Goal: Information Seeking & Learning: Learn about a topic

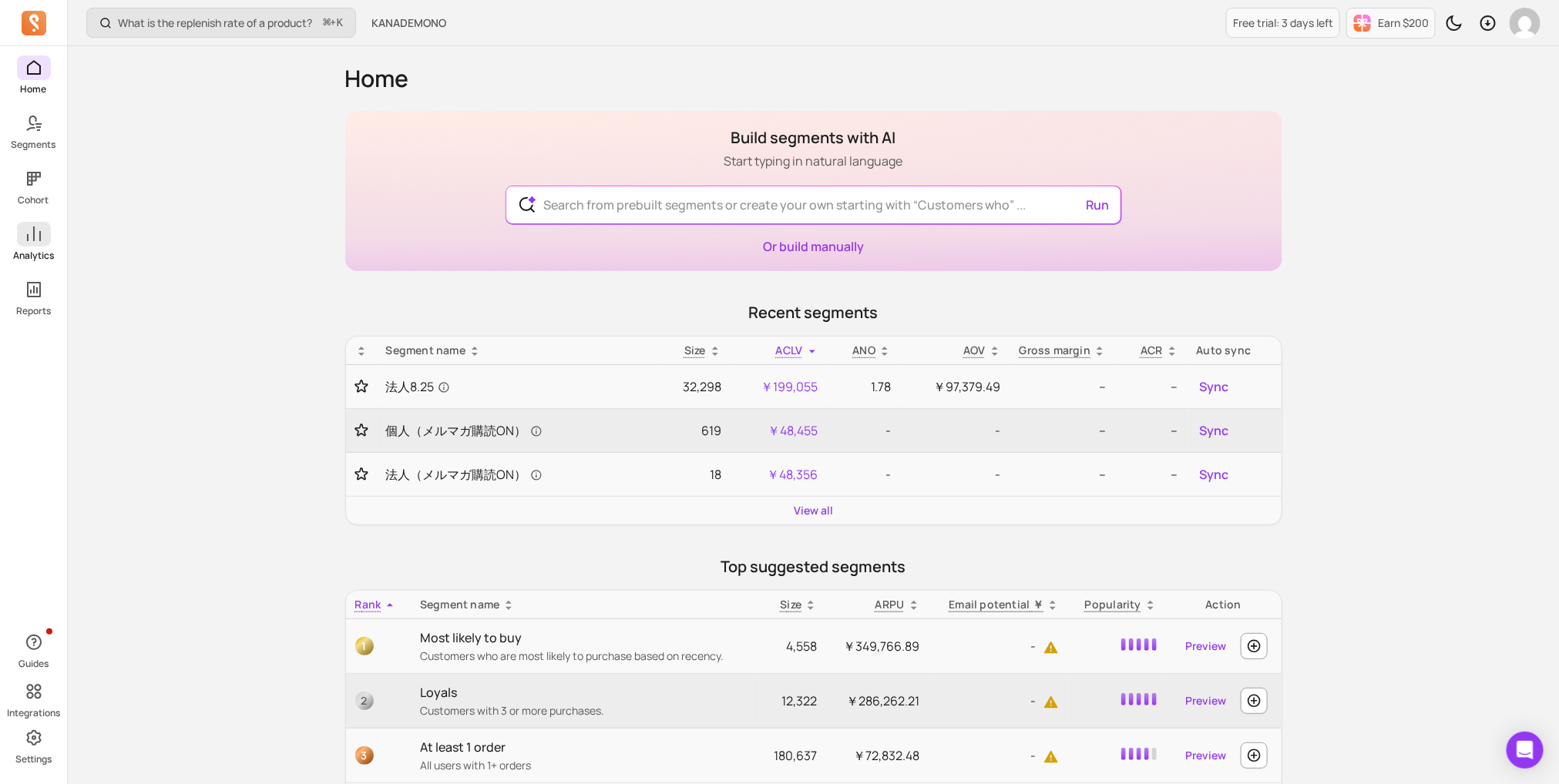
click at [27, 245] on span at bounding box center [34, 235] width 34 height 25
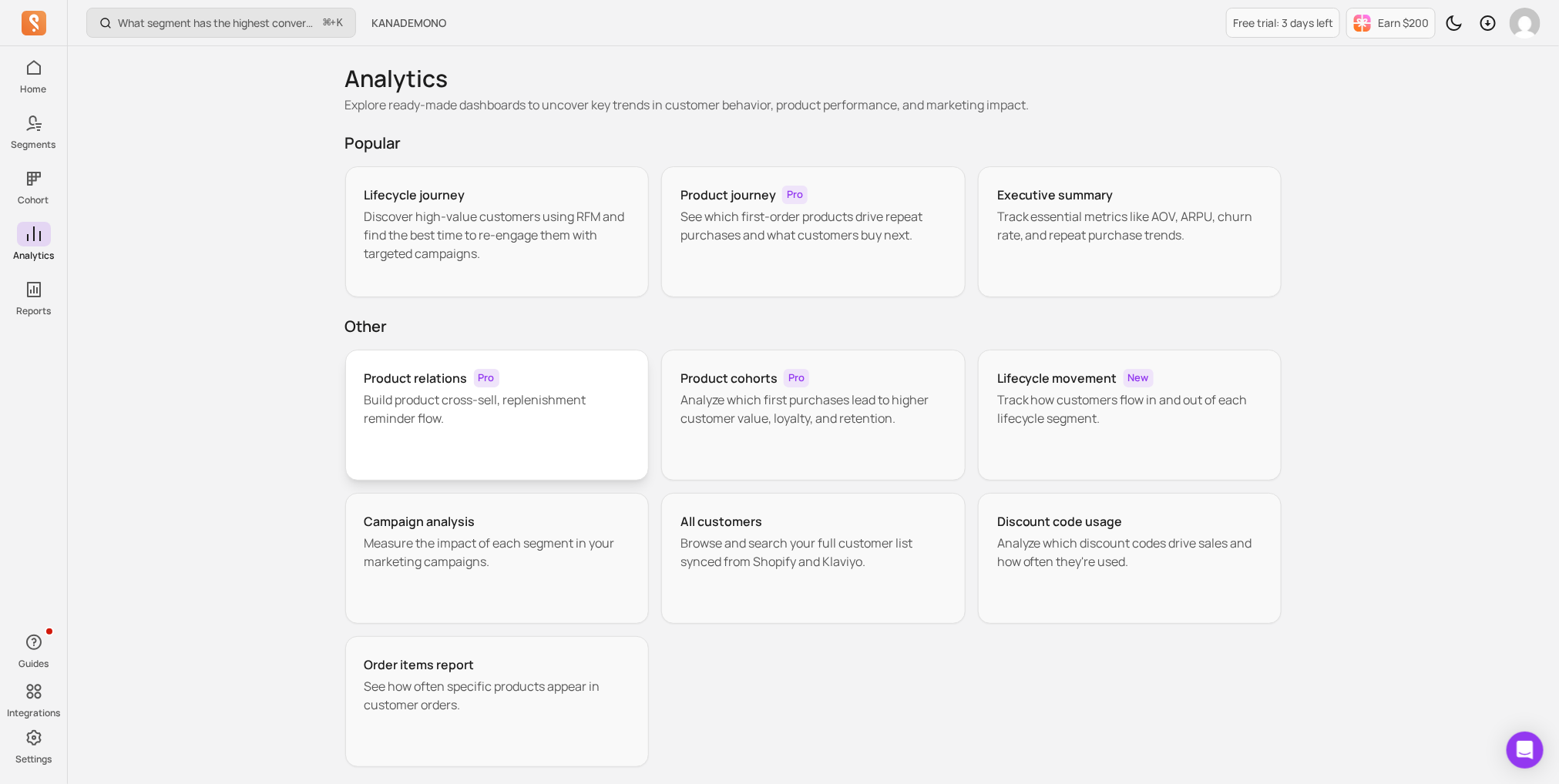
drag, startPoint x: 561, startPoint y: 401, endPoint x: 565, endPoint y: 393, distance: 8.9
click at [729, 228] on p "See which first-order products drive repeat purchases and what customers buy ne…" at bounding box center [813, 226] width 266 height 37
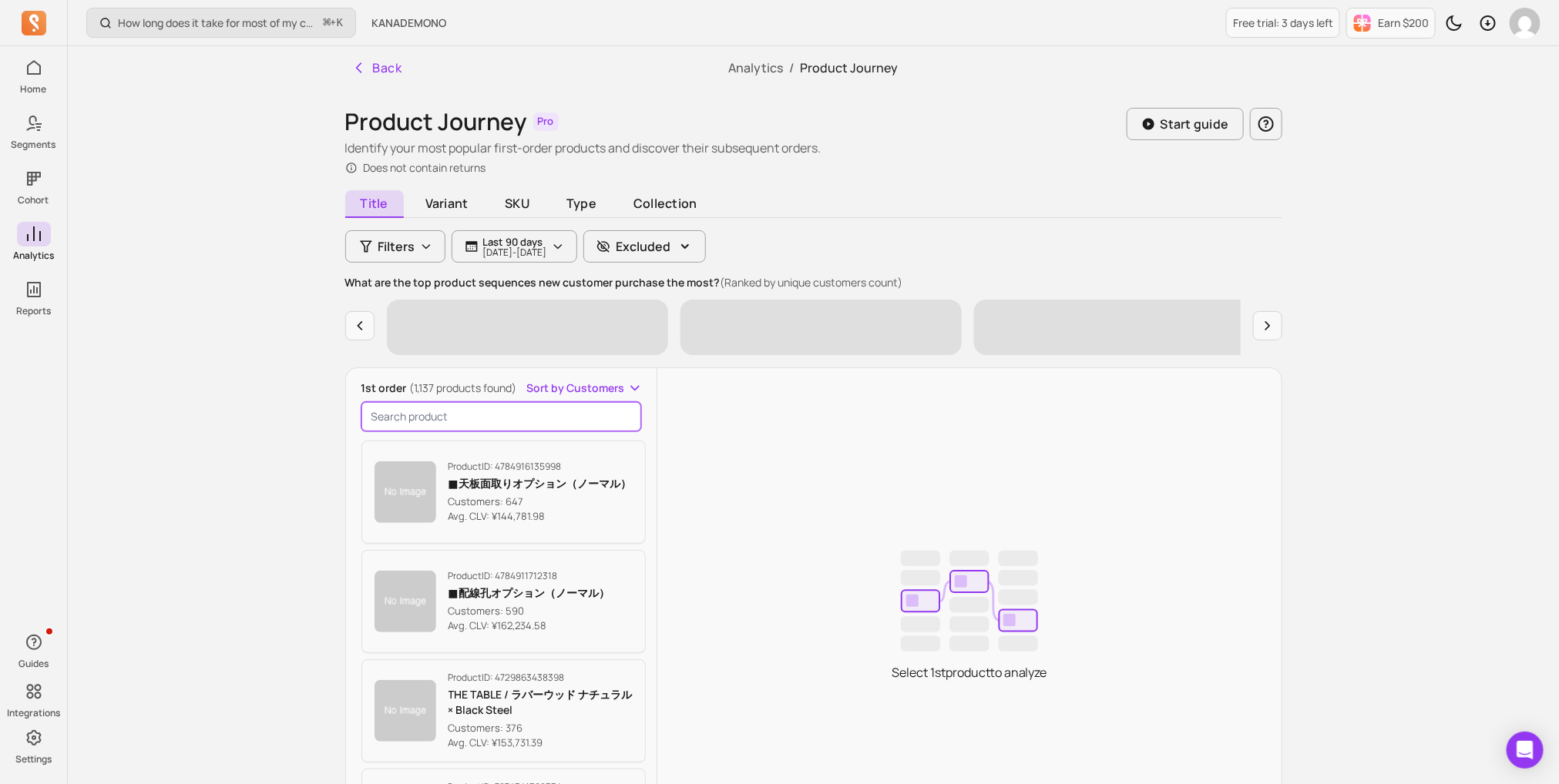
click at [466, 423] on input "search product" at bounding box center [501, 417] width 281 height 30
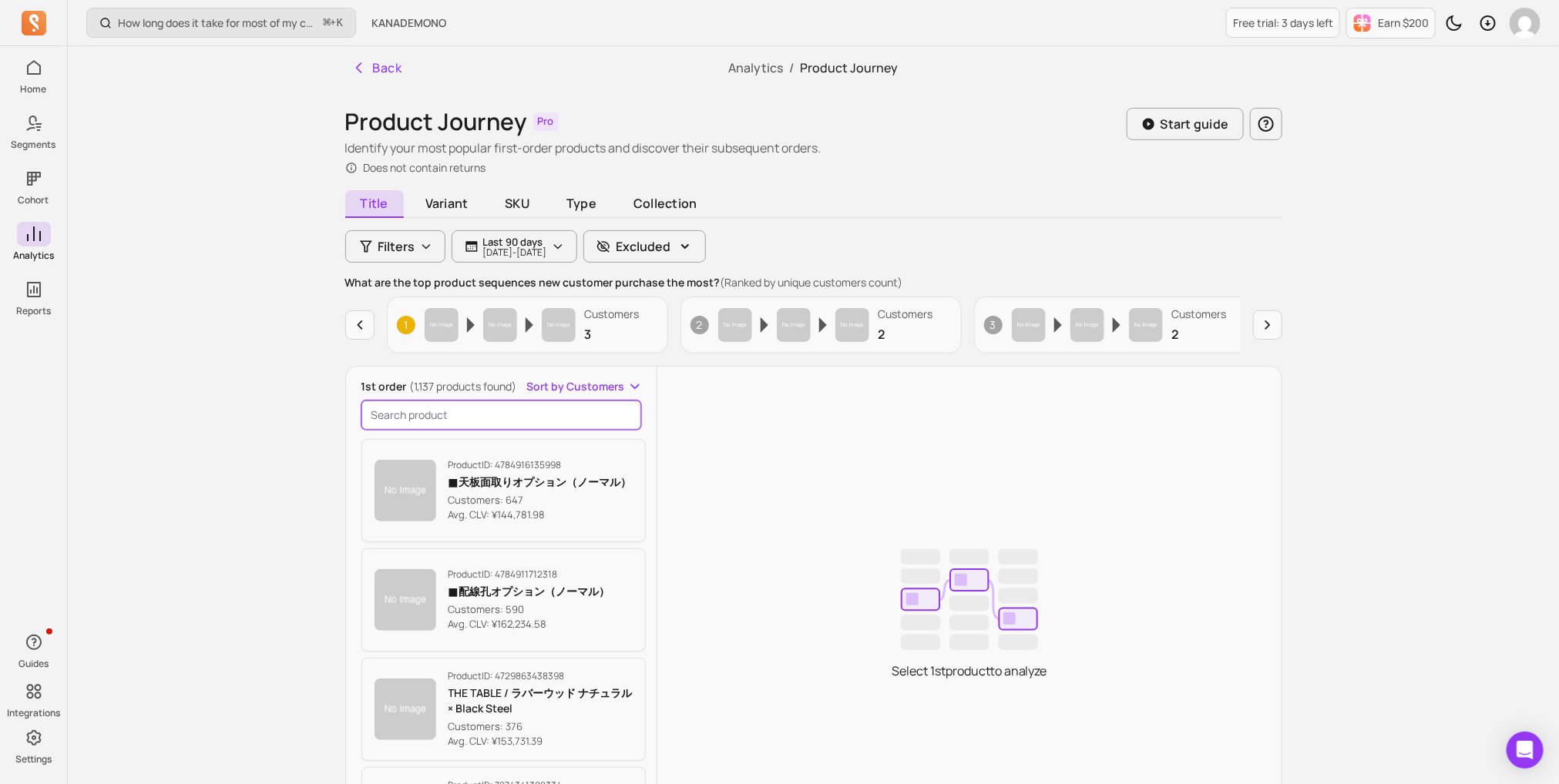
paste input "THE TABLE / MORTEX モールテックス 全4色 × Stainless"
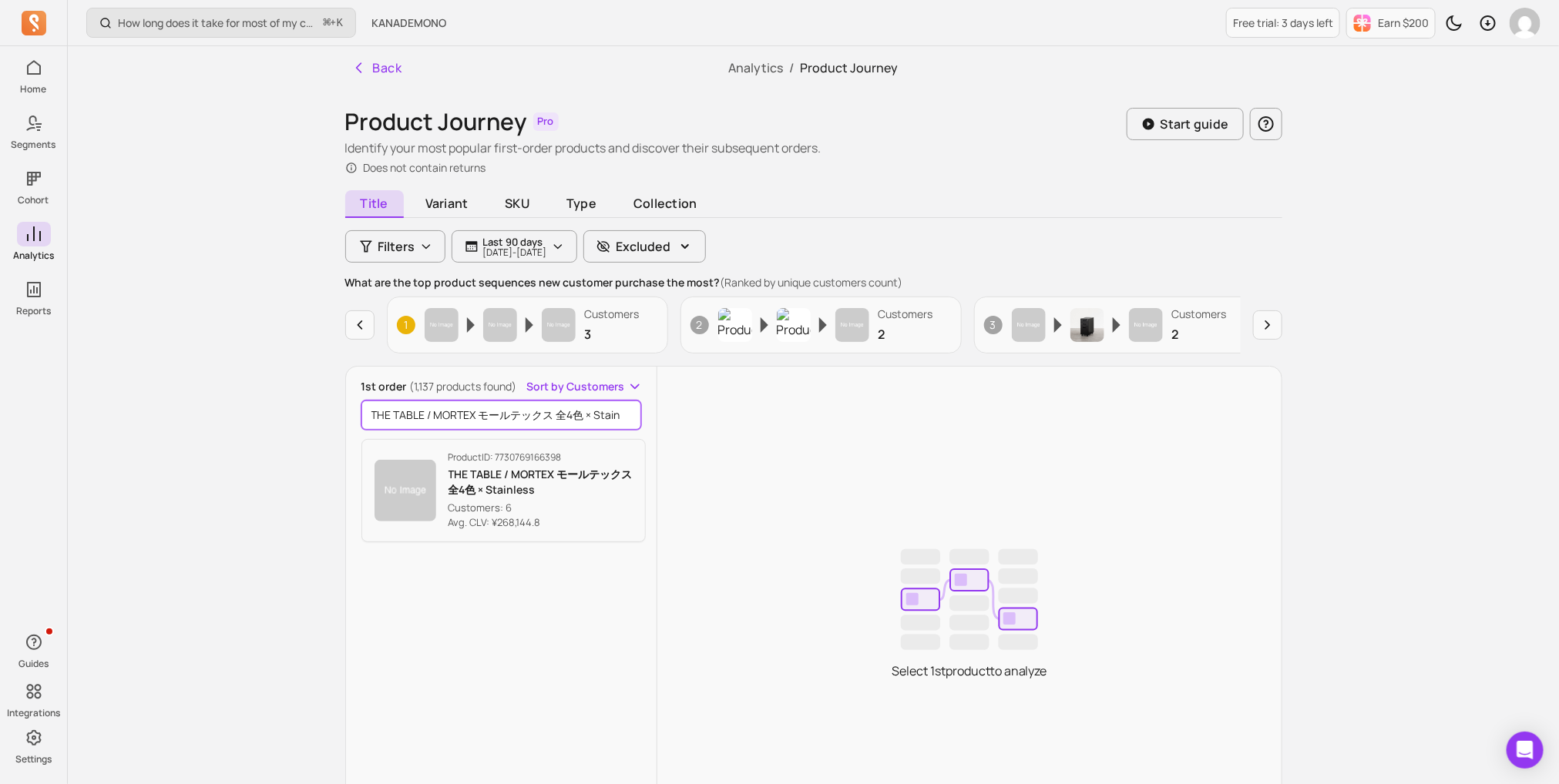
scroll to position [0, 17]
type input "THE TABLE / MORTEX モールテックス 全4色 × Stainless"
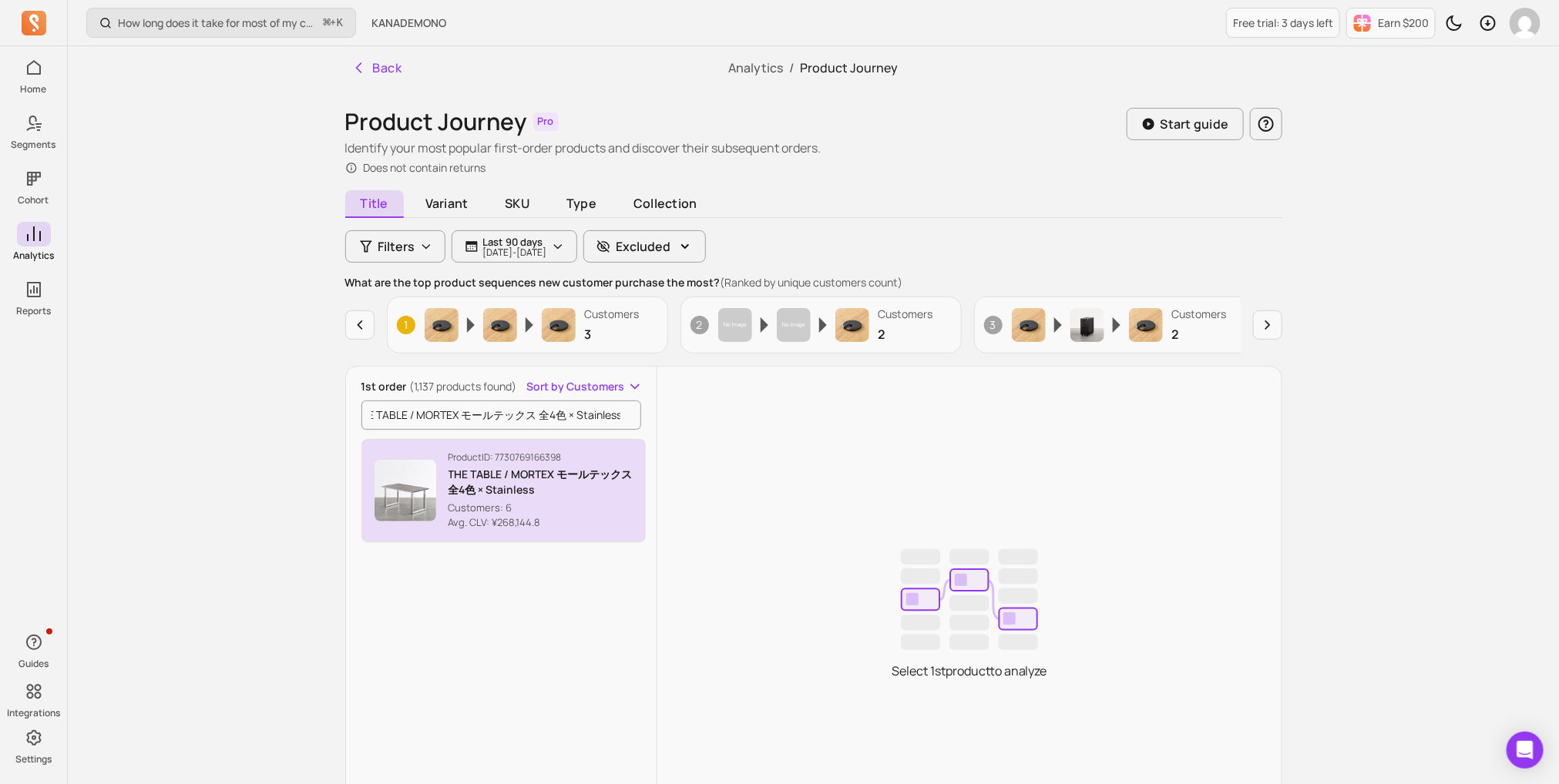
scroll to position [0, 0]
click at [469, 497] on div "Product ID: 7730769166398 THE TABLE / MORTEX モールテックス 全4色 × Stainless Customers:…" at bounding box center [541, 491] width 185 height 79
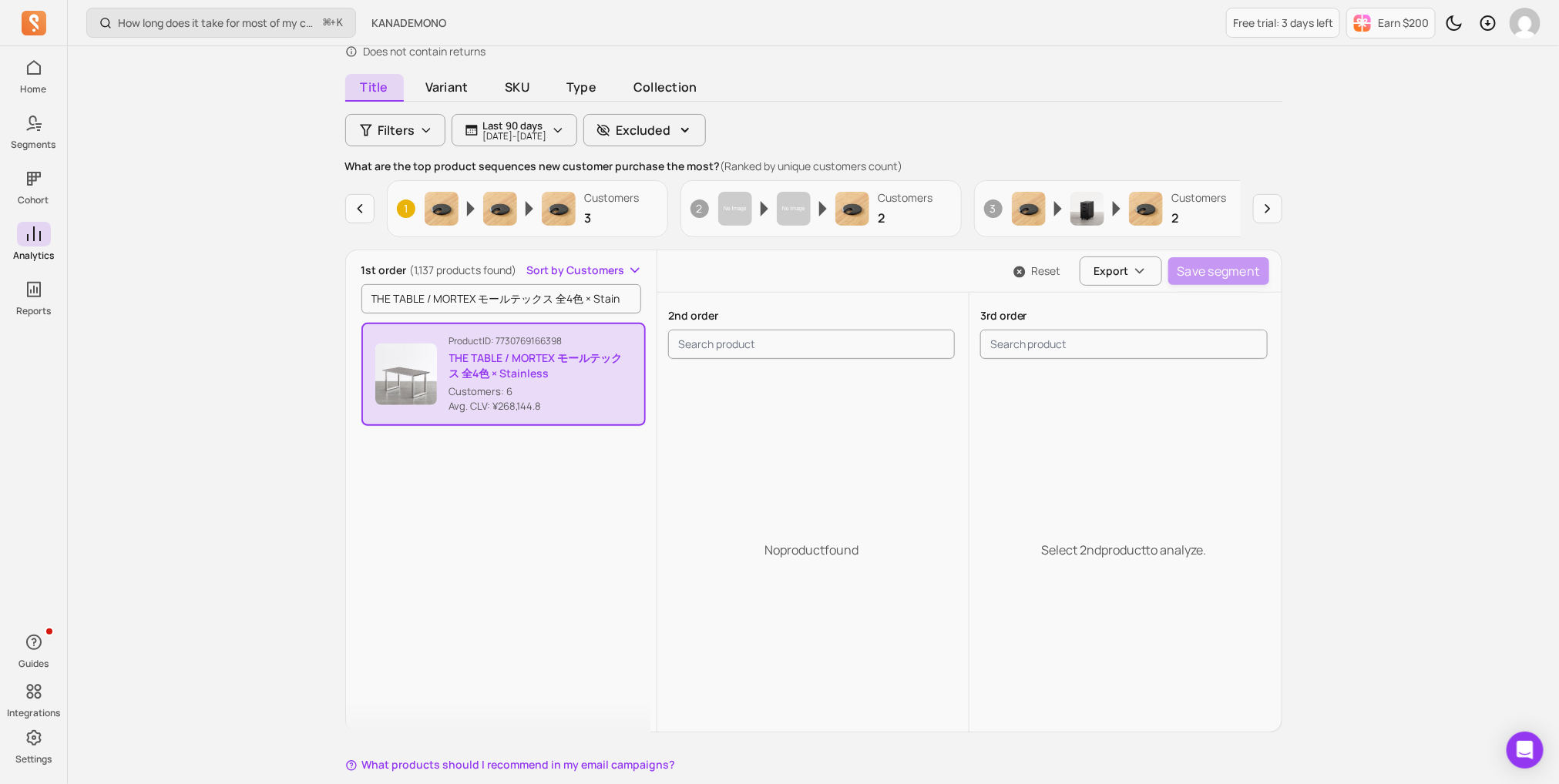
scroll to position [5, 0]
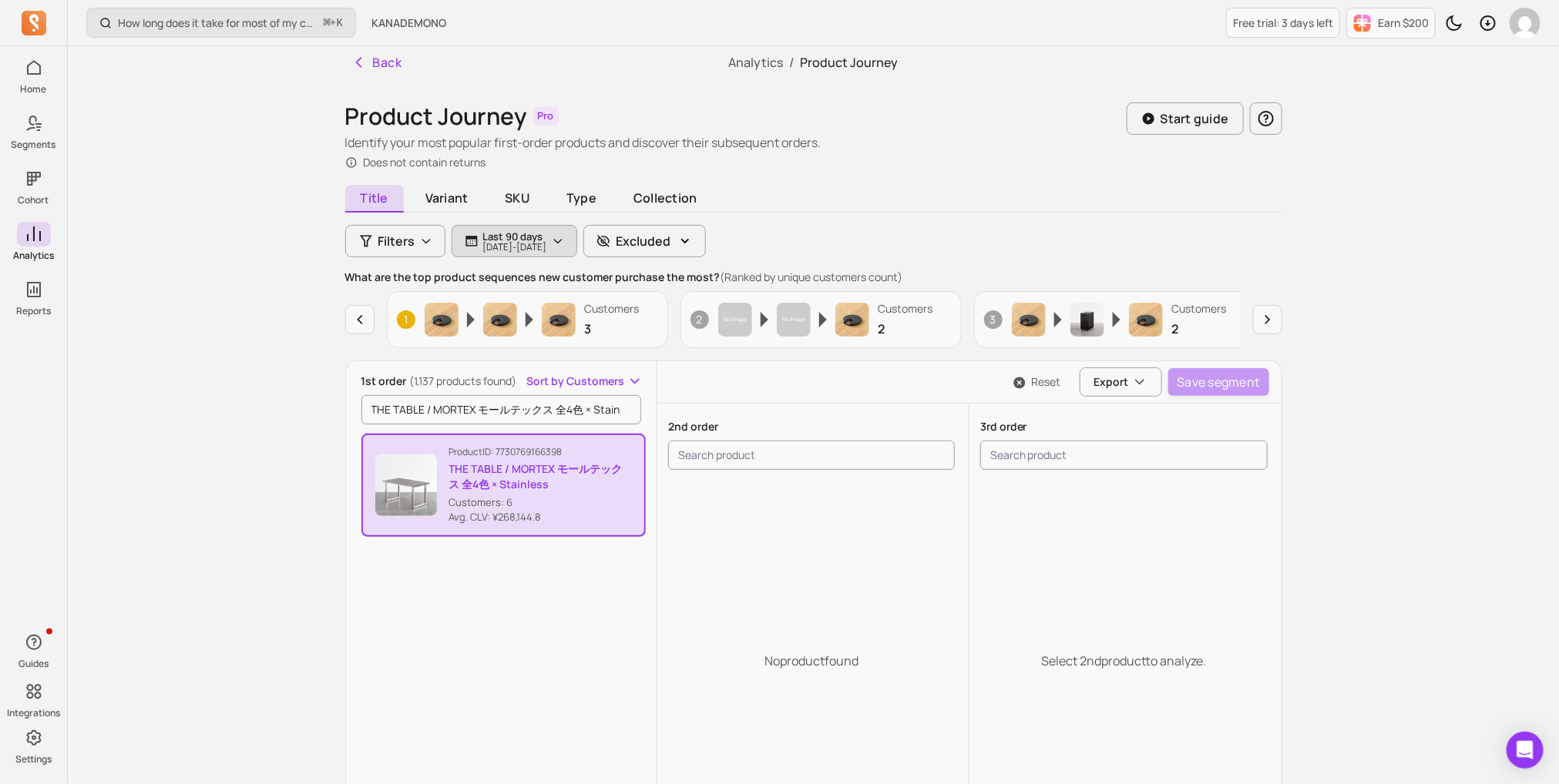
click at [547, 242] on p "2025-06-01 - 2025-08-30" at bounding box center [515, 247] width 64 height 9
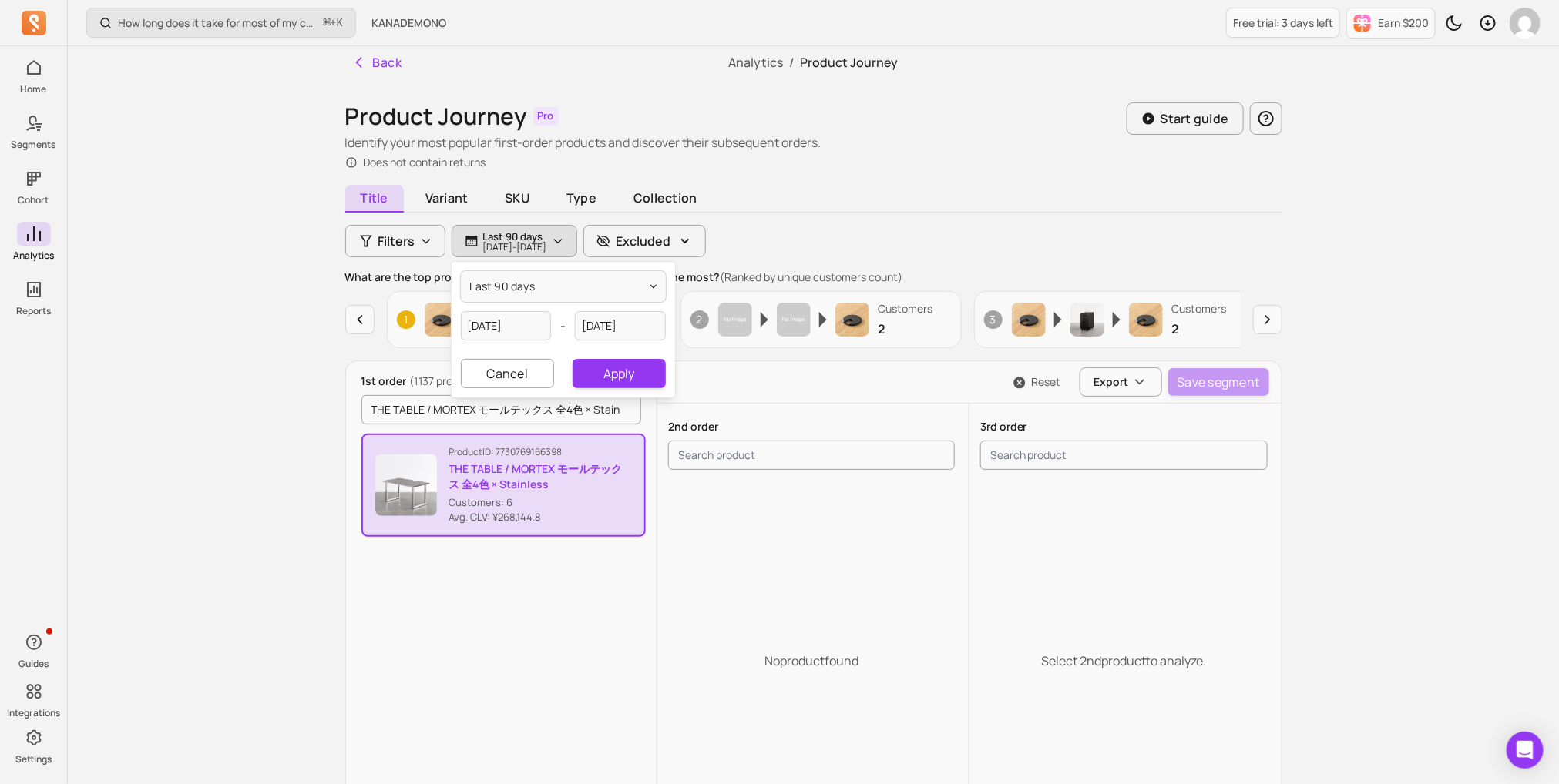
click at [301, 291] on div "How long does it take for most of my customers to buy again? ⌘ + K KANADEMONO F…" at bounding box center [813, 494] width 1491 height 1000
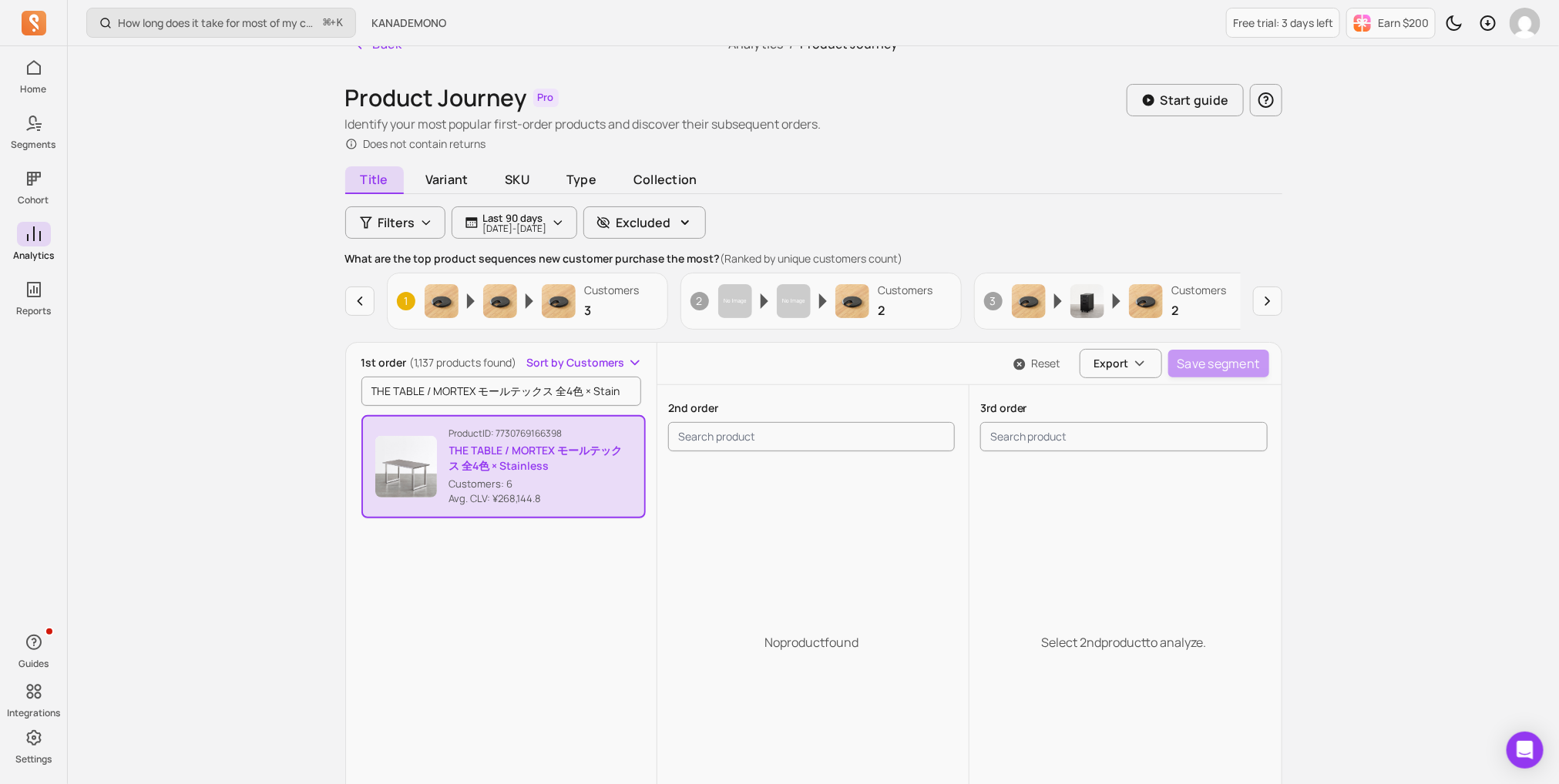
scroll to position [30, 0]
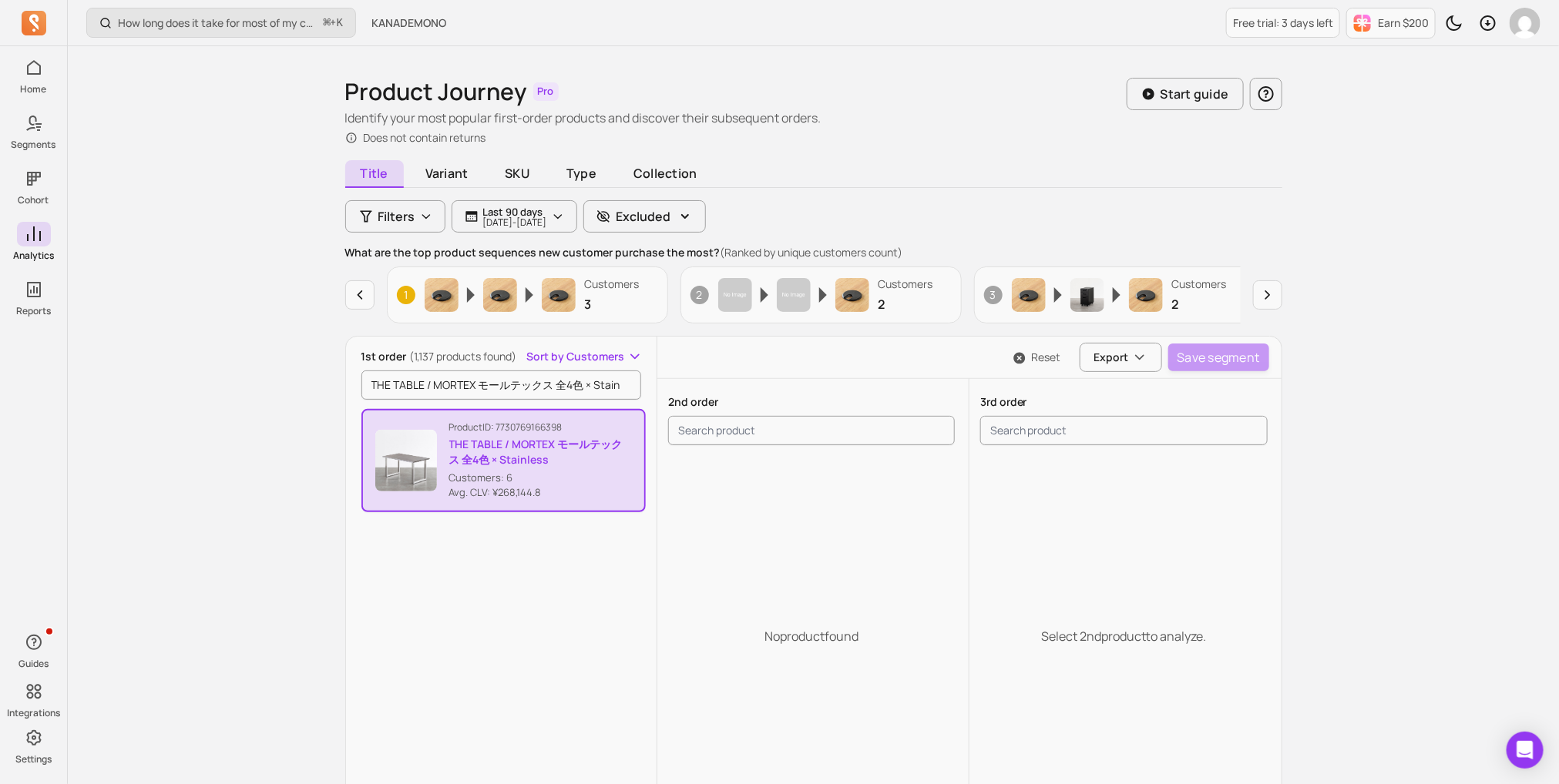
click at [417, 463] on img "button" at bounding box center [406, 460] width 61 height 61
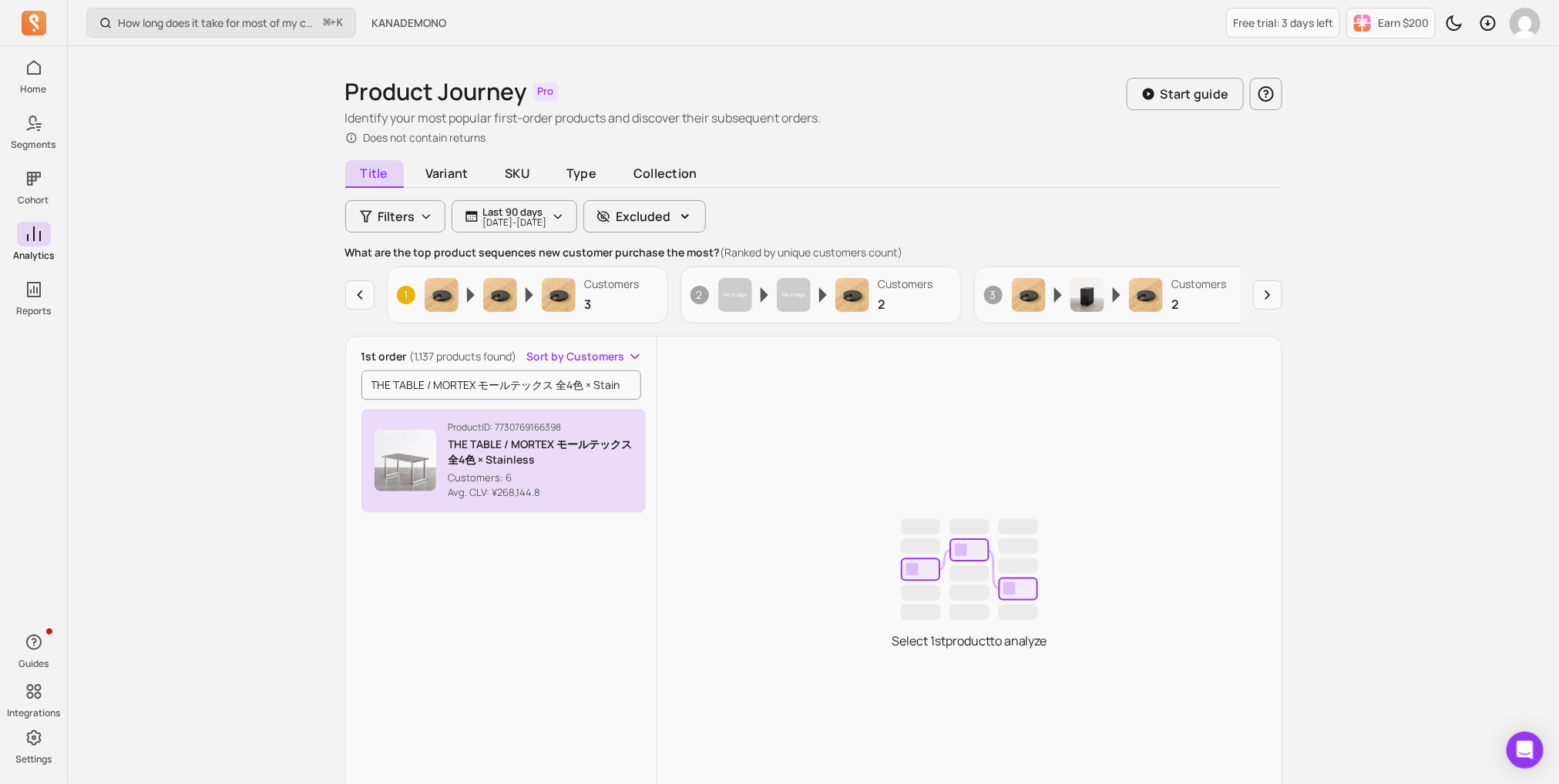
click at [422, 463] on img "button" at bounding box center [405, 460] width 61 height 61
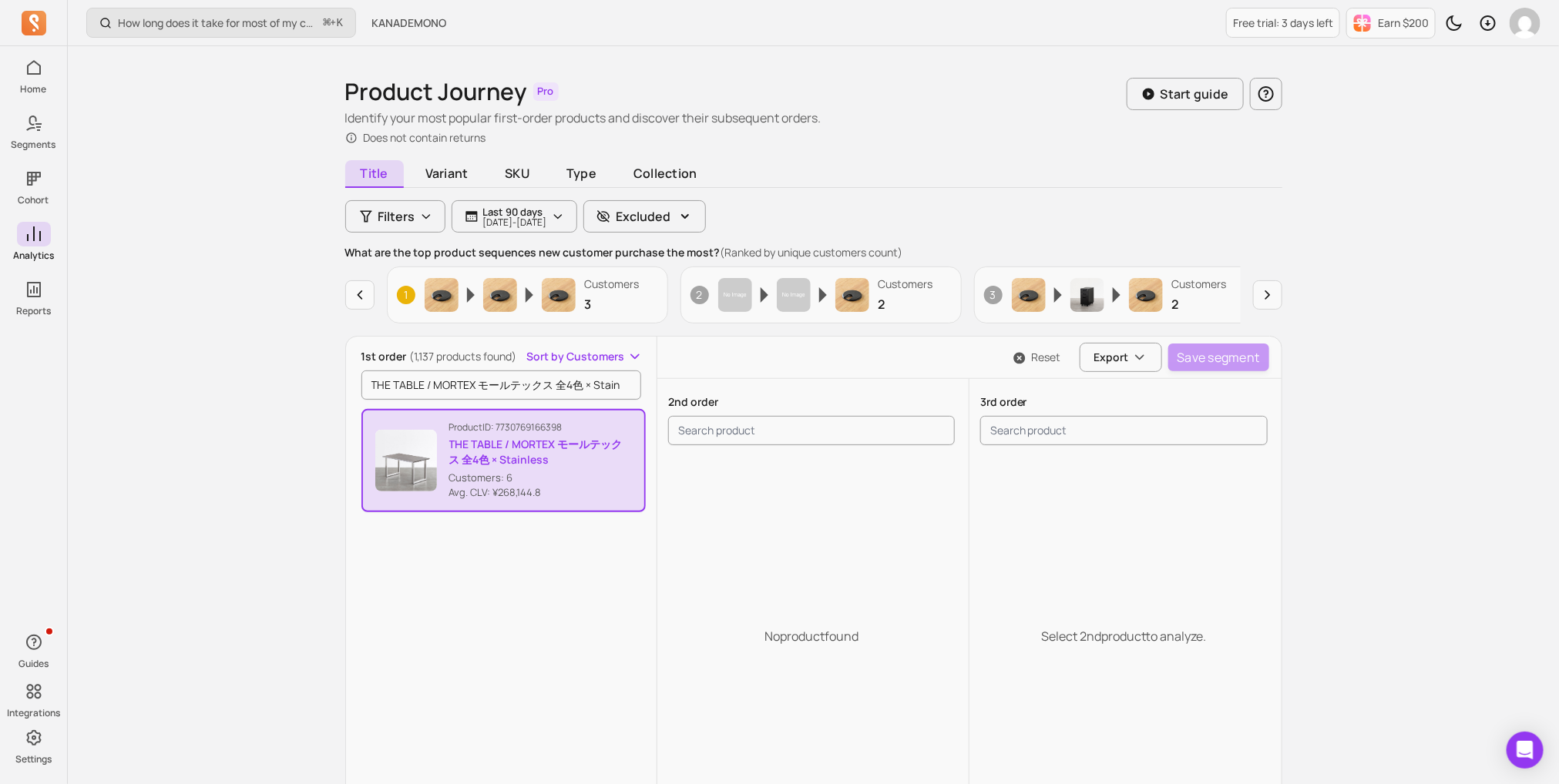
click at [715, 410] on div "2nd order" at bounding box center [811, 415] width 309 height 72
click at [715, 436] on input "search product" at bounding box center [811, 430] width 287 height 30
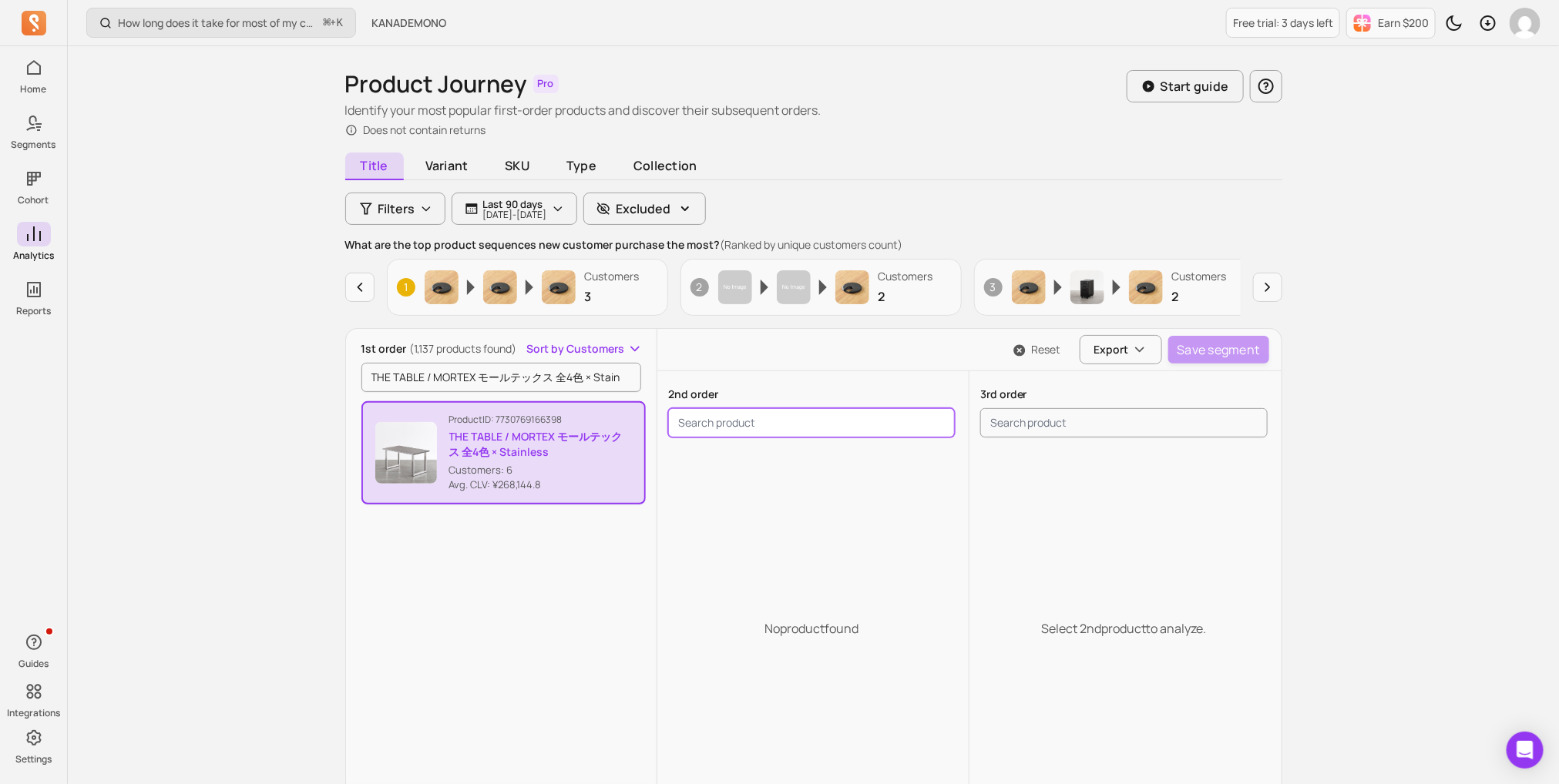
scroll to position [40, 0]
click at [511, 443] on p "THE TABLE / MORTEX モールテックス 全4色 × Stainless" at bounding box center [541, 442] width 183 height 31
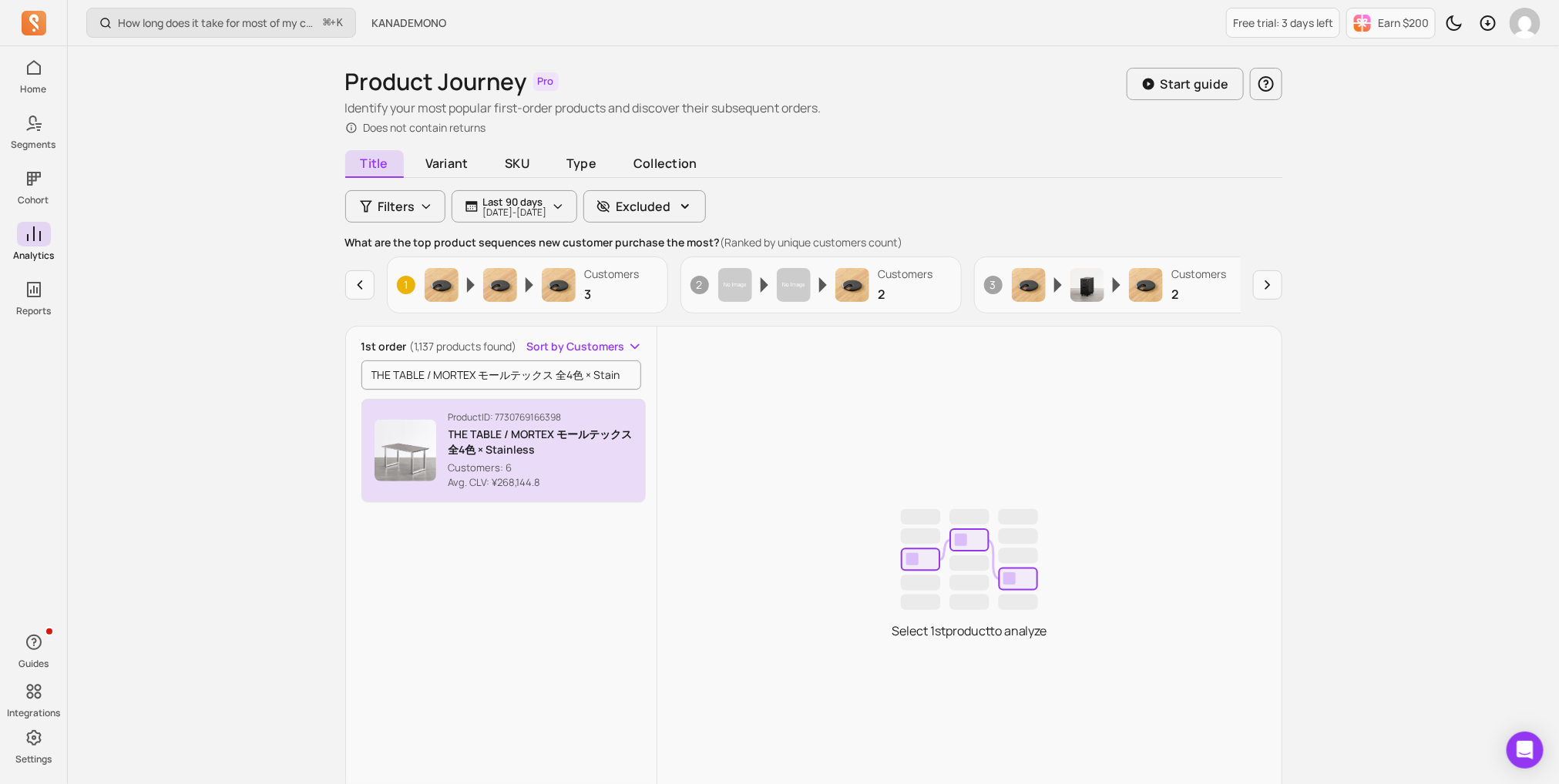
click at [511, 443] on p "THE TABLE / MORTEX モールテックス 全4色 × Stainless" at bounding box center [541, 442] width 185 height 31
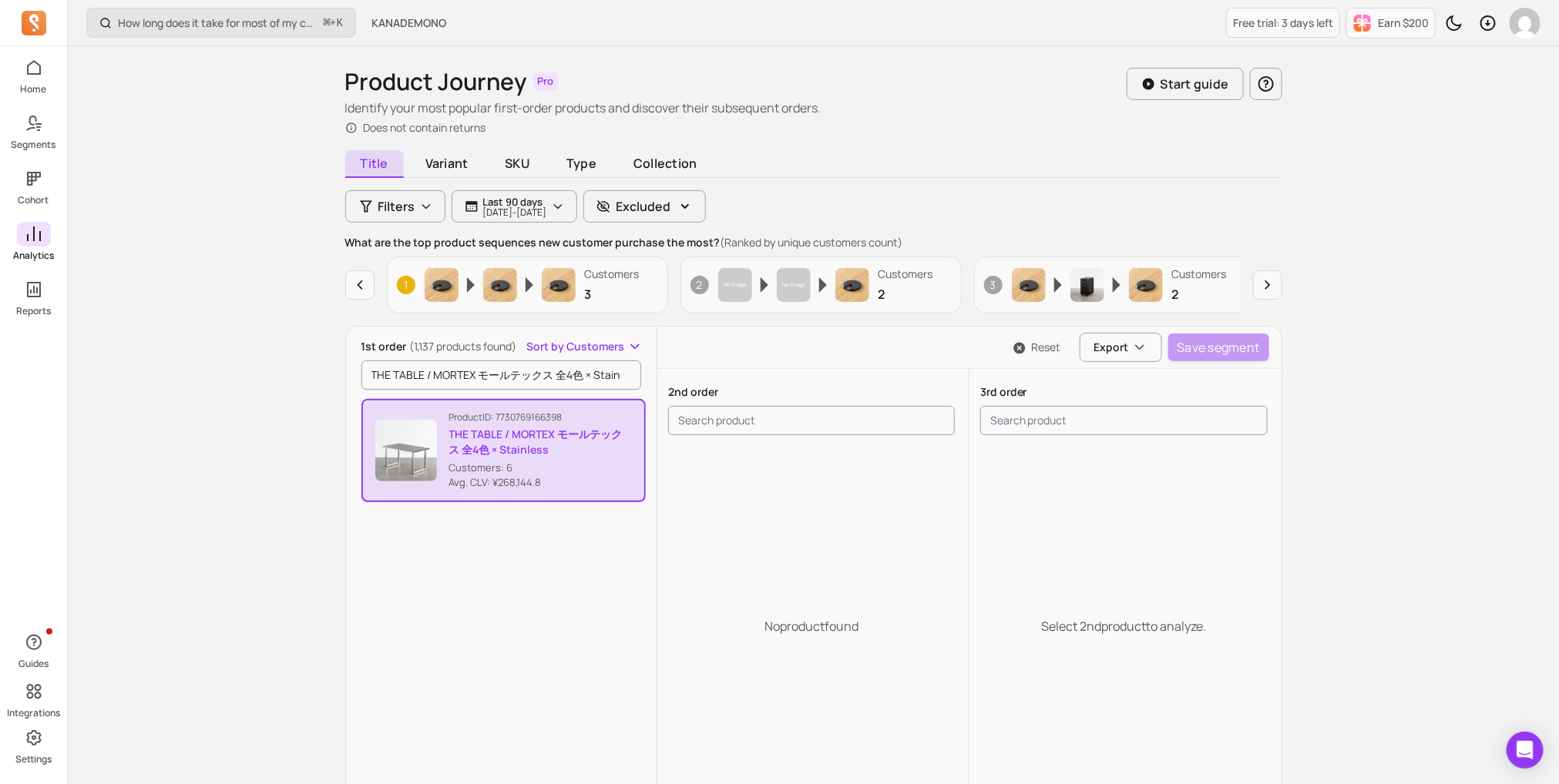
click at [42, 240] on icon at bounding box center [34, 235] width 19 height 19
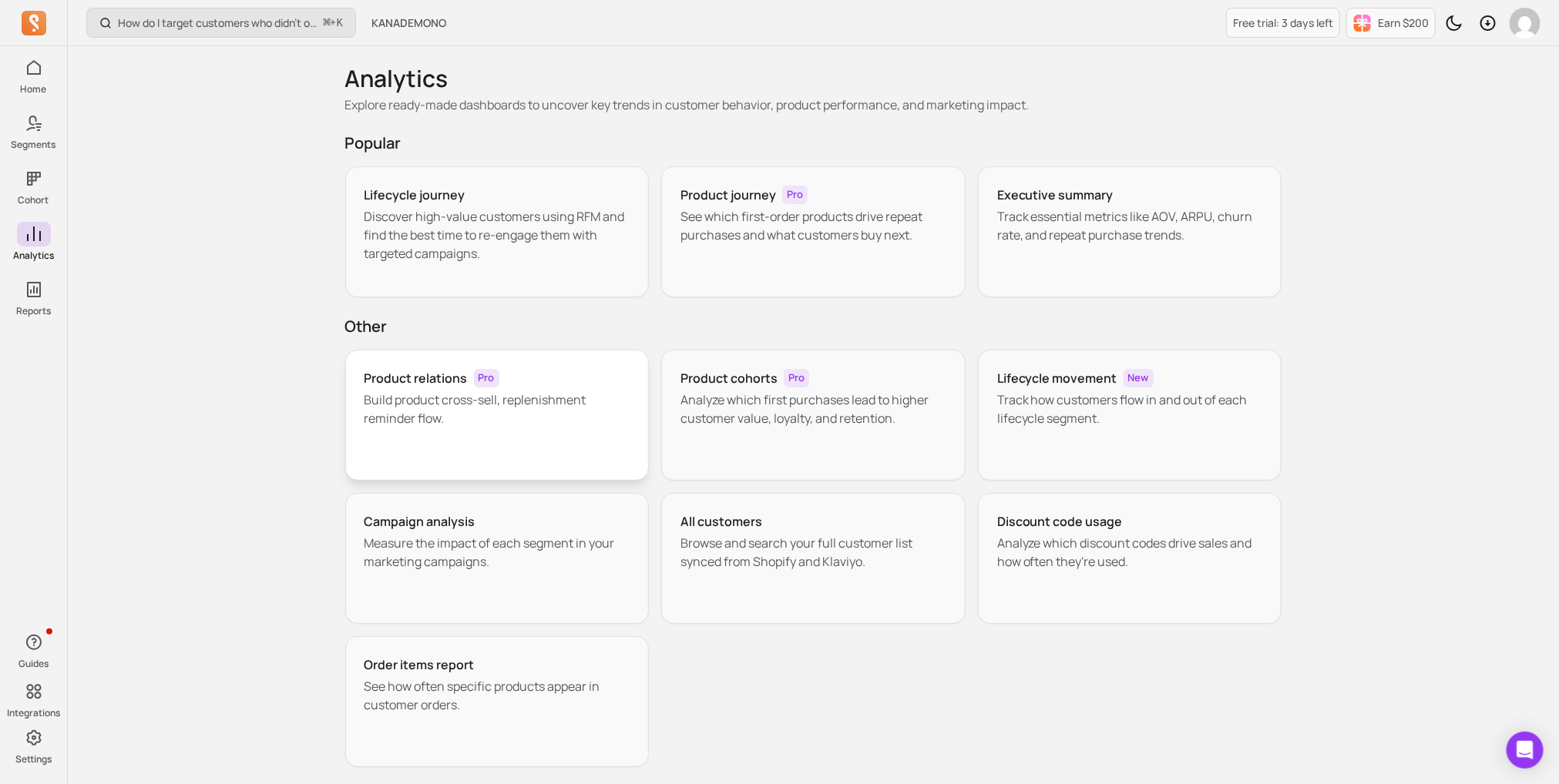
click at [453, 369] on h3 "Product relations" at bounding box center [416, 378] width 103 height 19
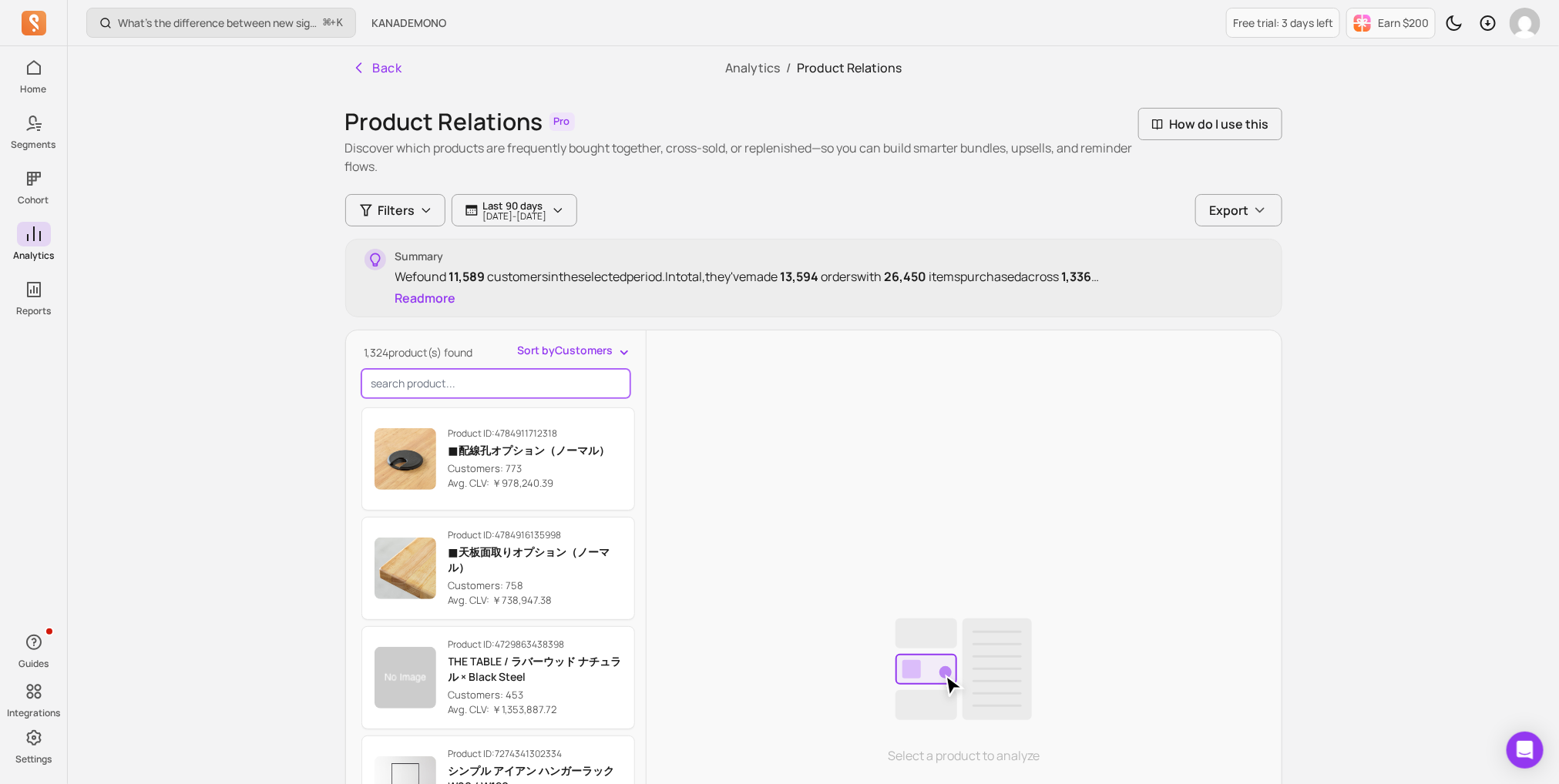
click at [465, 369] on input "search product" at bounding box center [496, 384] width 269 height 30
paste input "THE TABLE / MORTEX モールテックス 全4色 × Stainless"
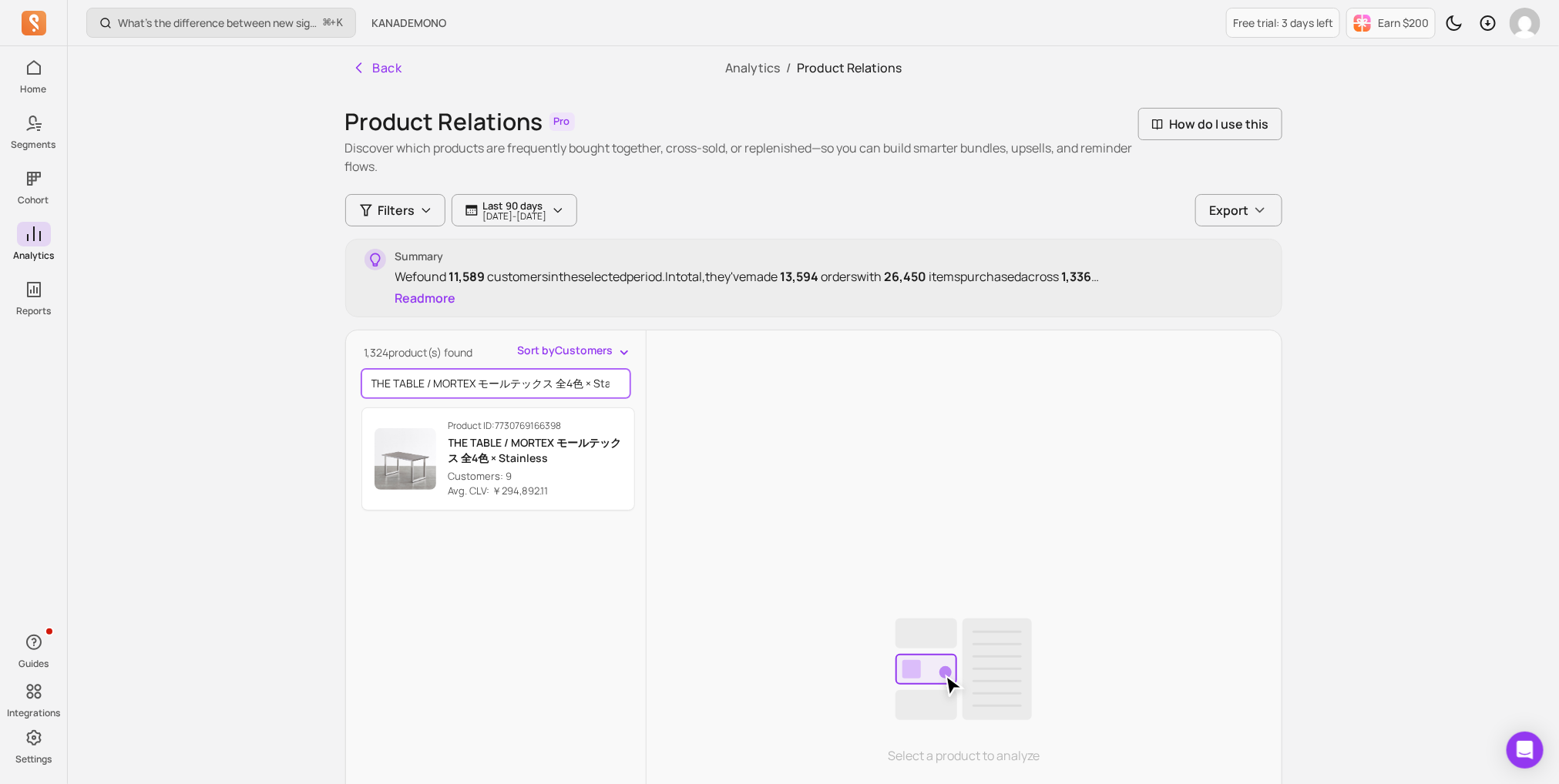
scroll to position [0, 29]
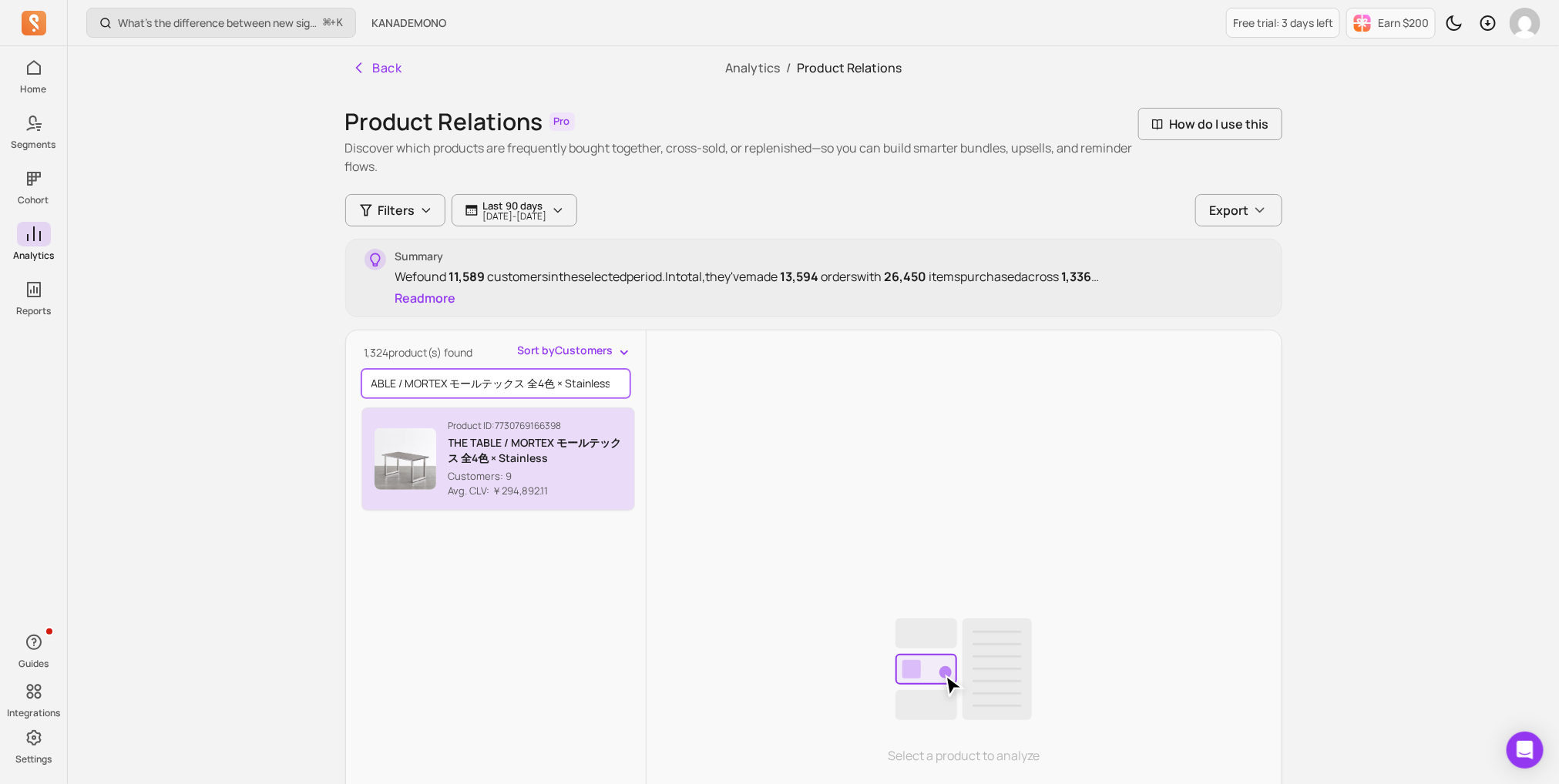
type input "THE TABLE / MORTEX モールテックス 全4色 × Stainless"
click at [475, 456] on p "THE TABLE / MORTEX モールテックス 全4色 × Stainless" at bounding box center [535, 451] width 173 height 31
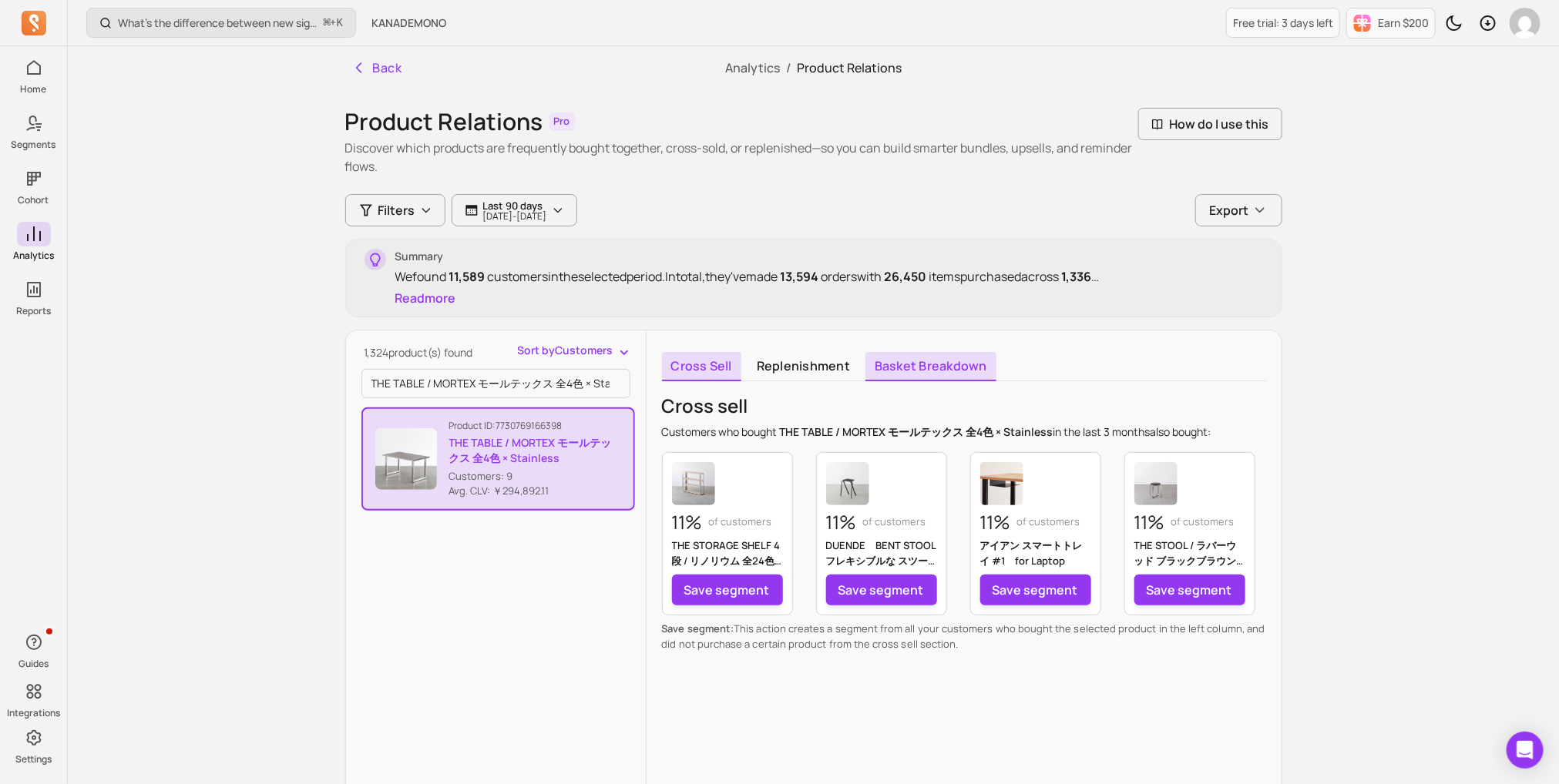
click at [919, 373] on link "Basket breakdown" at bounding box center [930, 367] width 131 height 30
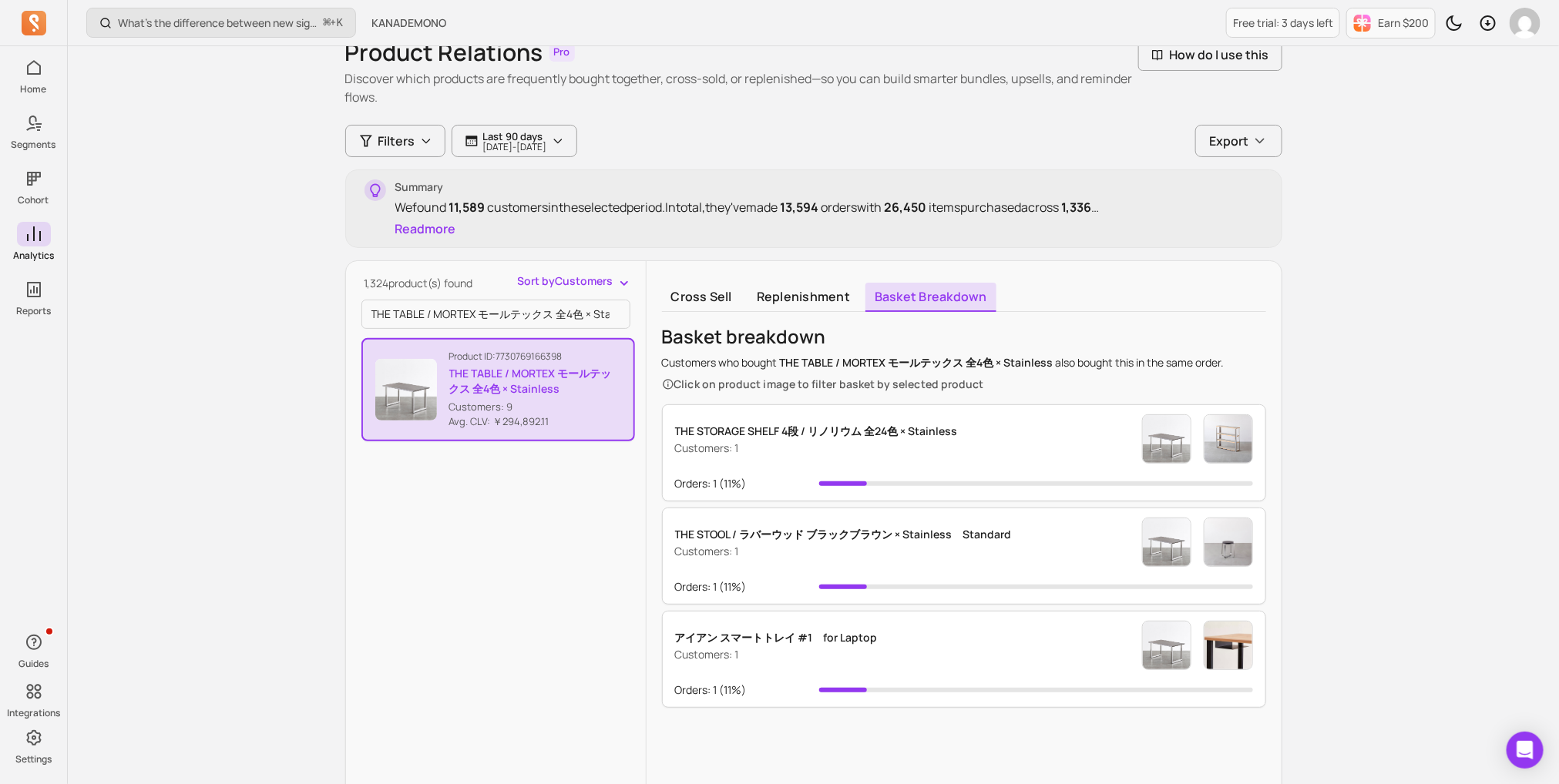
scroll to position [61, 0]
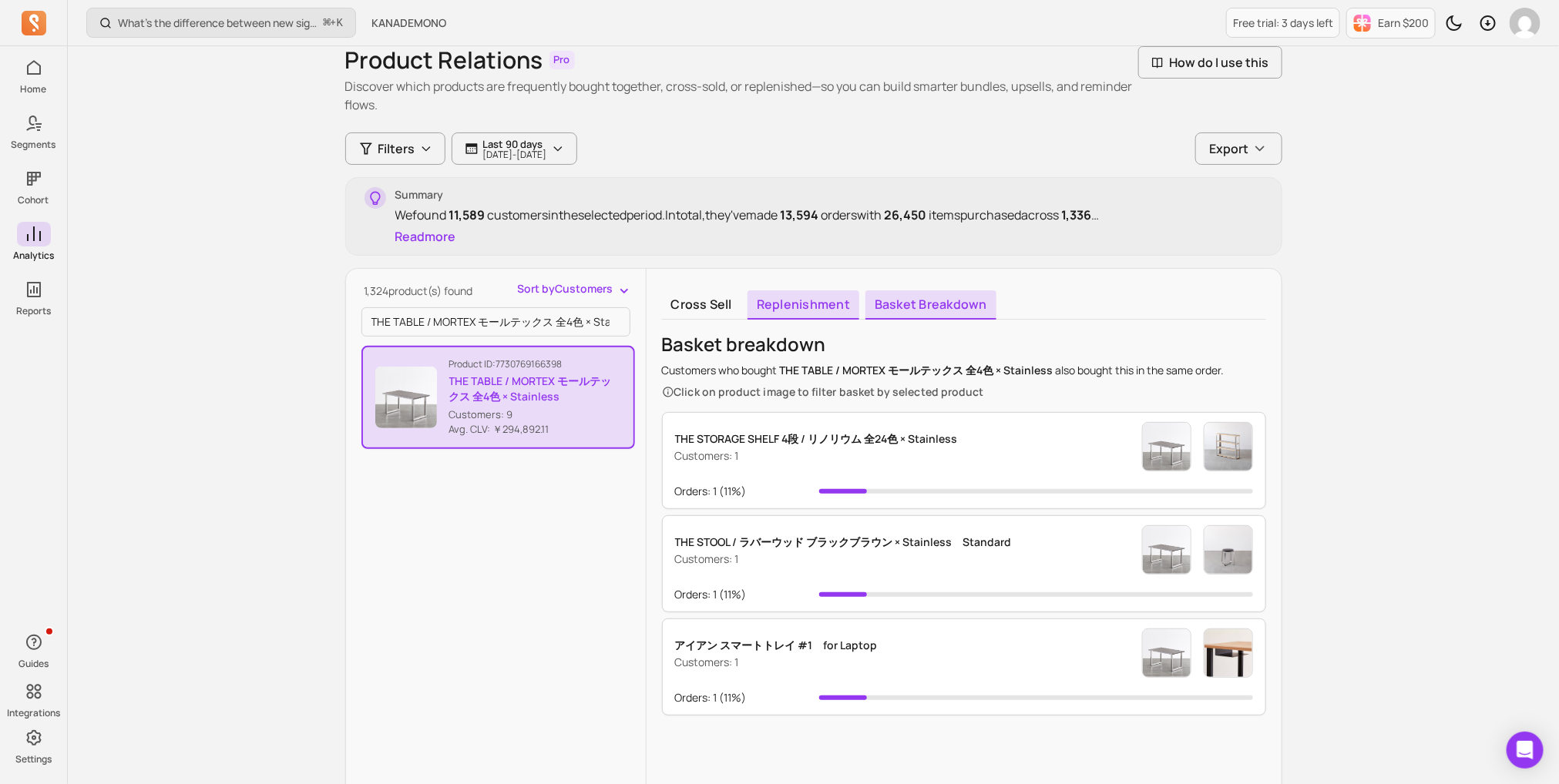
click at [804, 308] on link "Replenishment" at bounding box center [804, 305] width 112 height 30
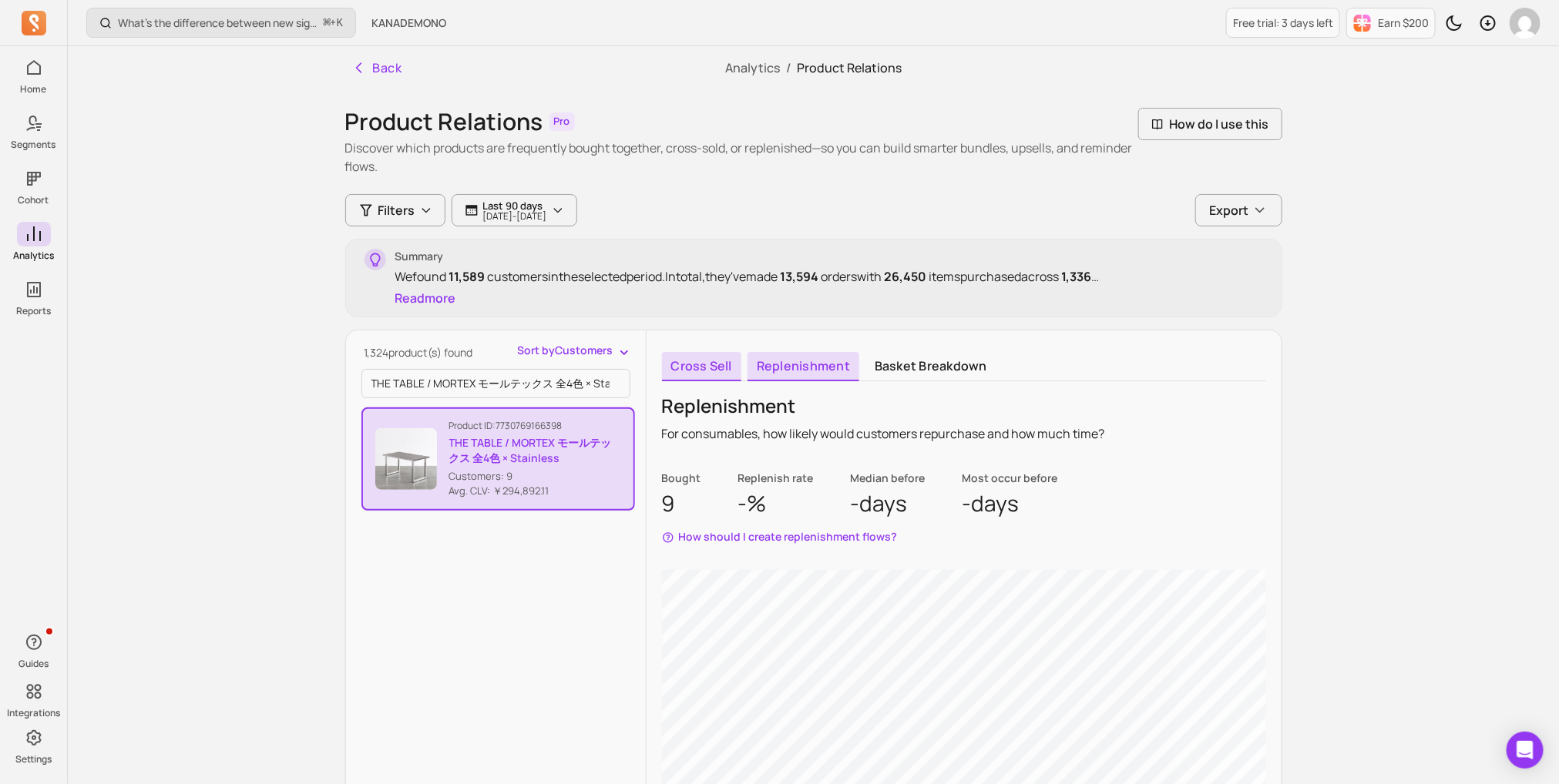
click at [702, 357] on link "Cross sell" at bounding box center [702, 367] width 79 height 30
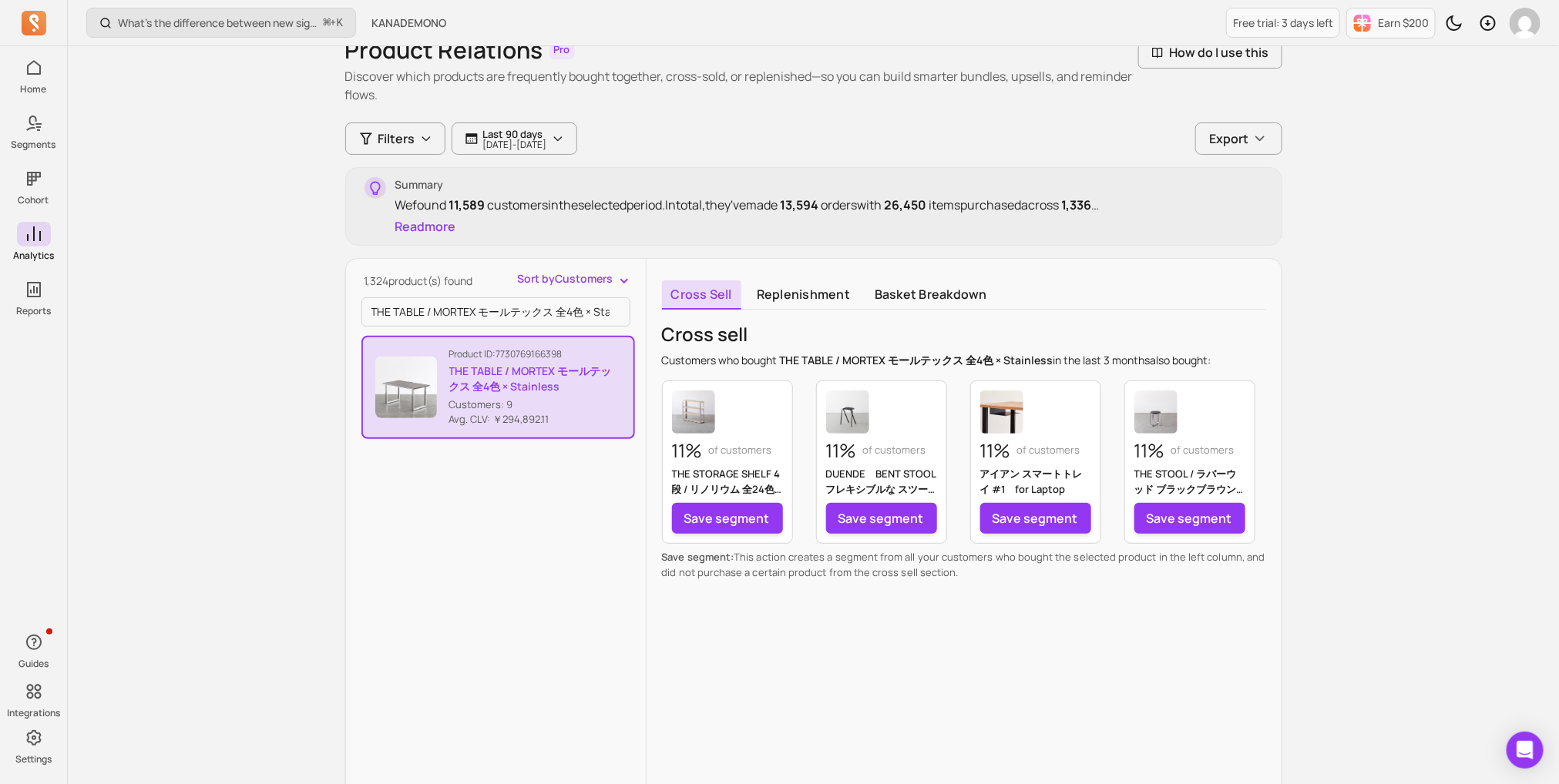
scroll to position [70, 0]
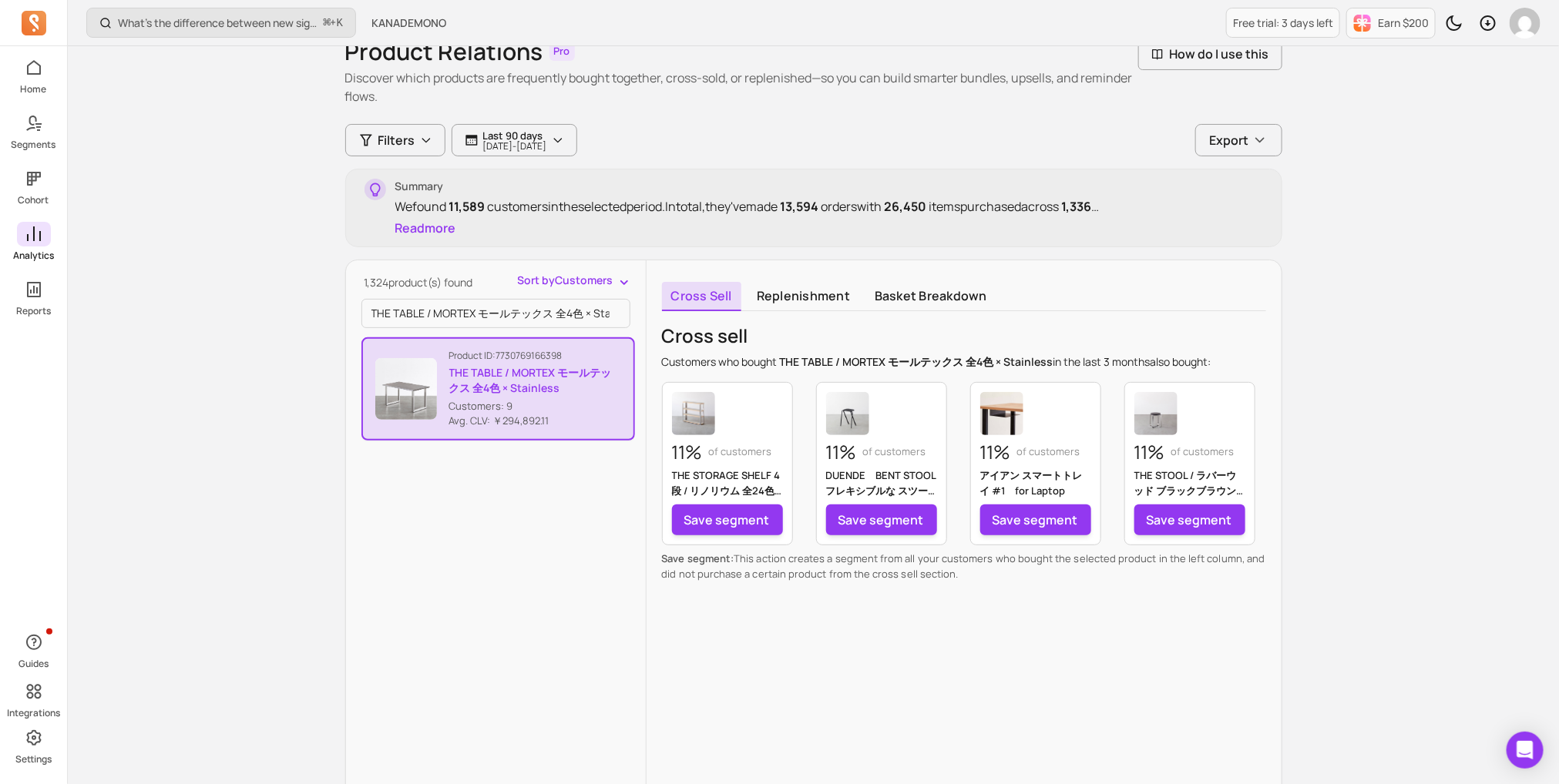
click at [35, 238] on icon at bounding box center [34, 235] width 19 height 19
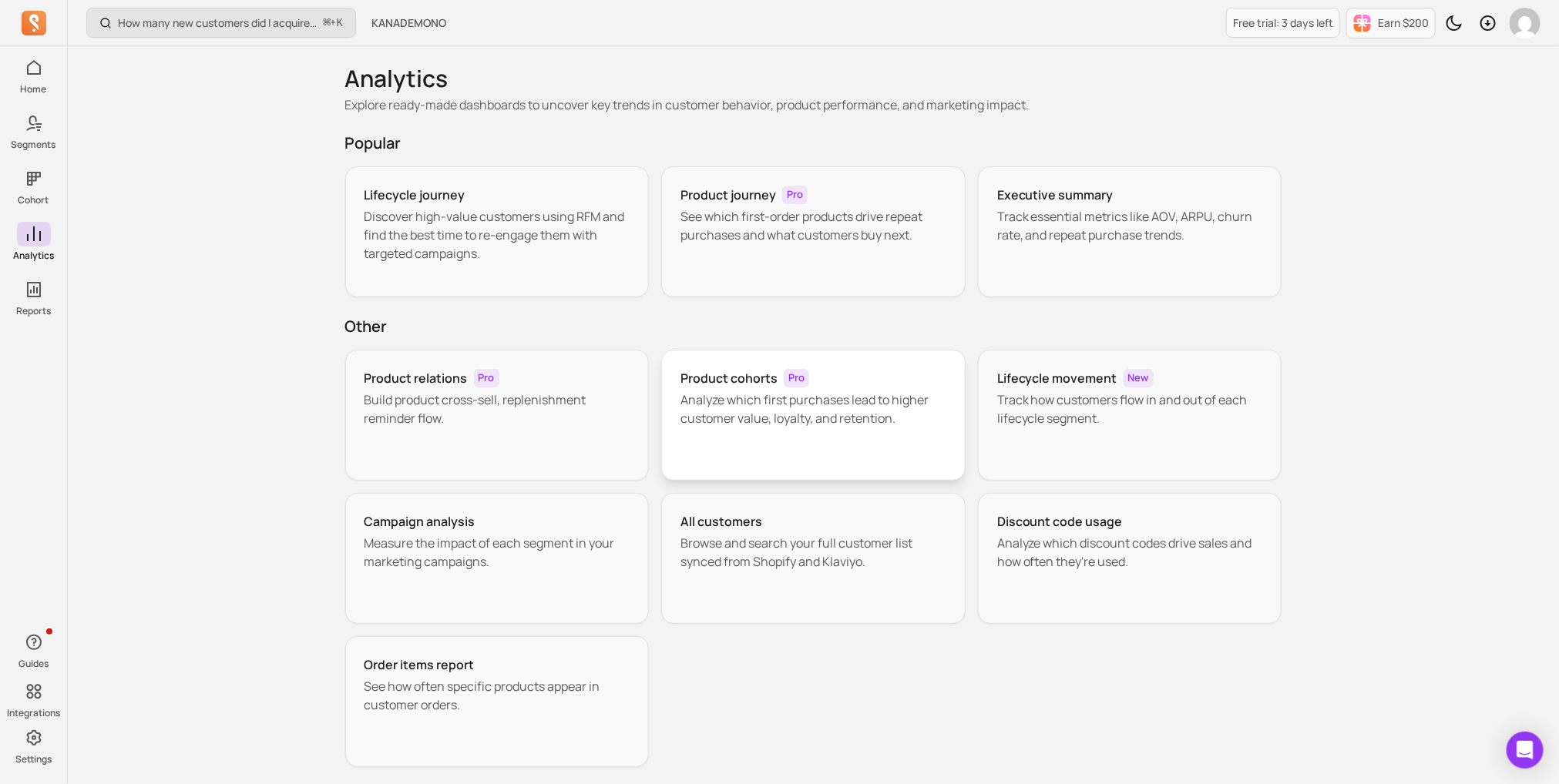
click at [774, 412] on p "Analyze which first purchases lead to higher customer value, loyalty, and reten…" at bounding box center [813, 409] width 266 height 37
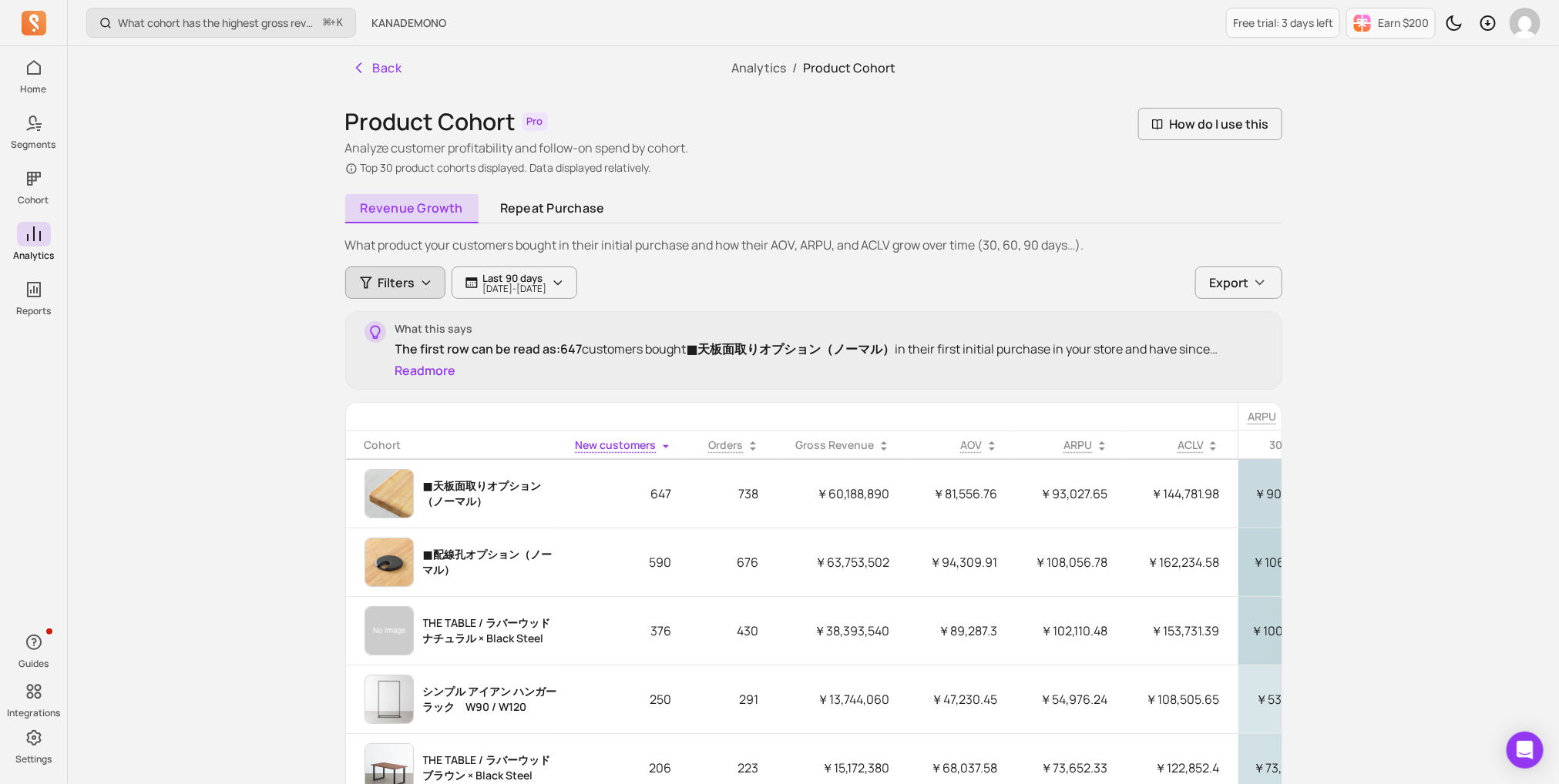
click at [408, 284] on span "Filters" at bounding box center [397, 283] width 37 height 19
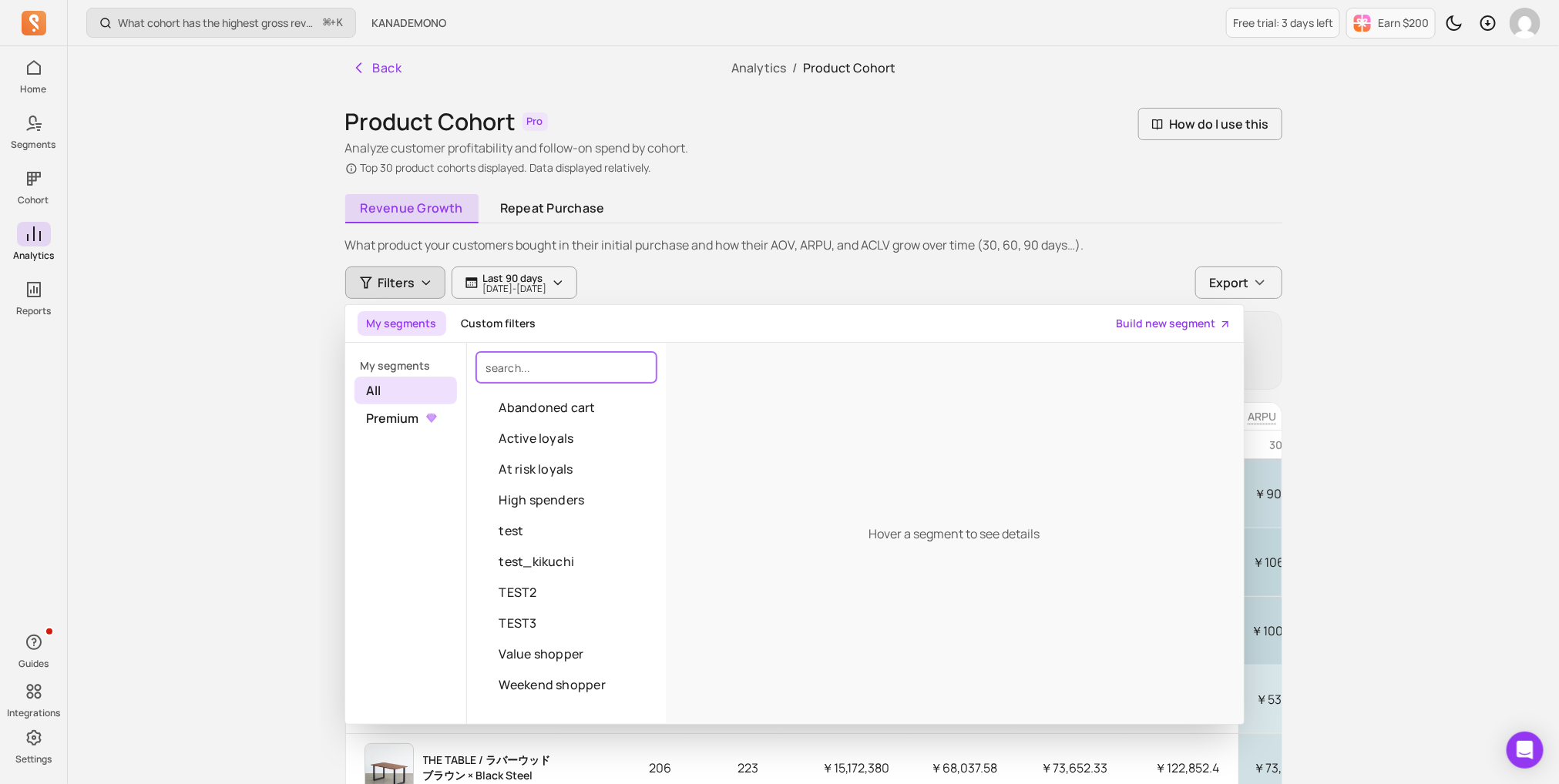
click at [577, 378] on input "search" at bounding box center [567, 368] width 180 height 31
paste input "THE TABLE / MORTEX モールテックス 全4色 × Stainless"
type input "THE TABLE / MORTEX モールテックス 全4色 × Stainless"
click at [1095, 230] on div "Revenue growth Repeat purchase What product your customers bought in their init…" at bounding box center [814, 576] width 937 height 763
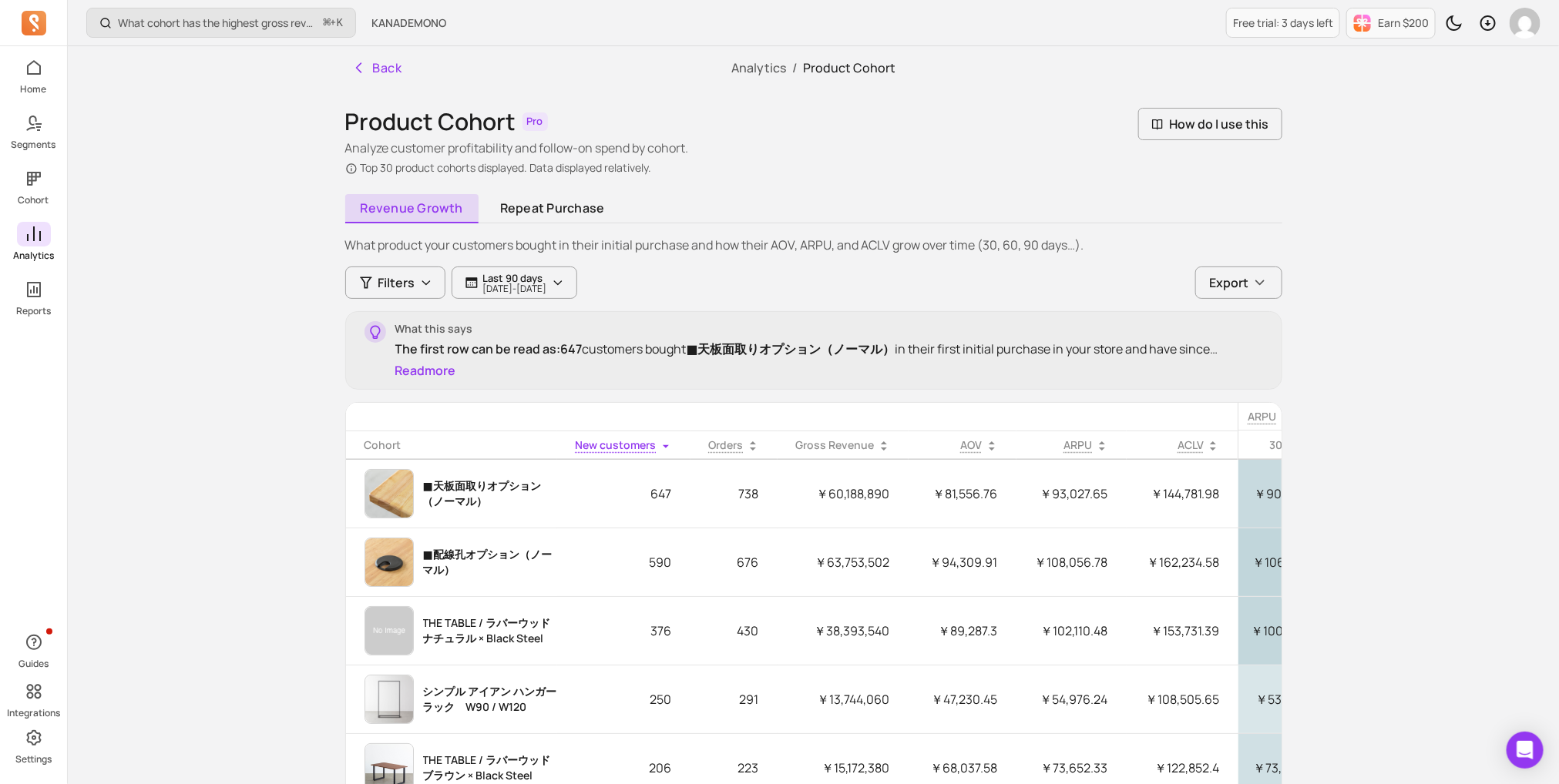
click at [50, 243] on link "Analytics" at bounding box center [33, 242] width 67 height 40
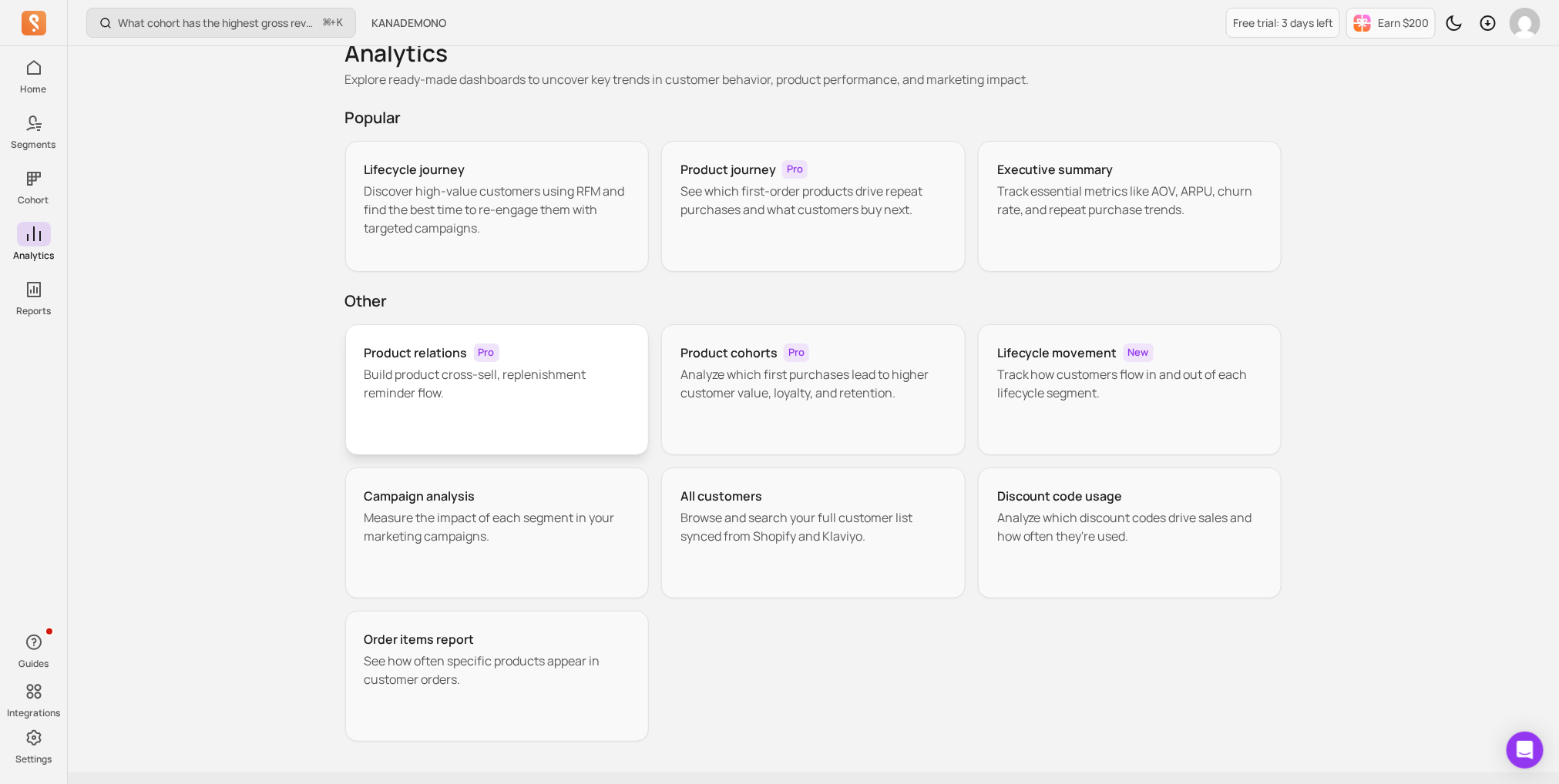
scroll to position [33, 0]
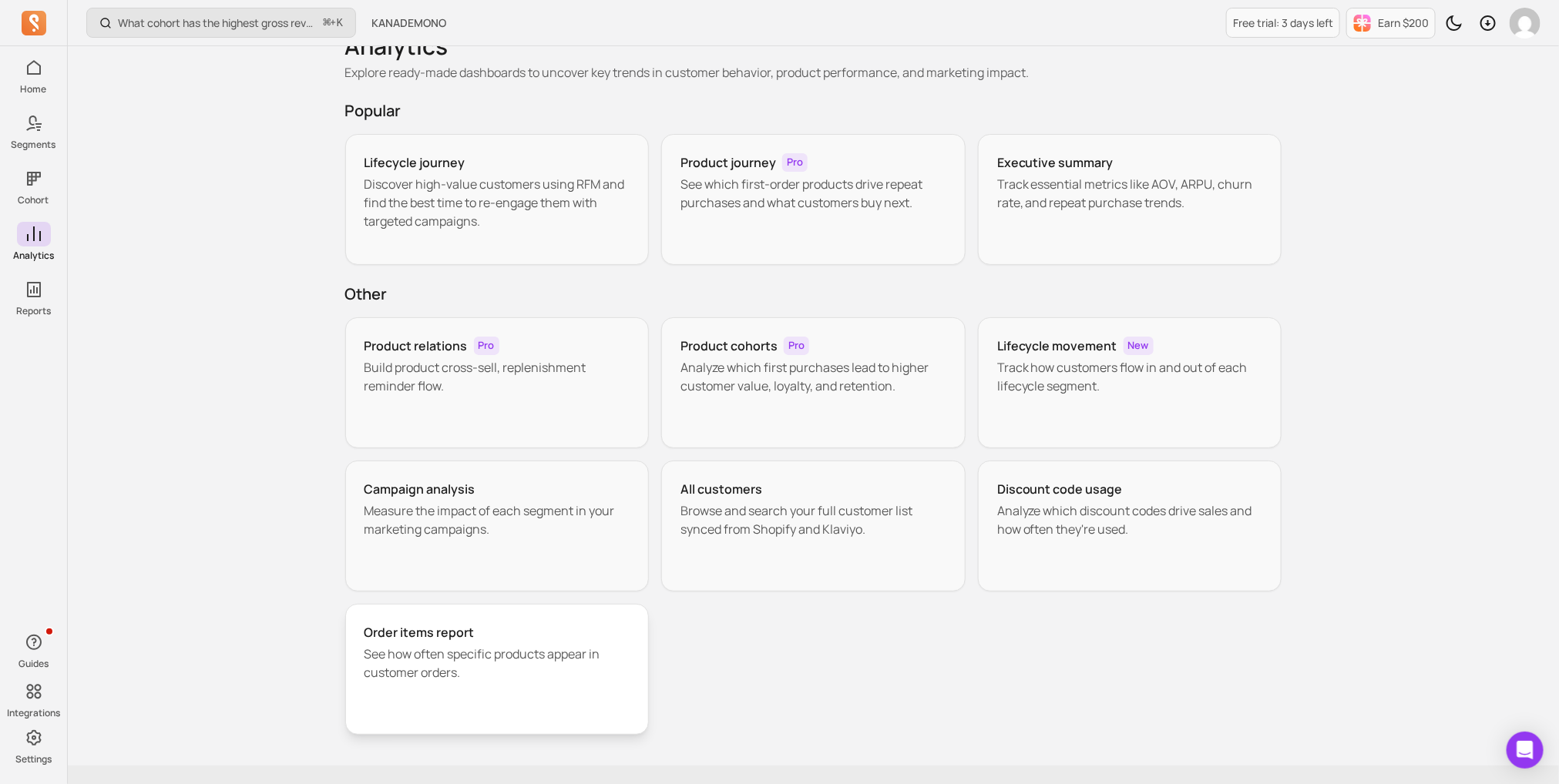
click at [421, 623] on h3 "Order items report" at bounding box center [420, 632] width 110 height 19
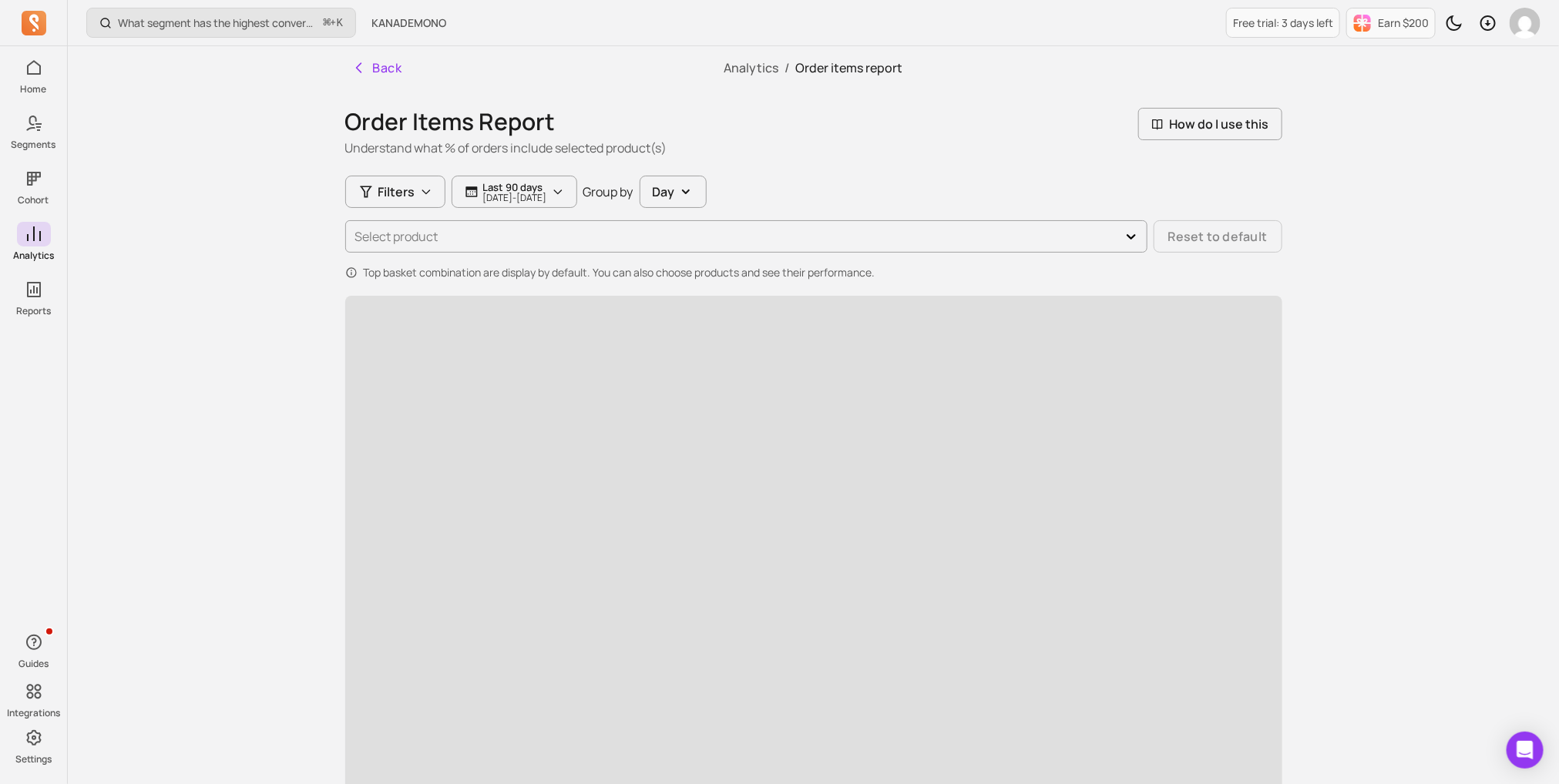
click at [466, 228] on div "Select product Reset to default" at bounding box center [814, 237] width 937 height 33
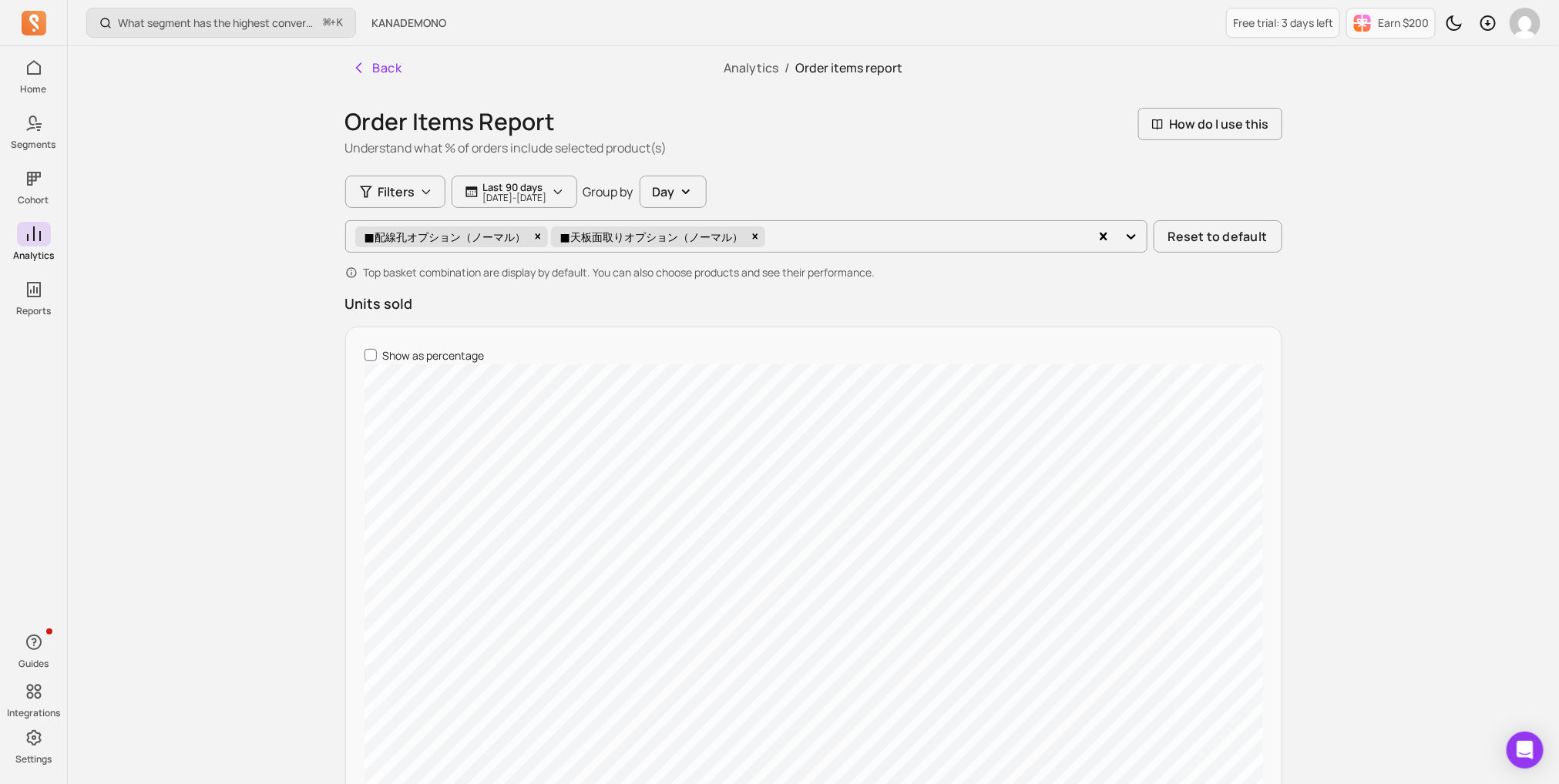
click at [466, 235] on div "■配線孔オプション（ノーマル）" at bounding box center [444, 236] width 168 height 21
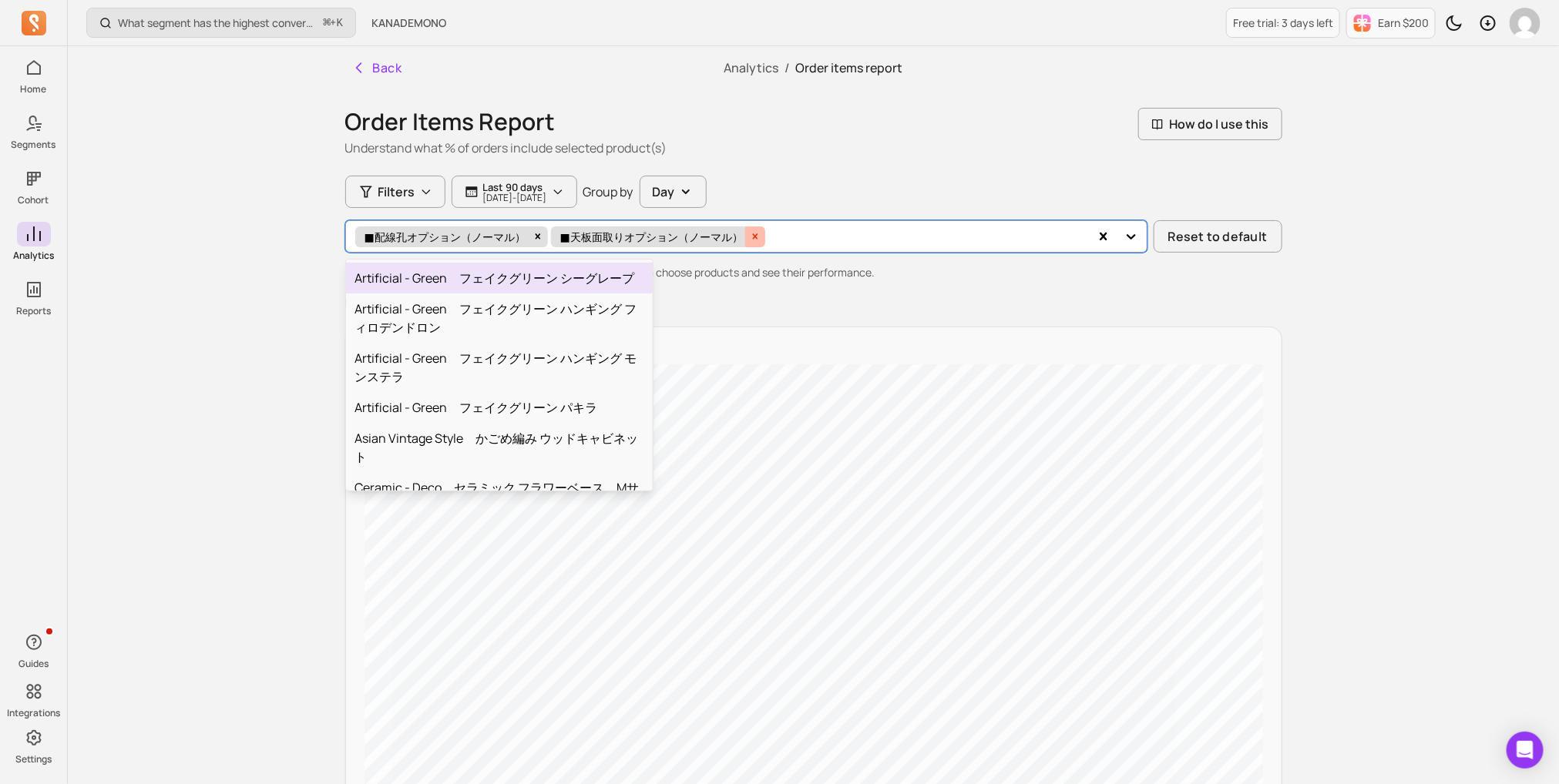
click at [752, 231] on icon "Remove ■天板面取りオプション（ノーマル）" at bounding box center [755, 236] width 11 height 11
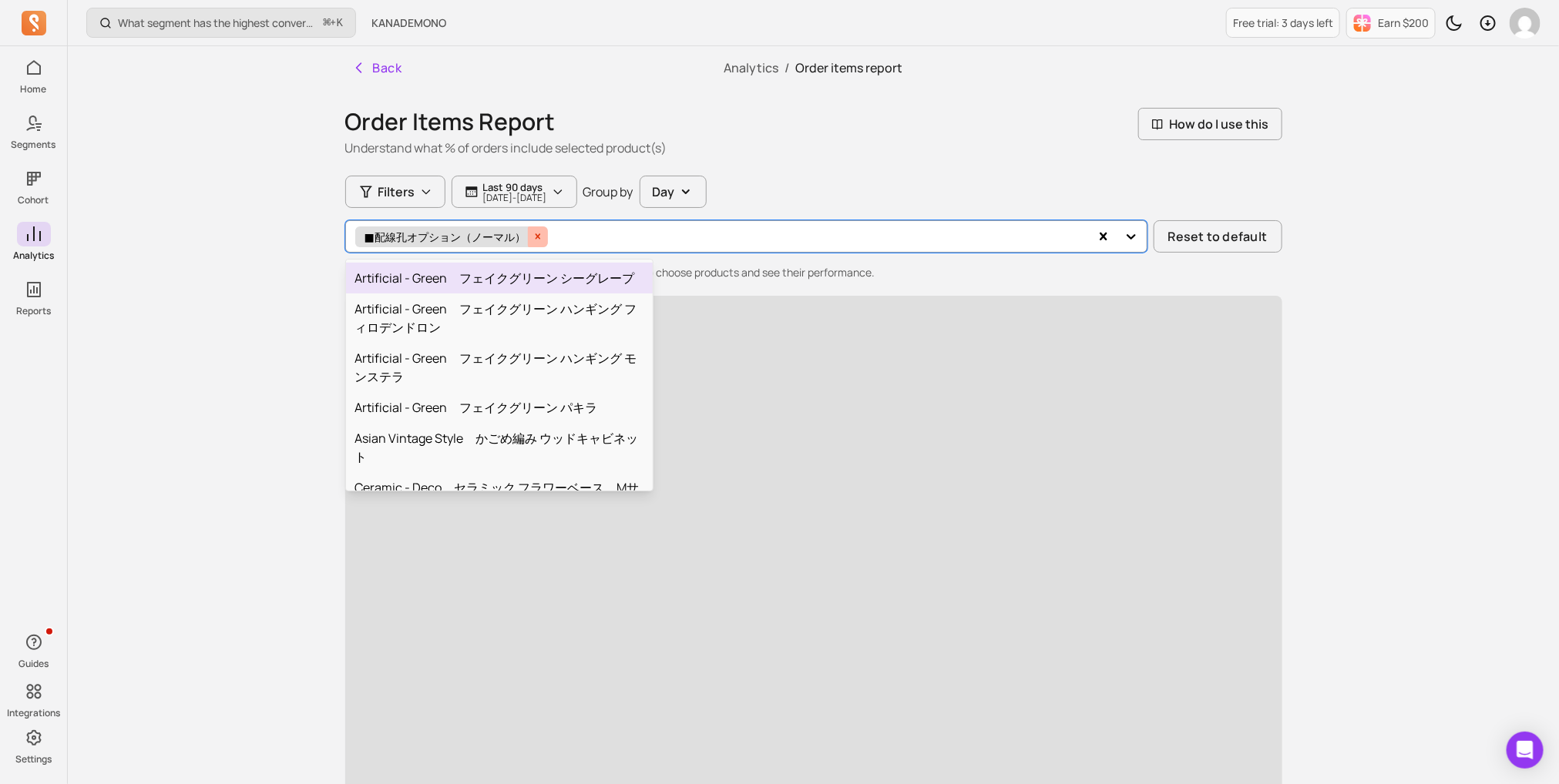
click at [543, 235] on div "Remove ■配線孔オプション（ノーマル）" at bounding box center [538, 236] width 20 height 21
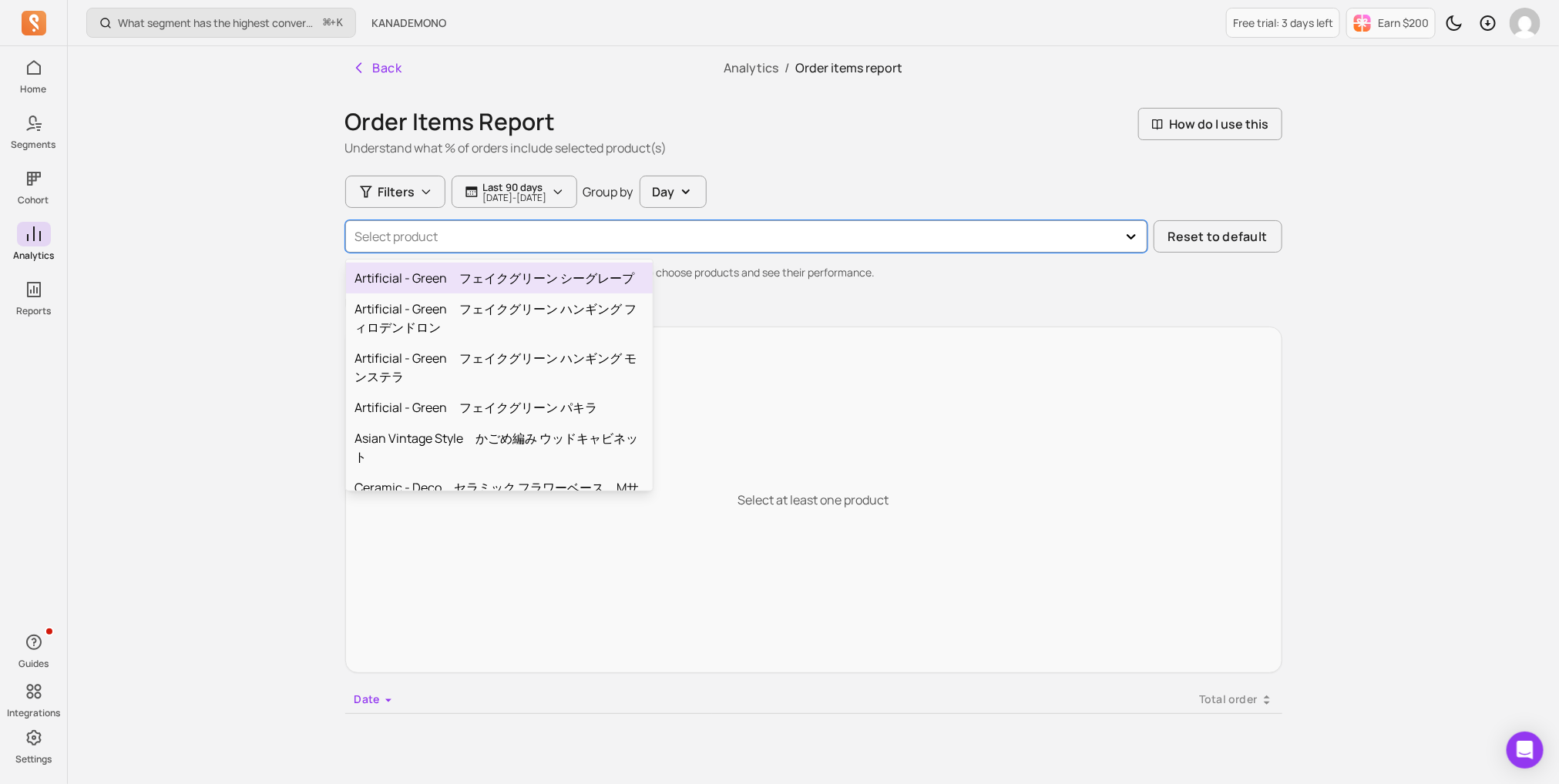
type input "THE TABLE / MORTEX モールテックス 全4色 × Stainless"
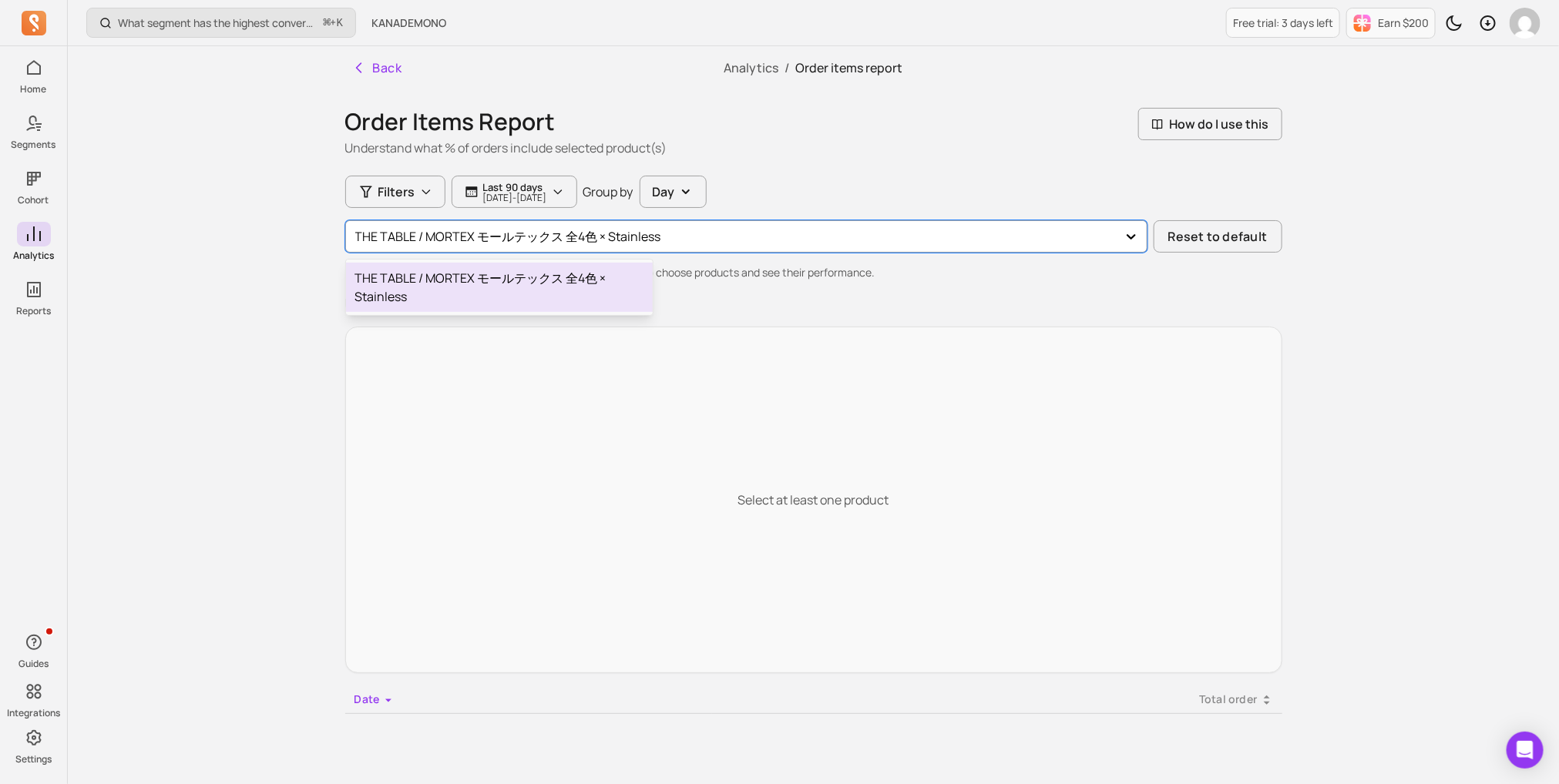
click at [545, 273] on div "THE TABLE / MORTEX モールテックス 全4色 × Stainless" at bounding box center [499, 287] width 307 height 49
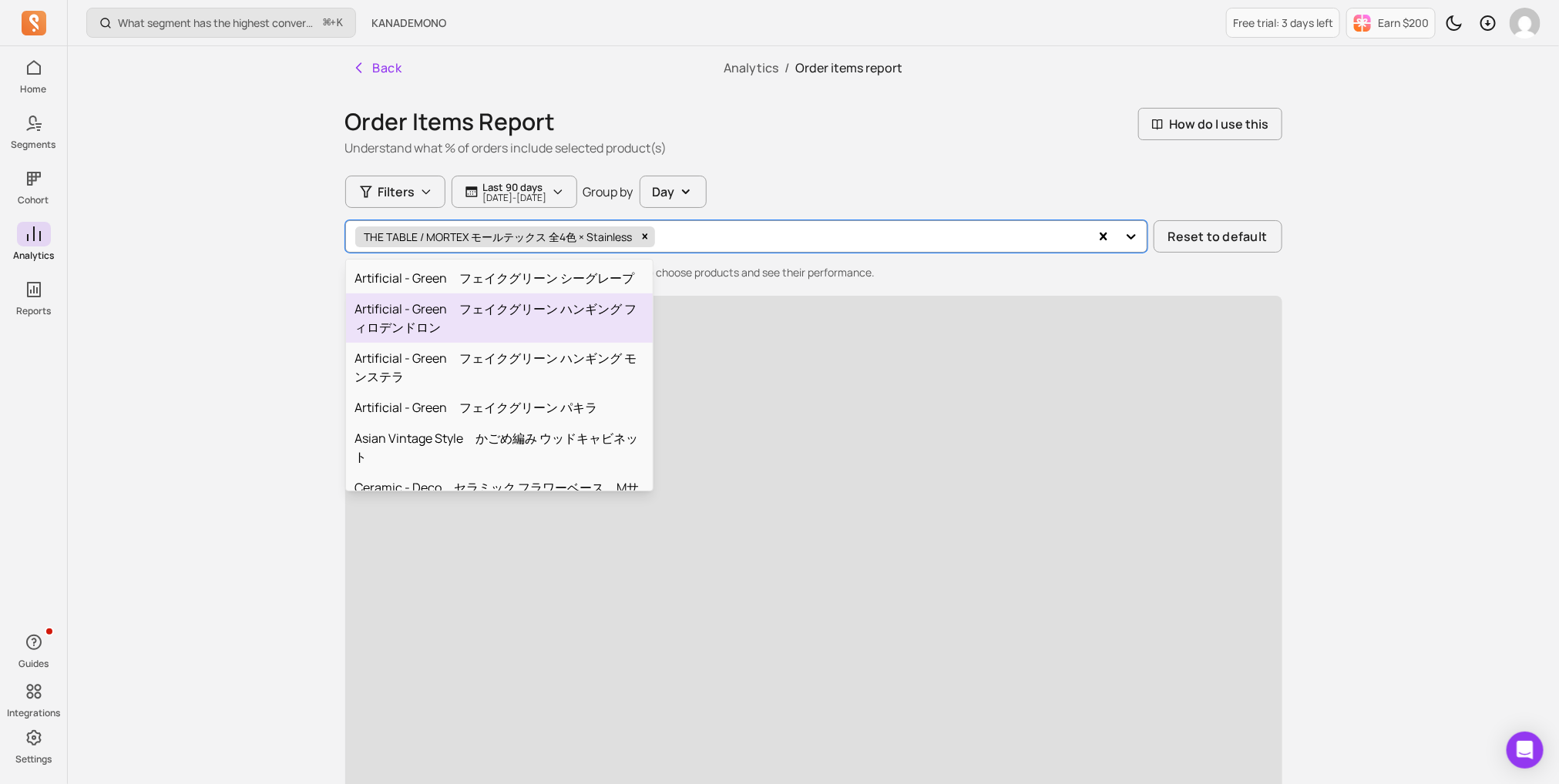
click at [214, 329] on div "What segment has the highest conversion rate in a campaign? ⌘ + K KANADEMONO Fr…" at bounding box center [813, 634] width 1491 height 1268
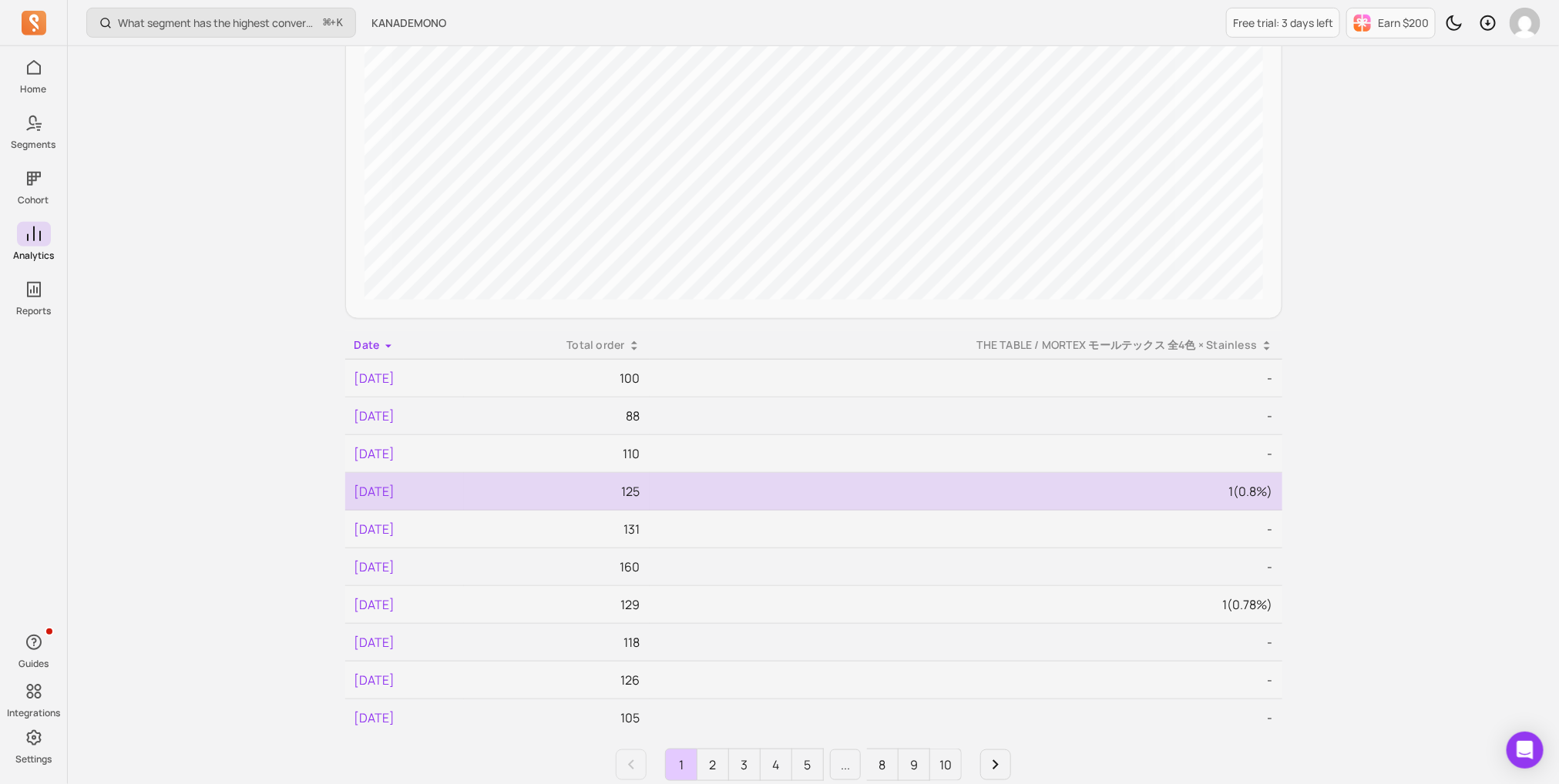
scroll to position [507, 0]
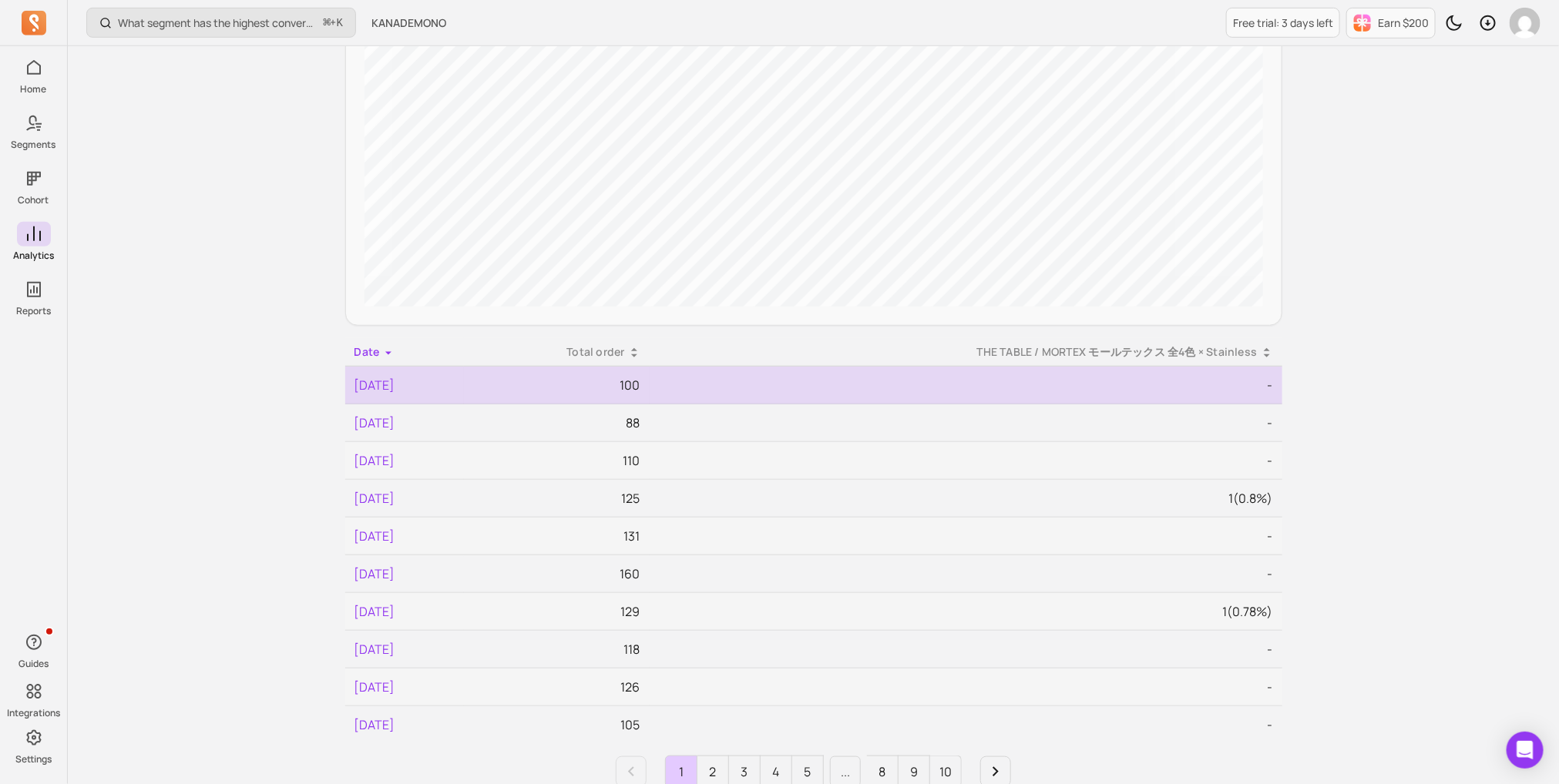
click at [406, 389] on td "2025-08-29" at bounding box center [405, 385] width 120 height 38
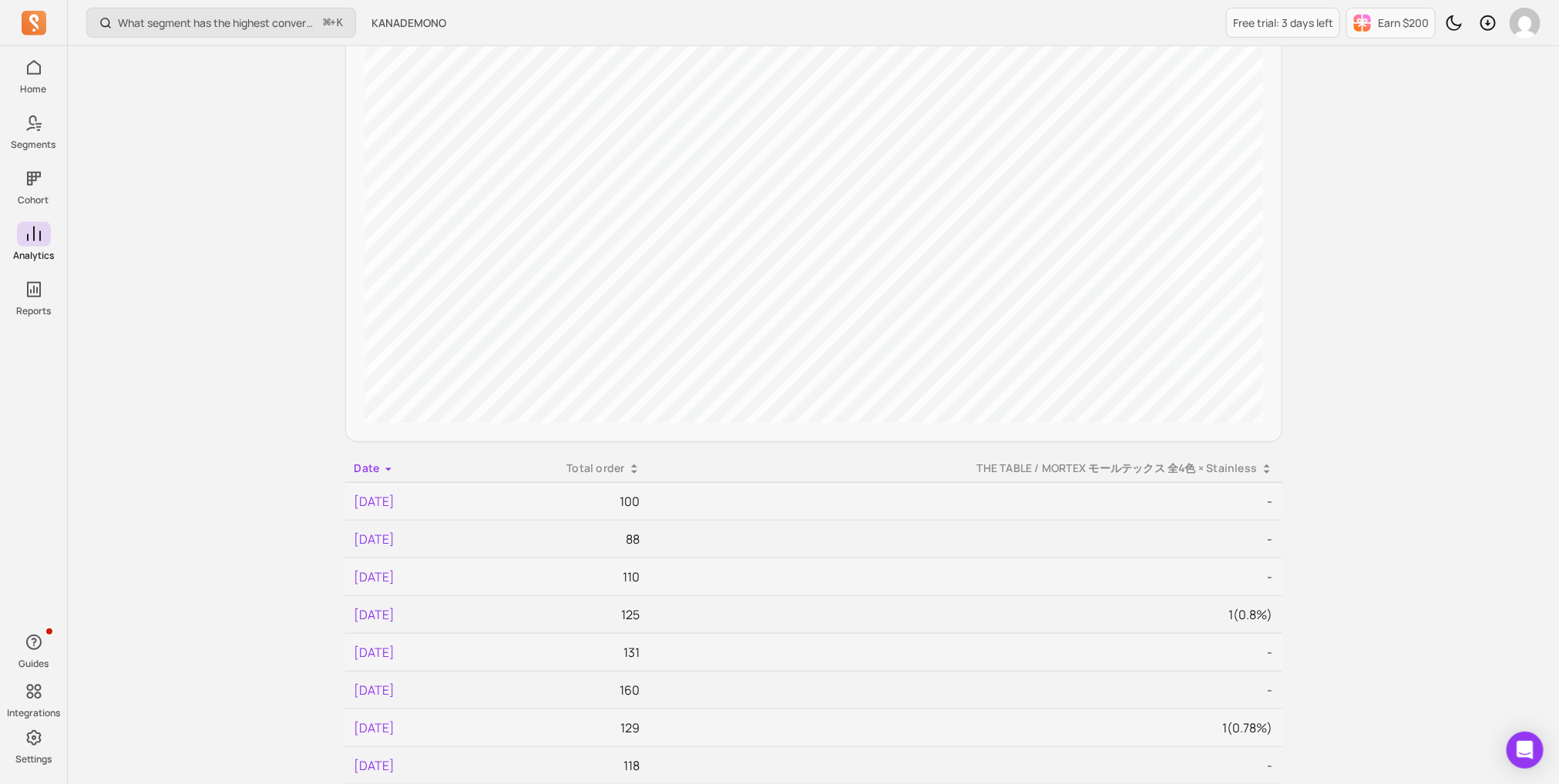
scroll to position [0, 0]
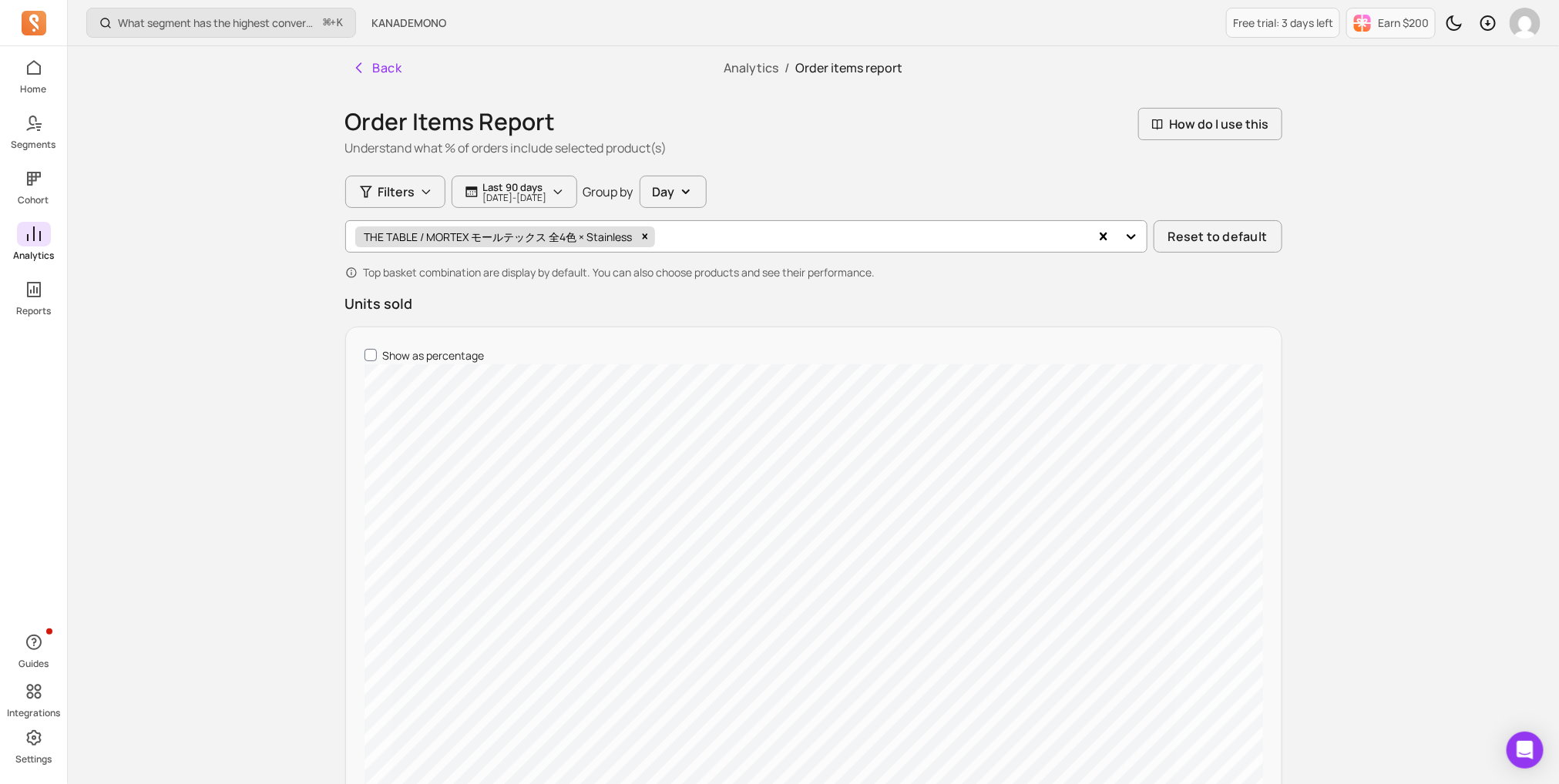
click at [45, 235] on span at bounding box center [34, 235] width 34 height 25
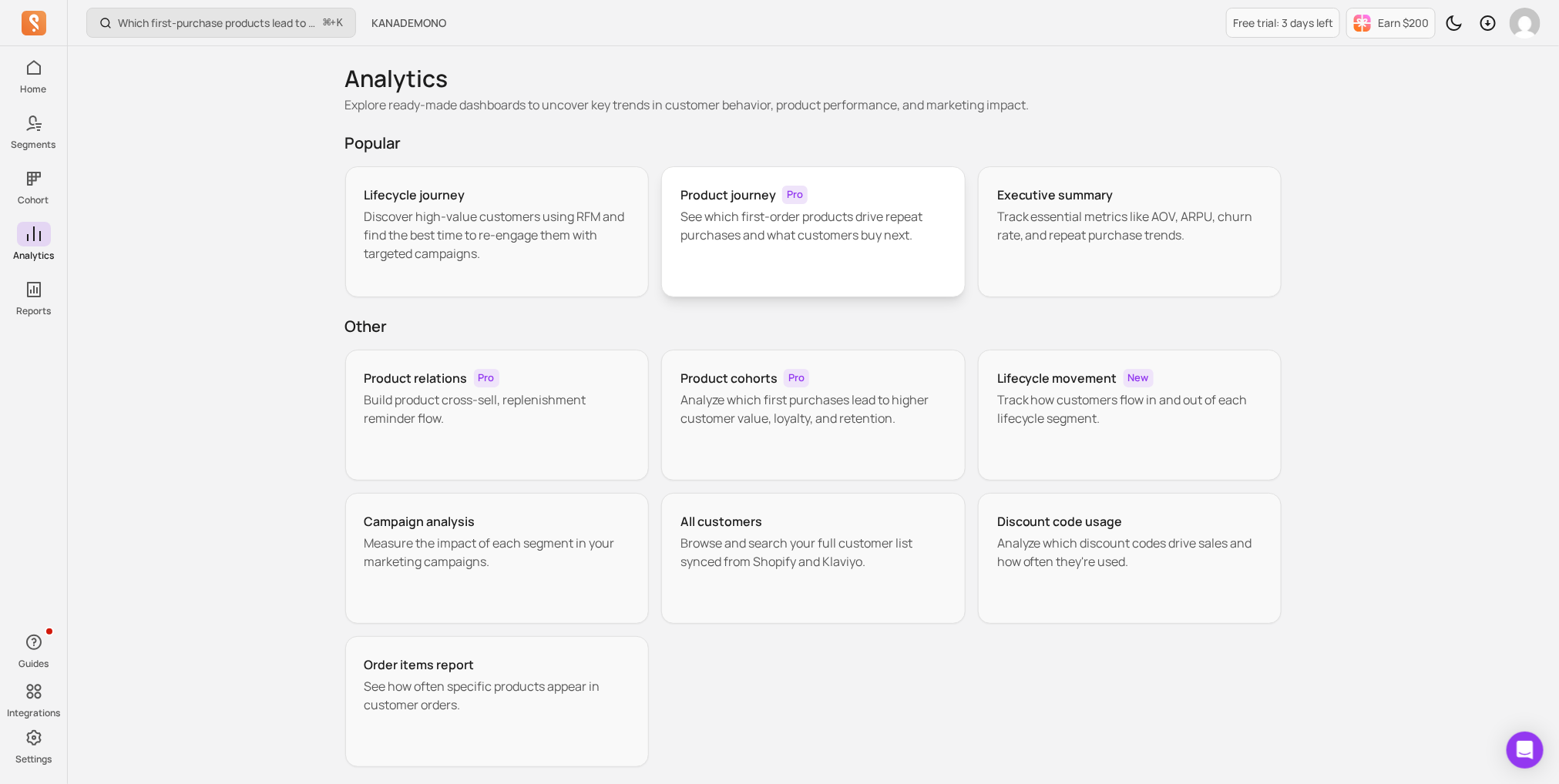
click at [695, 221] on p "See which first-order products drive repeat purchases and what customers buy ne…" at bounding box center [813, 226] width 266 height 37
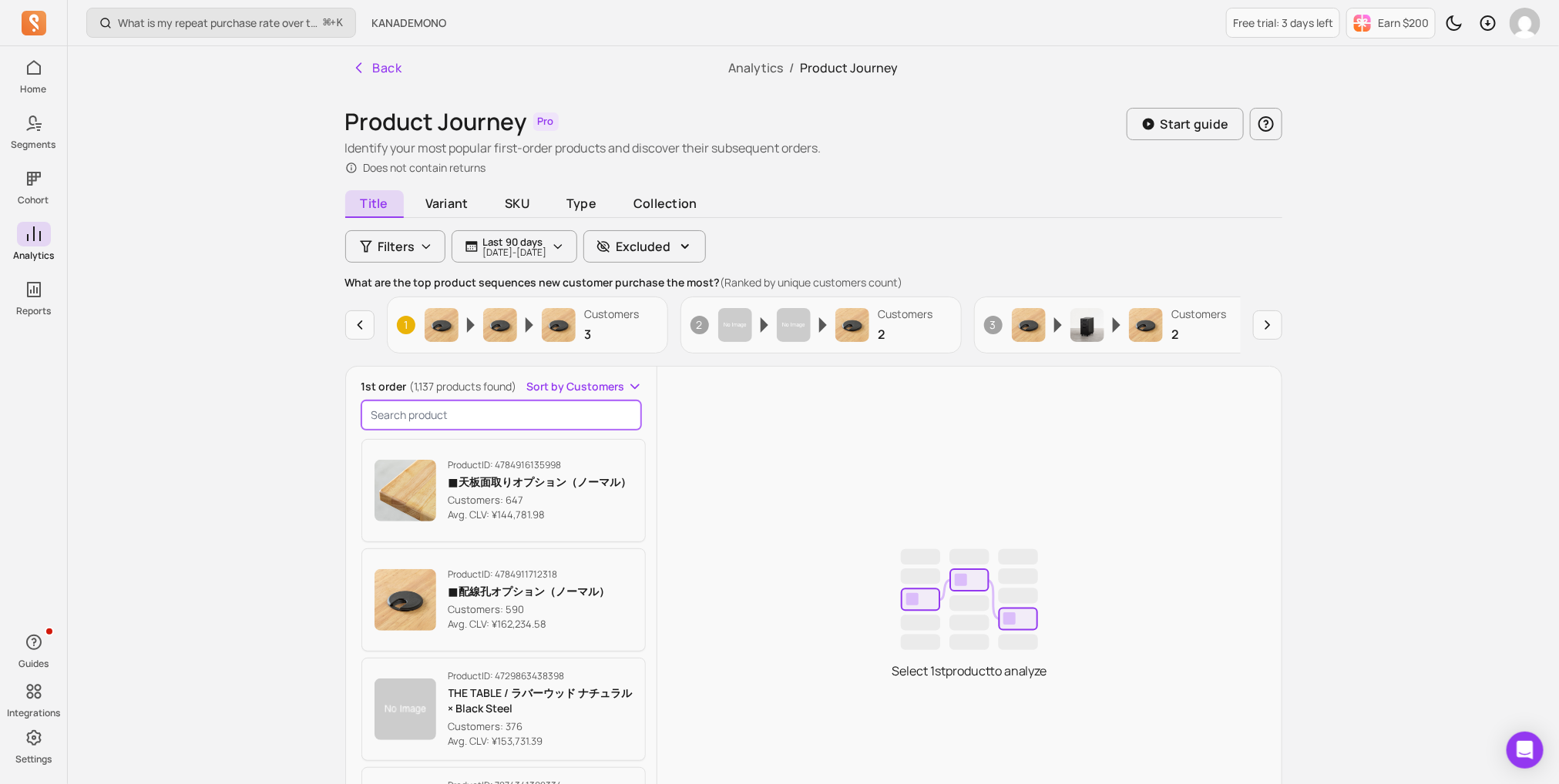
click at [456, 413] on input "search product" at bounding box center [501, 416] width 281 height 30
paste input "THE TABLE / MORTEX モールテックス 全4色 × Stainless"
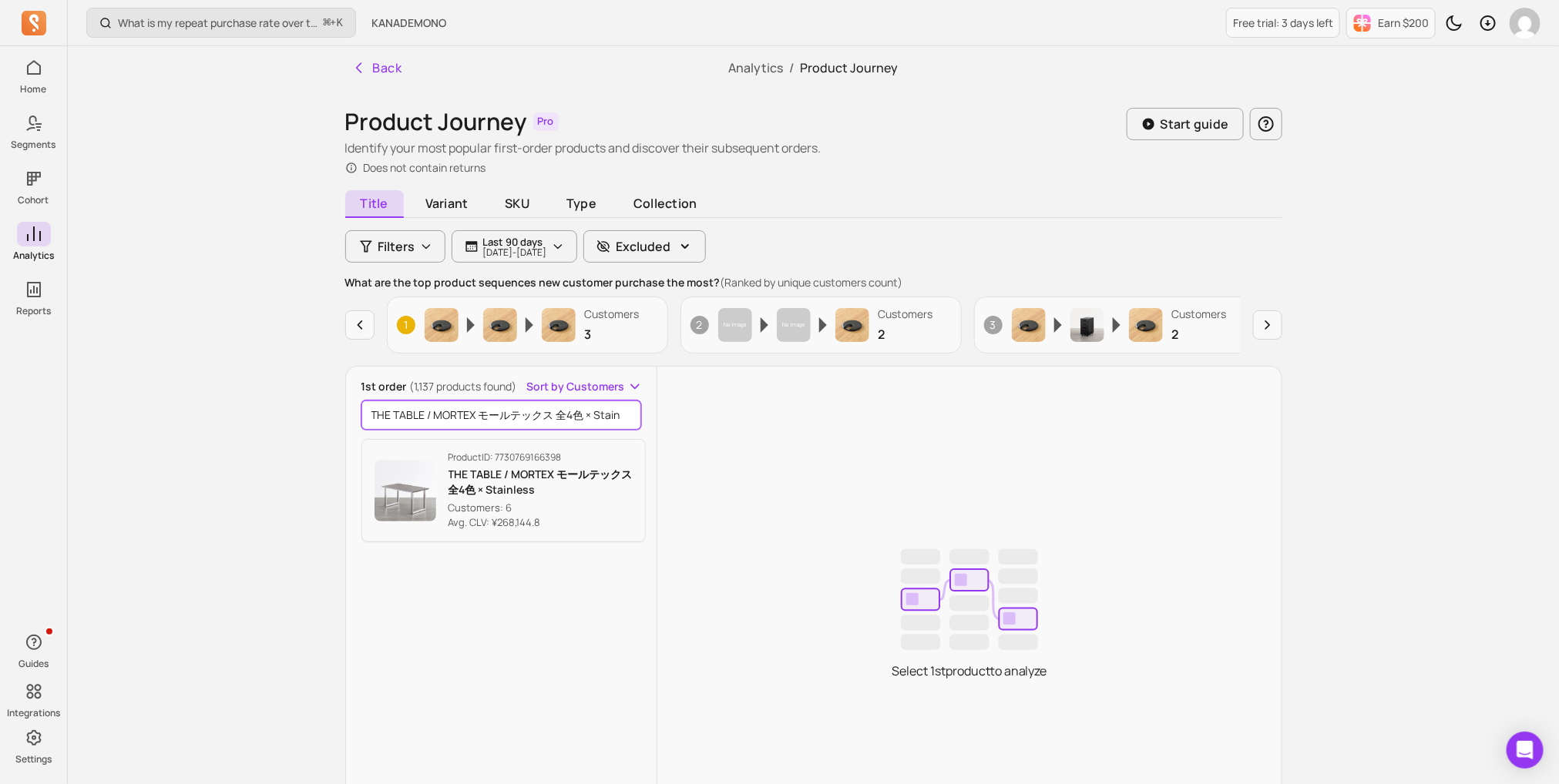
scroll to position [0, 17]
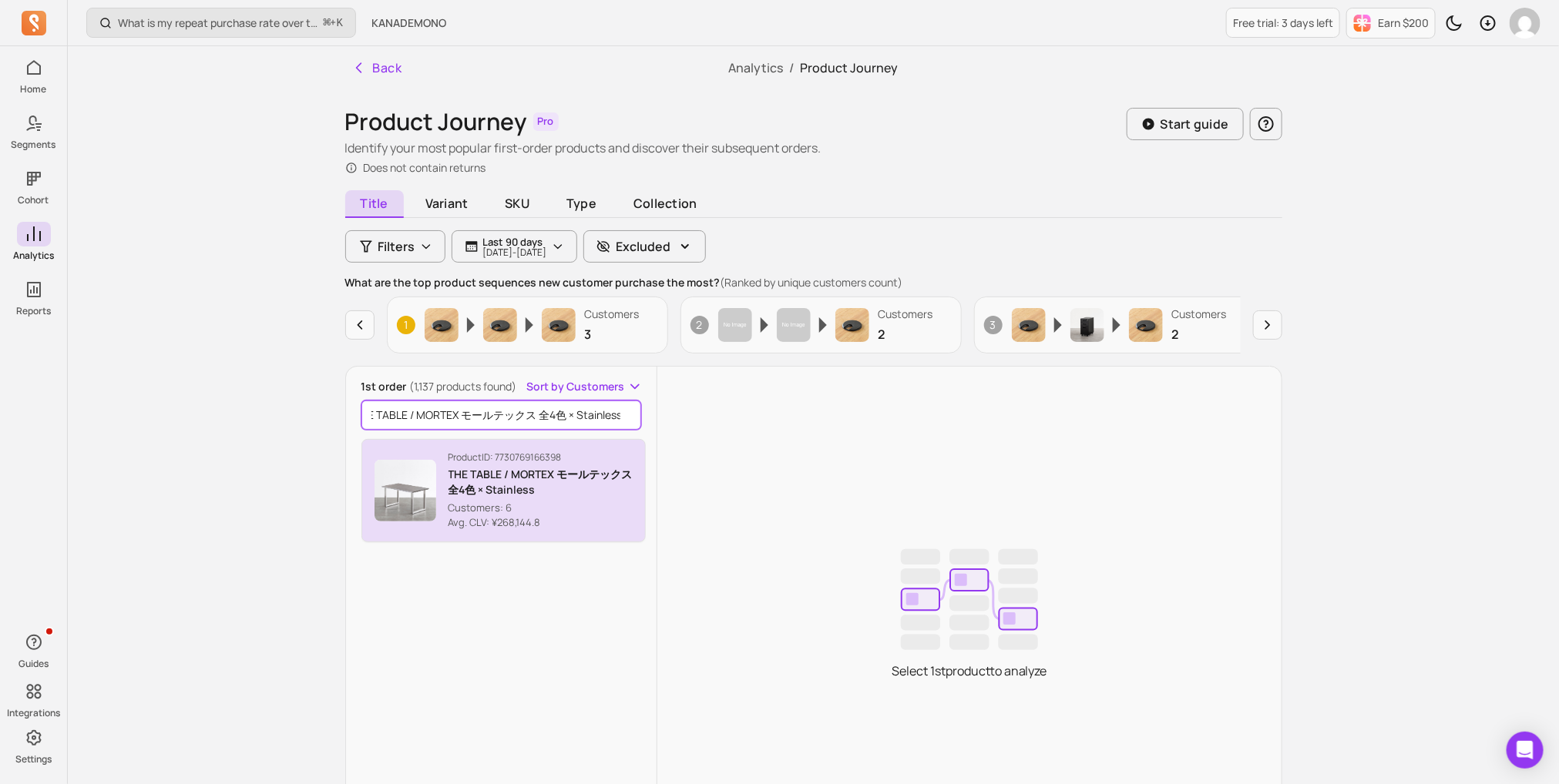
type input "THE TABLE / MORTEX モールテックス 全4色 × Stainless"
click at [456, 492] on p "THE TABLE / MORTEX モールテックス 全4色 × Stainless" at bounding box center [541, 483] width 185 height 31
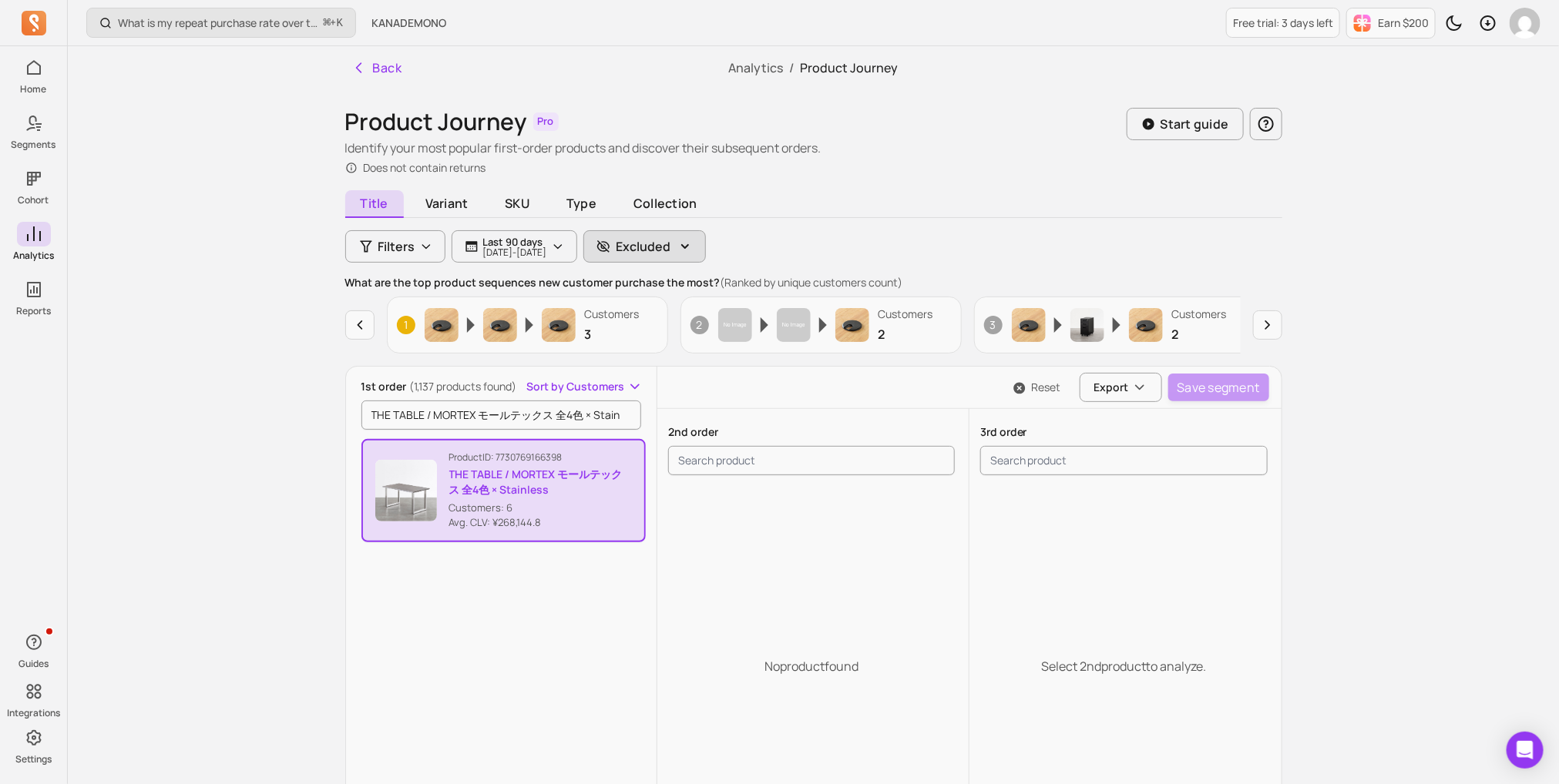
click at [671, 251] on p "Excluded" at bounding box center [643, 246] width 54 height 19
click at [554, 208] on span "Type" at bounding box center [581, 204] width 61 height 28
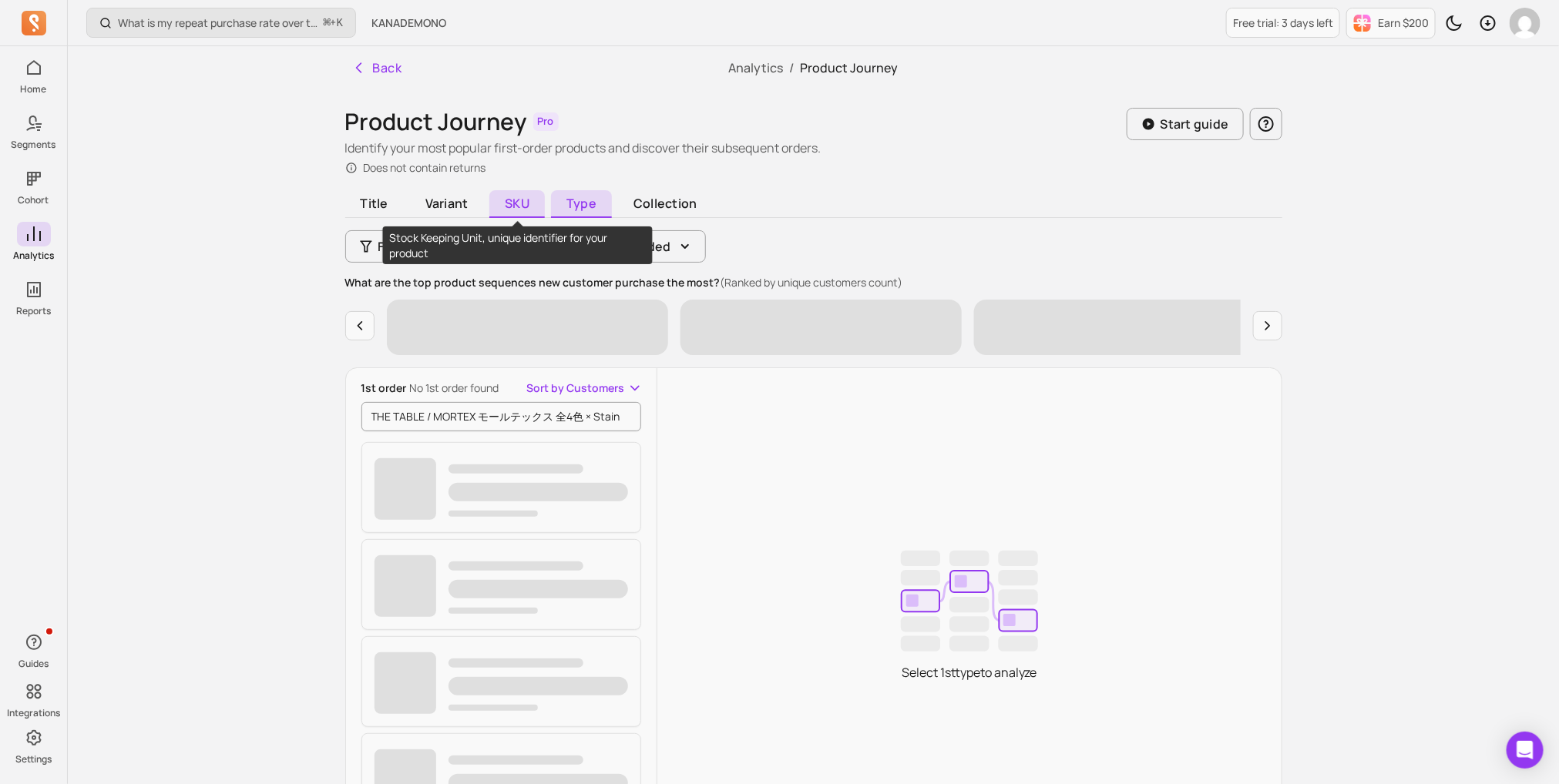
click at [494, 200] on span "SKU" at bounding box center [517, 204] width 55 height 28
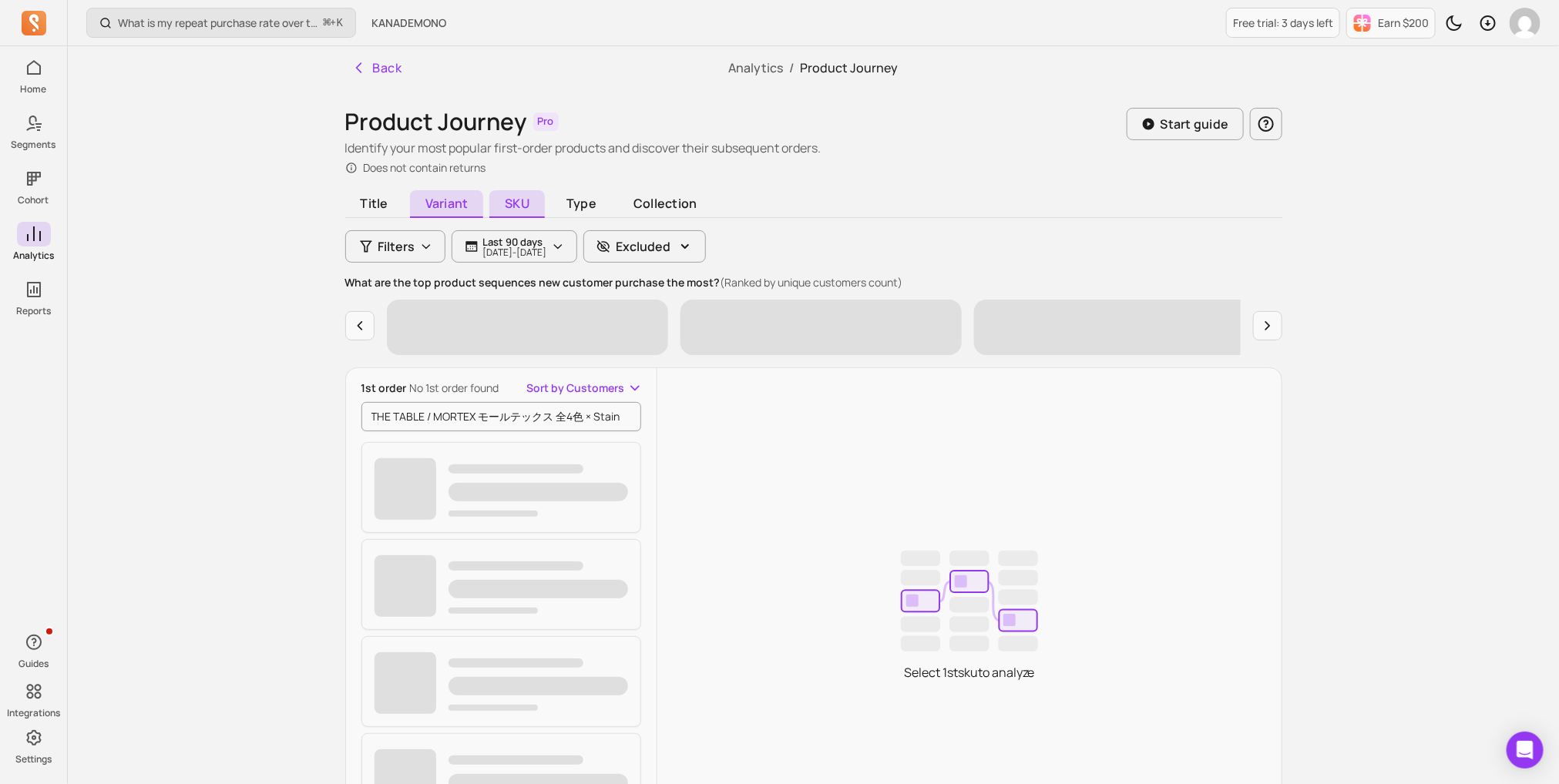
click at [427, 203] on span "Variant" at bounding box center [446, 204] width 74 height 28
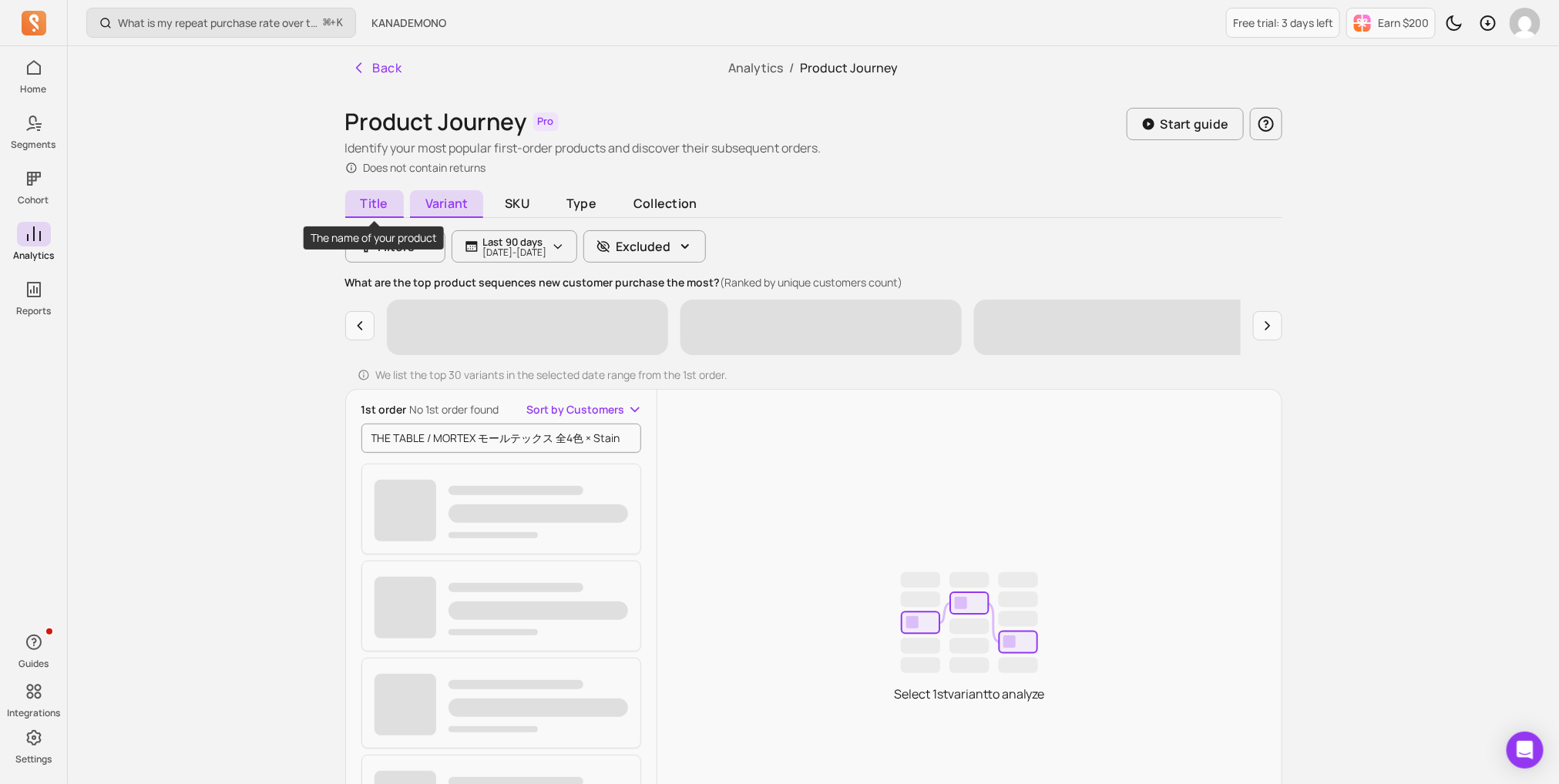
click at [357, 207] on span "Title" at bounding box center [374, 204] width 58 height 28
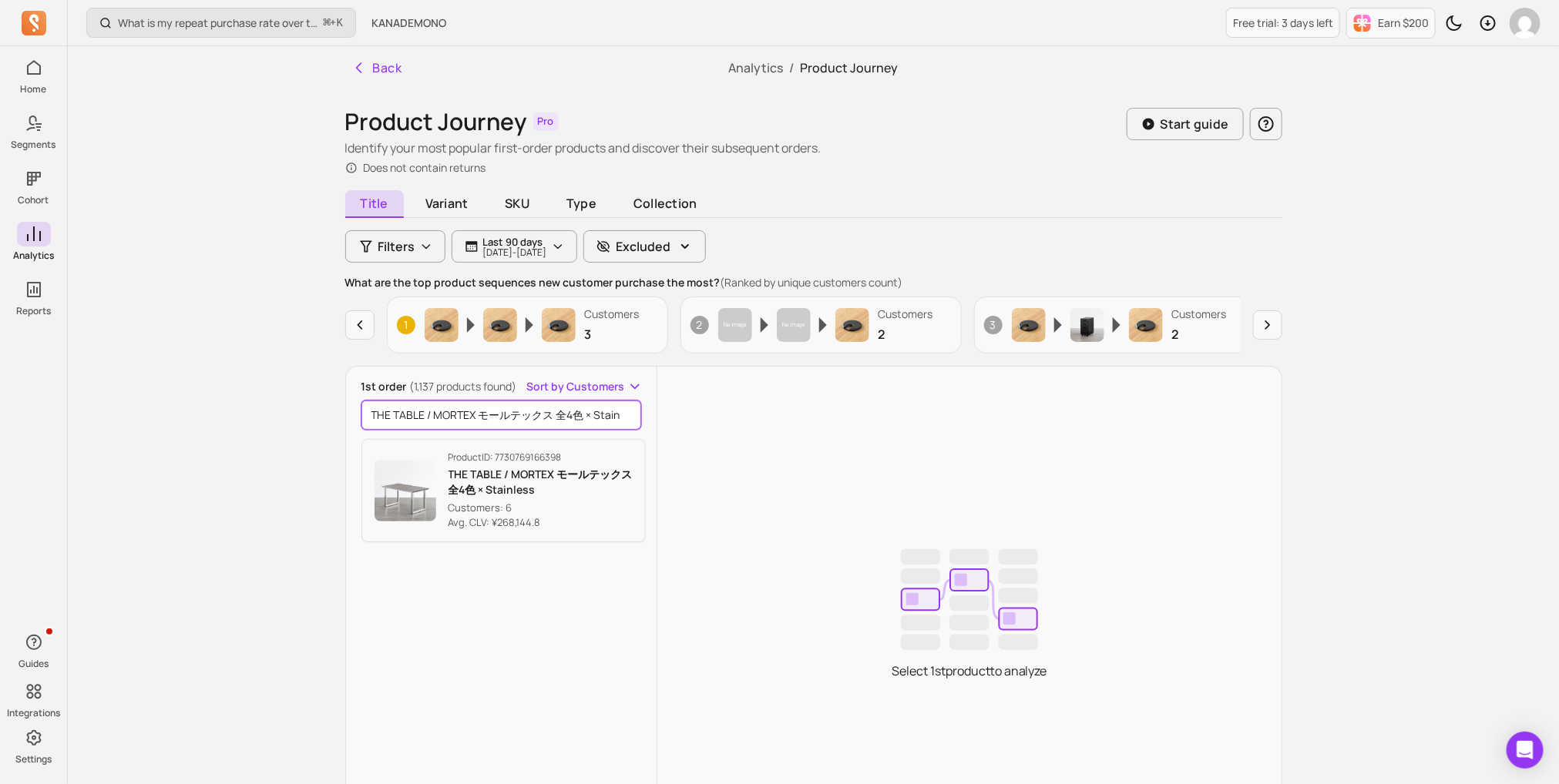
click at [403, 423] on input "THE TABLE / MORTEX モールテックス 全4色 × Stainless" at bounding box center [501, 416] width 281 height 30
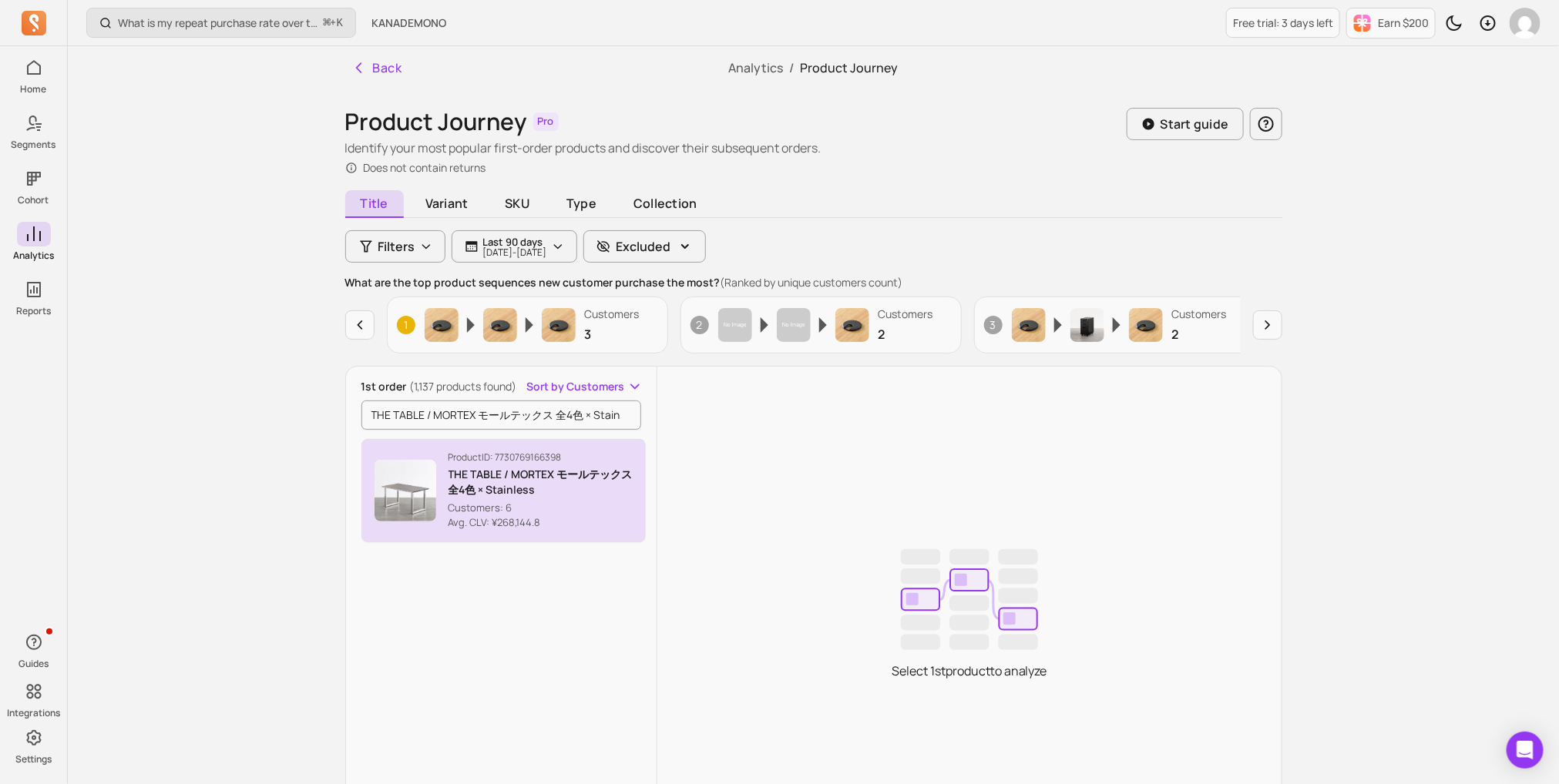
click at [407, 472] on img "button" at bounding box center [405, 490] width 61 height 61
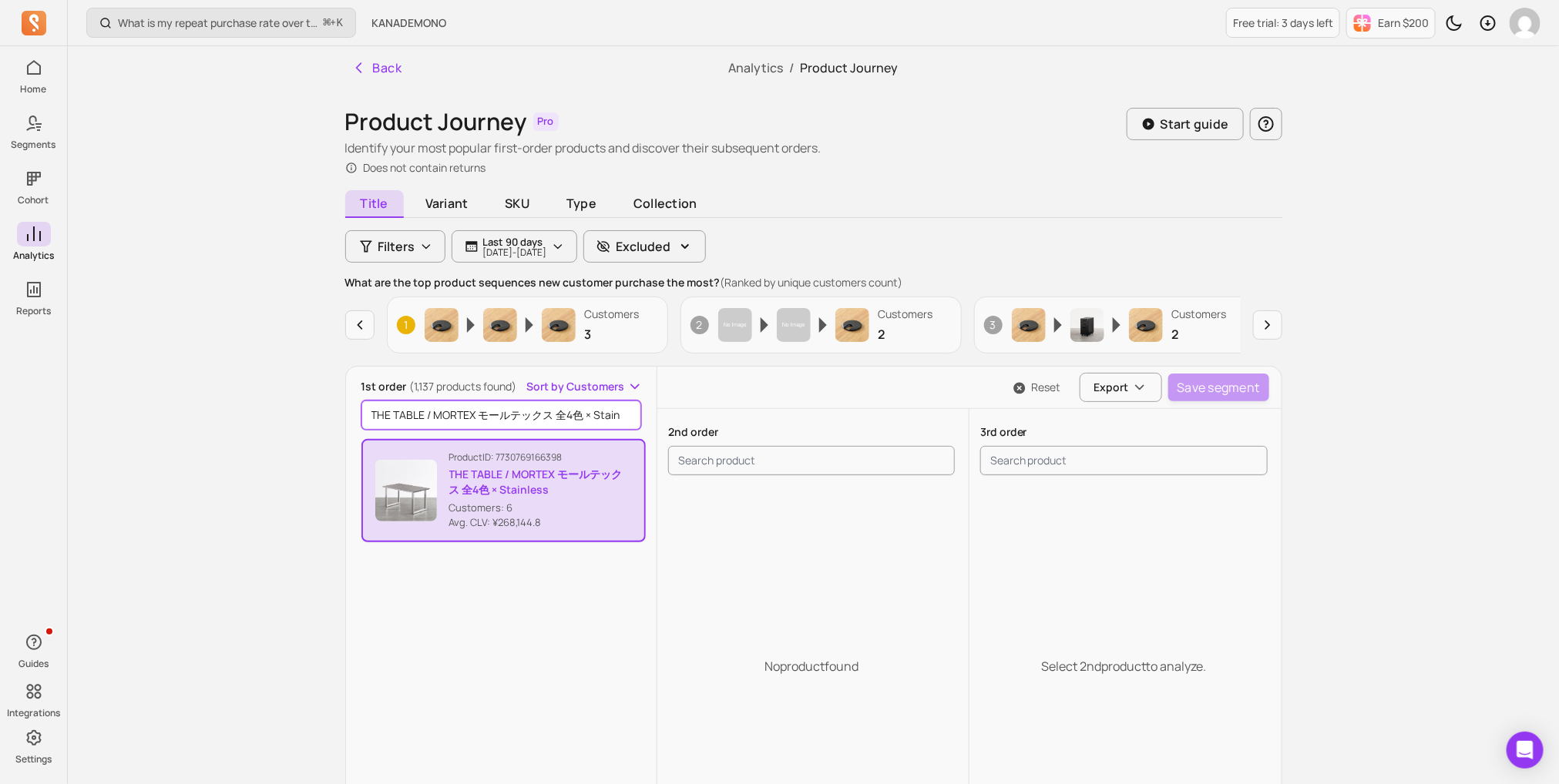
click at [426, 409] on input "THE TABLE / MORTEX モールテックス 全4色 × Stainless" at bounding box center [501, 416] width 281 height 30
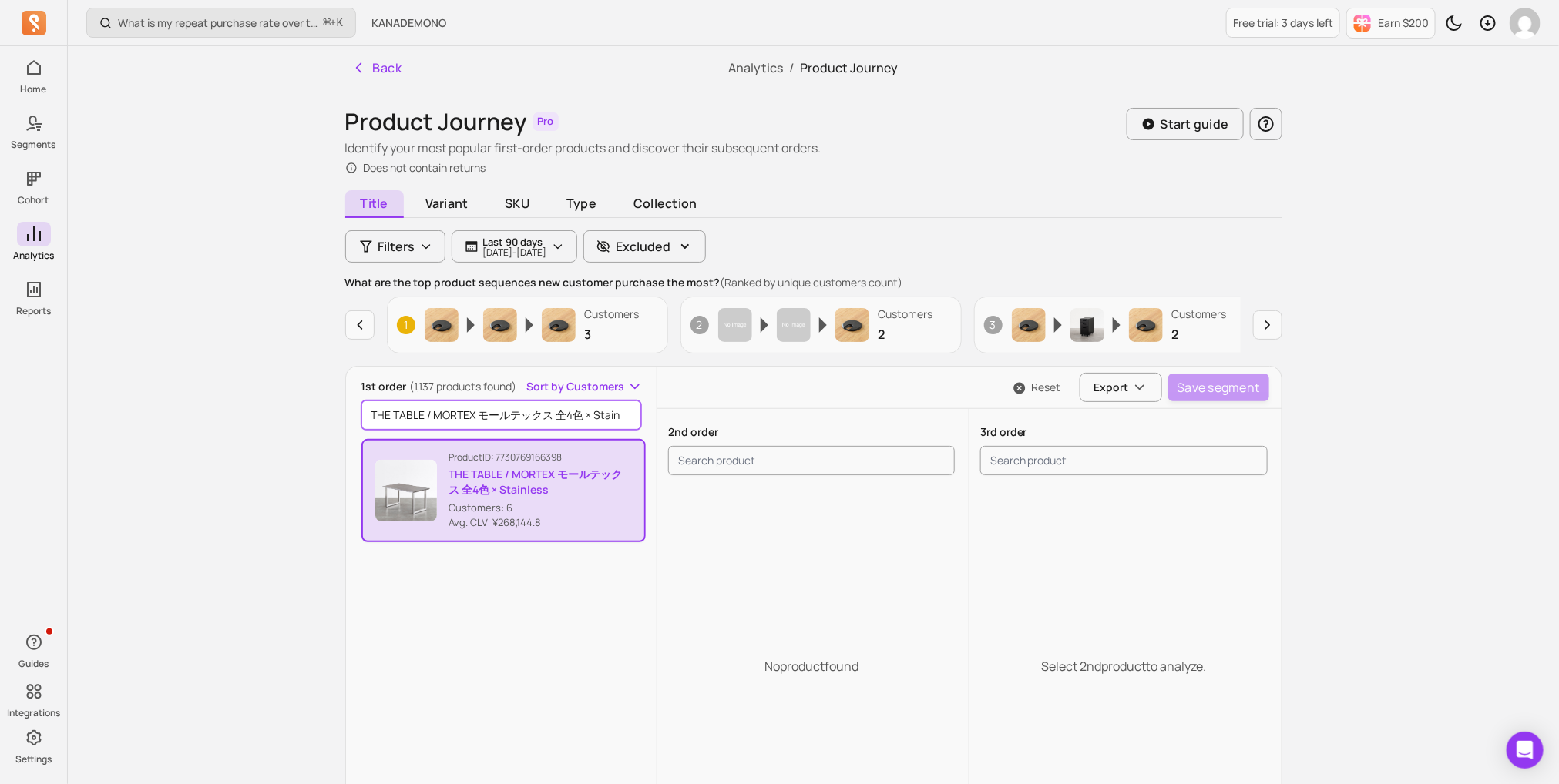
click at [426, 409] on input "THE TABLE / MORTEX モールテックス 全4色 × Stainless" at bounding box center [501, 416] width 281 height 30
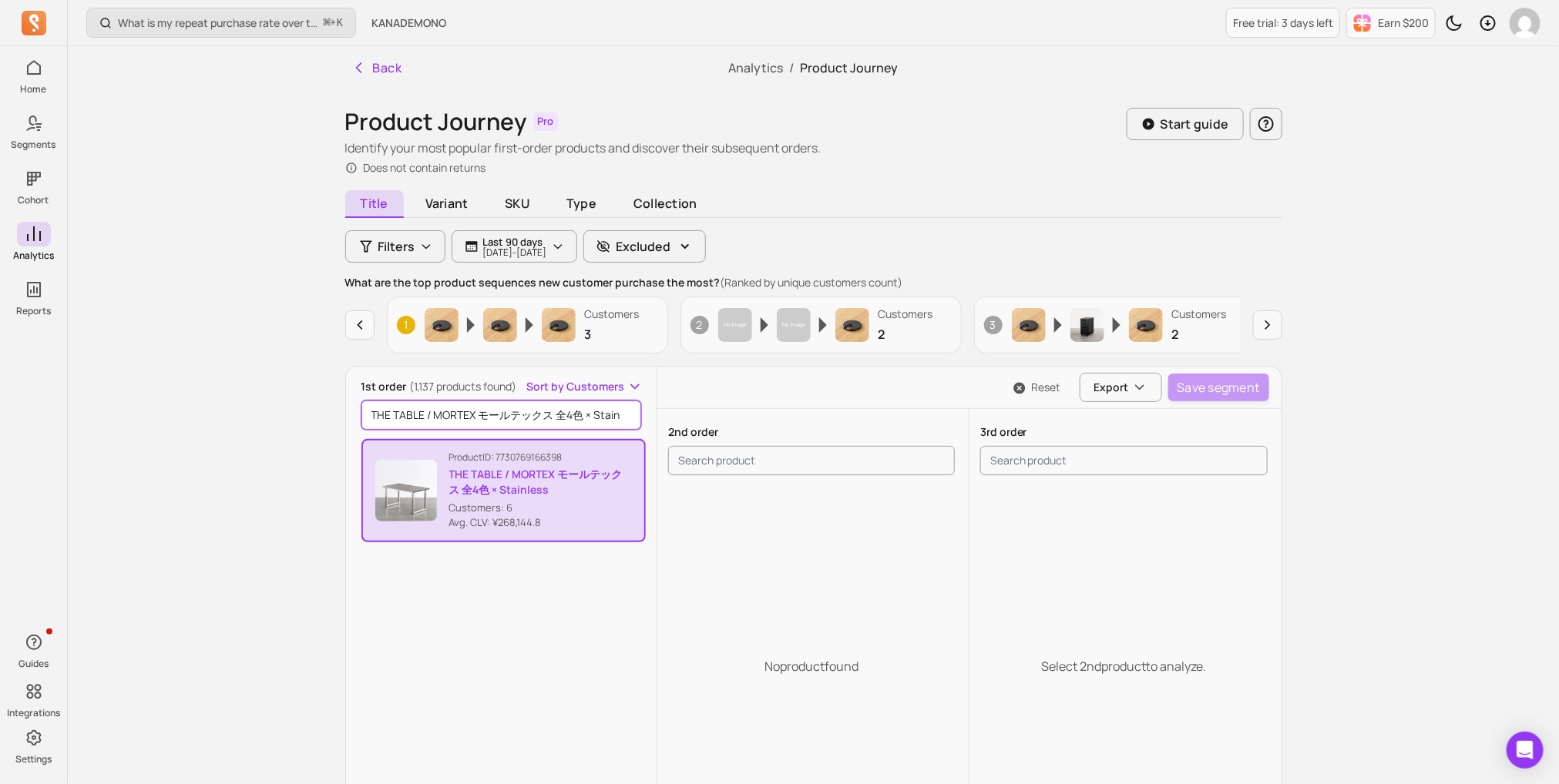
click at [426, 409] on input "THE TABLE / MORTEX モールテックス 全4色 × Stainless" at bounding box center [501, 416] width 281 height 30
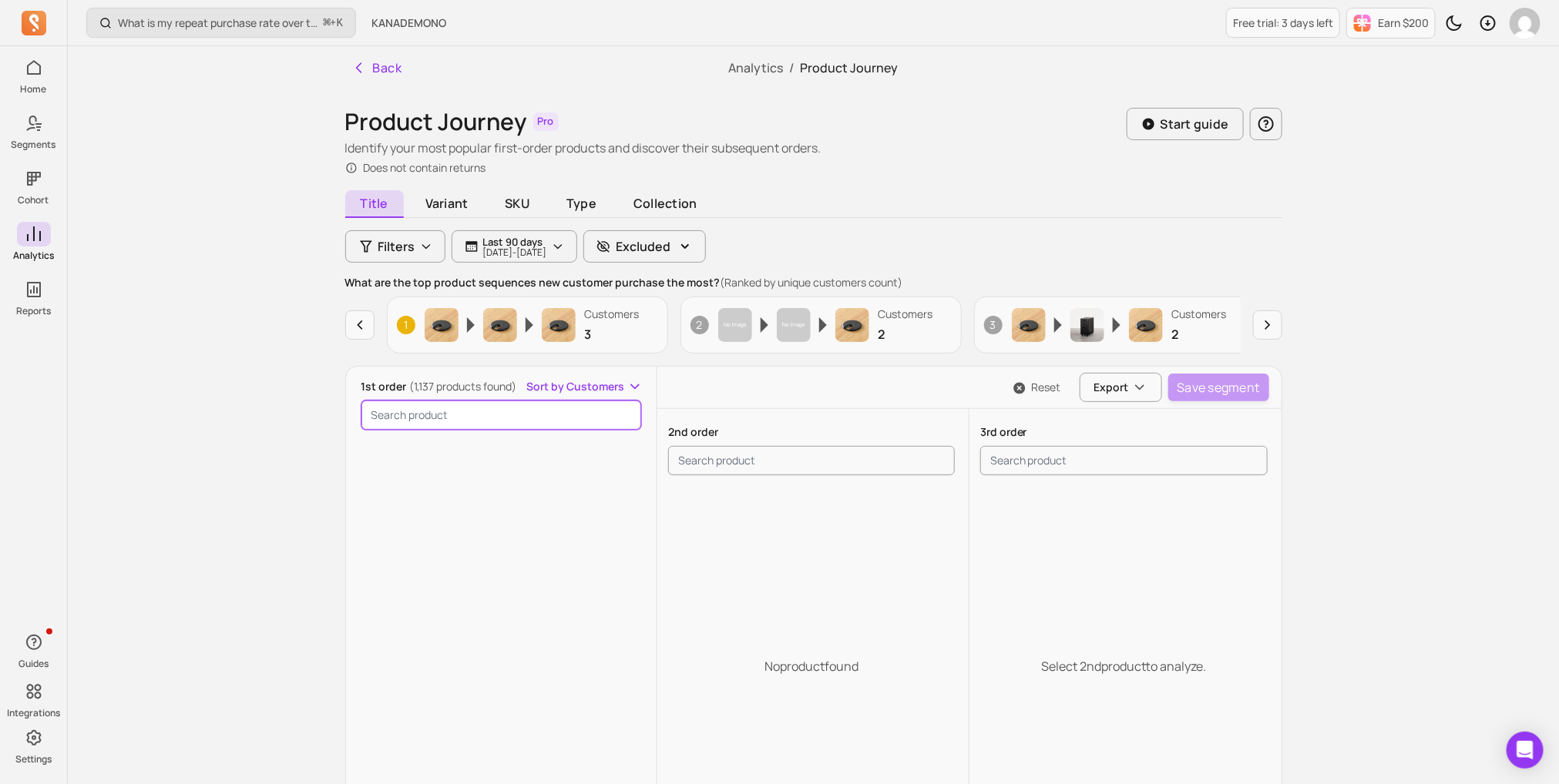
scroll to position [43867, 0]
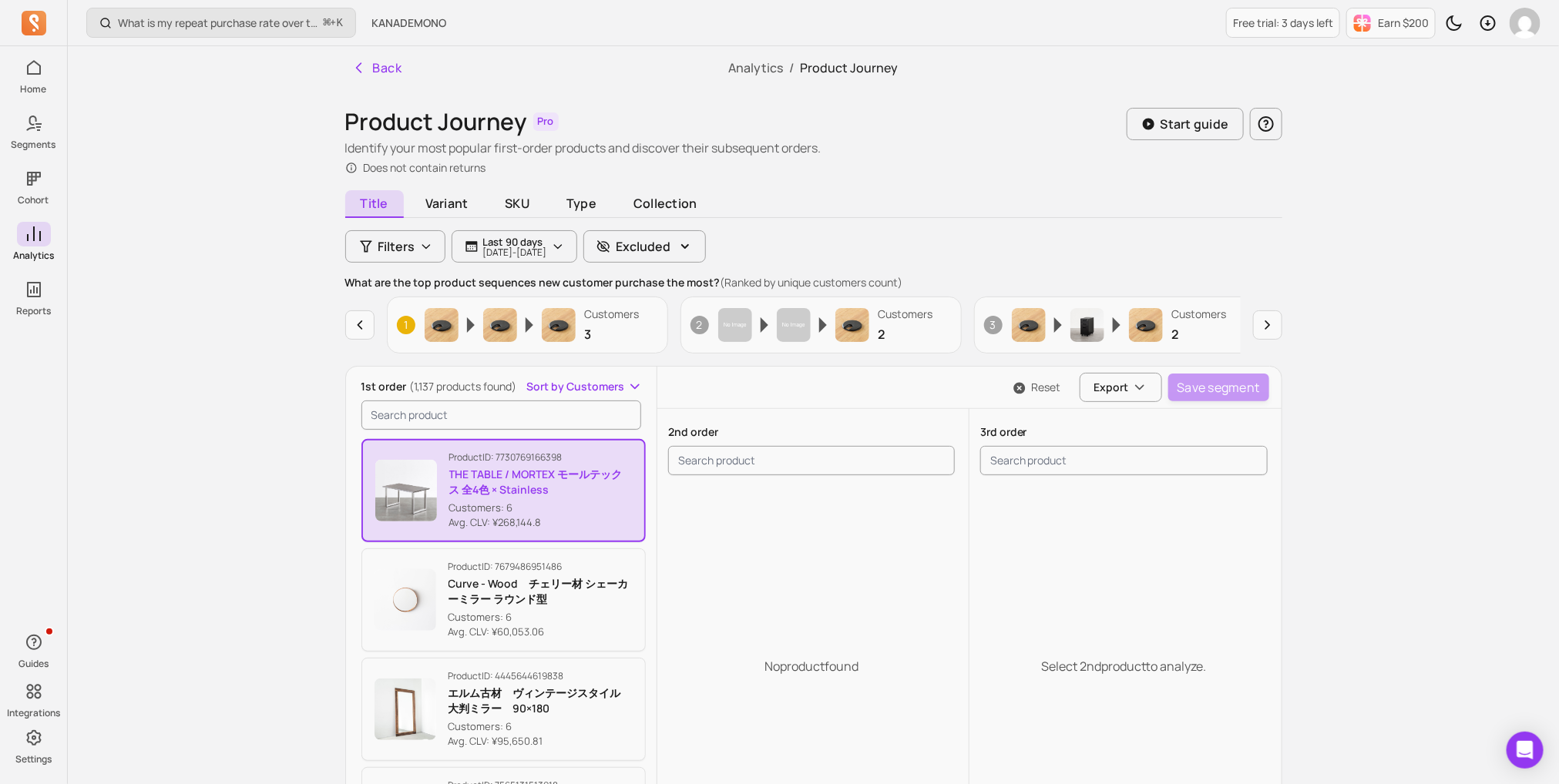
click at [474, 500] on p "Customers: 6" at bounding box center [541, 508] width 183 height 16
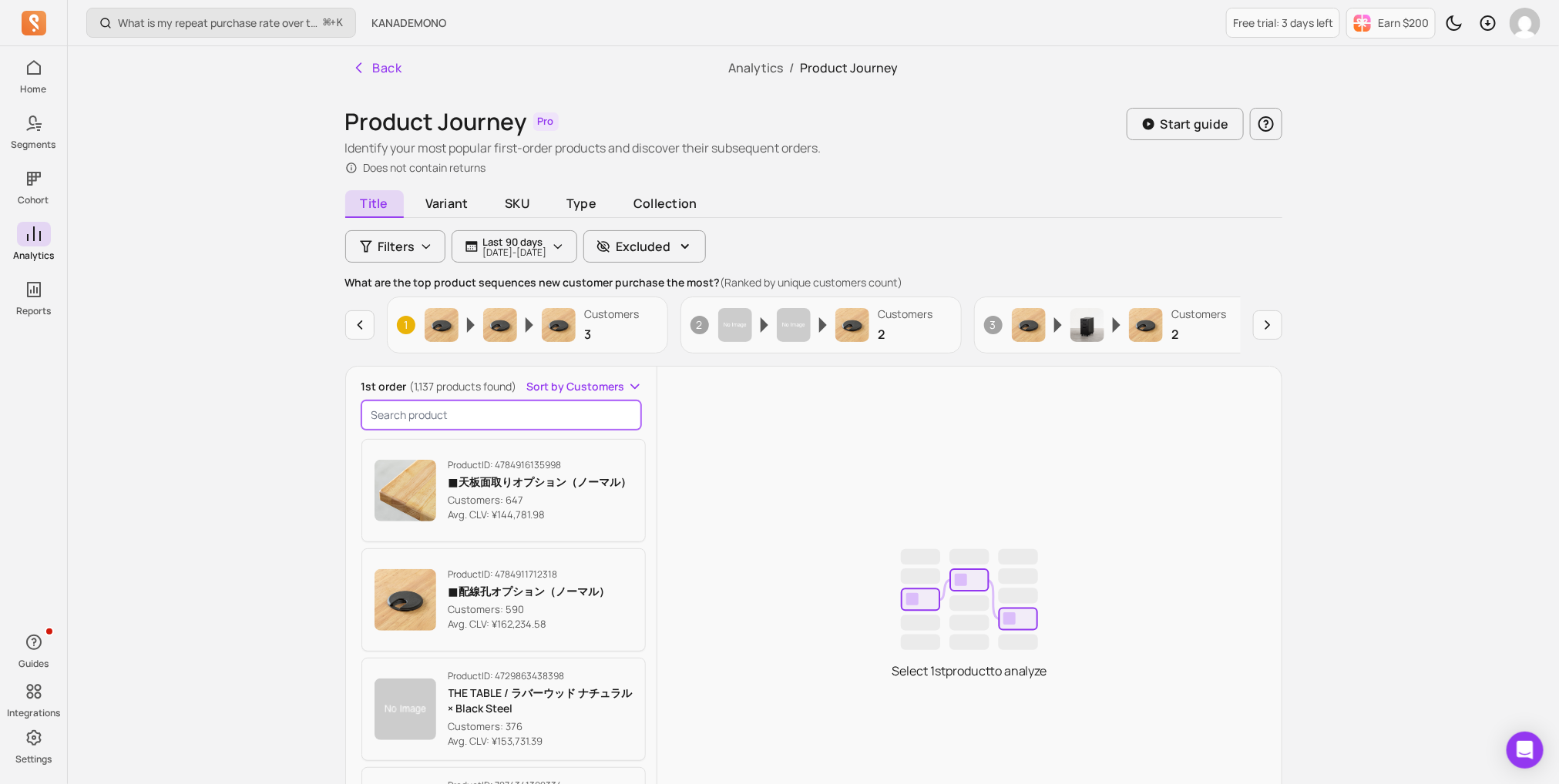
click at [487, 413] on input "search product" at bounding box center [501, 416] width 281 height 30
paste input "THE TABLE / MORTEX モールテックス 全4色 × Stainless"
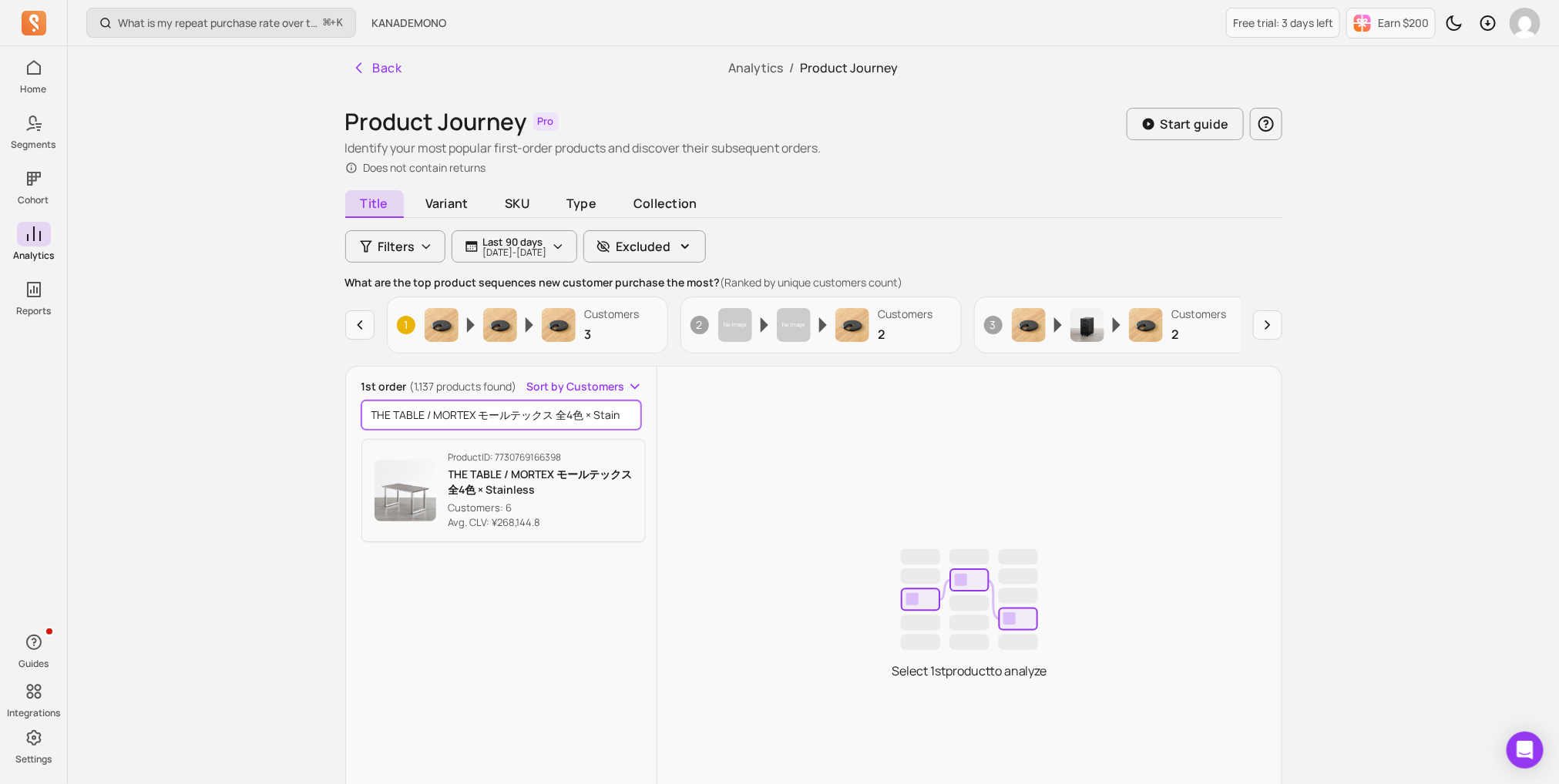
scroll to position [0, 17]
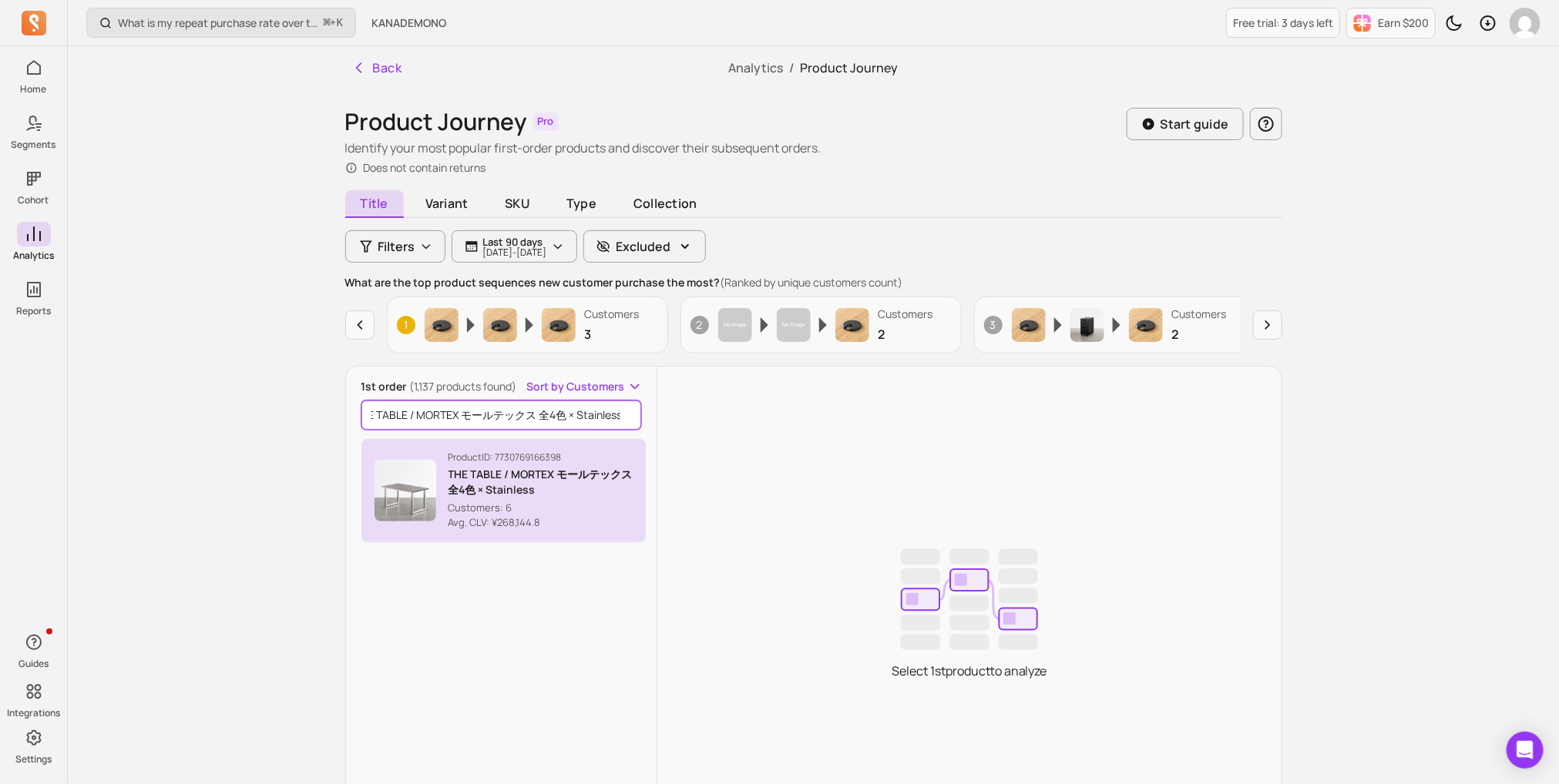
type input "THE TABLE / MORTEX モールテックス 全4色 × Stainless"
click at [485, 489] on p "THE TABLE / MORTEX モールテックス 全4色 × Stainless" at bounding box center [541, 483] width 185 height 31
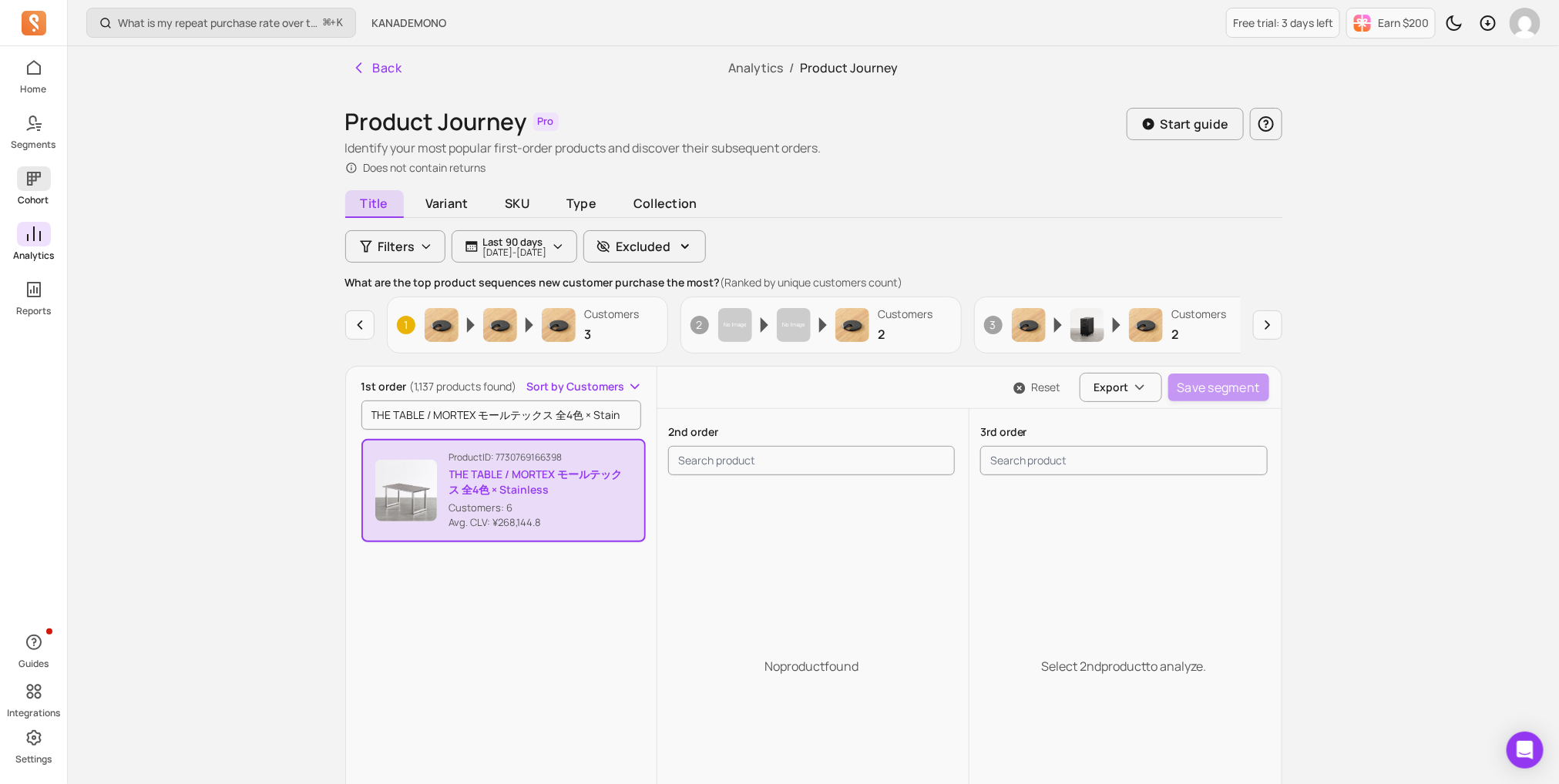
click at [32, 174] on icon at bounding box center [34, 179] width 14 height 14
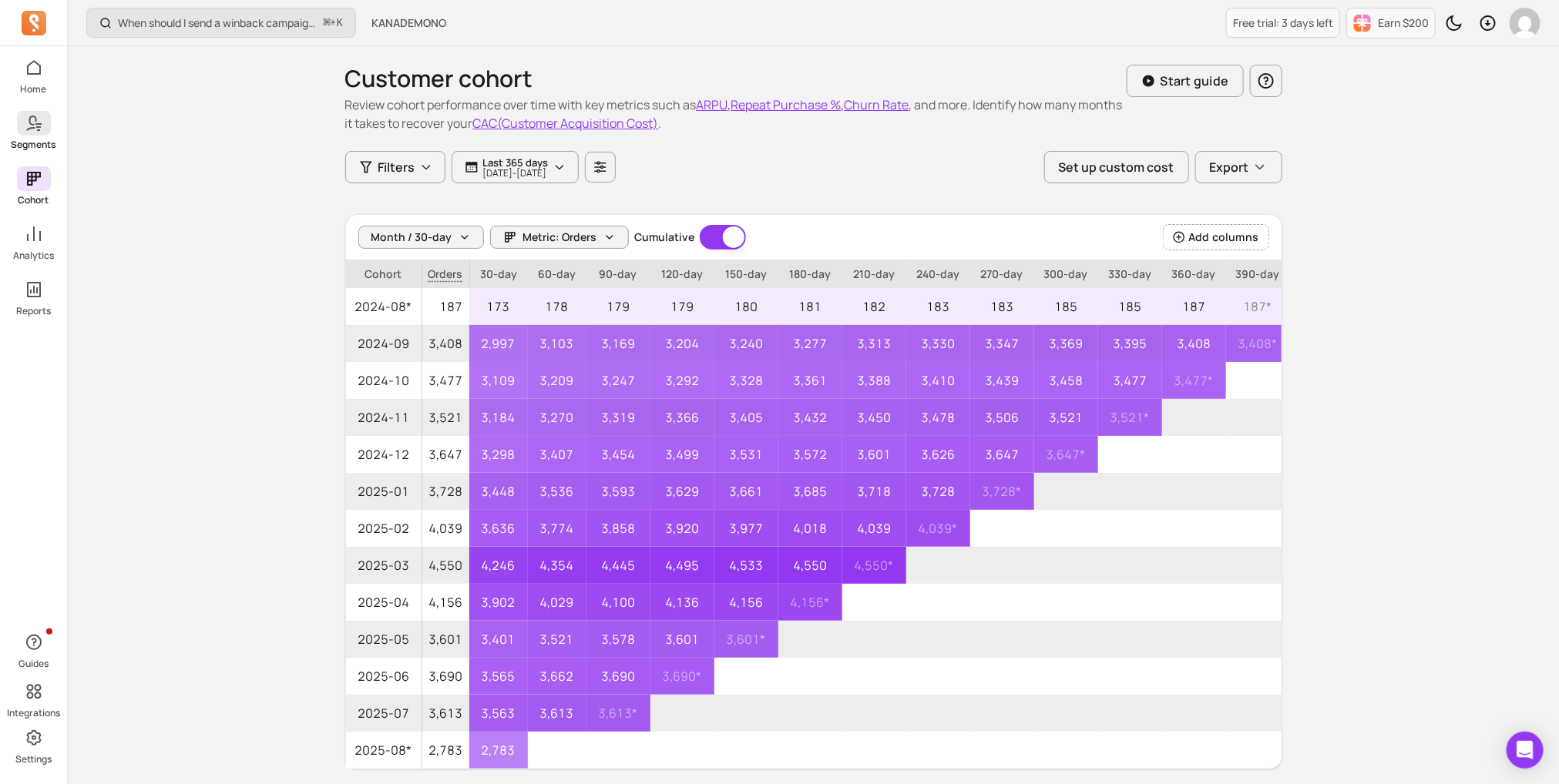
click at [42, 120] on icon at bounding box center [34, 124] width 19 height 19
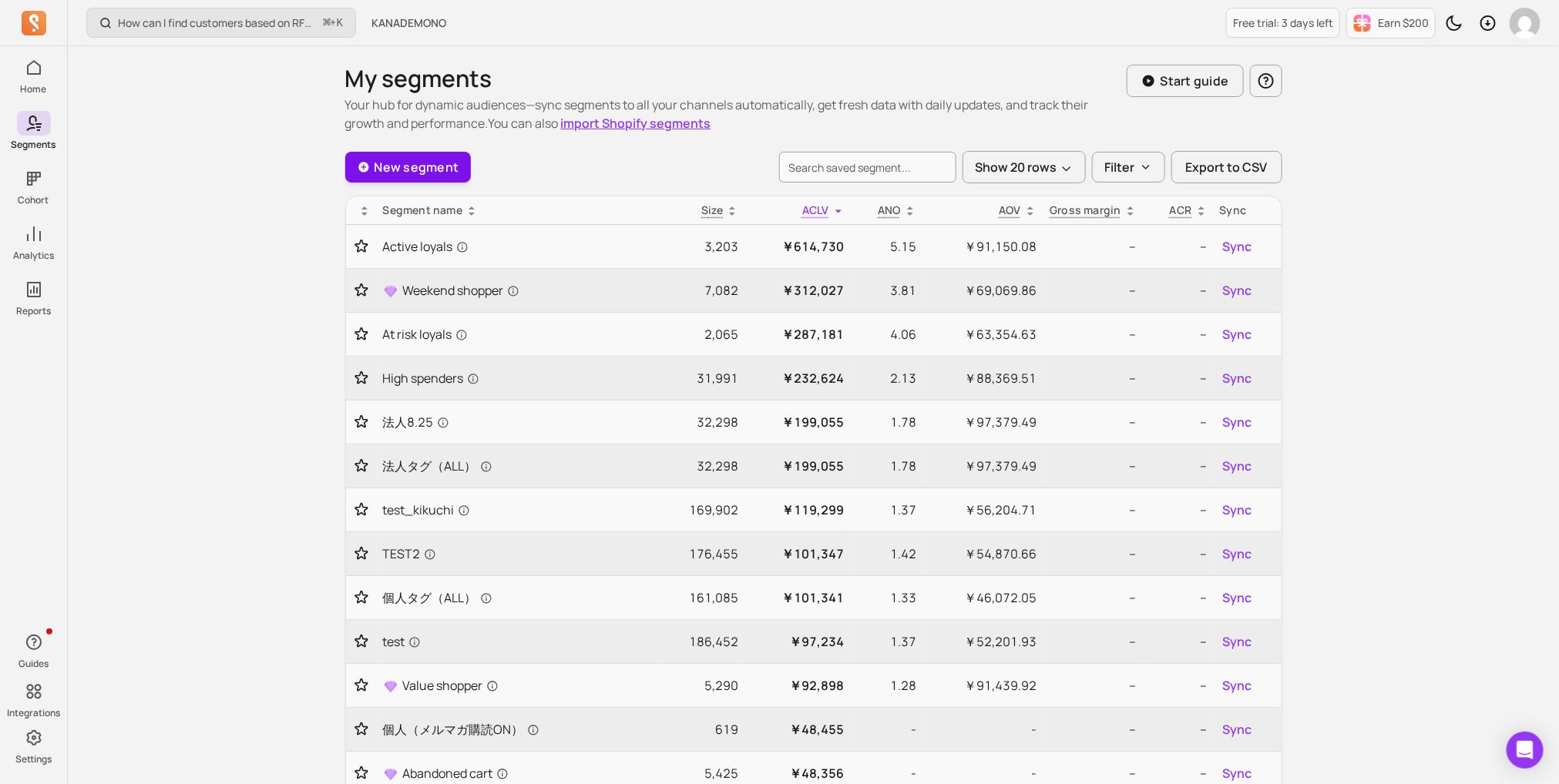
click at [413, 159] on link "New segment" at bounding box center [408, 167] width 127 height 31
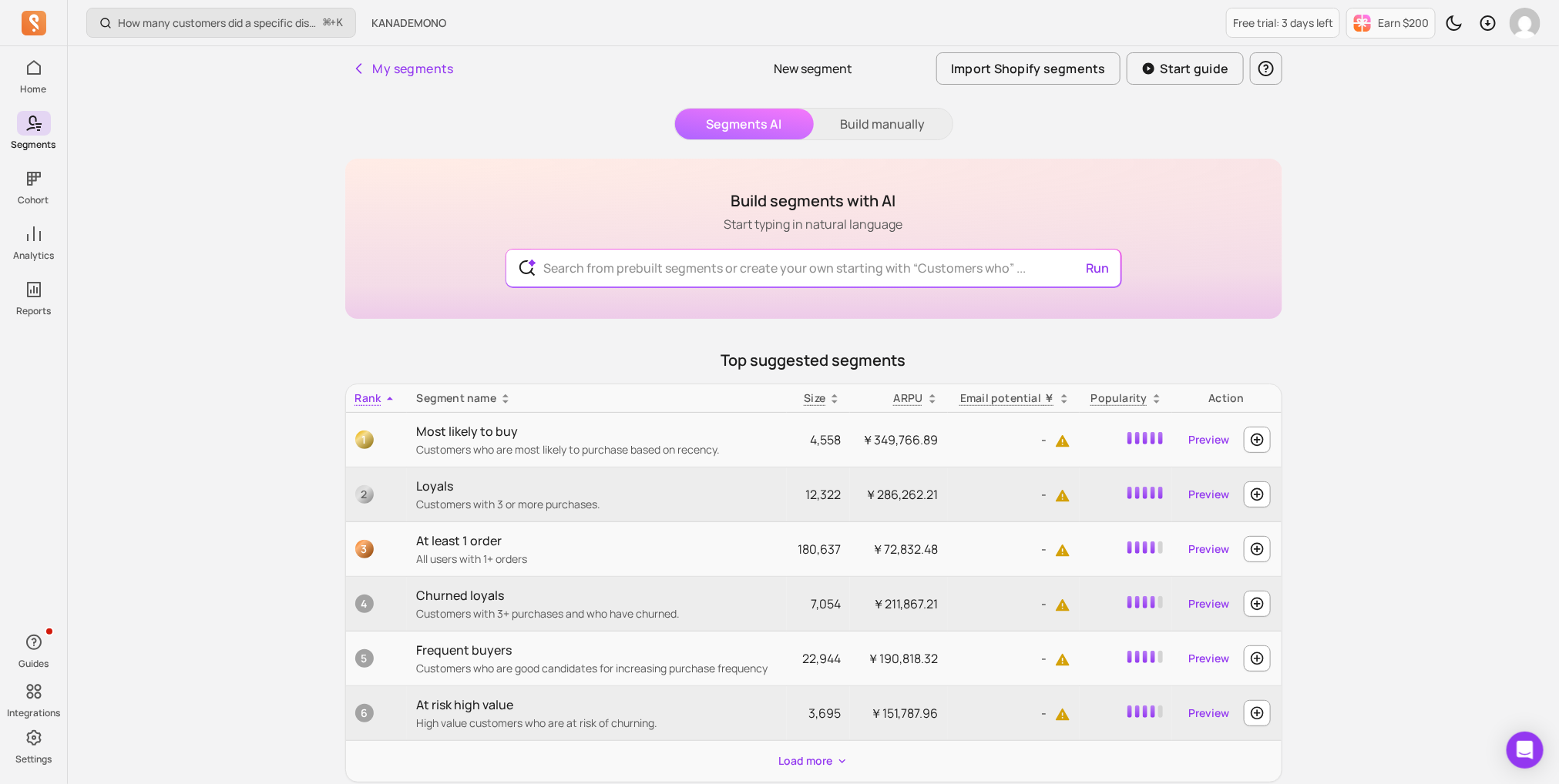
click at [869, 117] on button "Build manually" at bounding box center [883, 124] width 138 height 31
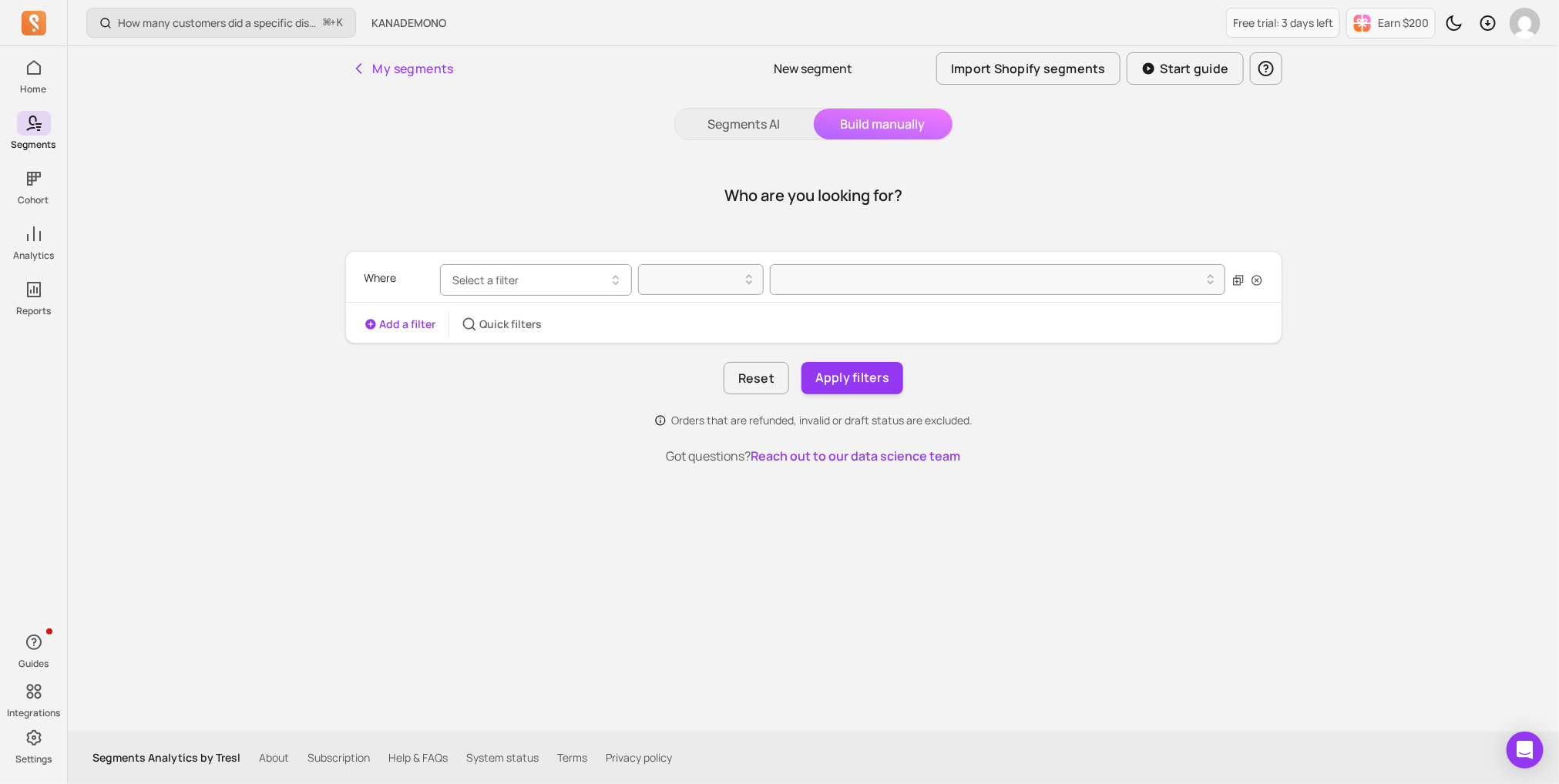
click at [609, 274] on icon "button" at bounding box center [616, 280] width 19 height 19
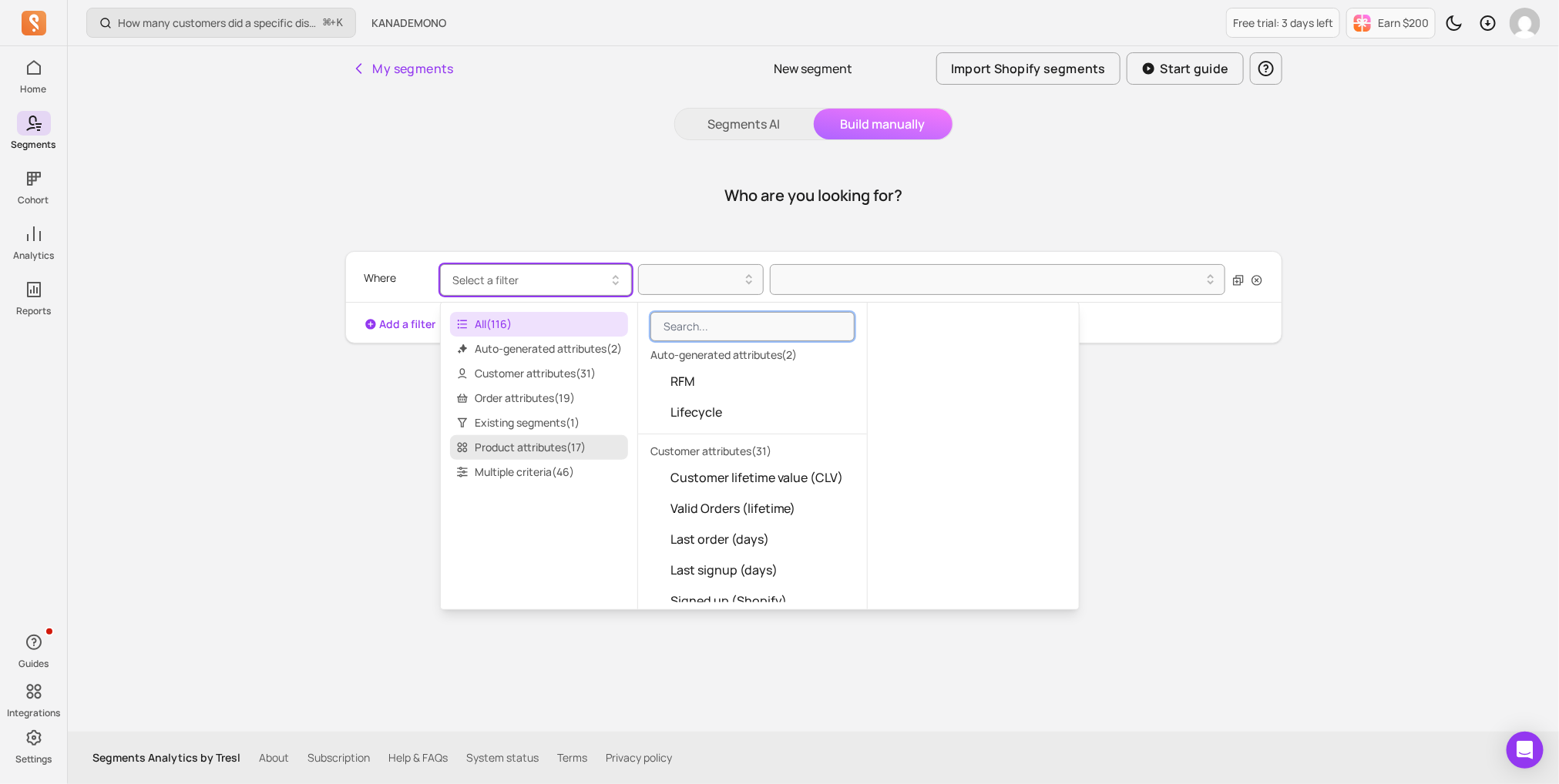
click at [578, 448] on span "Product attributes ( 17 )" at bounding box center [539, 448] width 178 height 25
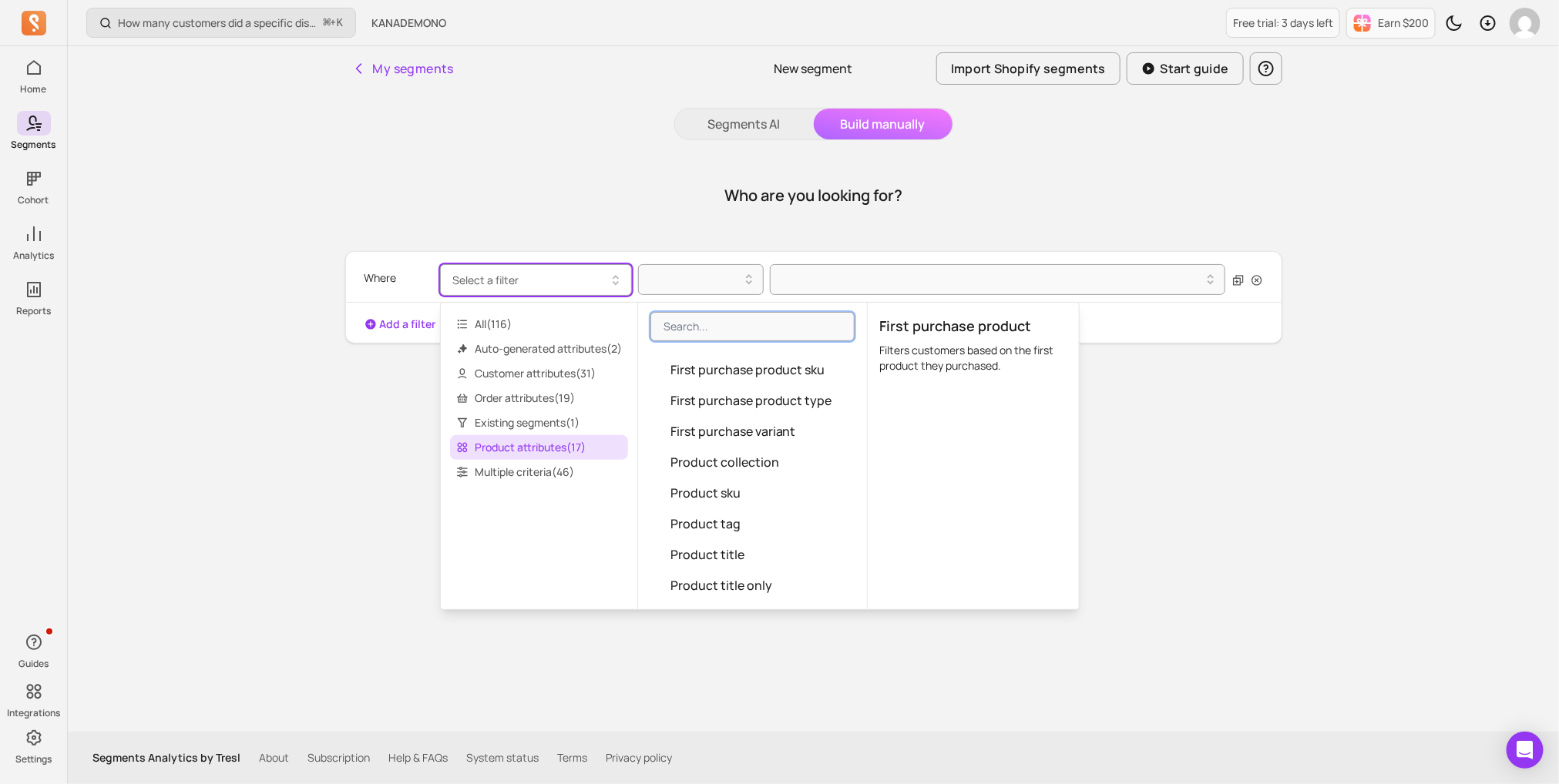
scroll to position [162, 0]
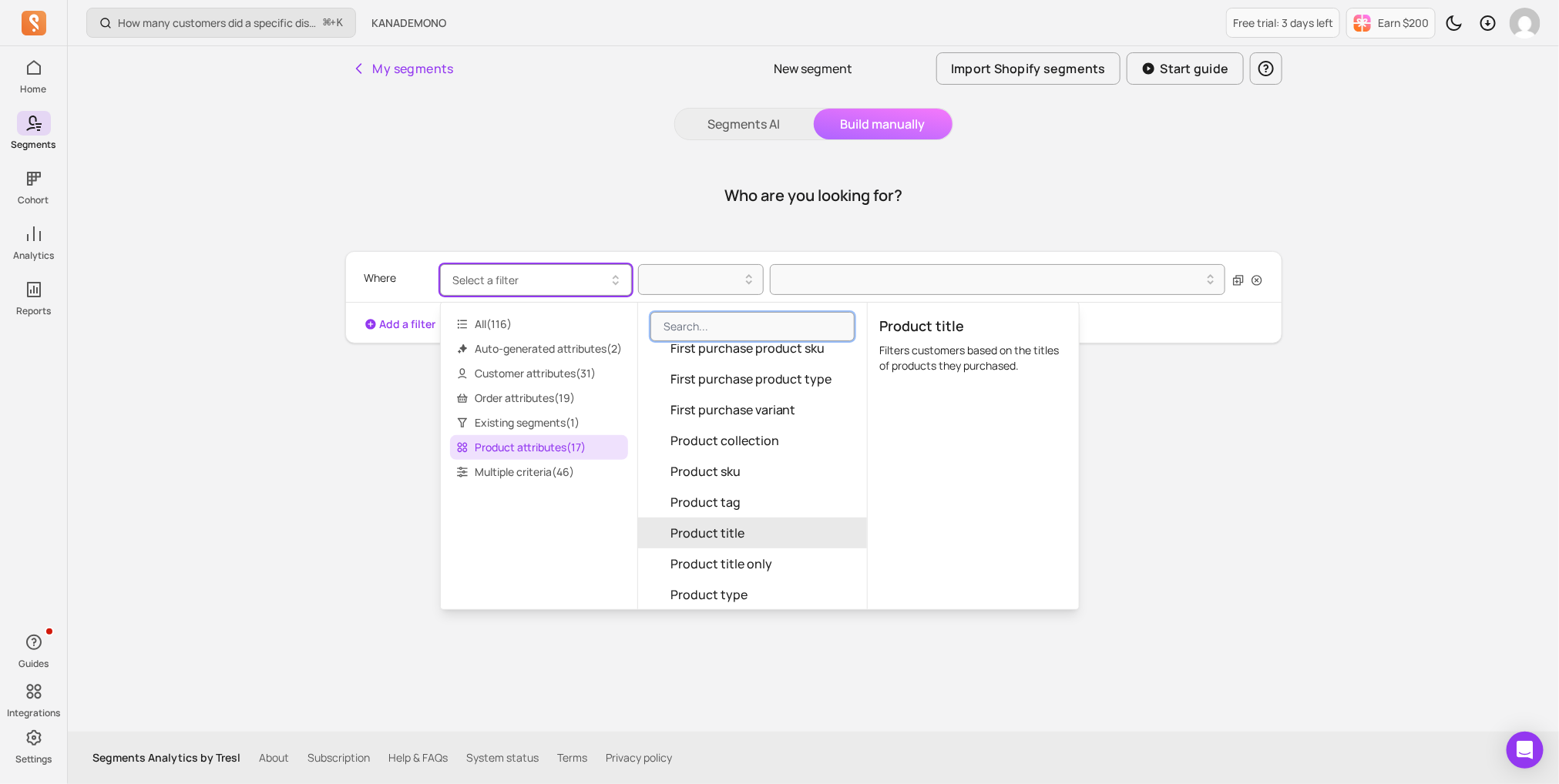
click at [738, 532] on span "Product title" at bounding box center [707, 533] width 74 height 19
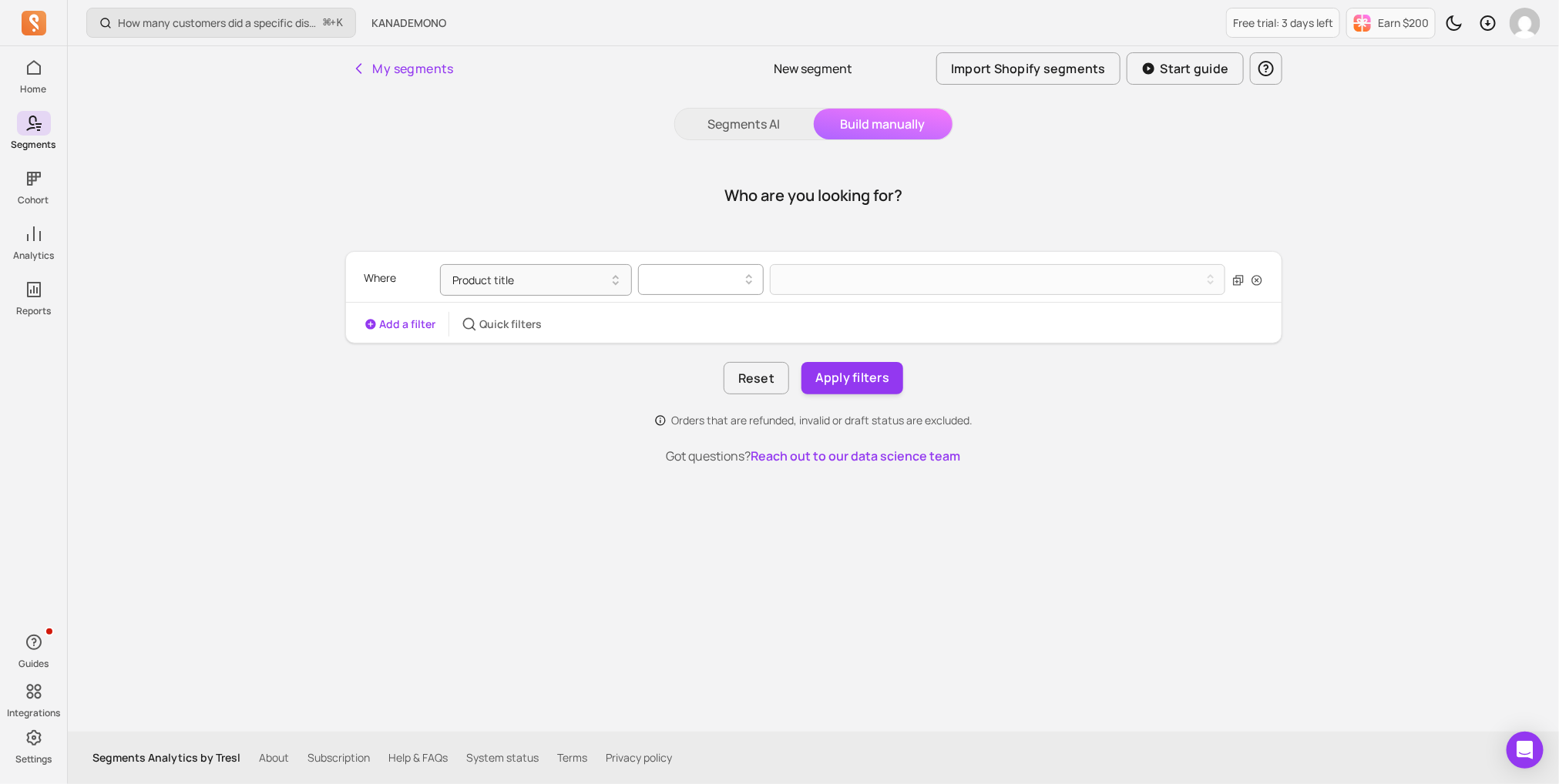
click at [713, 285] on div at bounding box center [695, 280] width 93 height 19
click at [710, 322] on div "contains" at bounding box center [701, 319] width 124 height 28
click at [826, 282] on button at bounding box center [997, 280] width 456 height 31
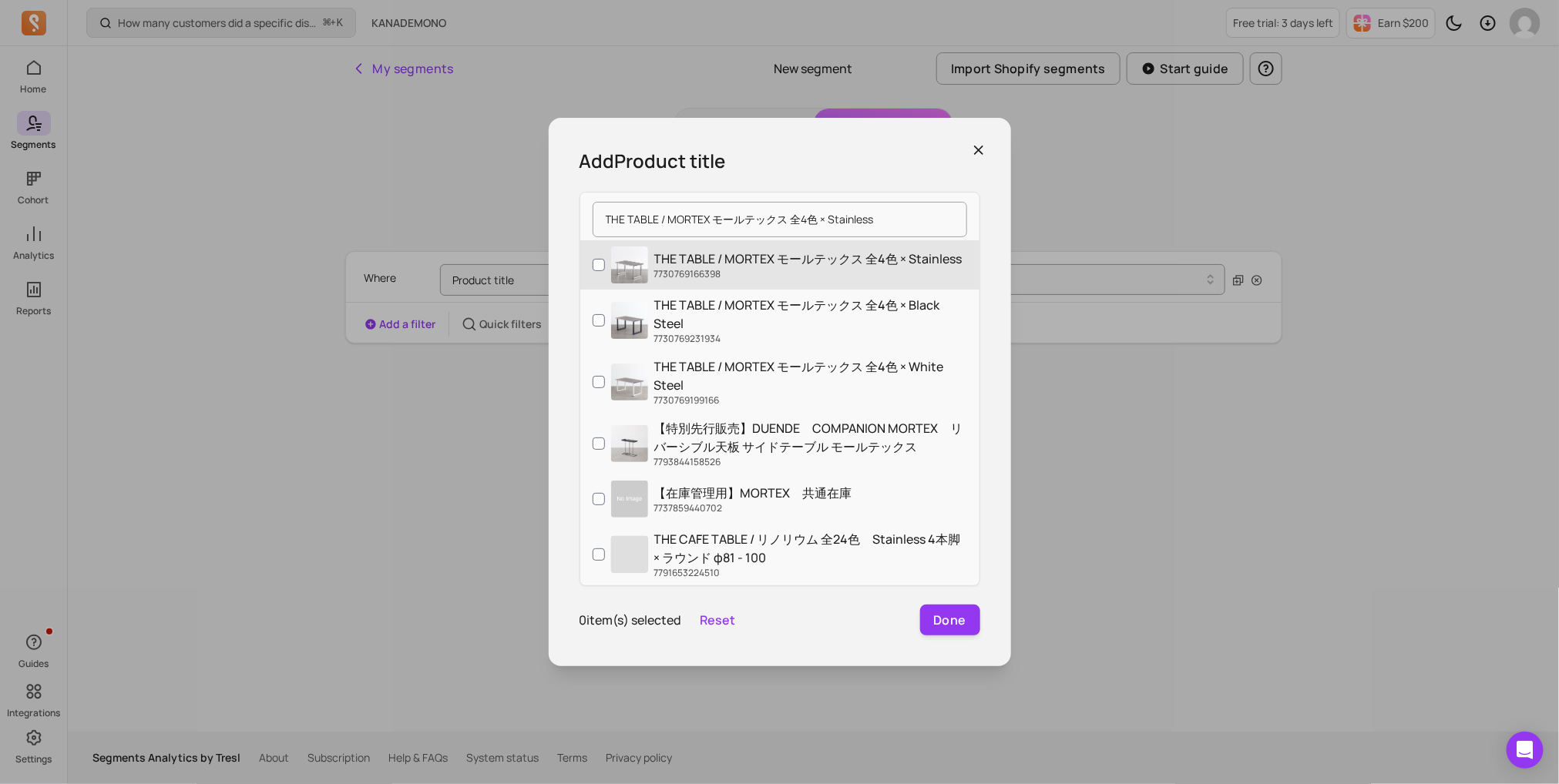
type input "THE TABLE / MORTEX モールテックス 全4色 × Stainless"
click at [737, 263] on p "THE TABLE / MORTEX モールテックス 全4色 × Stainless" at bounding box center [808, 259] width 309 height 19
click at [605, 263] on input "THE TABLE / MORTEX モールテックス 全4色 × Stainless 7730769166398" at bounding box center [598, 265] width 12 height 12
checkbox input "true"
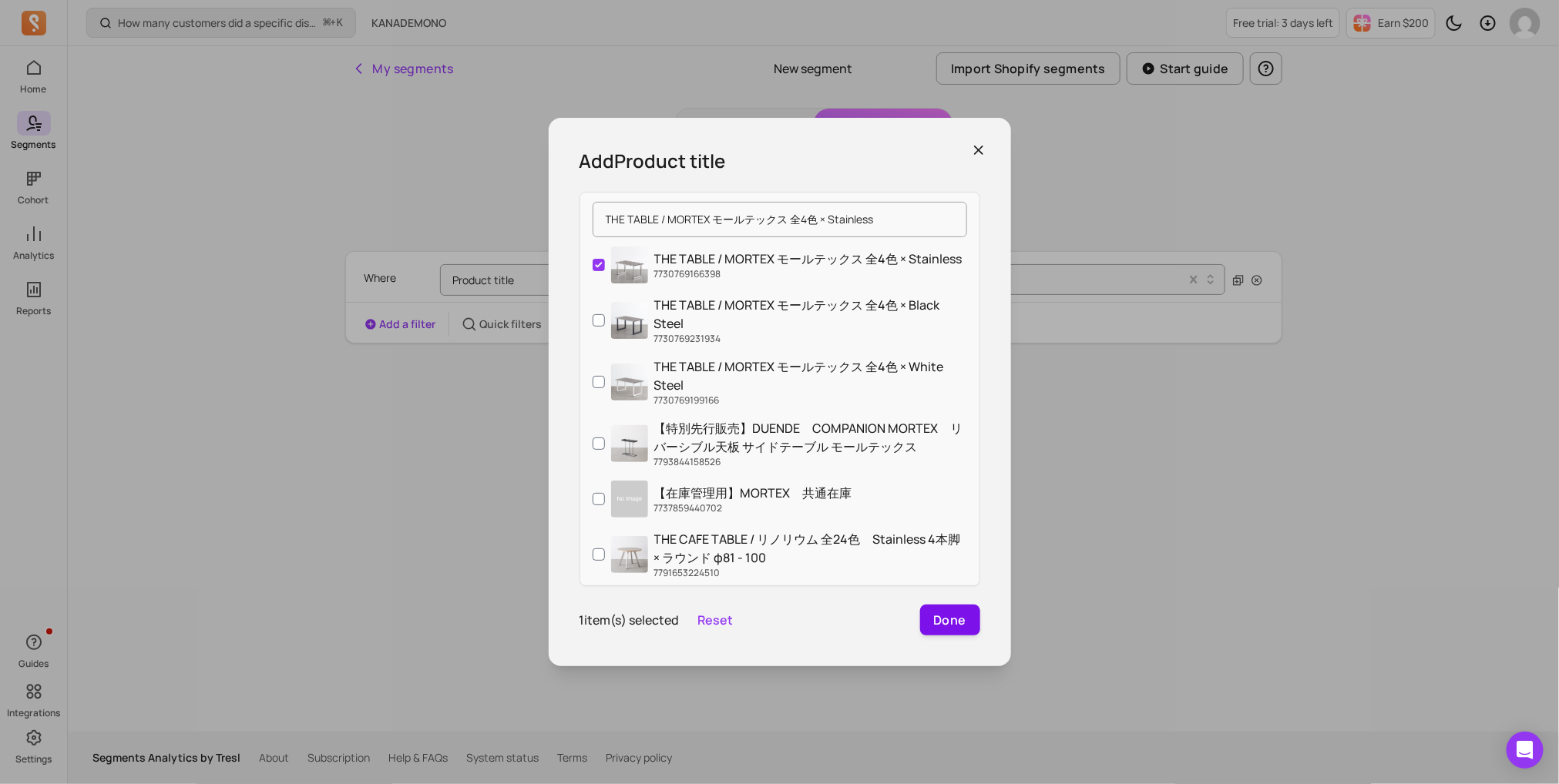
click at [933, 619] on button "Done" at bounding box center [950, 620] width 60 height 31
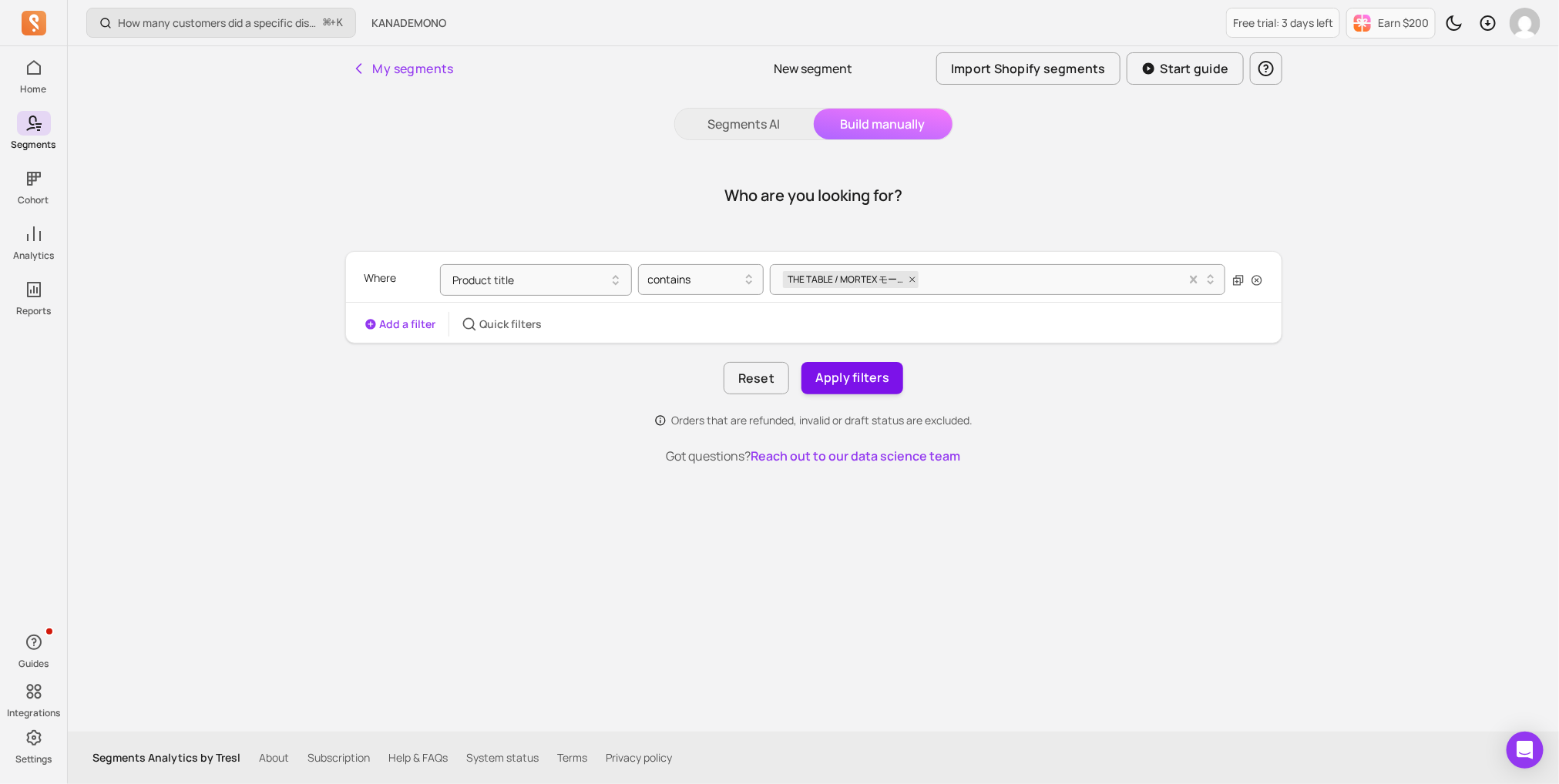
click at [815, 379] on button "Apply filters" at bounding box center [852, 378] width 102 height 33
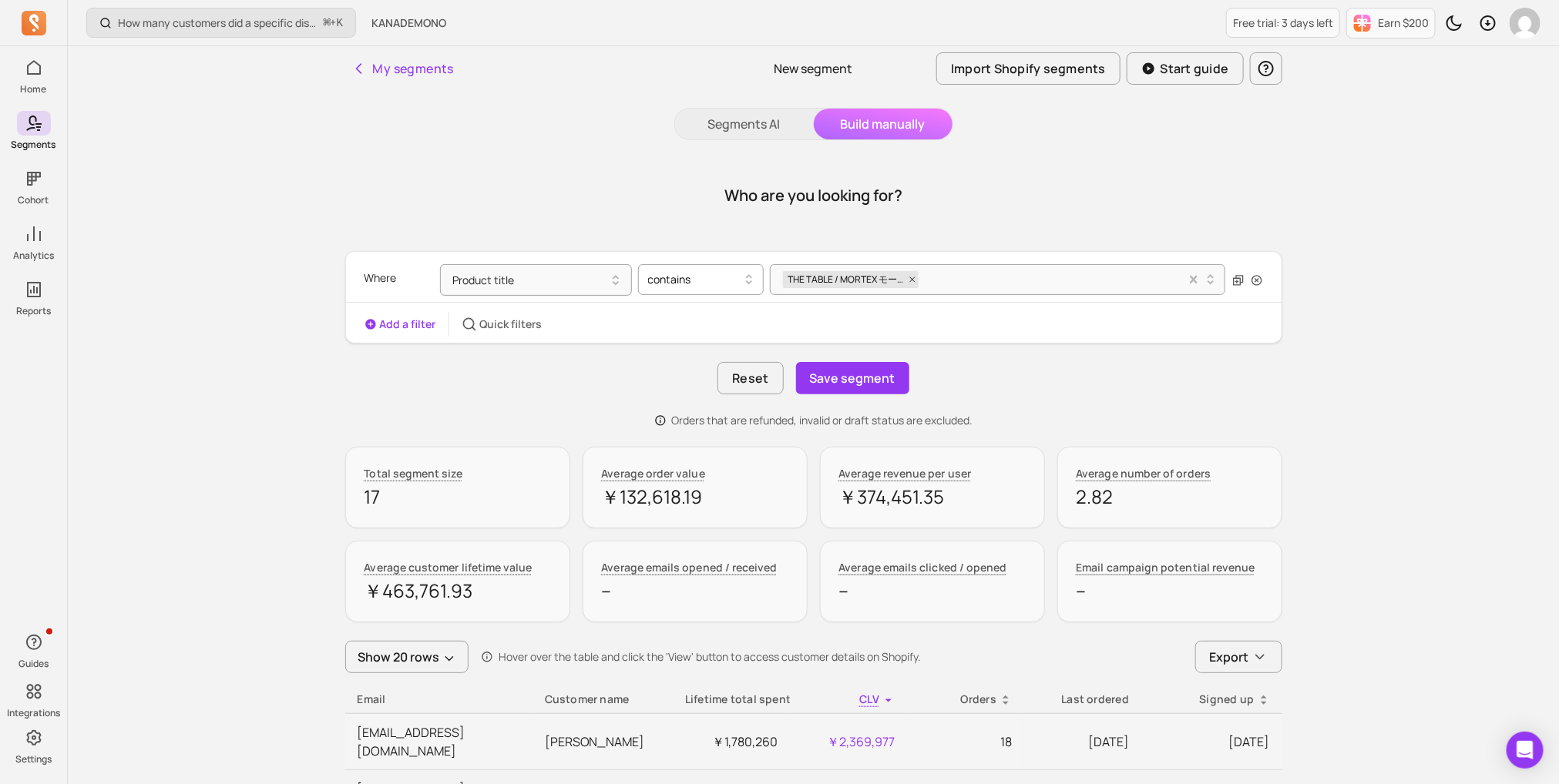
click at [696, 273] on div at bounding box center [695, 280] width 93 height 19
click at [706, 217] on div "Who are you looking for?" at bounding box center [814, 195] width 937 height 74
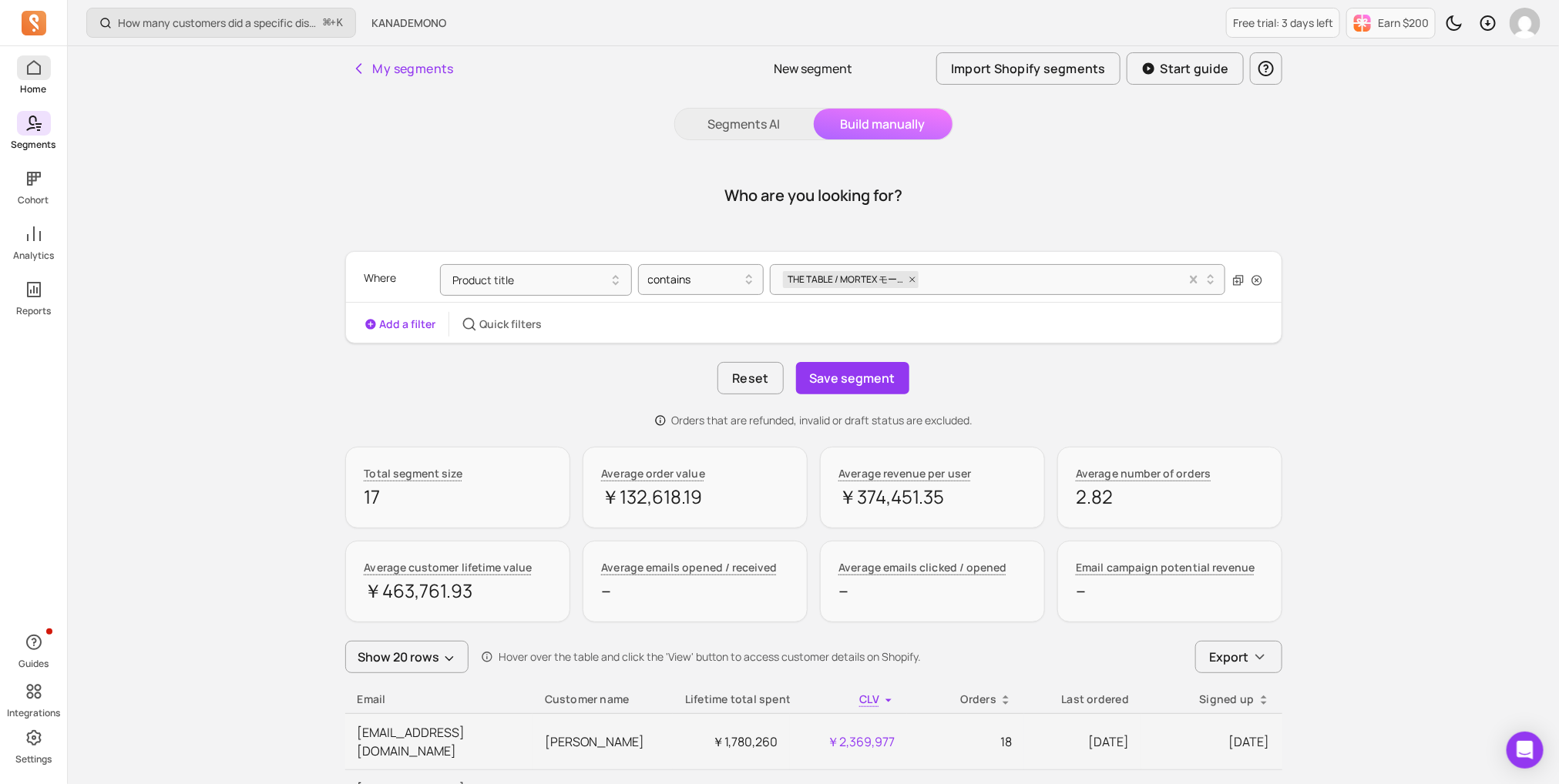
click at [38, 71] on icon at bounding box center [34, 68] width 19 height 19
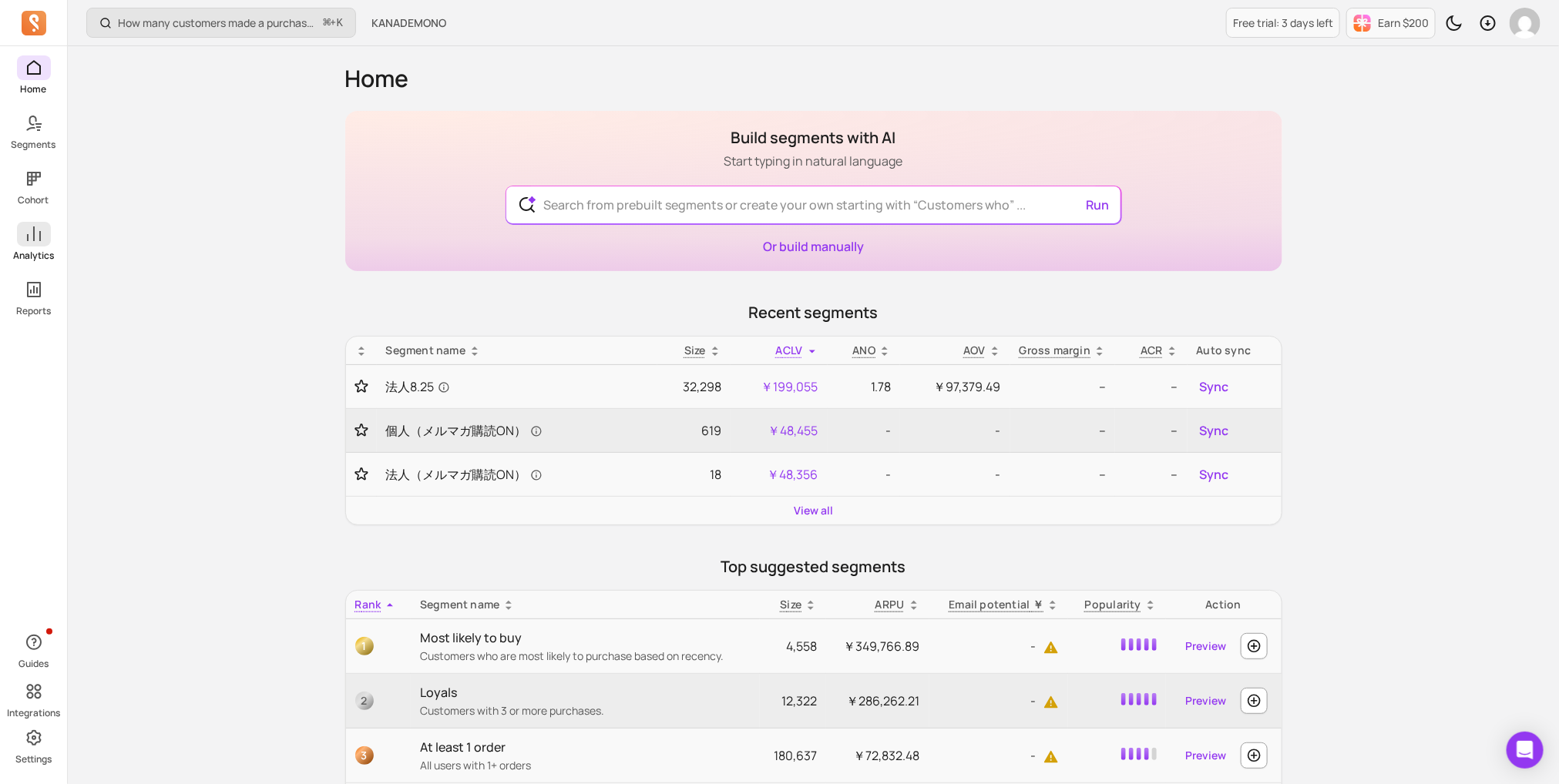
click at [37, 256] on p "Analytics" at bounding box center [33, 256] width 41 height 12
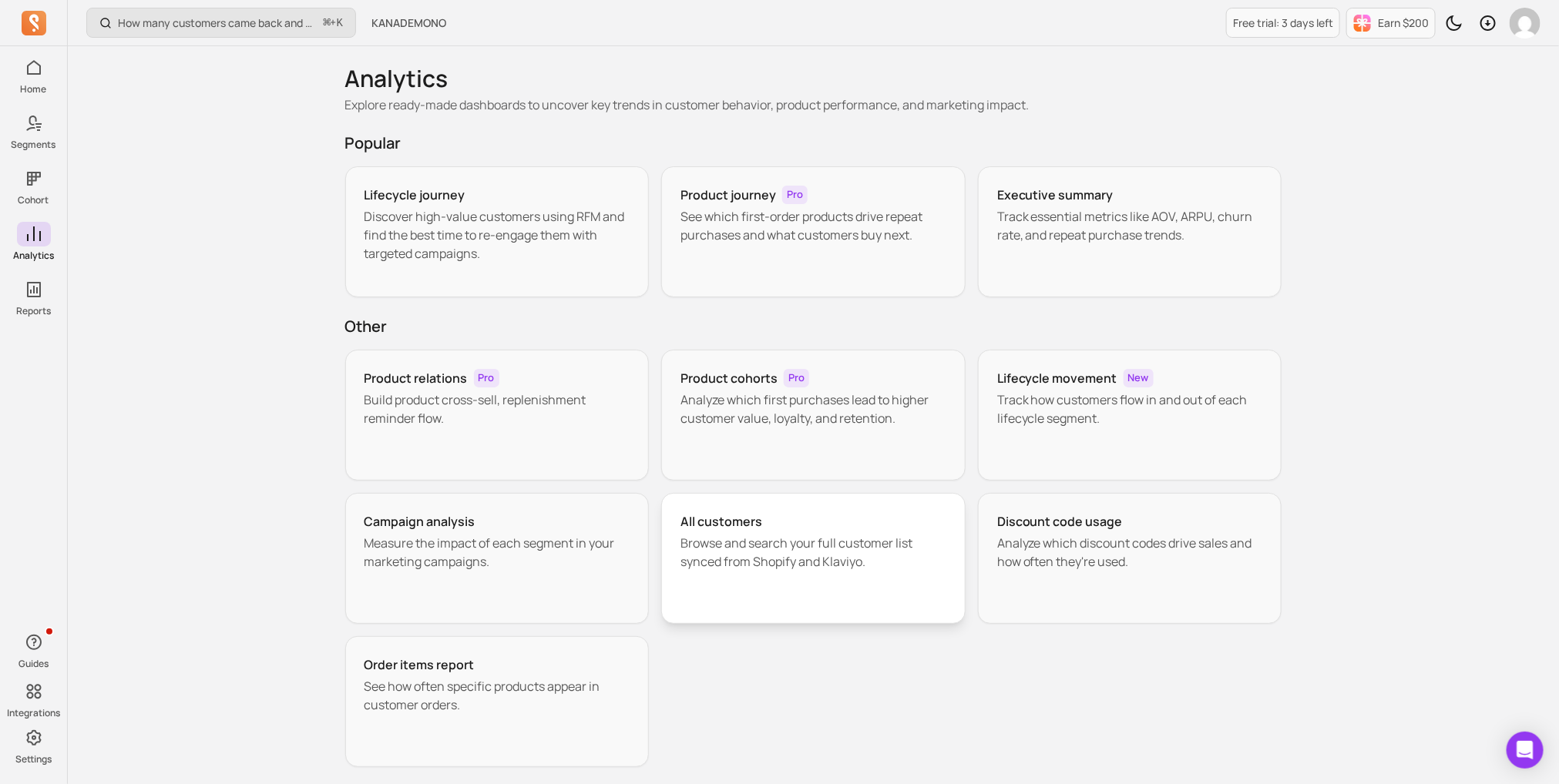
click at [687, 524] on h3 "All customers" at bounding box center [720, 521] width 82 height 19
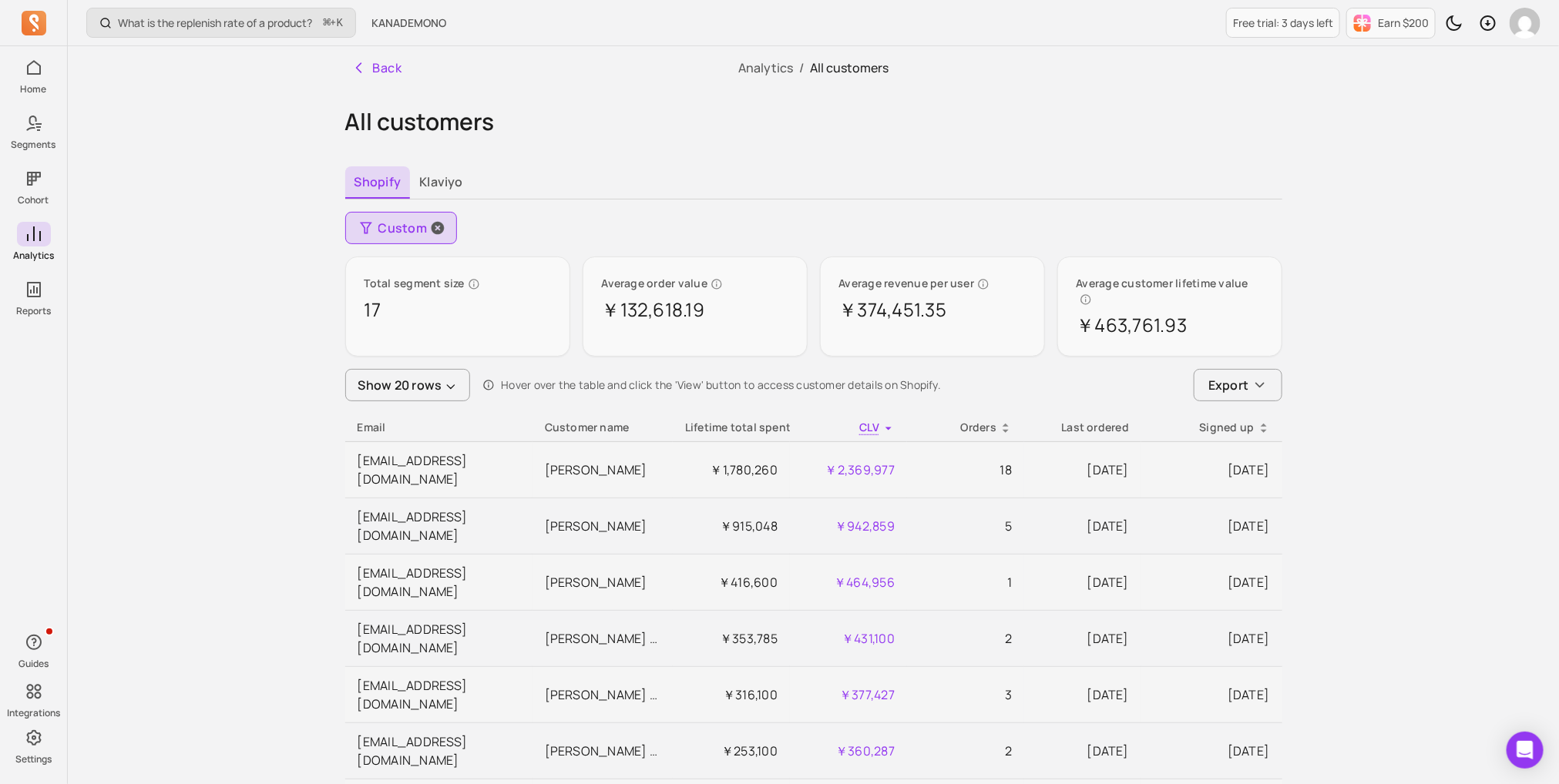
click at [440, 225] on icon "button" at bounding box center [438, 228] width 13 height 13
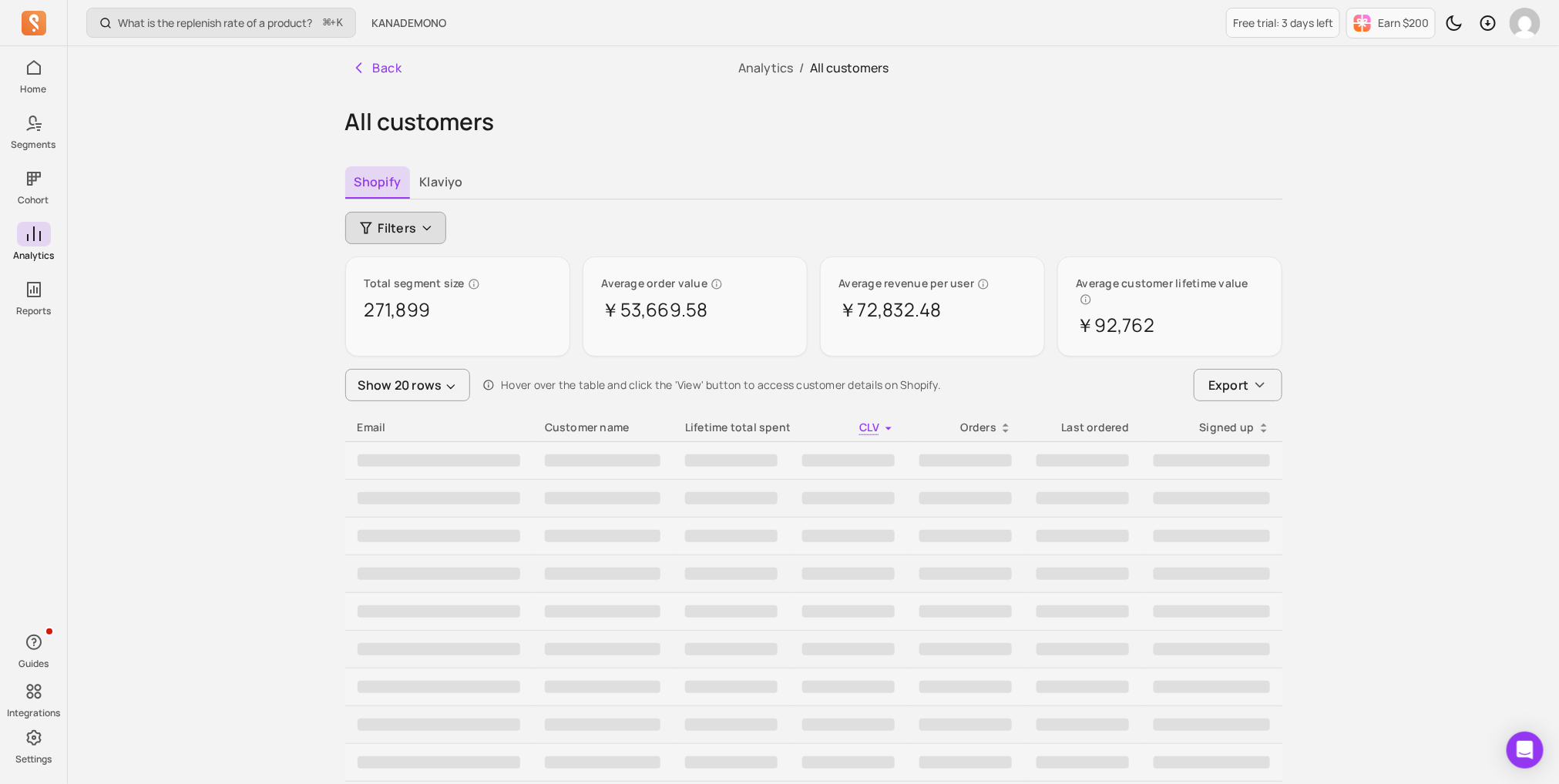
click at [440, 225] on button "Filters" at bounding box center [396, 228] width 102 height 33
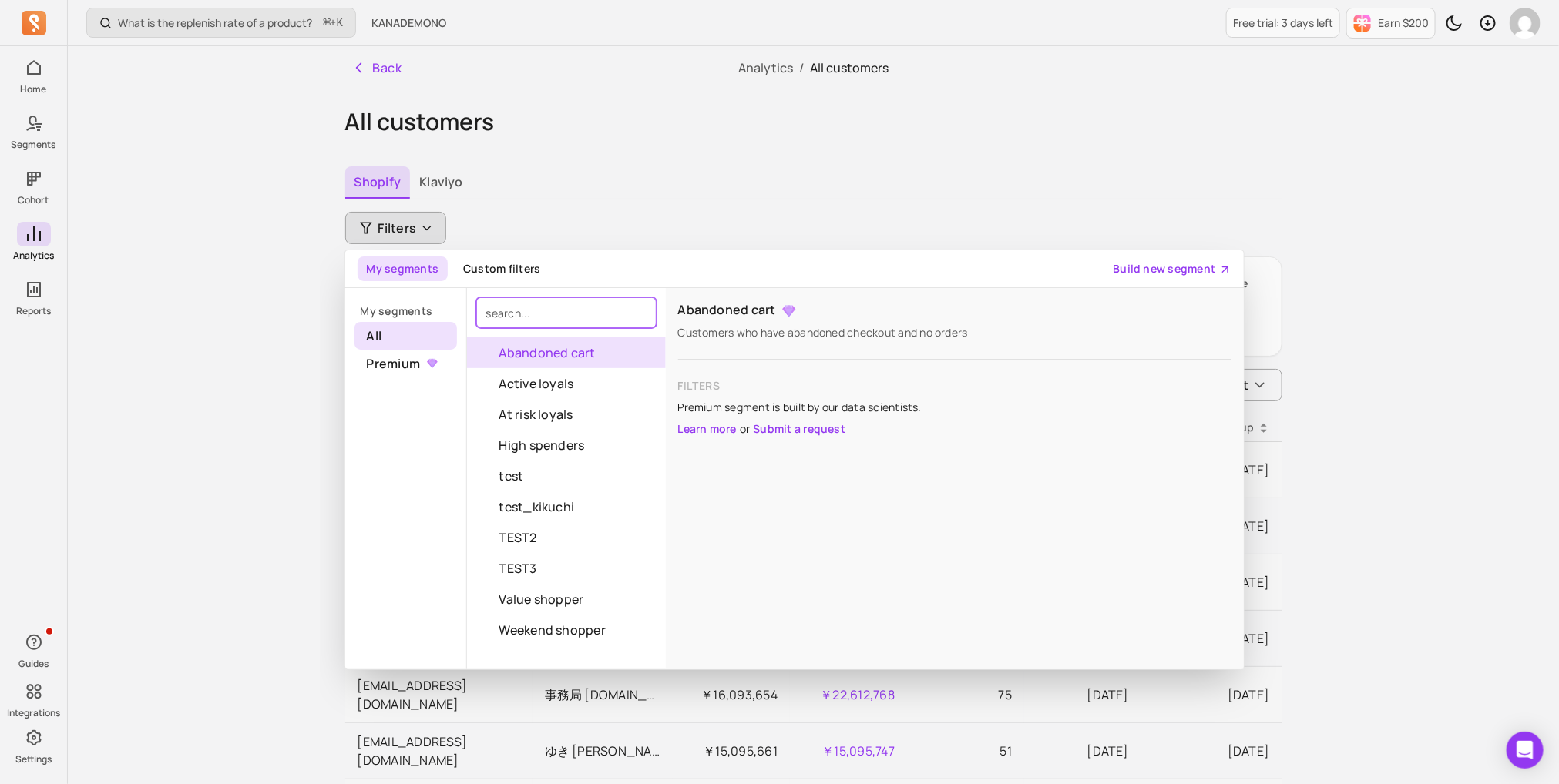
click at [525, 319] on input "search" at bounding box center [567, 313] width 180 height 31
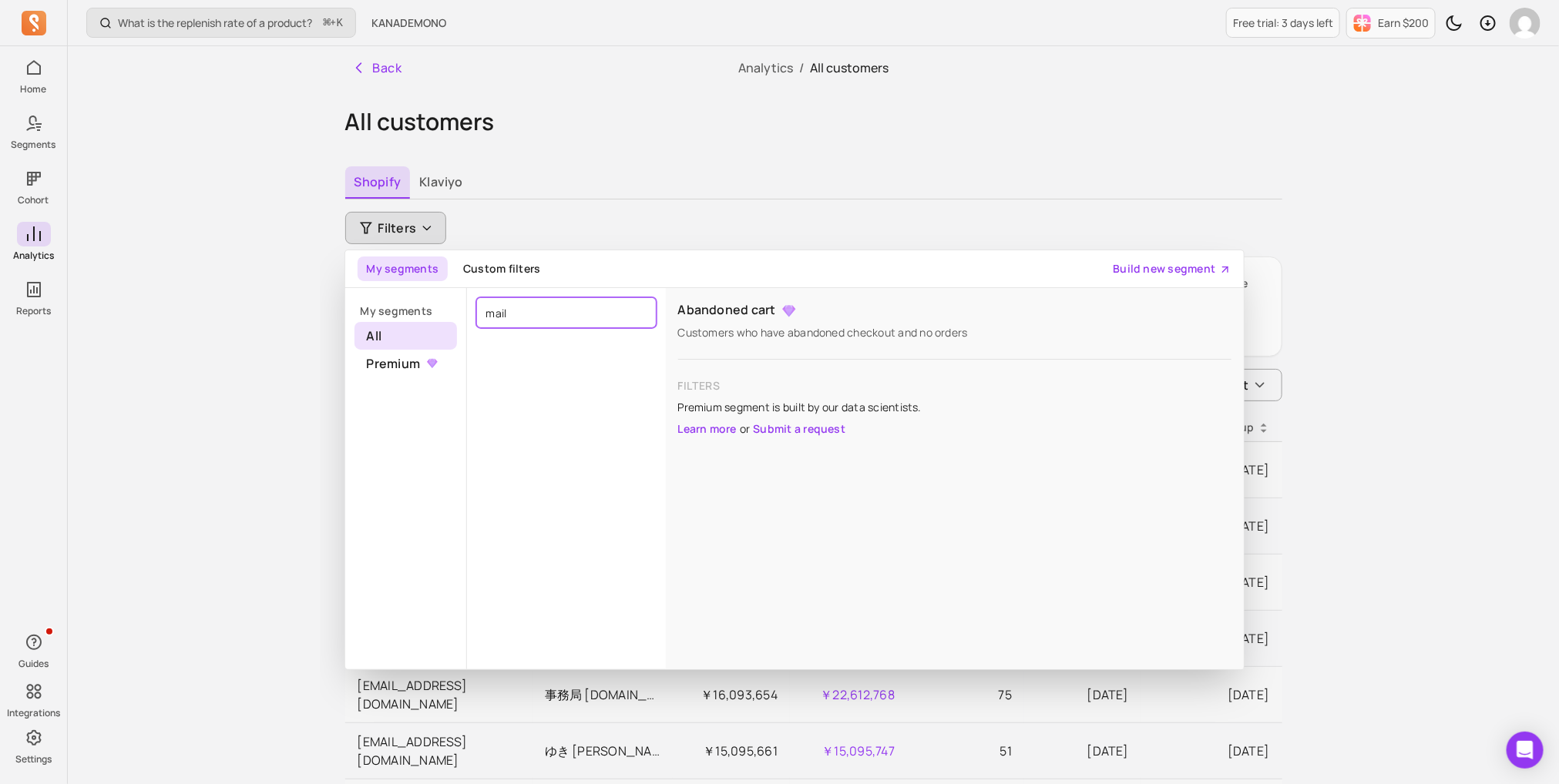
click at [528, 310] on input "mail" at bounding box center [567, 313] width 180 height 31
type input "mail"
click at [855, 65] on span "All customers" at bounding box center [849, 68] width 78 height 17
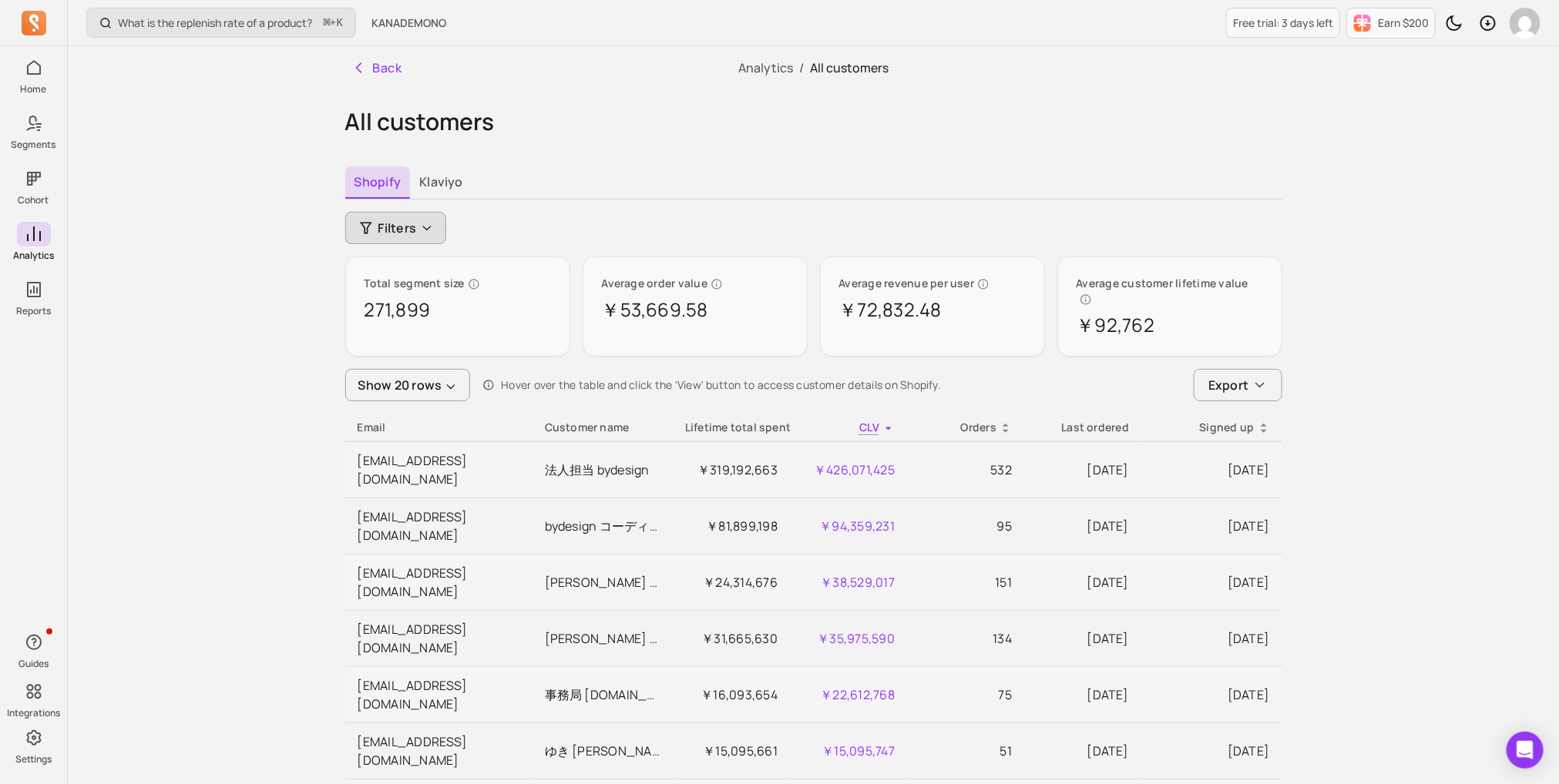
click at [424, 219] on button "Filters" at bounding box center [396, 228] width 102 height 33
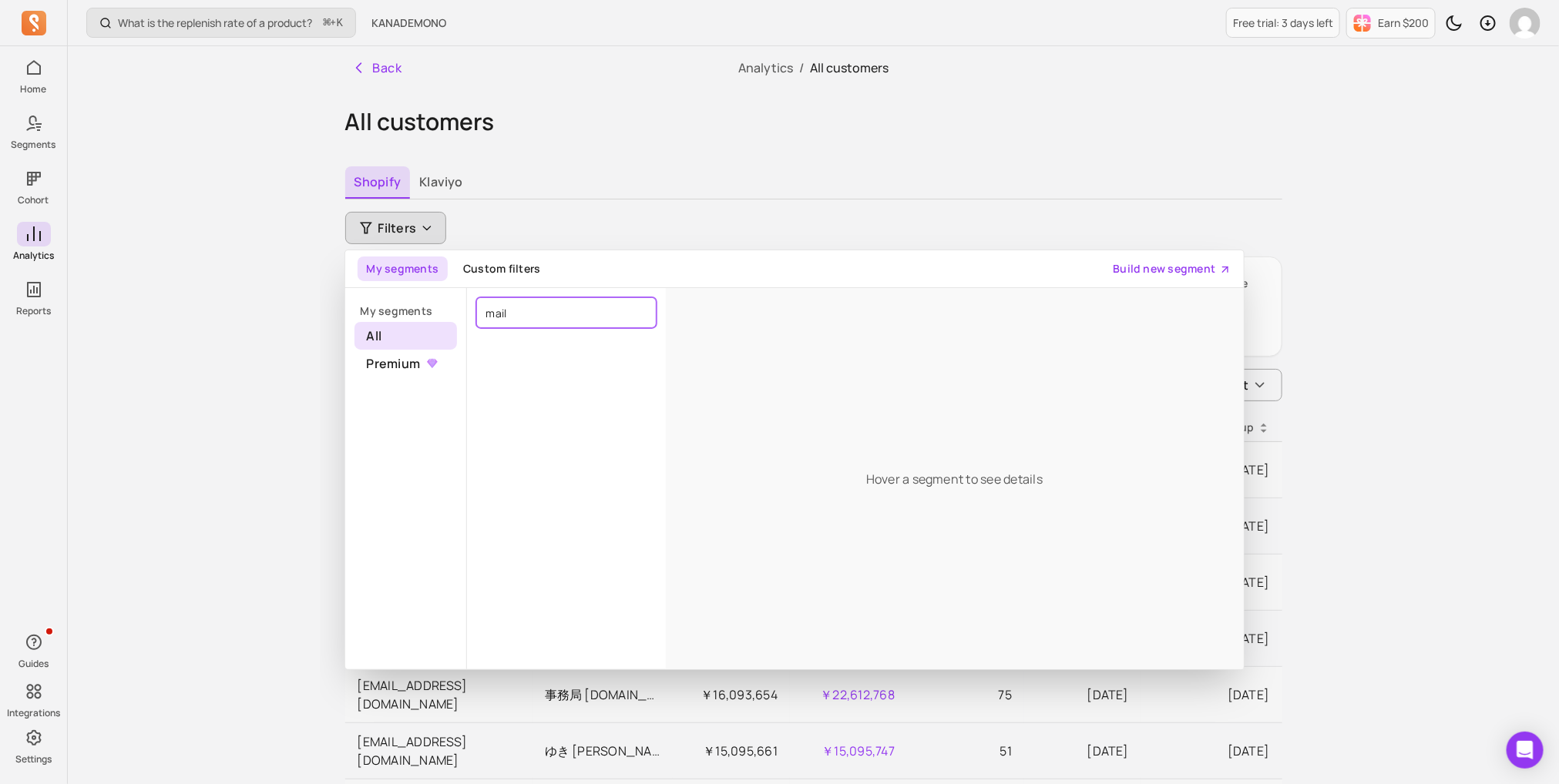
click at [515, 322] on input "mail" at bounding box center [567, 313] width 180 height 31
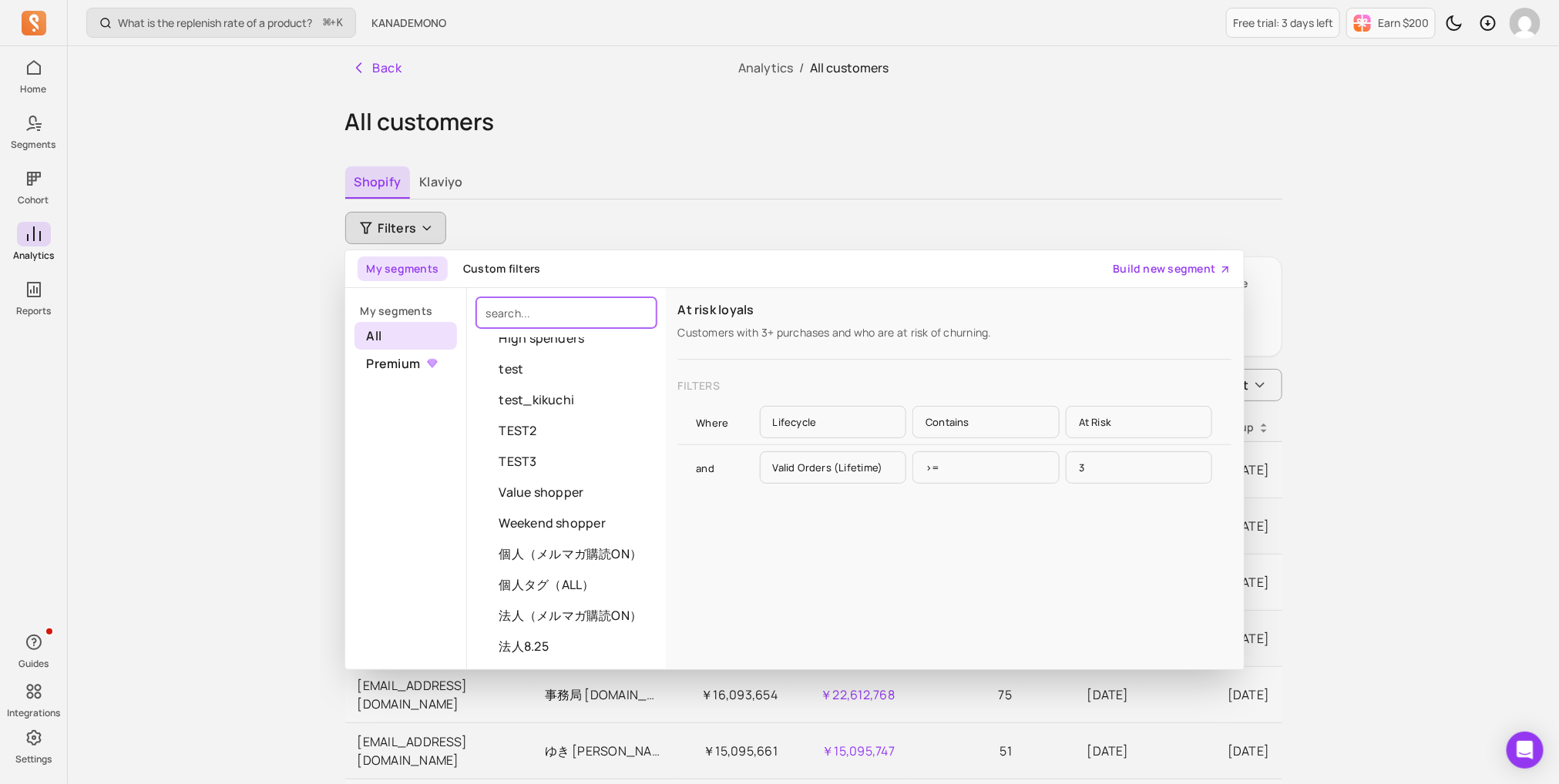
scroll to position [145, 0]
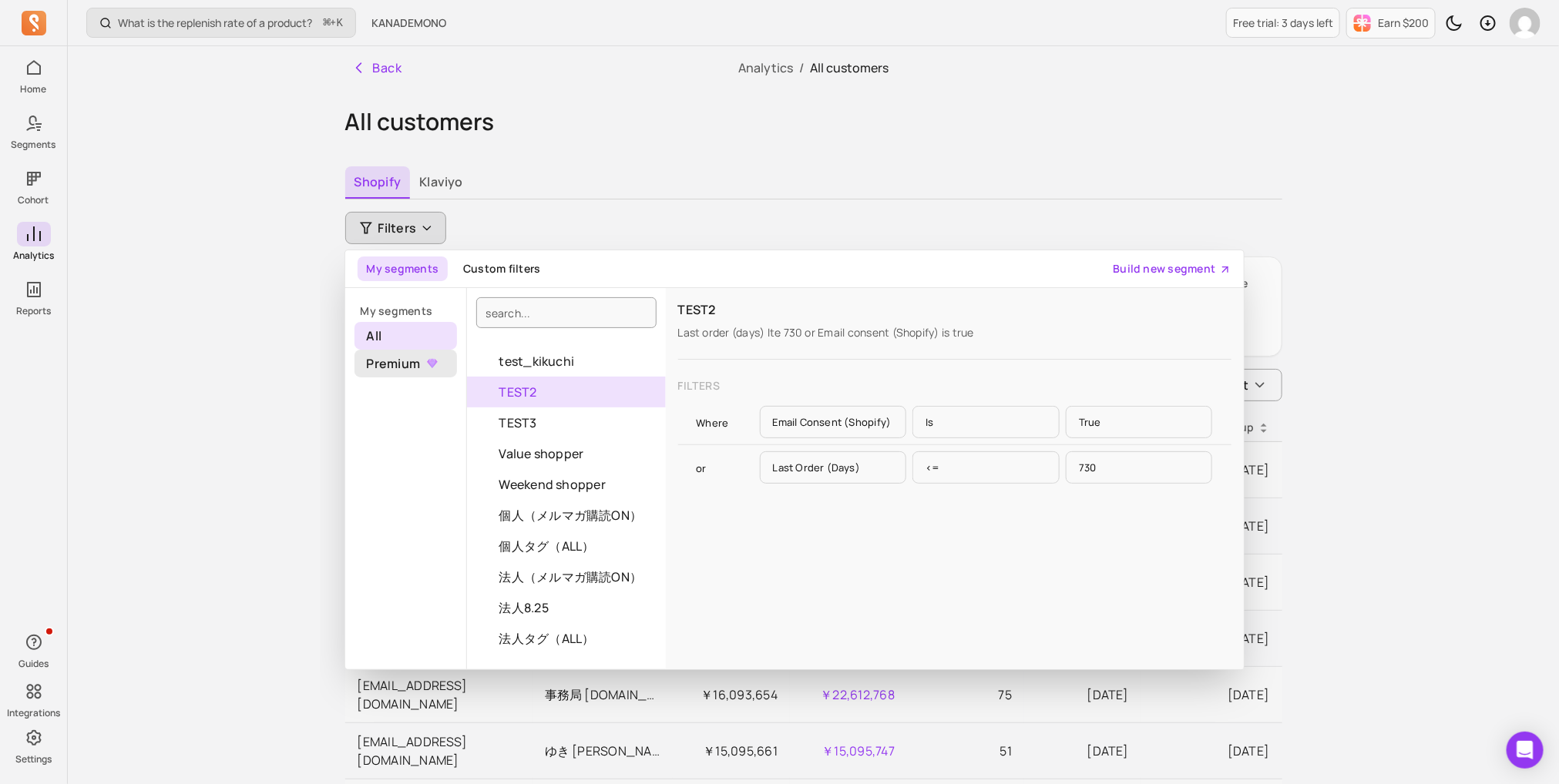
click at [404, 361] on span "Premium" at bounding box center [406, 364] width 103 height 28
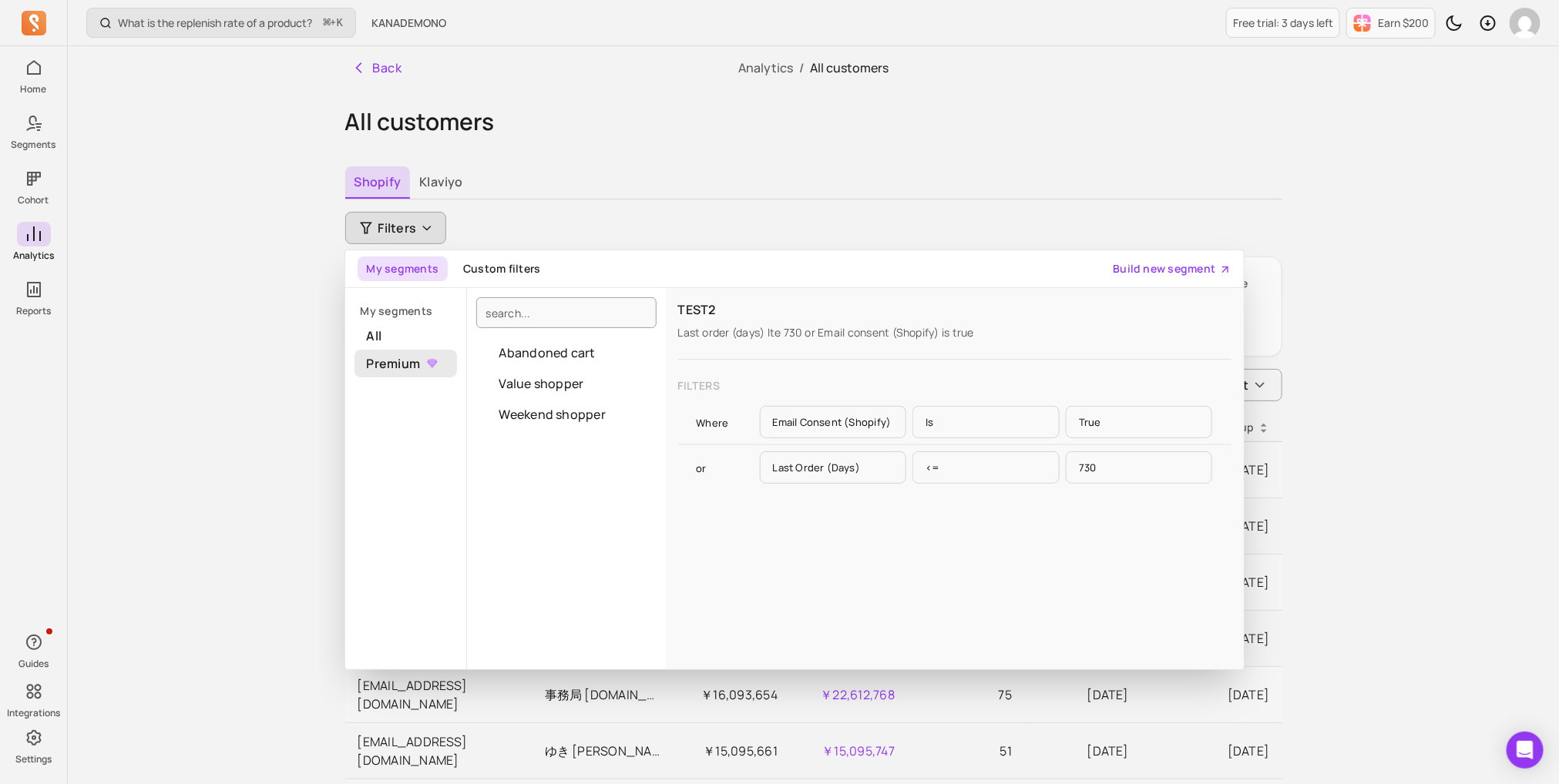
scroll to position [0, 0]
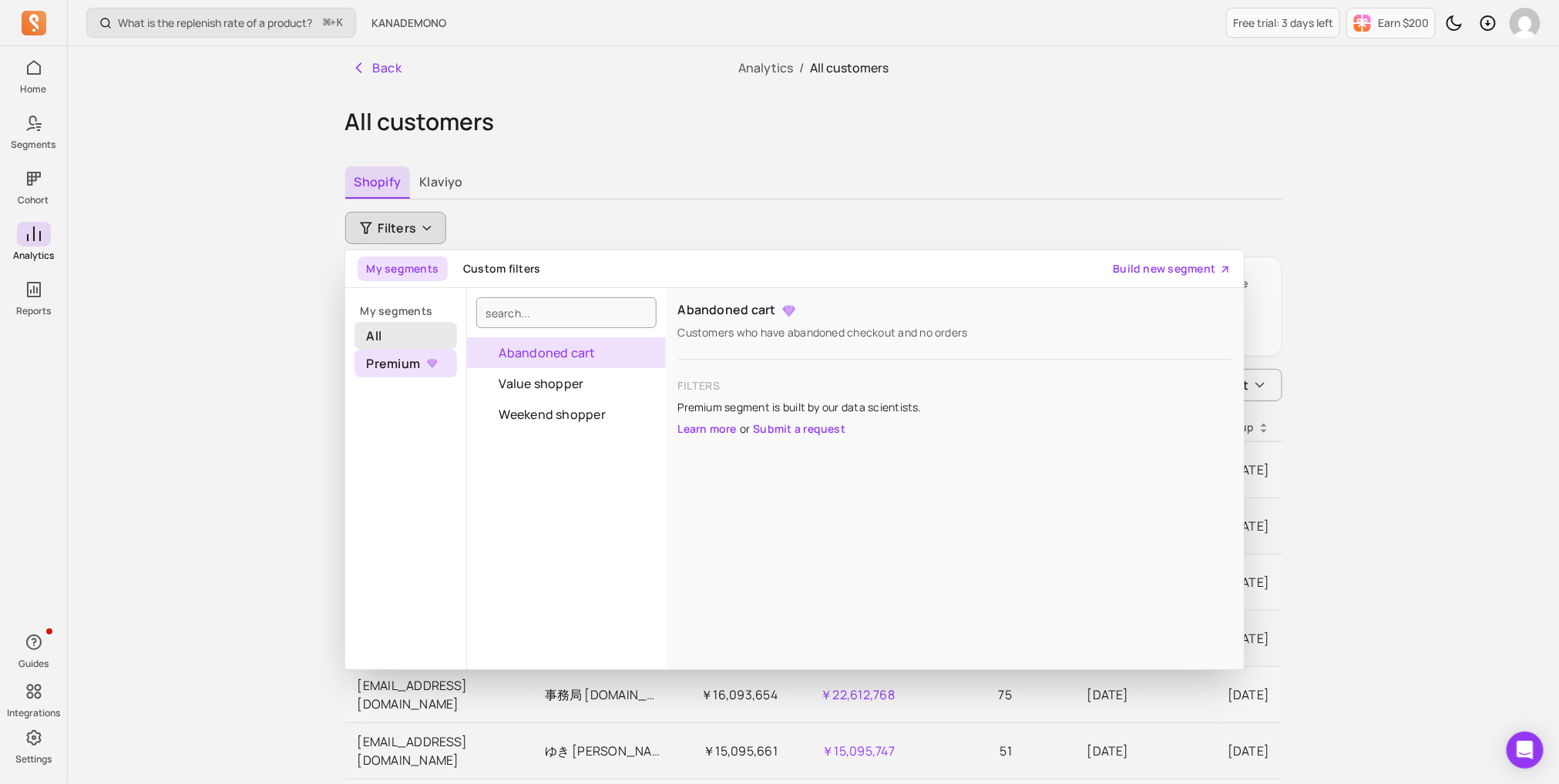
click at [418, 336] on span "All" at bounding box center [406, 336] width 103 height 28
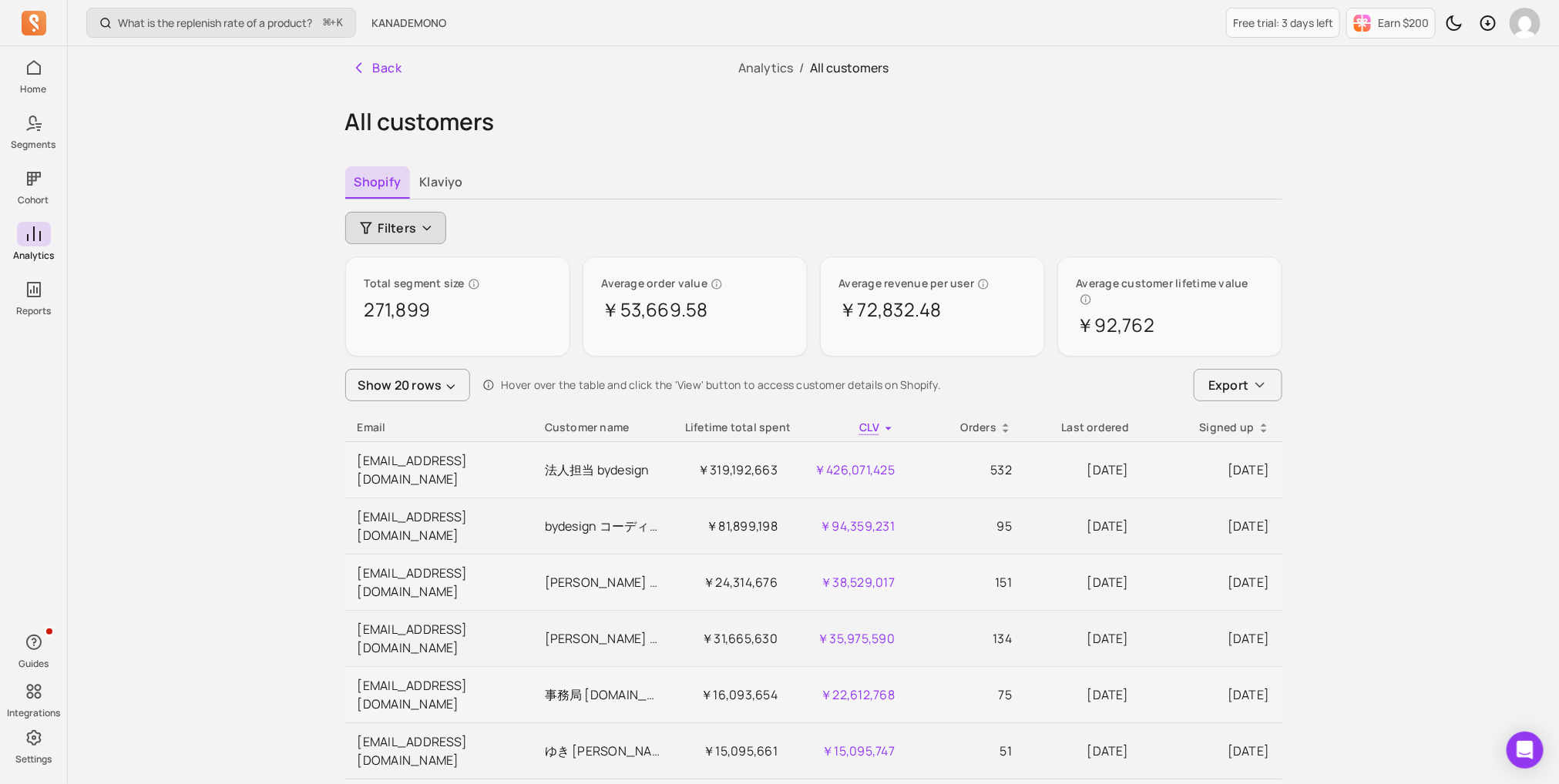
click at [413, 212] on button "Filters" at bounding box center [396, 228] width 102 height 33
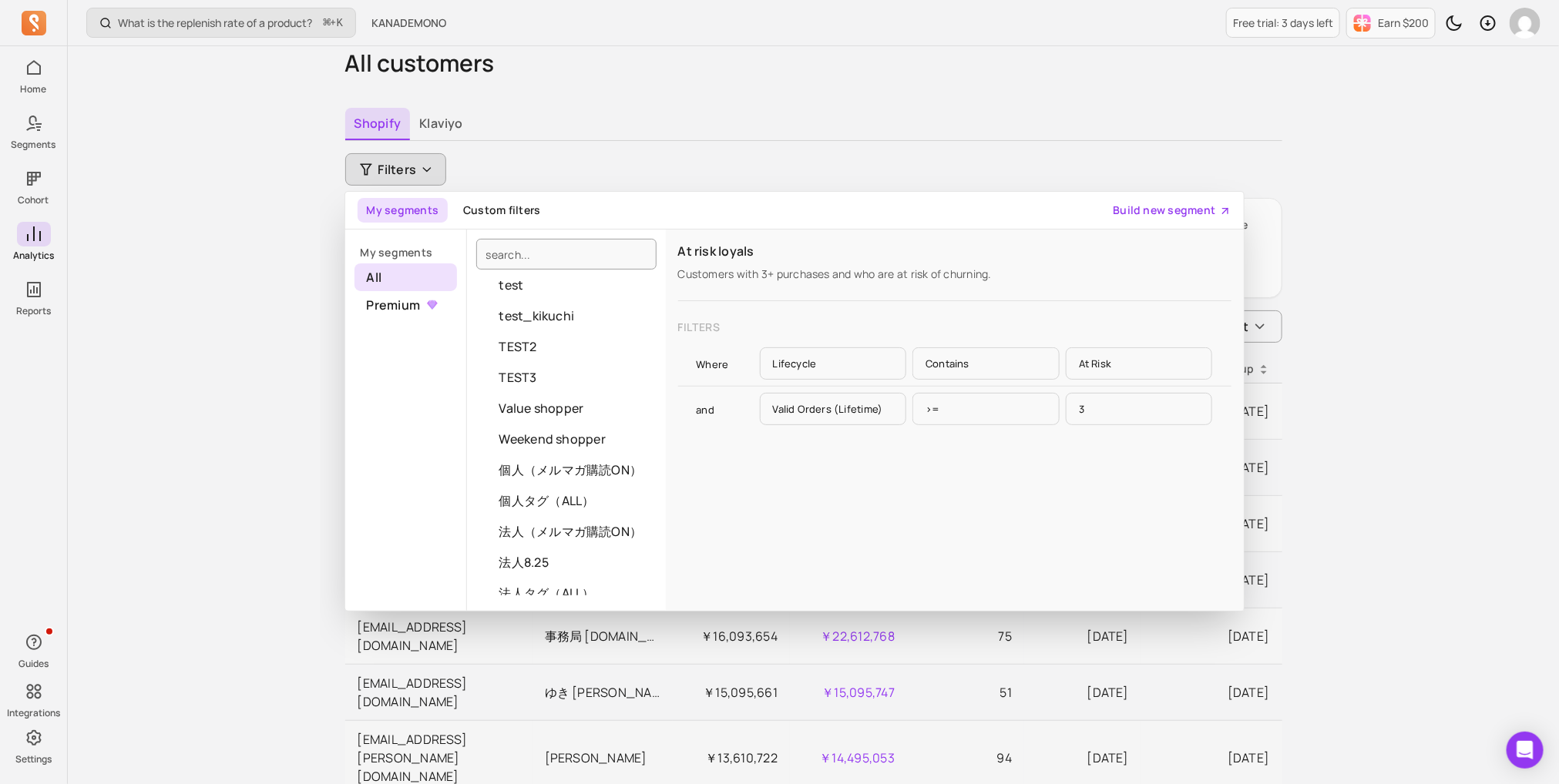
scroll to position [145, 0]
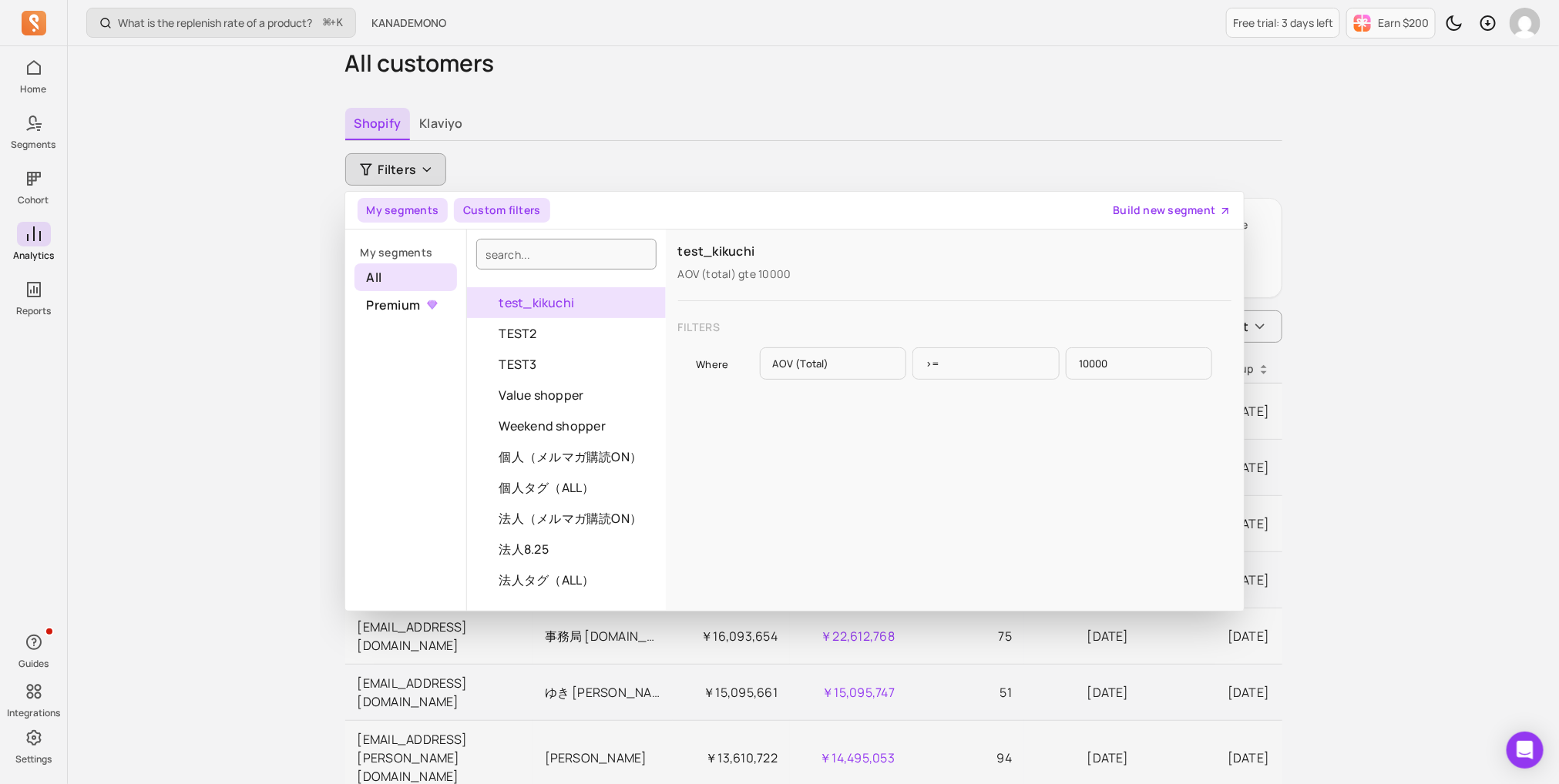
click at [506, 209] on button "Custom filters" at bounding box center [501, 211] width 96 height 25
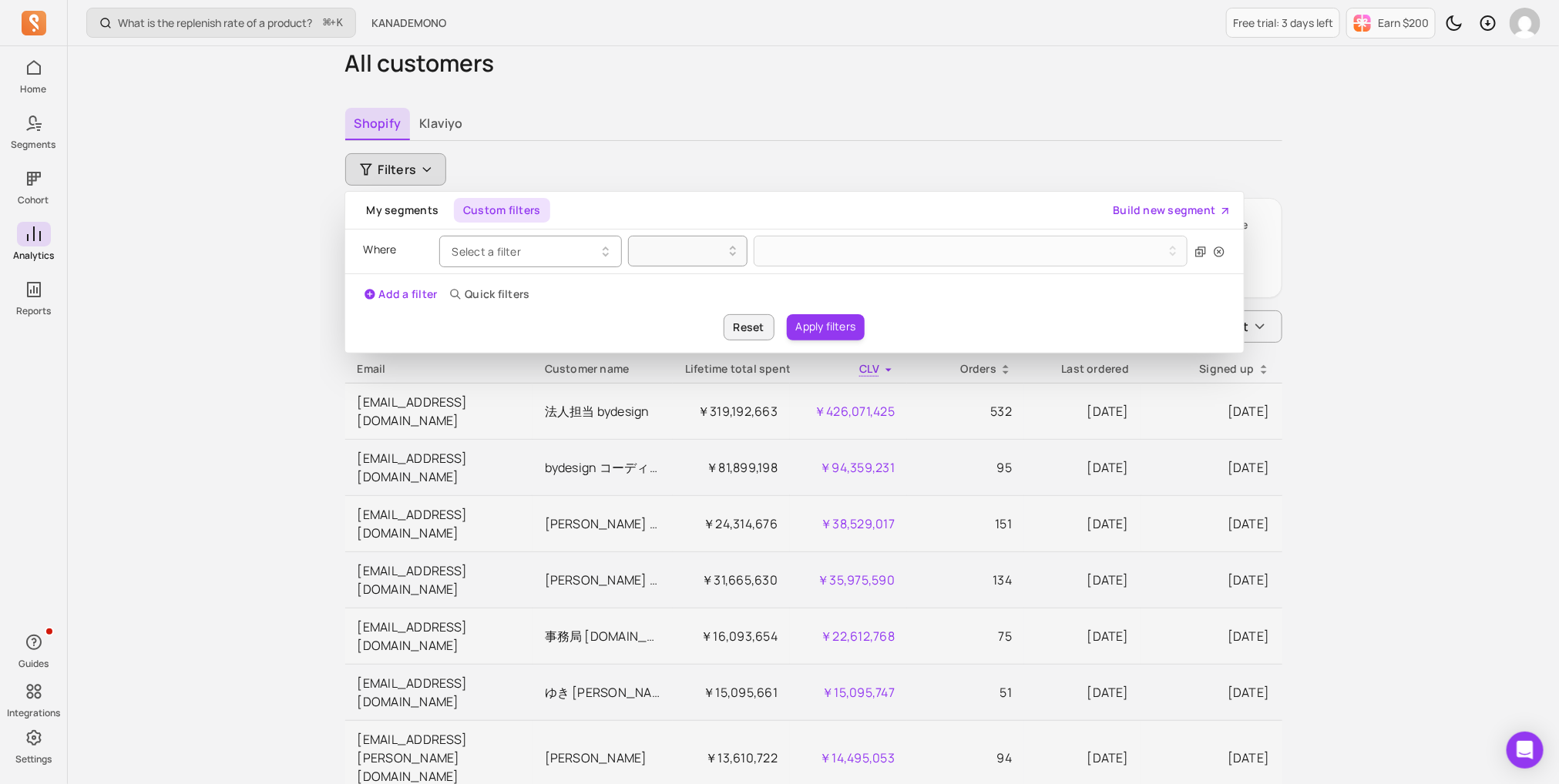
click at [505, 250] on span "Select a filter" at bounding box center [487, 251] width 69 height 15
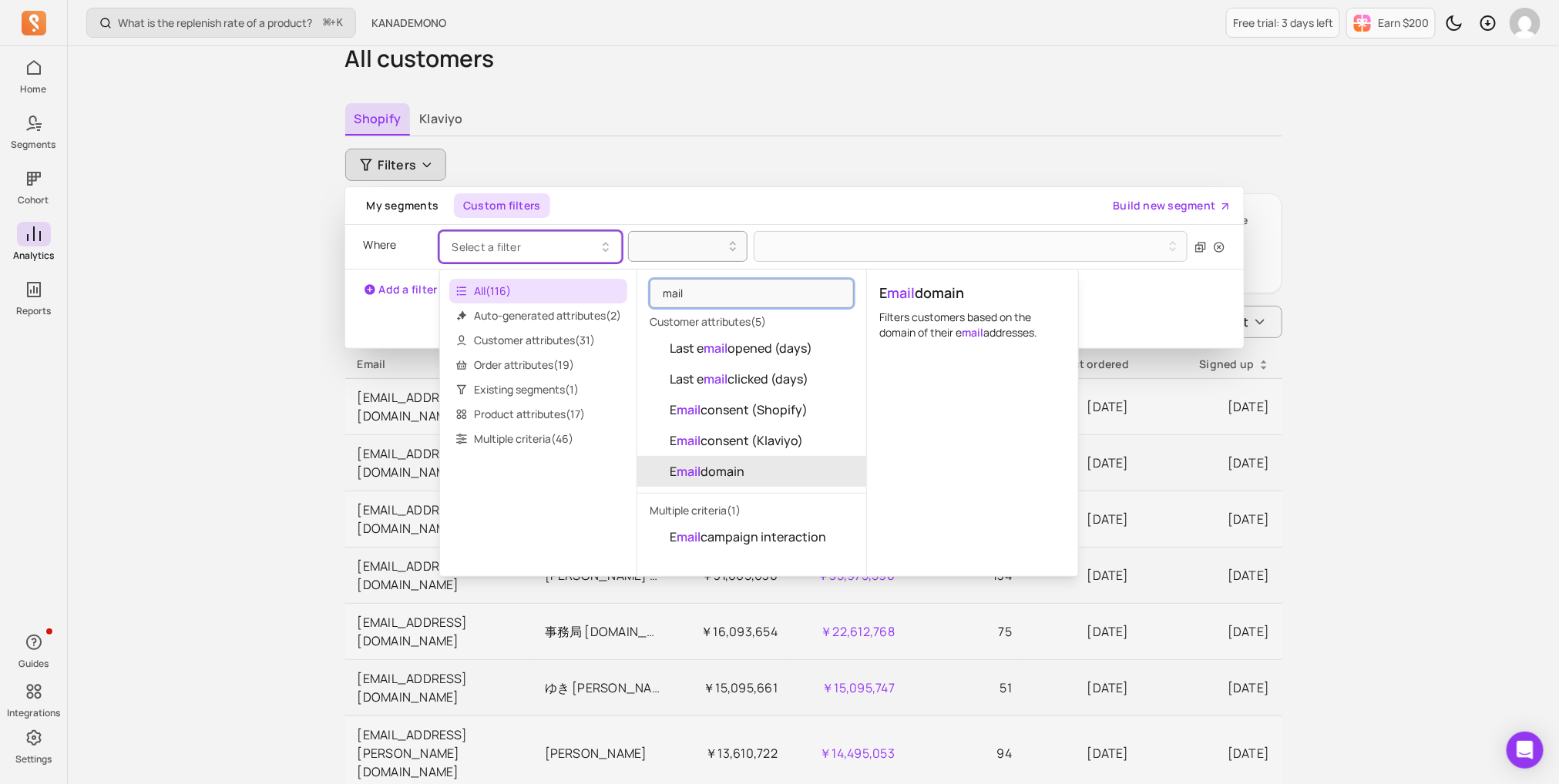
scroll to position [65, 0]
type input "mail"
click at [760, 471] on button "E mail domain" at bounding box center [752, 469] width 228 height 31
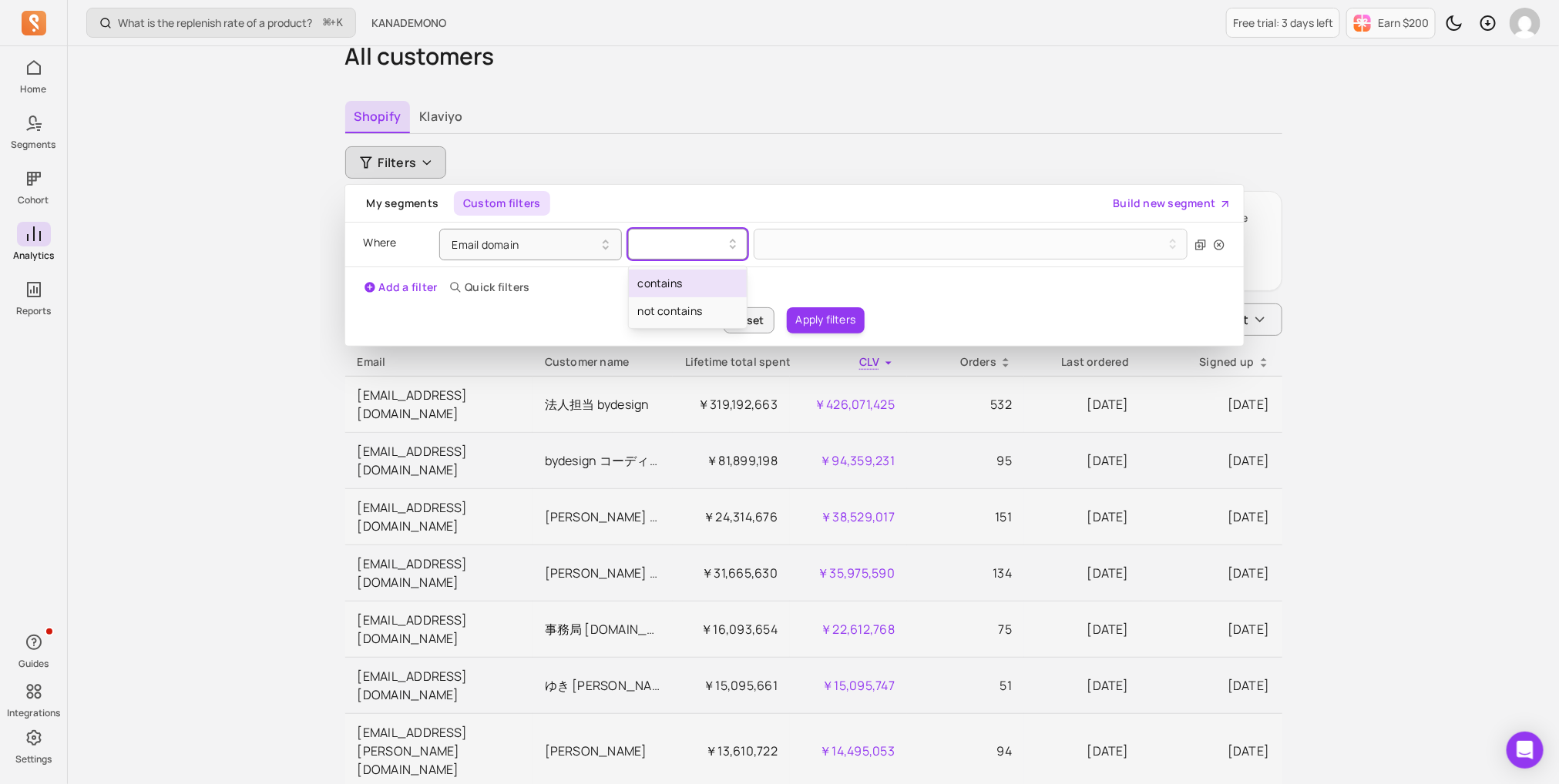
click at [713, 239] on div at bounding box center [682, 244] width 87 height 19
click at [714, 275] on div "contains" at bounding box center [688, 284] width 118 height 28
click at [799, 259] on div "Where Email domain option contains, selected. Select is focused ,type to refine…" at bounding box center [794, 245] width 861 height 44
click at [807, 246] on button at bounding box center [971, 244] width 434 height 31
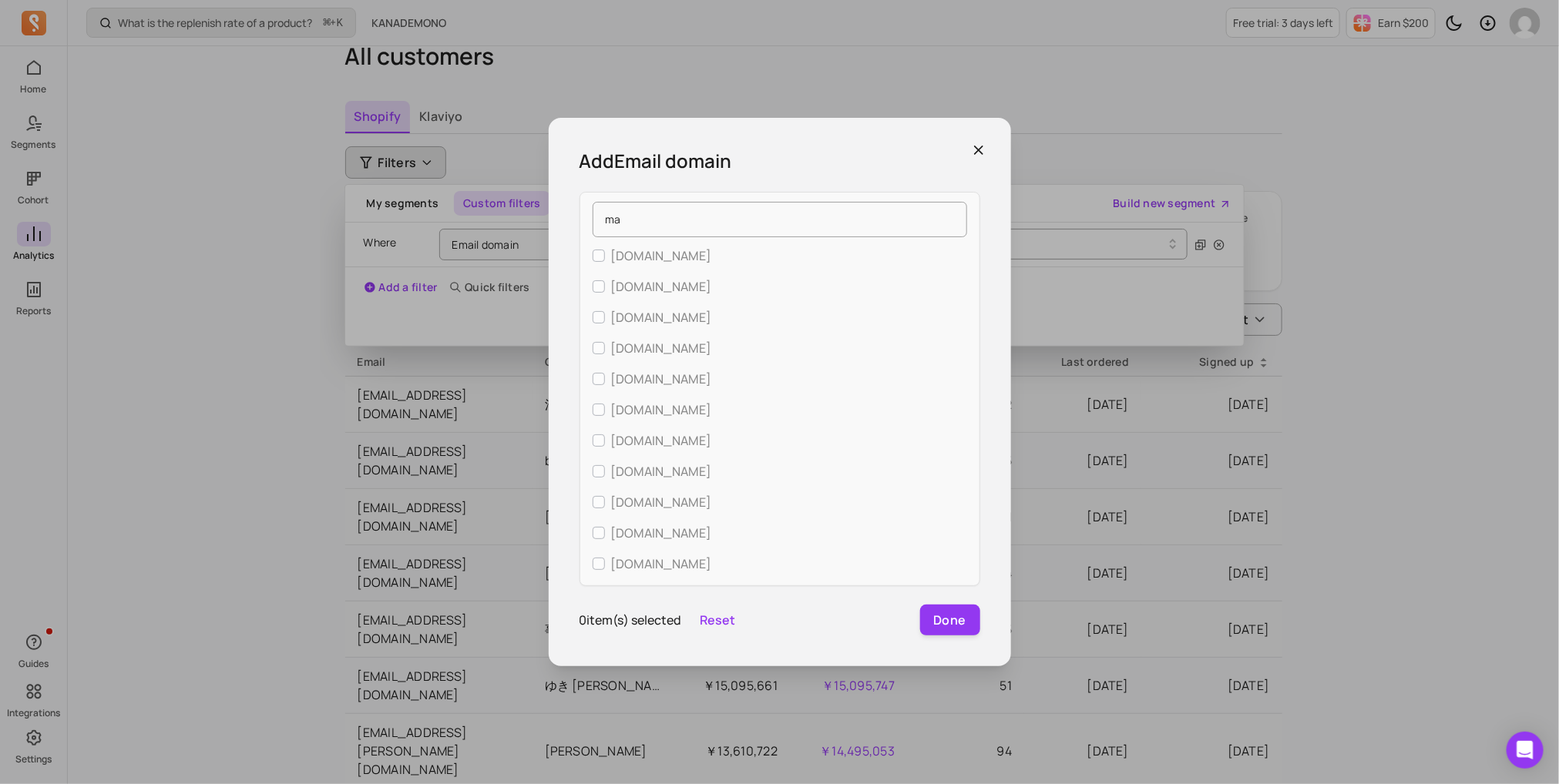
type input "m"
click at [804, 222] on input "kanademono.design" at bounding box center [780, 220] width 375 height 36
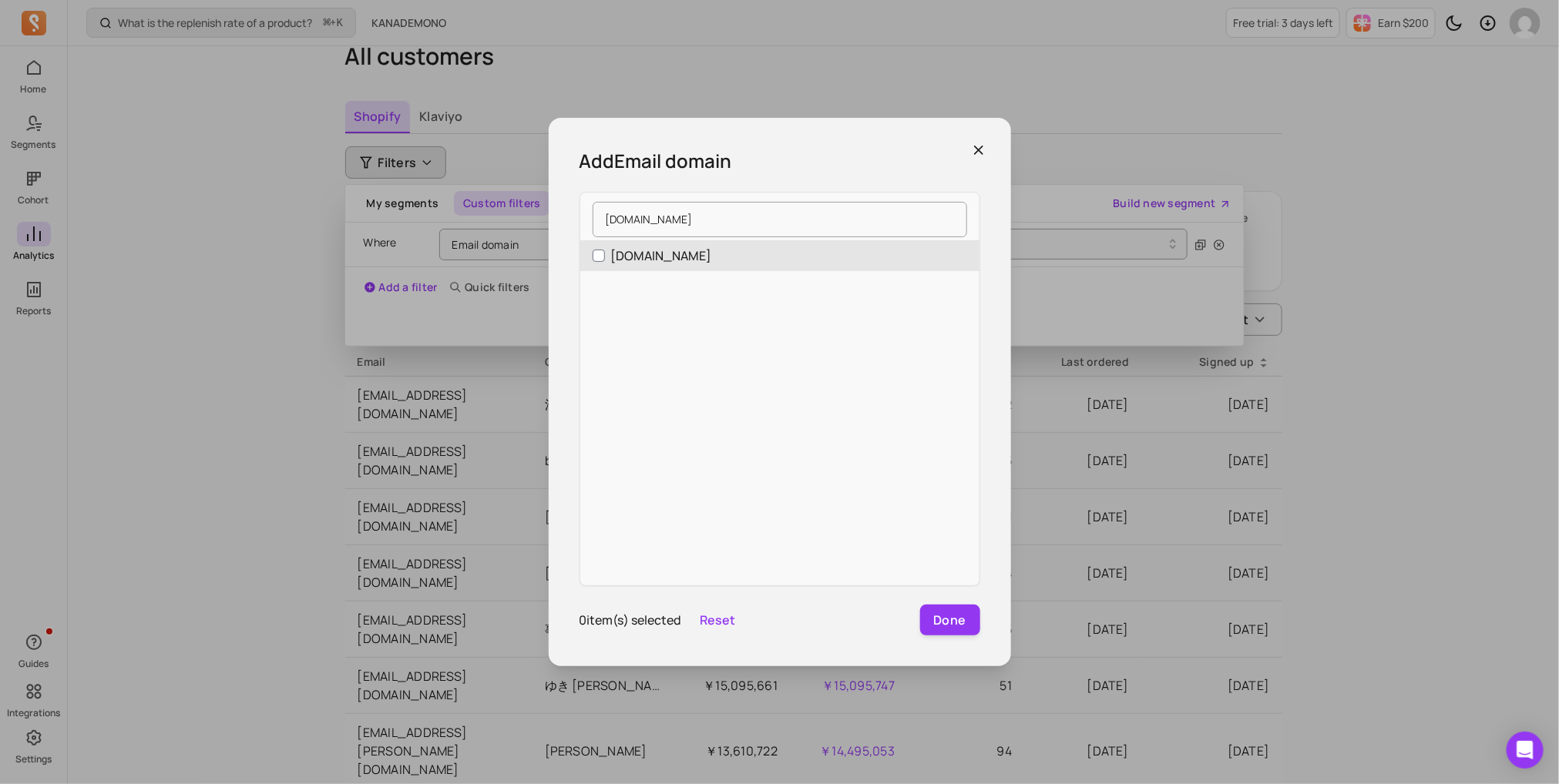
type input "kanademono.design"
click at [661, 257] on p "kanademono.design" at bounding box center [661, 256] width 101 height 19
click at [605, 257] on input "kanademono.design" at bounding box center [598, 256] width 12 height 12
checkbox input "true"
click at [952, 624] on button "Done" at bounding box center [950, 620] width 60 height 31
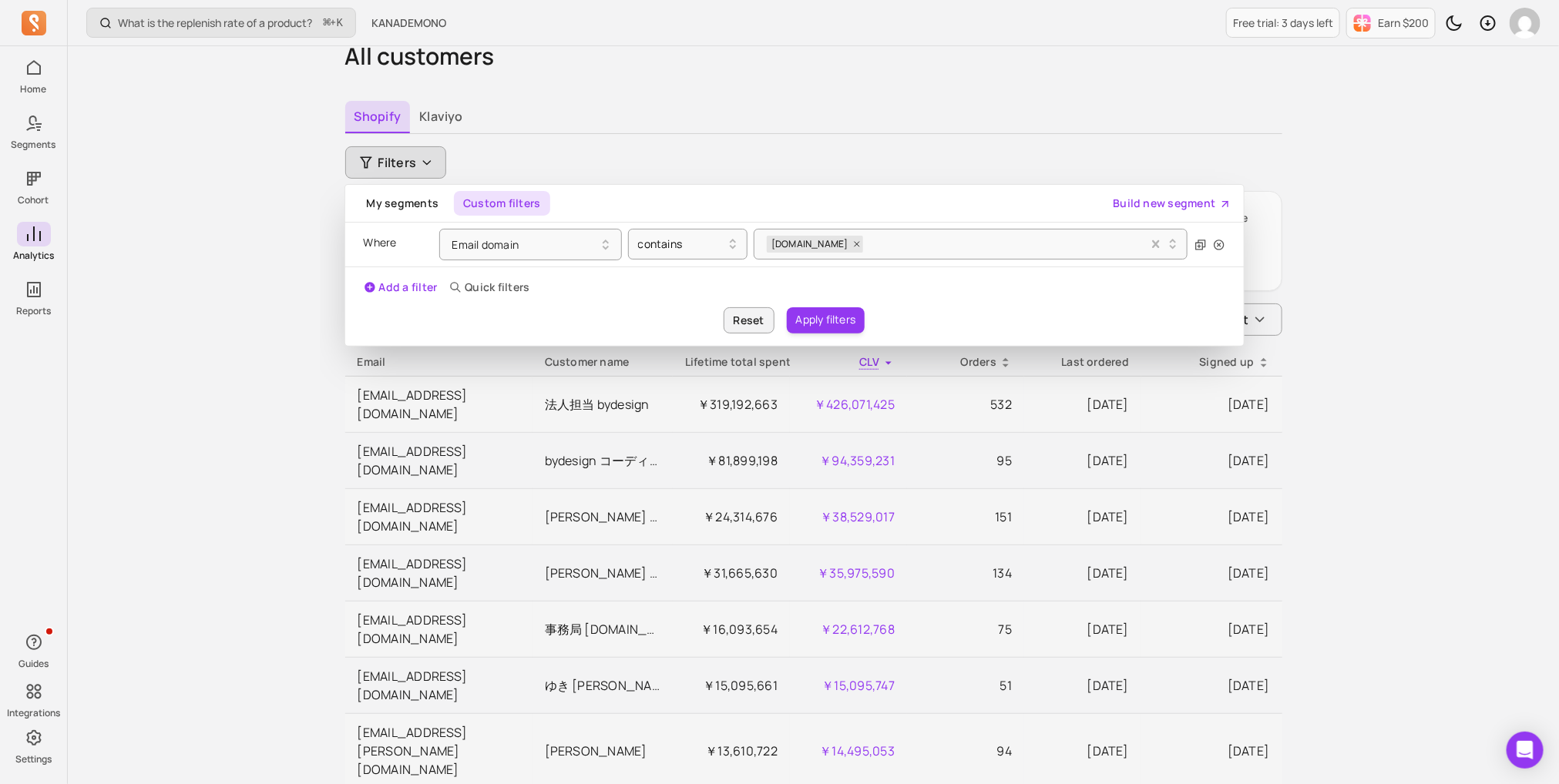
click at [855, 298] on div "Add a filter Quick filters" at bounding box center [794, 287] width 898 height 40
click at [854, 309] on button "Apply filters" at bounding box center [825, 321] width 78 height 26
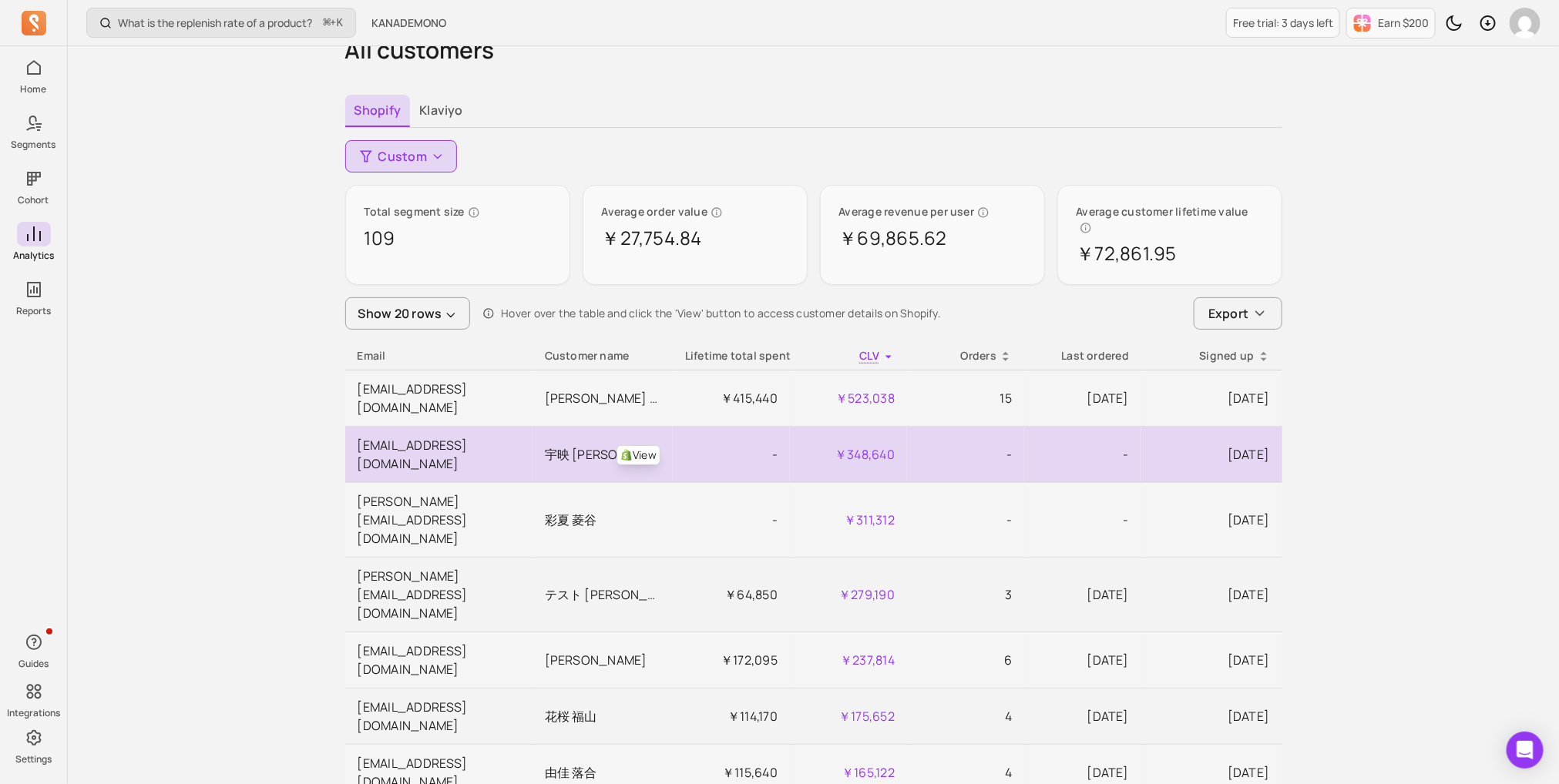
scroll to position [40, 0]
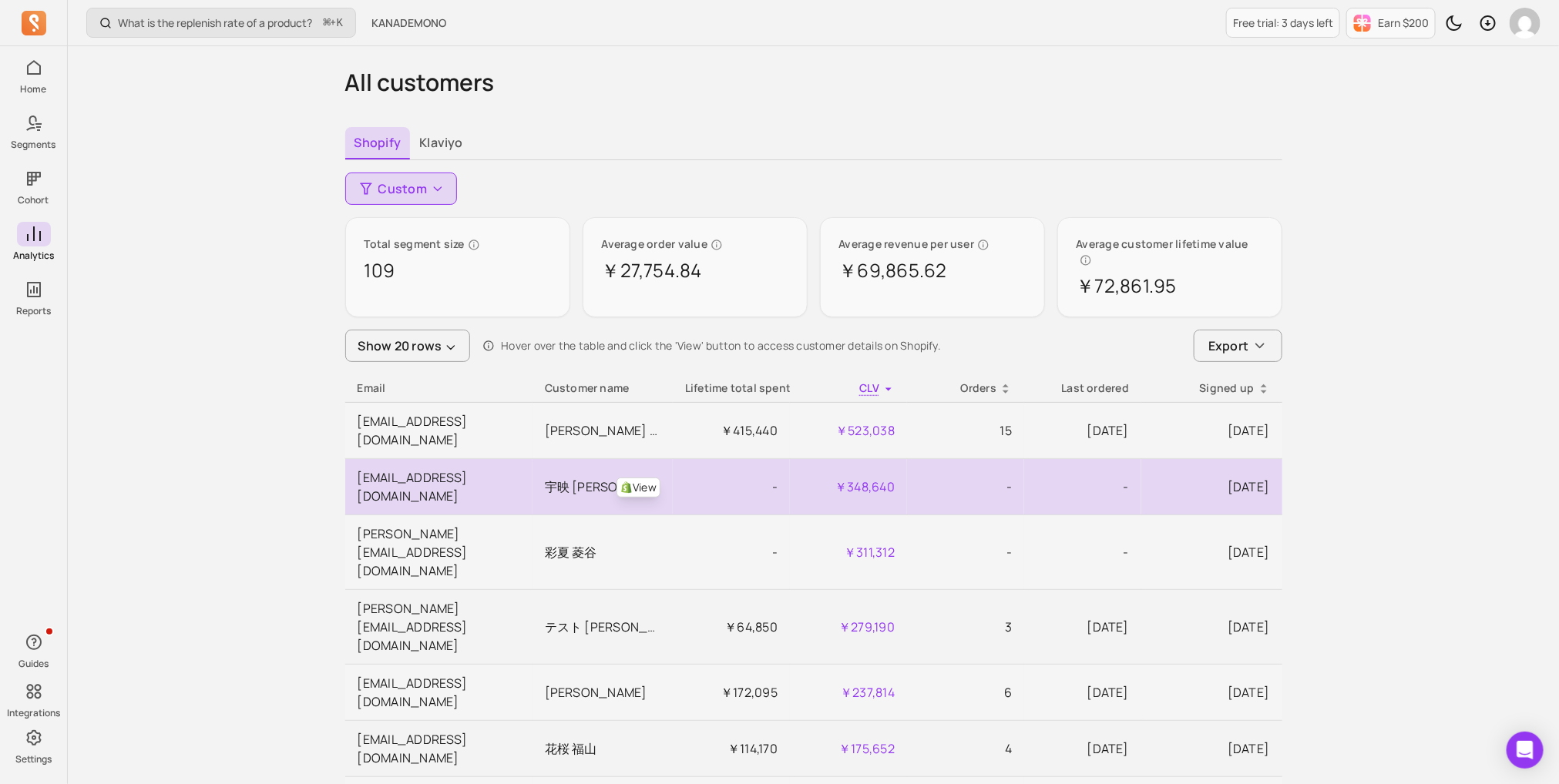
click at [639, 478] on link "View" at bounding box center [638, 488] width 44 height 20
drag, startPoint x: 1249, startPoint y: 441, endPoint x: 1272, endPoint y: 440, distance: 23.0
click at [1272, 459] on td "[DATE]" at bounding box center [1211, 487] width 140 height 56
click at [1271, 459] on td "[DATE]" at bounding box center [1211, 487] width 140 height 56
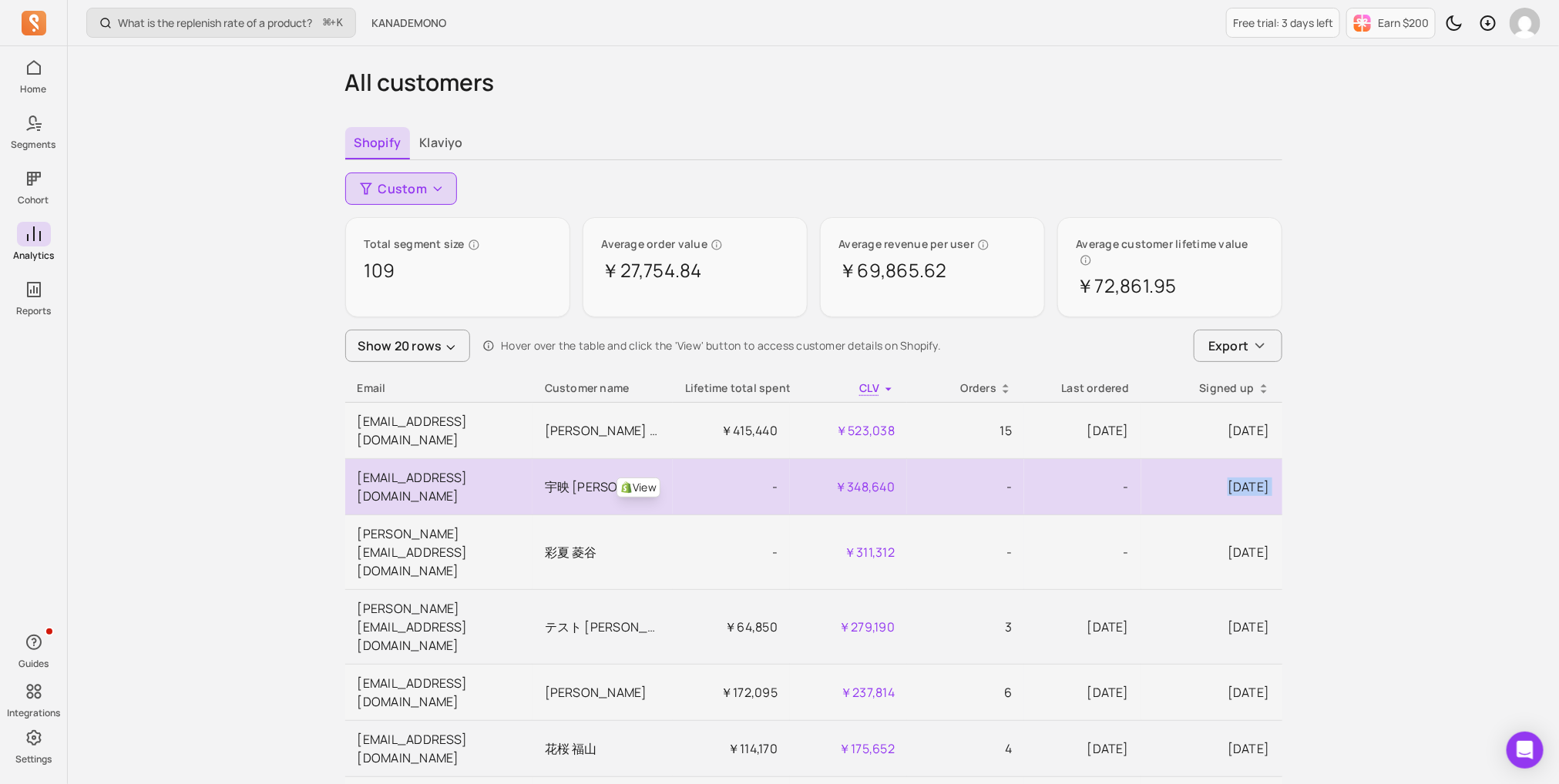
click at [1271, 459] on td "[DATE]" at bounding box center [1211, 487] width 140 height 56
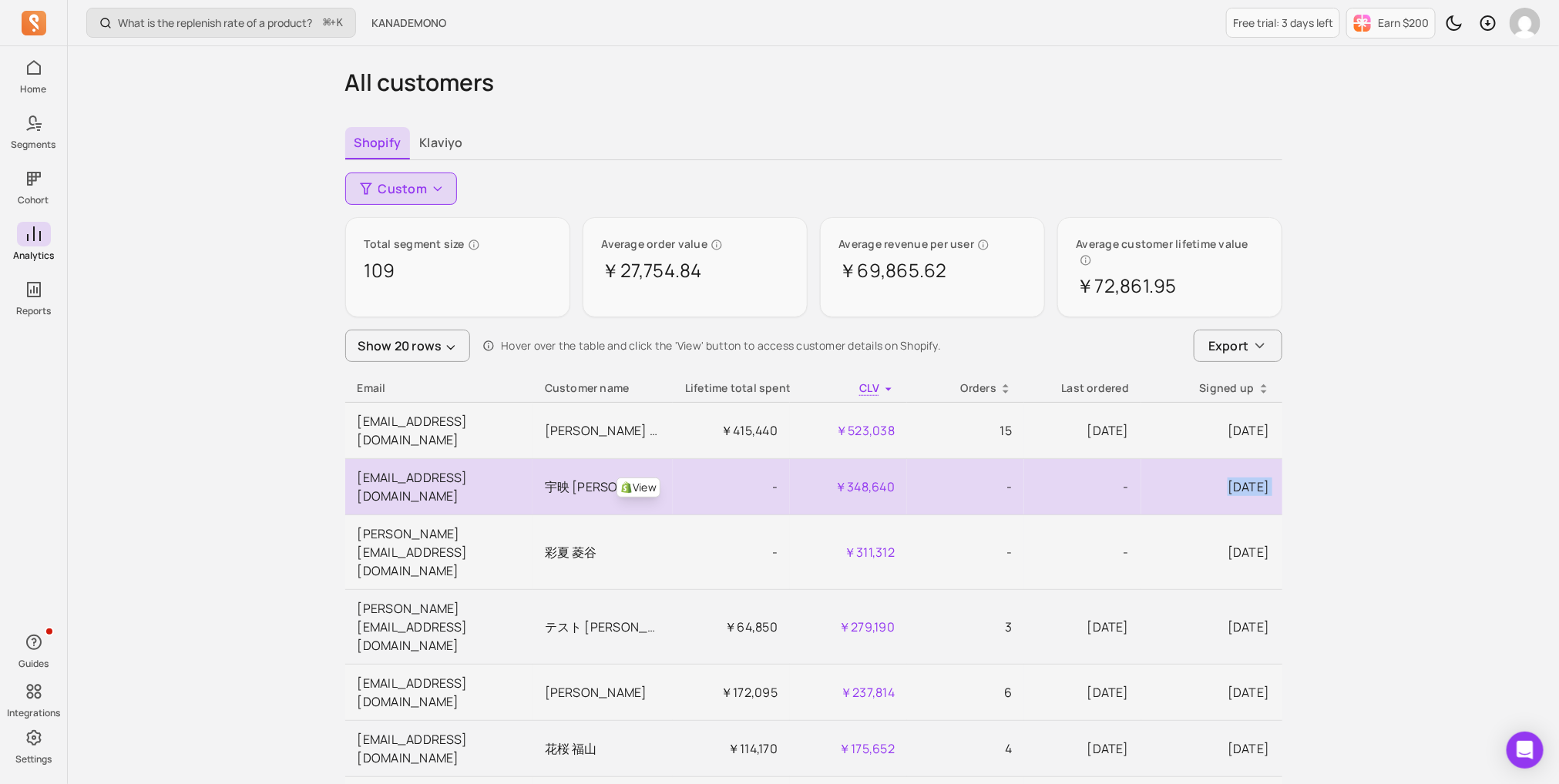
click at [1271, 459] on td "[DATE]" at bounding box center [1211, 487] width 140 height 56
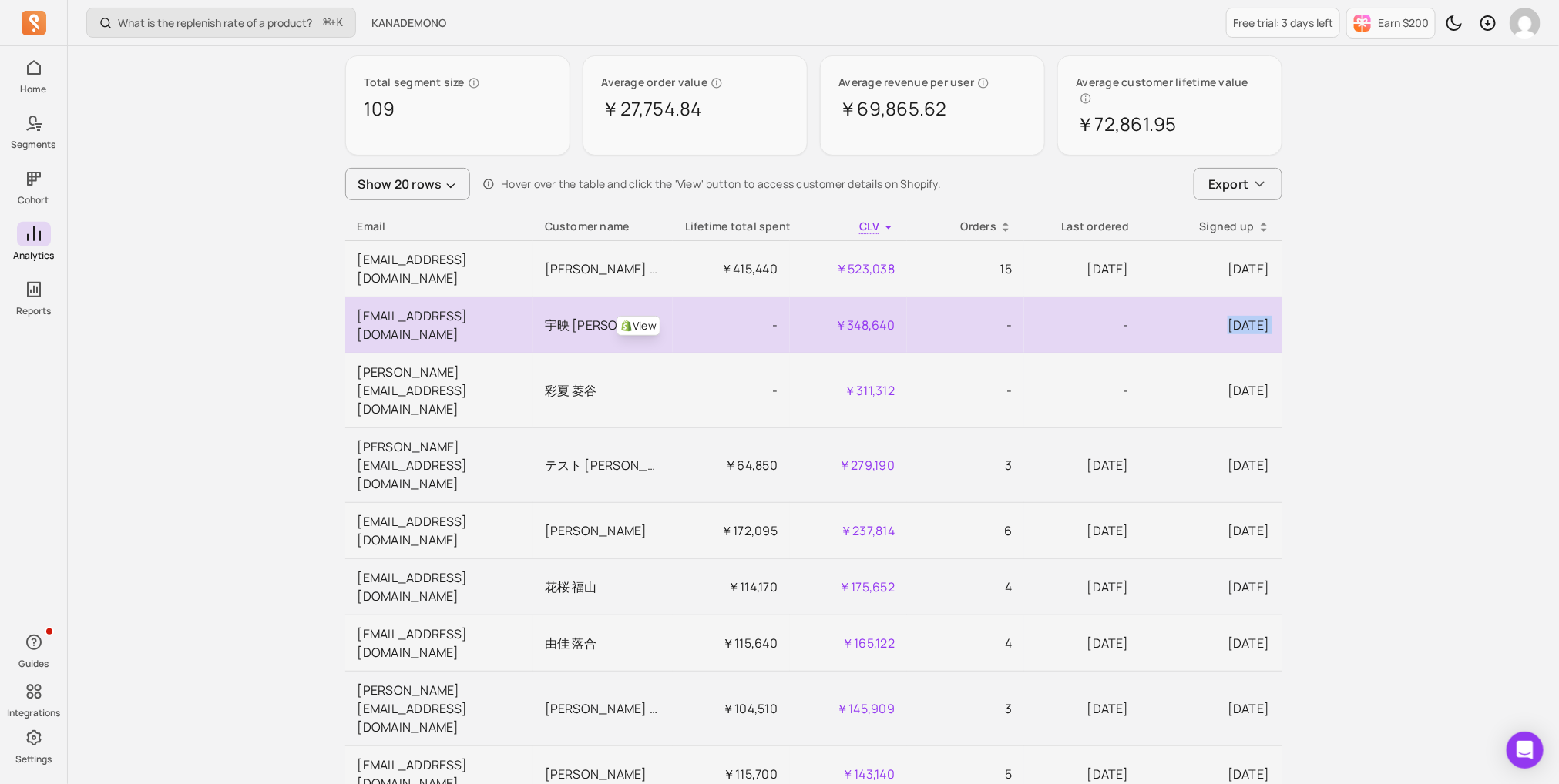
scroll to position [0, 0]
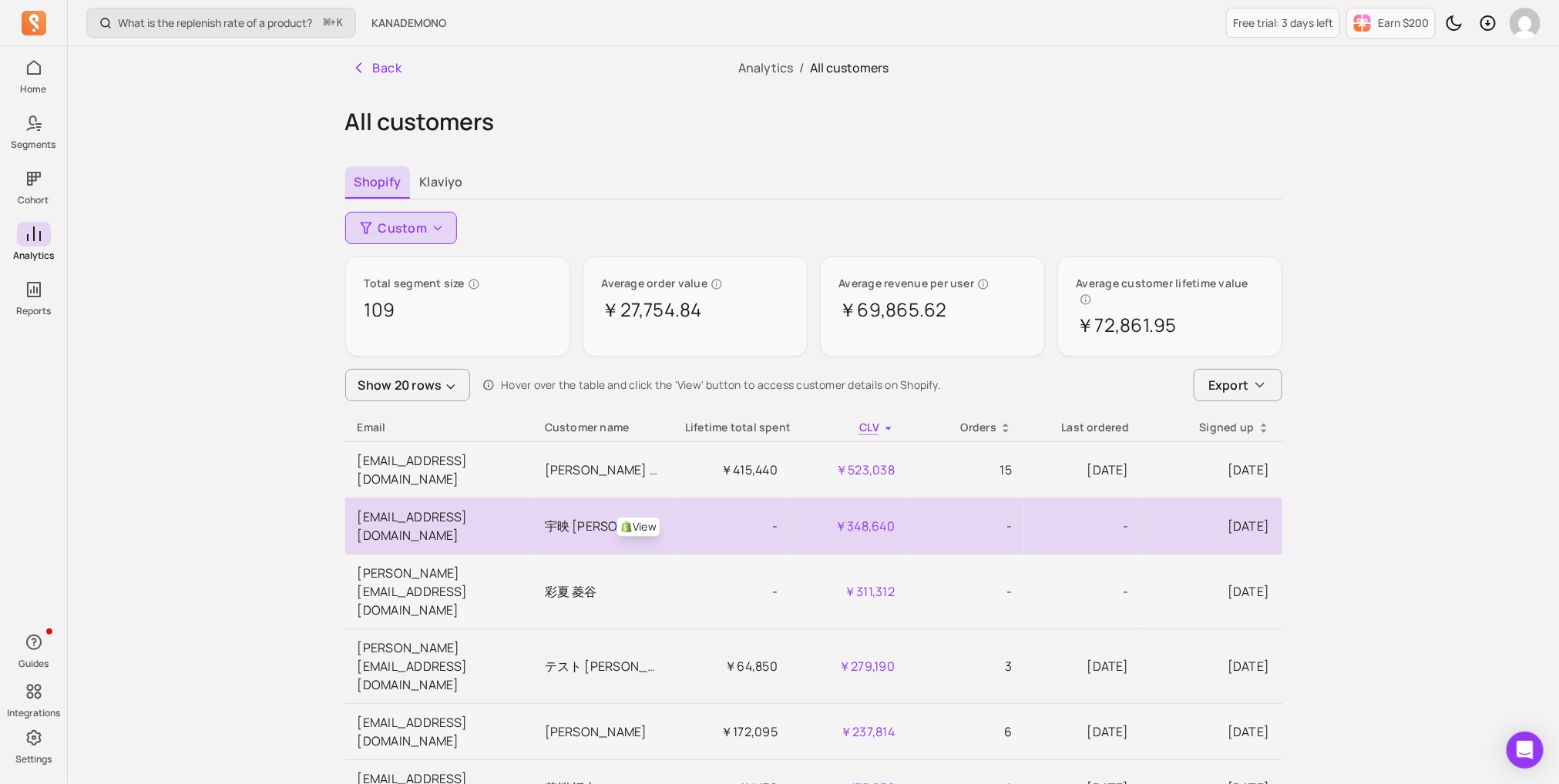
click at [868, 498] on td "￥348,640" at bounding box center [848, 526] width 117 height 56
click at [638, 517] on link "View" at bounding box center [638, 527] width 44 height 20
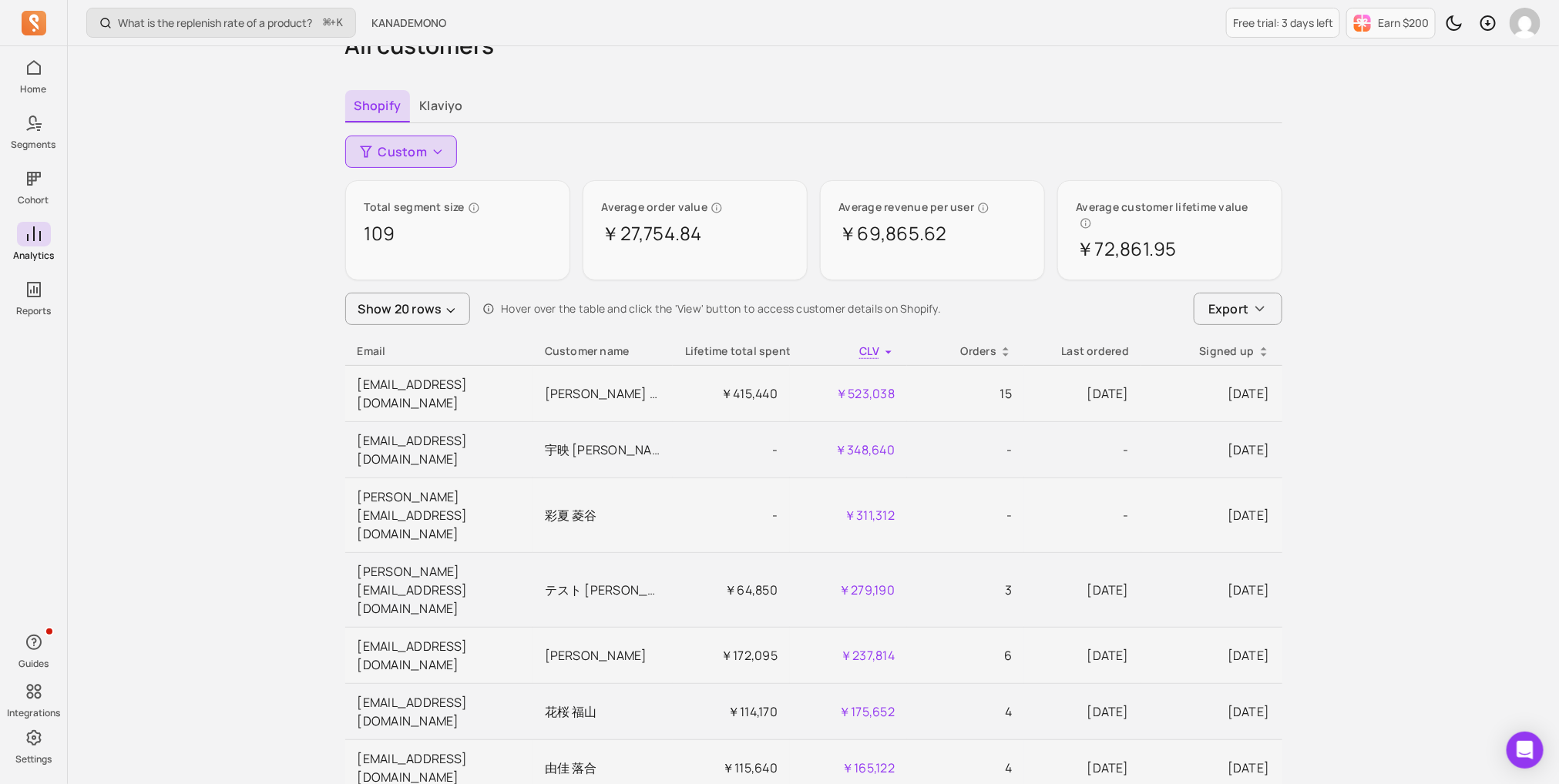
scroll to position [79, 0]
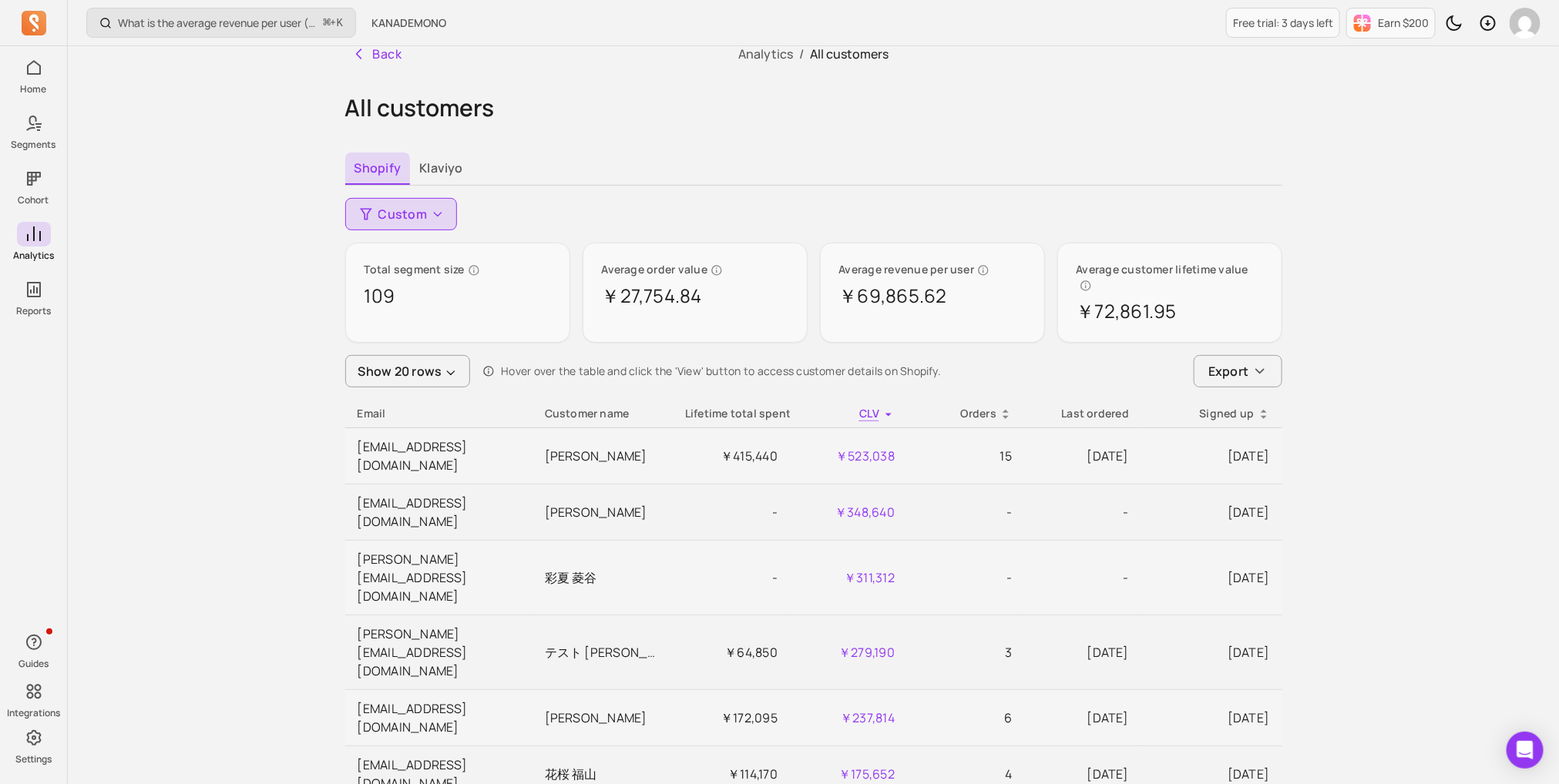
scroll to position [17, 0]
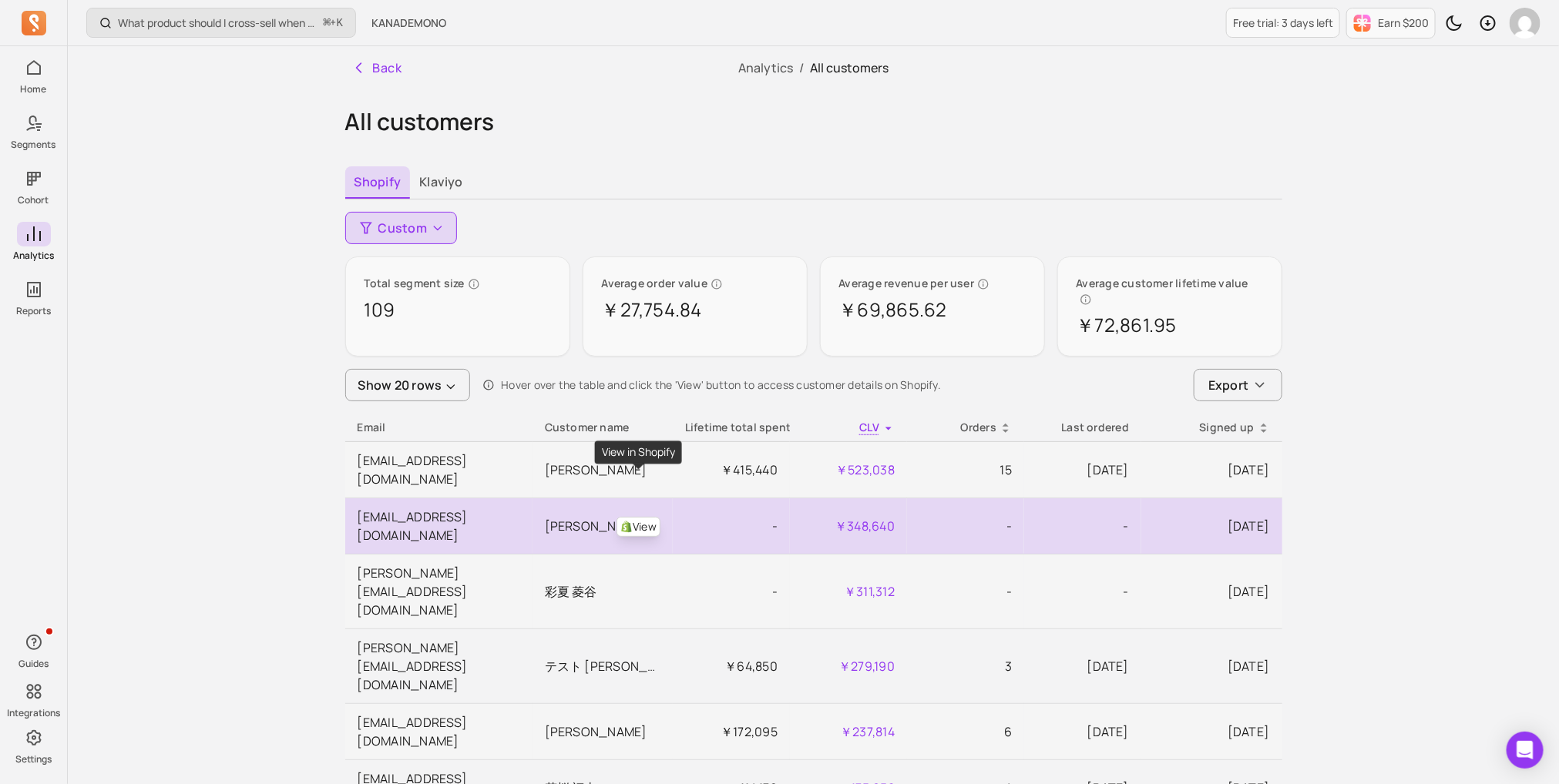
click at [640, 517] on link "View" at bounding box center [638, 527] width 44 height 20
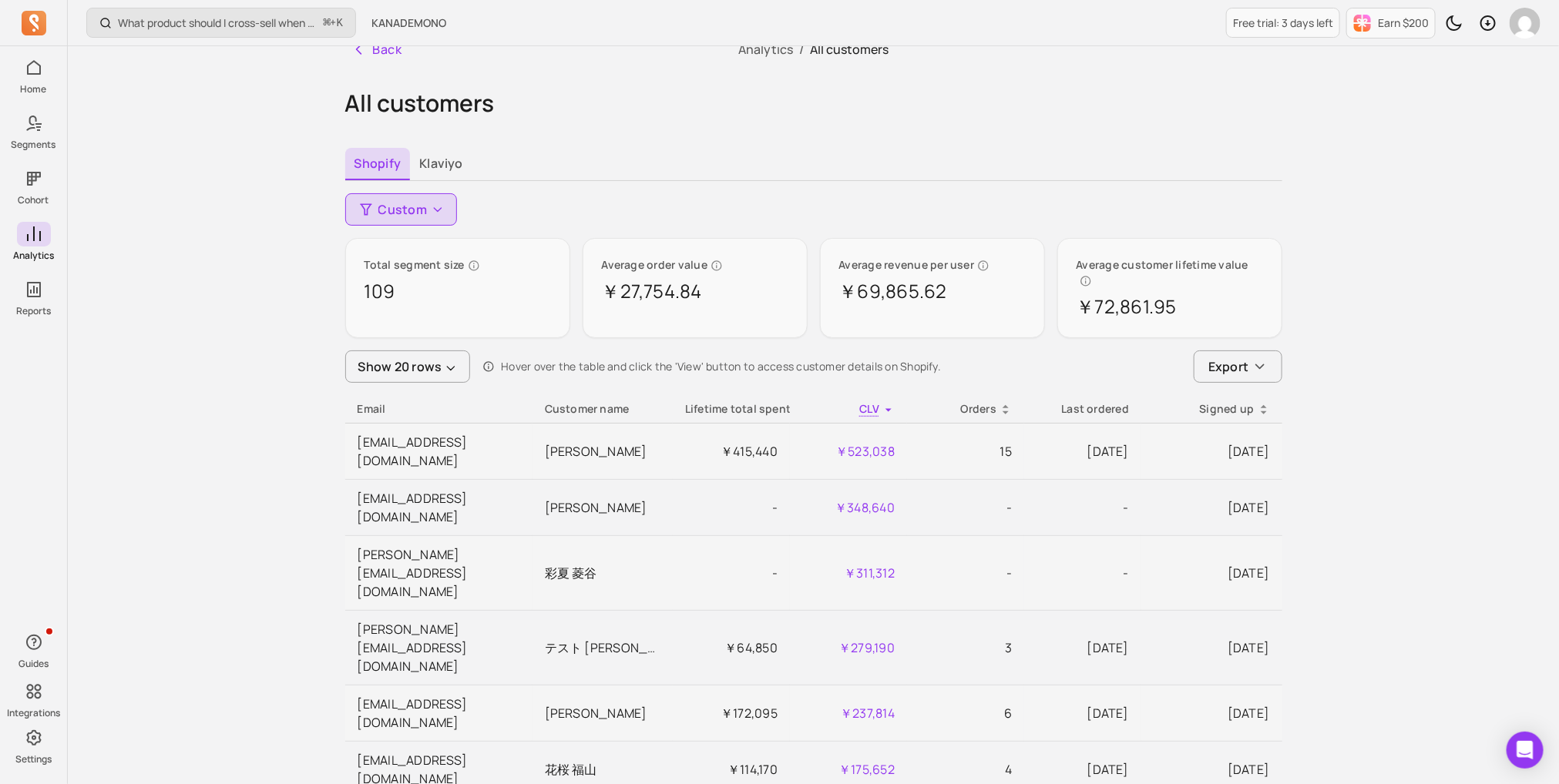
scroll to position [29, 0]
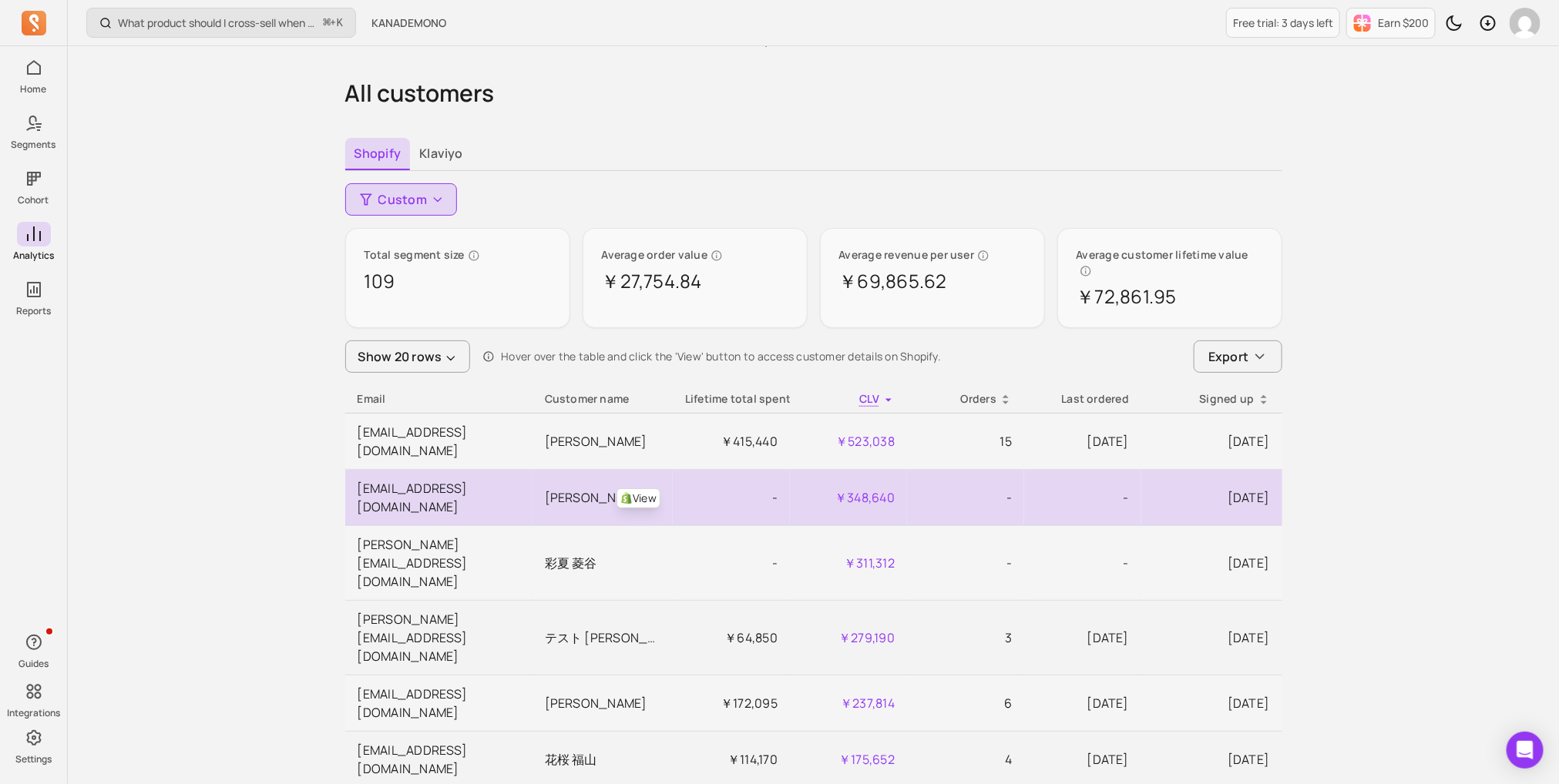
click at [501, 470] on td "[EMAIL_ADDRESS][DOMAIN_NAME]" at bounding box center [438, 498] width 187 height 56
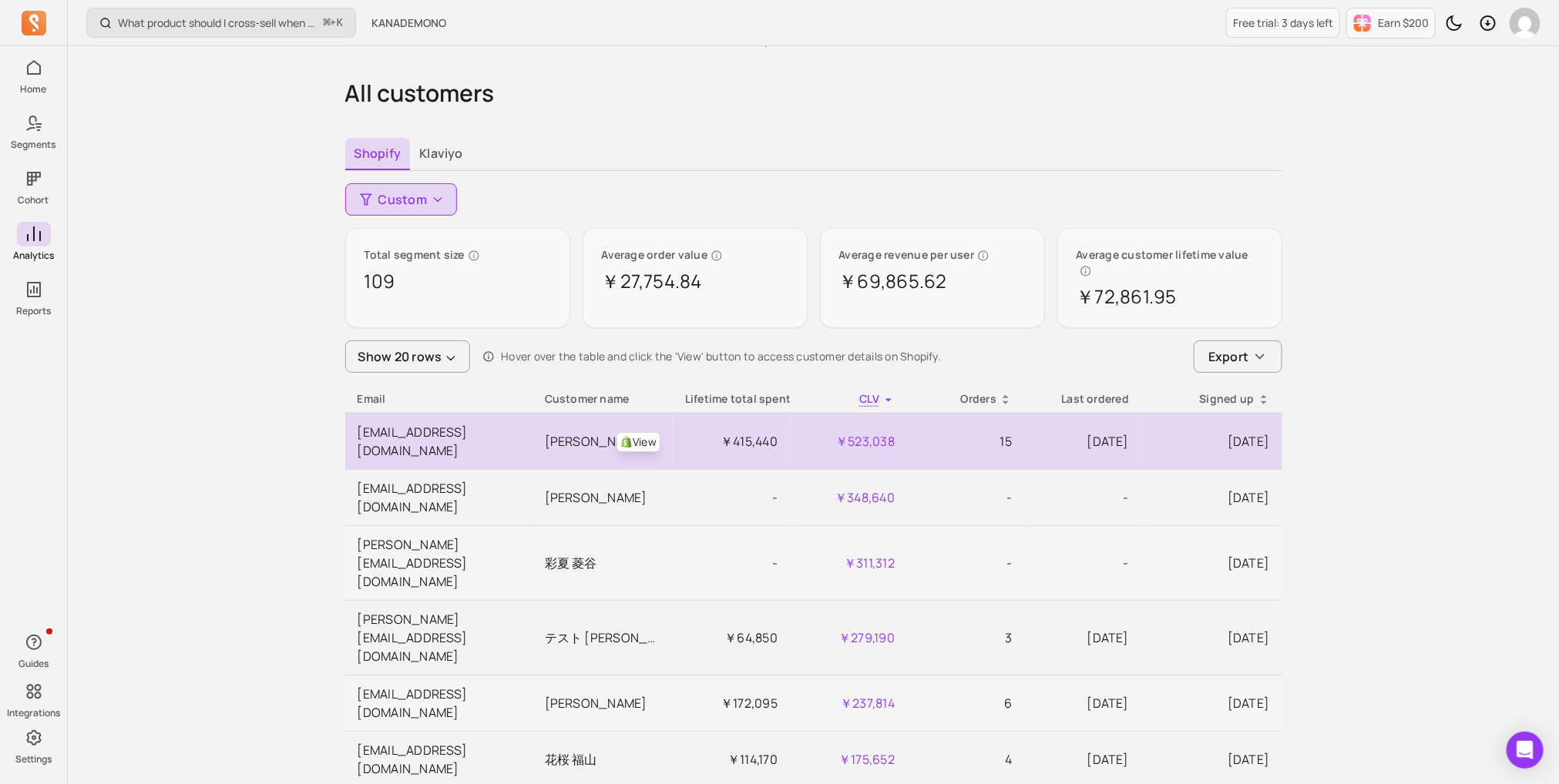
click at [998, 413] on td "15" at bounding box center [965, 441] width 117 height 56
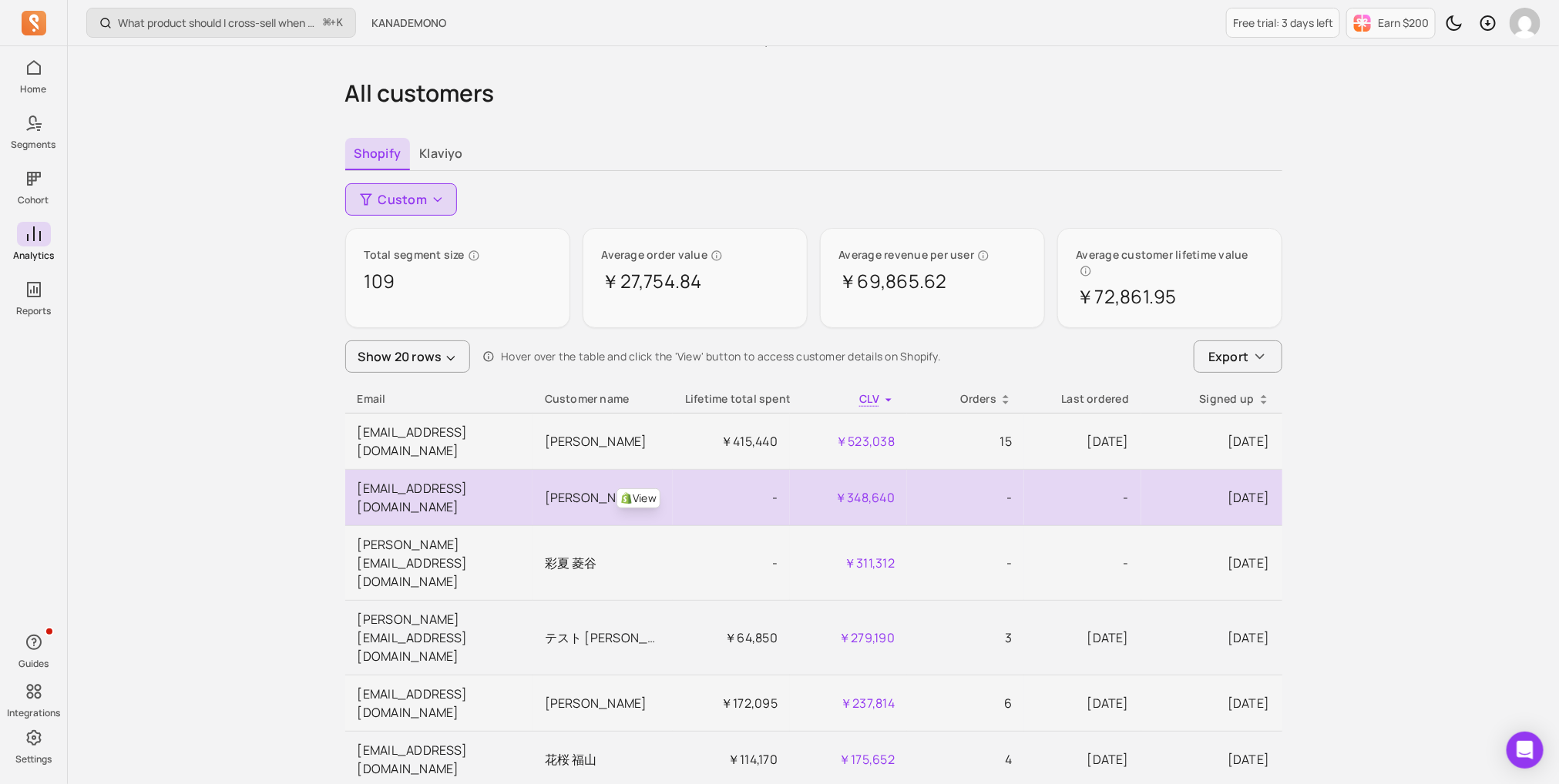
click at [1003, 470] on td "-" at bounding box center [965, 498] width 117 height 56
click at [456, 470] on td "[EMAIL_ADDRESS][DOMAIN_NAME]" at bounding box center [438, 498] width 187 height 56
click at [1205, 489] on p "[DATE]" at bounding box center [1211, 498] width 116 height 19
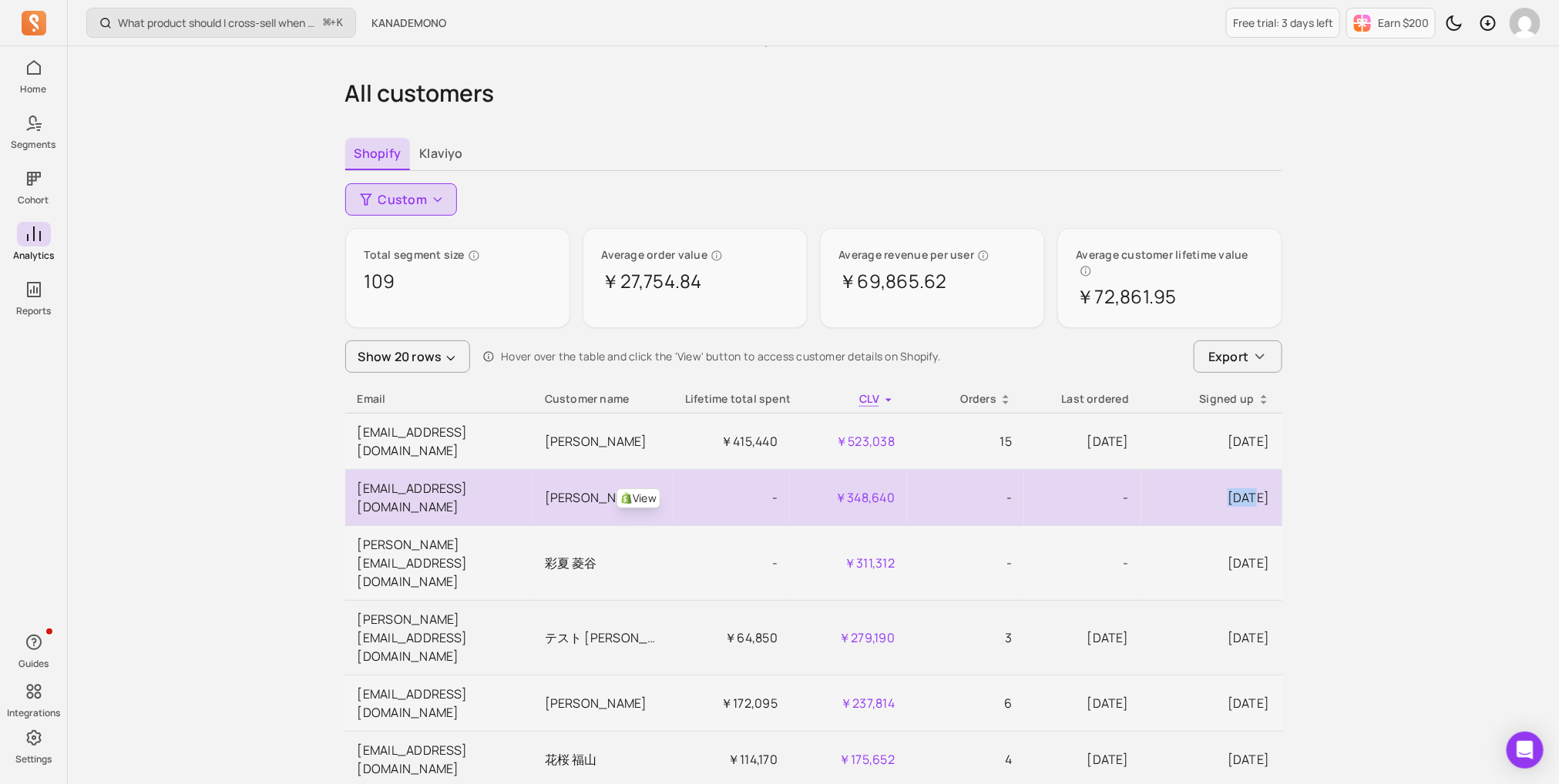
click at [1206, 489] on p "[DATE]" at bounding box center [1211, 498] width 116 height 19
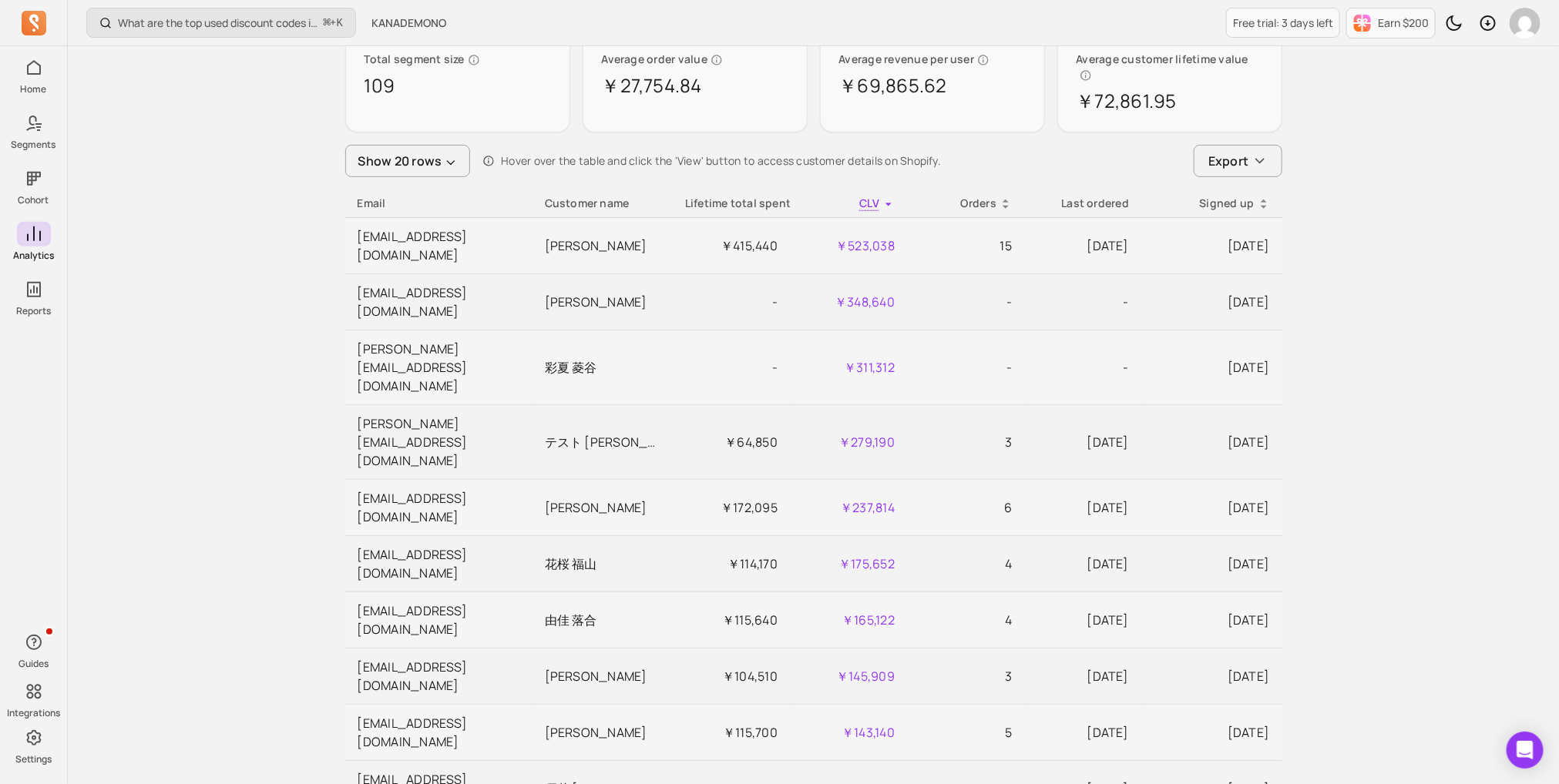
scroll to position [183, 0]
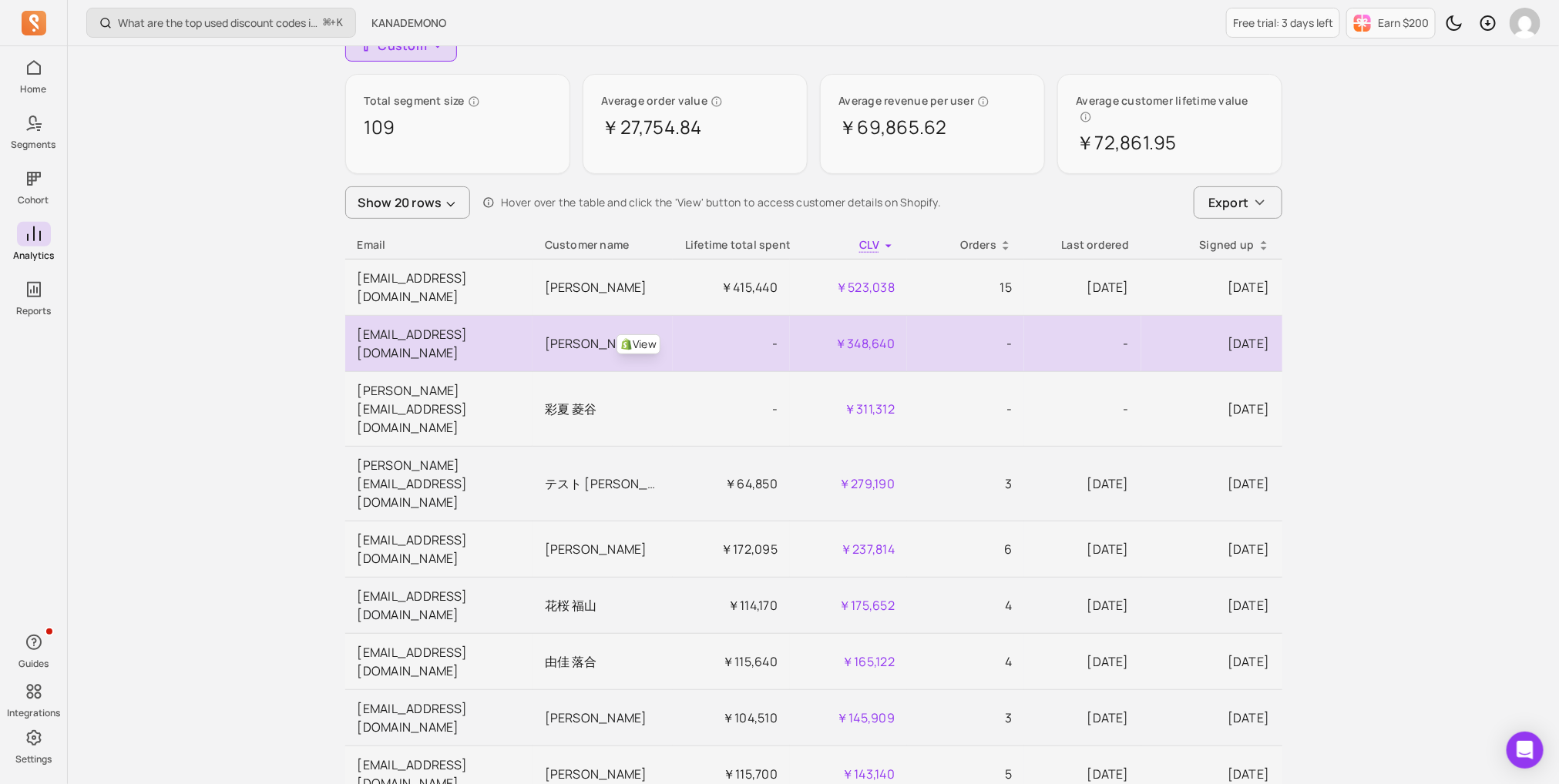
click at [361, 316] on td "[EMAIL_ADDRESS][DOMAIN_NAME]" at bounding box center [438, 344] width 187 height 56
drag, startPoint x: 356, startPoint y: 297, endPoint x: 633, endPoint y: 295, distance: 277.0
click at [633, 316] on tr "takaaki.tokunaga@kanademono.design View 宇映 徳永 - ￥348,640 - - 2023-06-13" at bounding box center [814, 344] width 937 height 56
click at [761, 316] on td "-" at bounding box center [731, 344] width 117 height 56
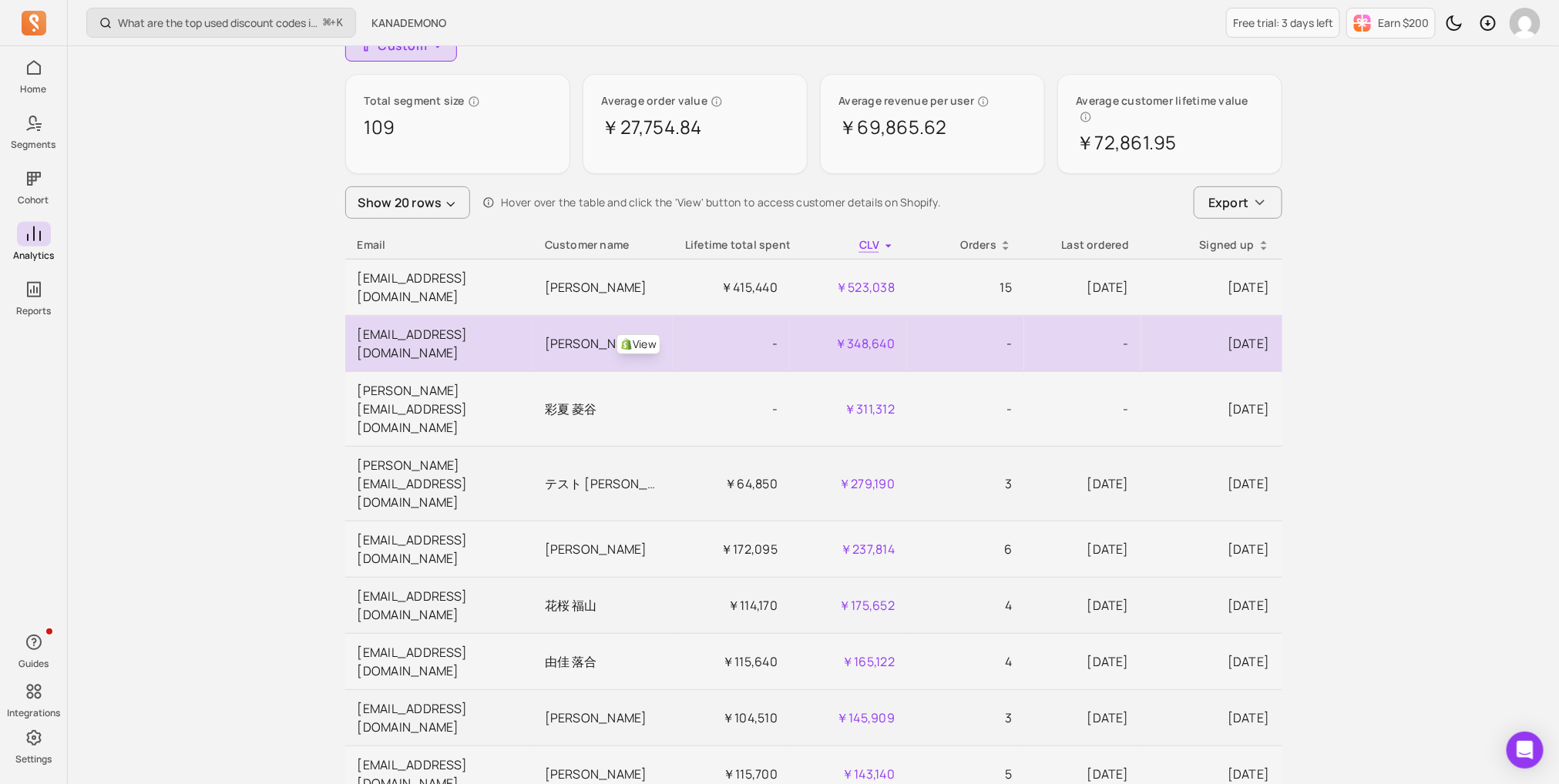
click at [881, 316] on td "￥348,640" at bounding box center [848, 344] width 117 height 56
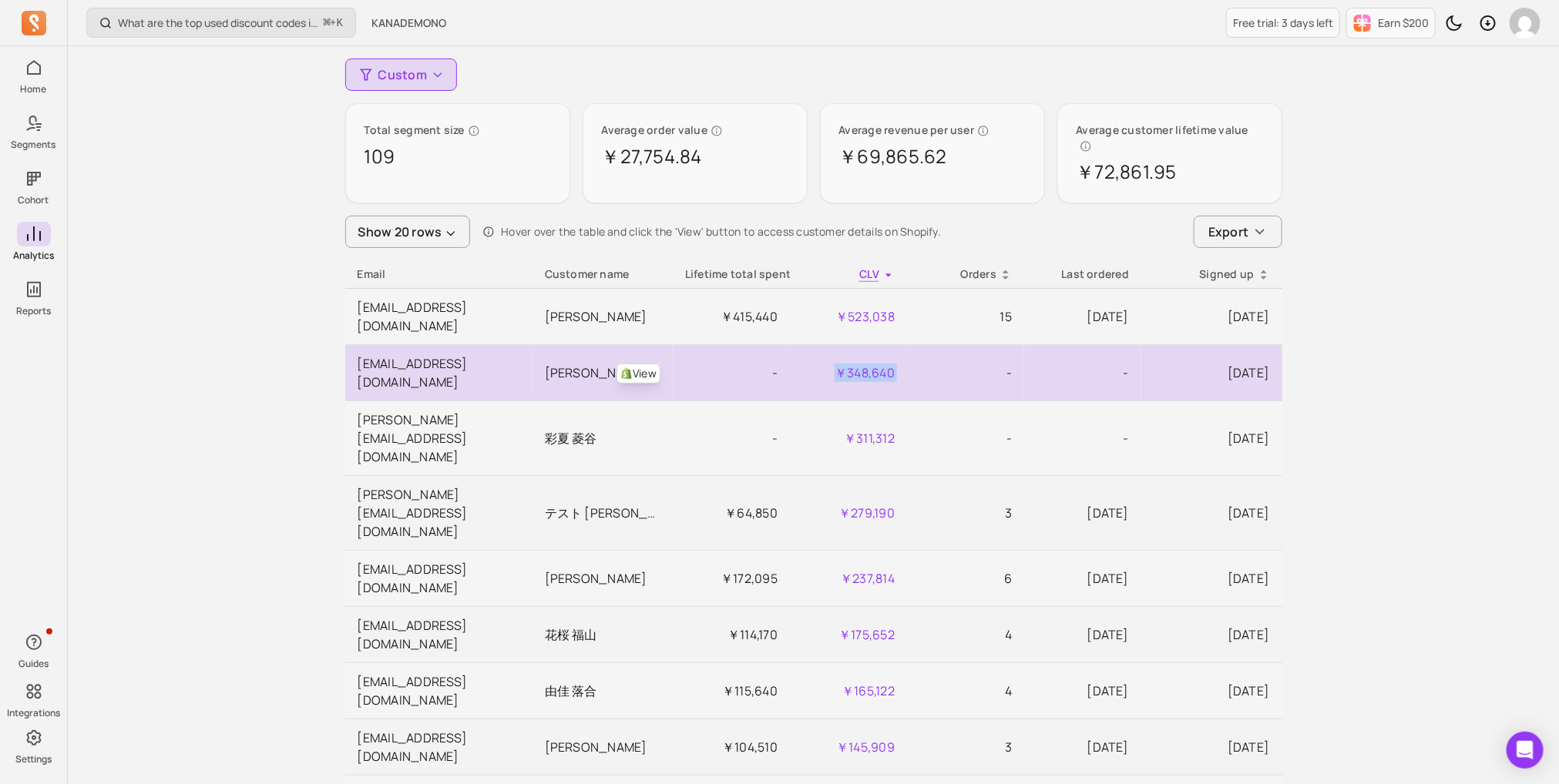
scroll to position [146, 0]
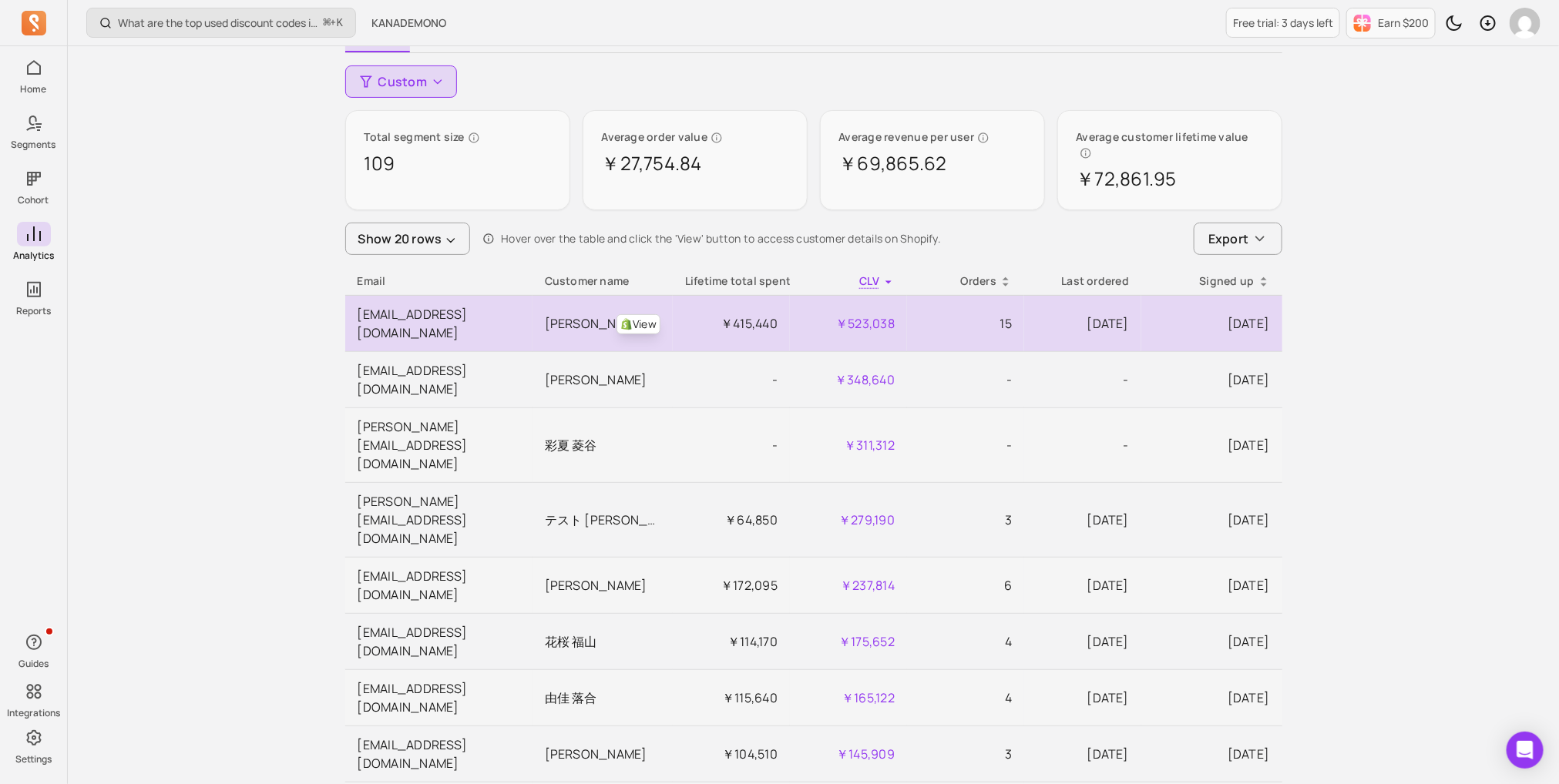
click at [924, 314] on td "15" at bounding box center [965, 324] width 117 height 56
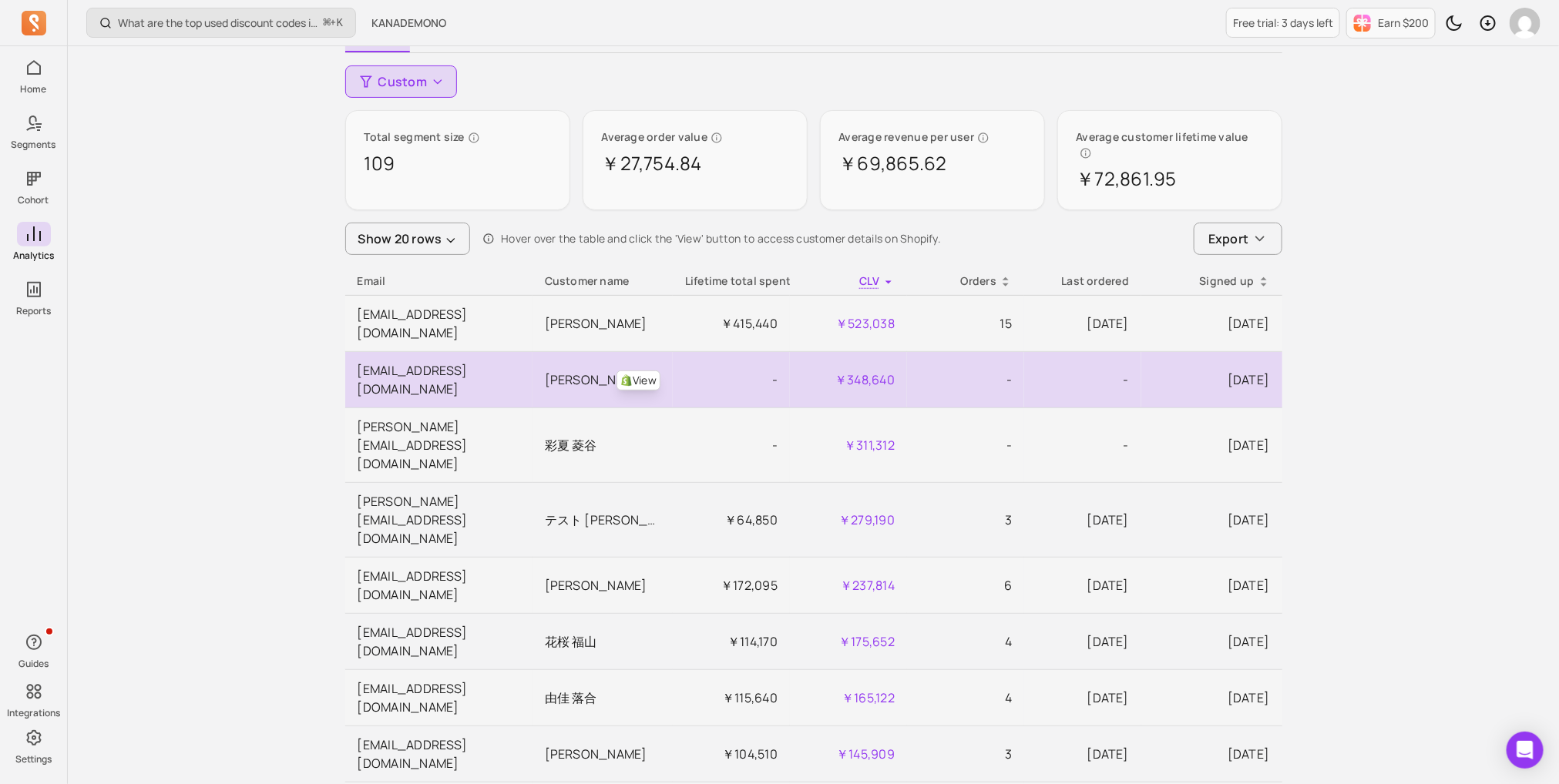
click at [929, 352] on td "-" at bounding box center [965, 380] width 117 height 56
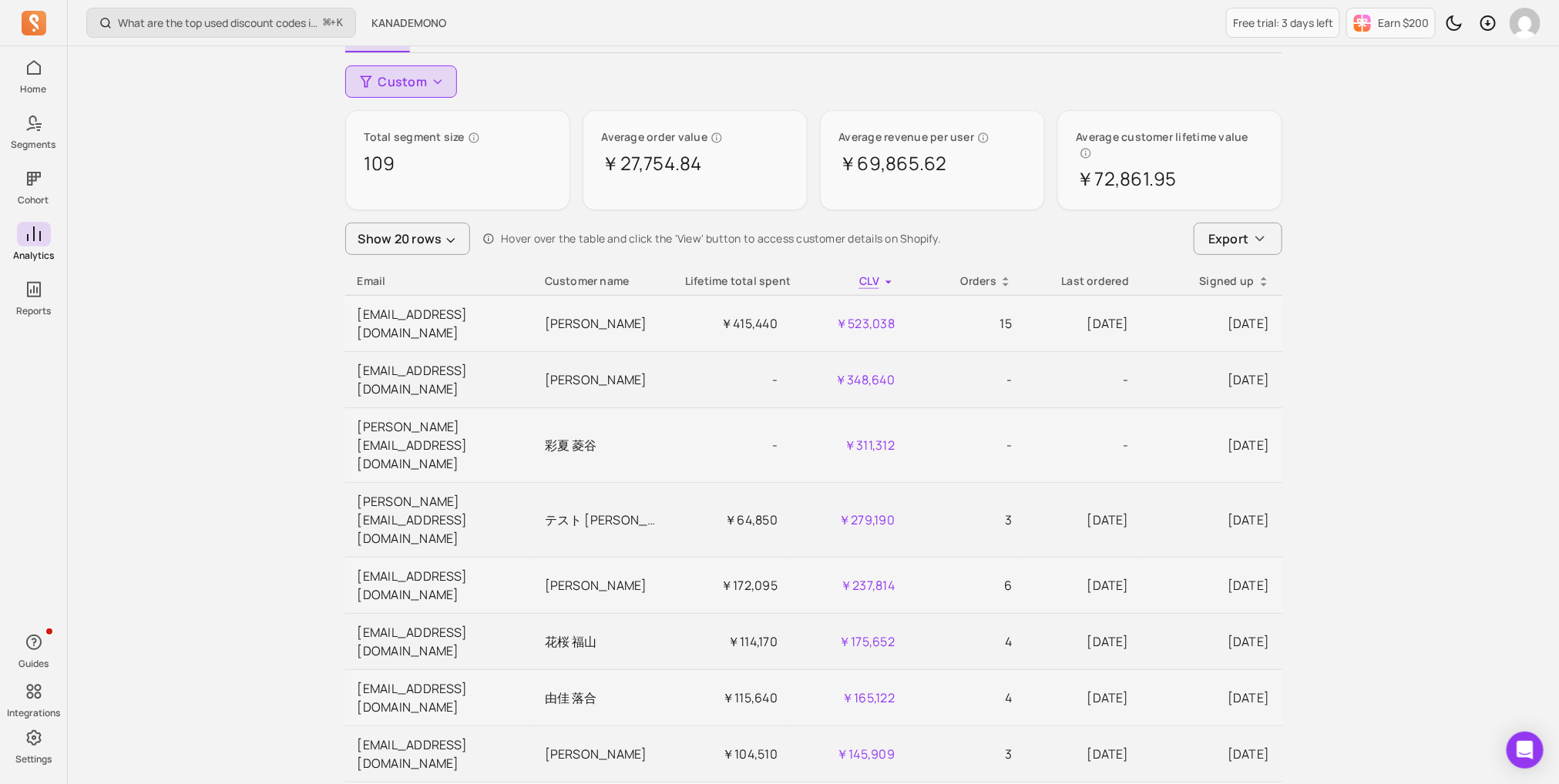
click at [1233, 274] on div "Signed up" at bounding box center [1211, 281] width 116 height 16
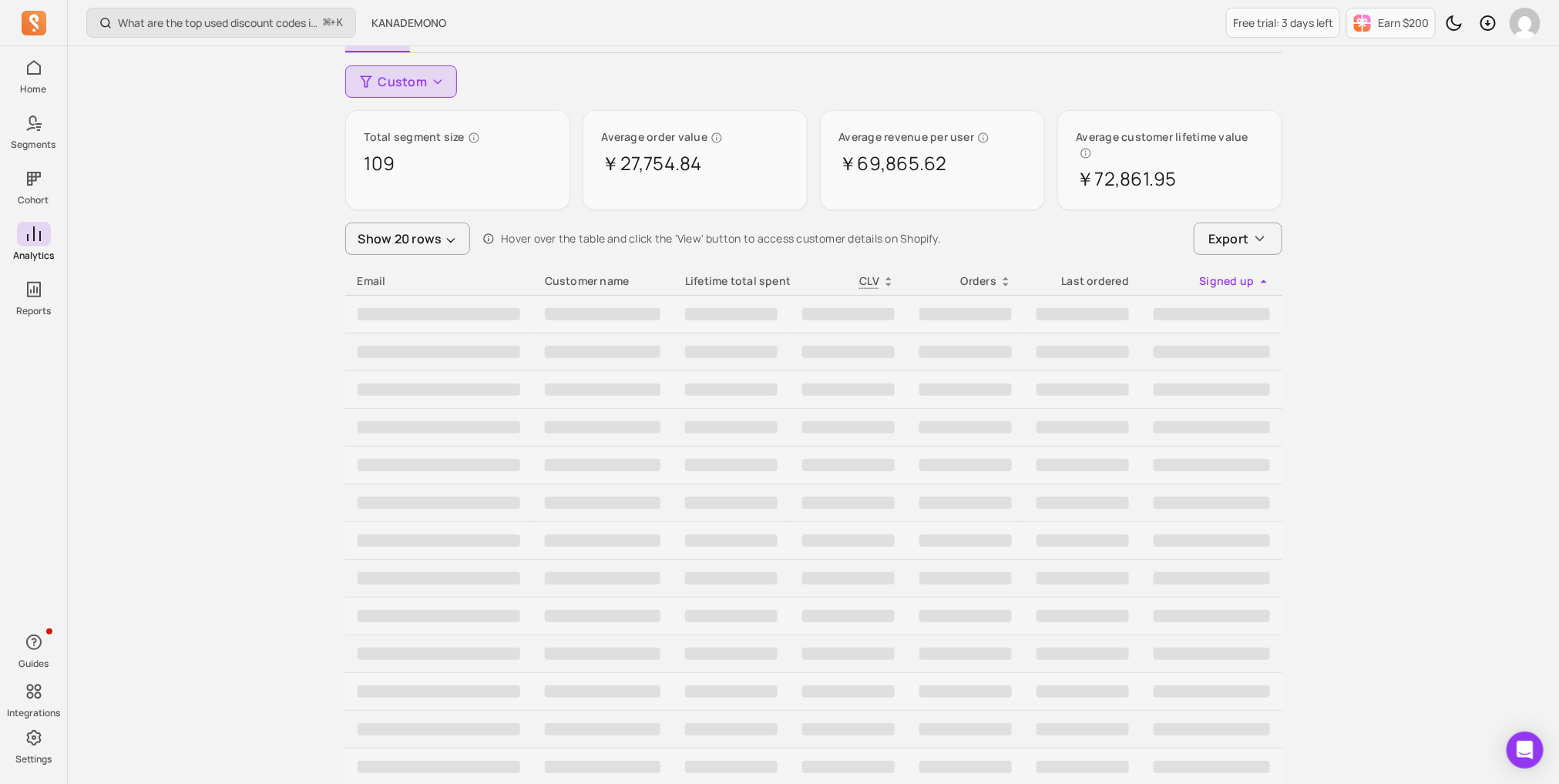
scroll to position [0, 0]
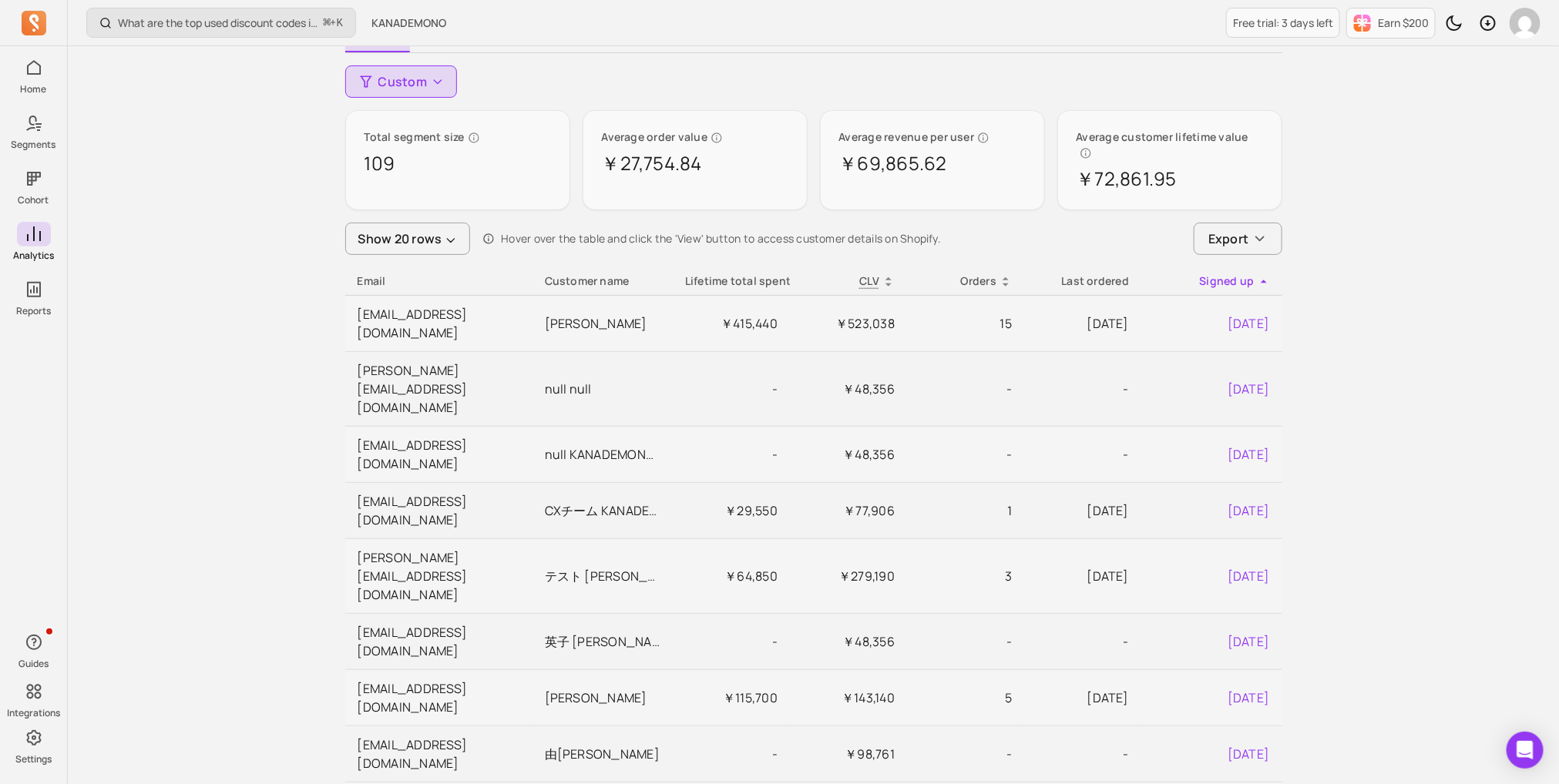
click at [1232, 274] on div "Signed up" at bounding box center [1211, 281] width 116 height 16
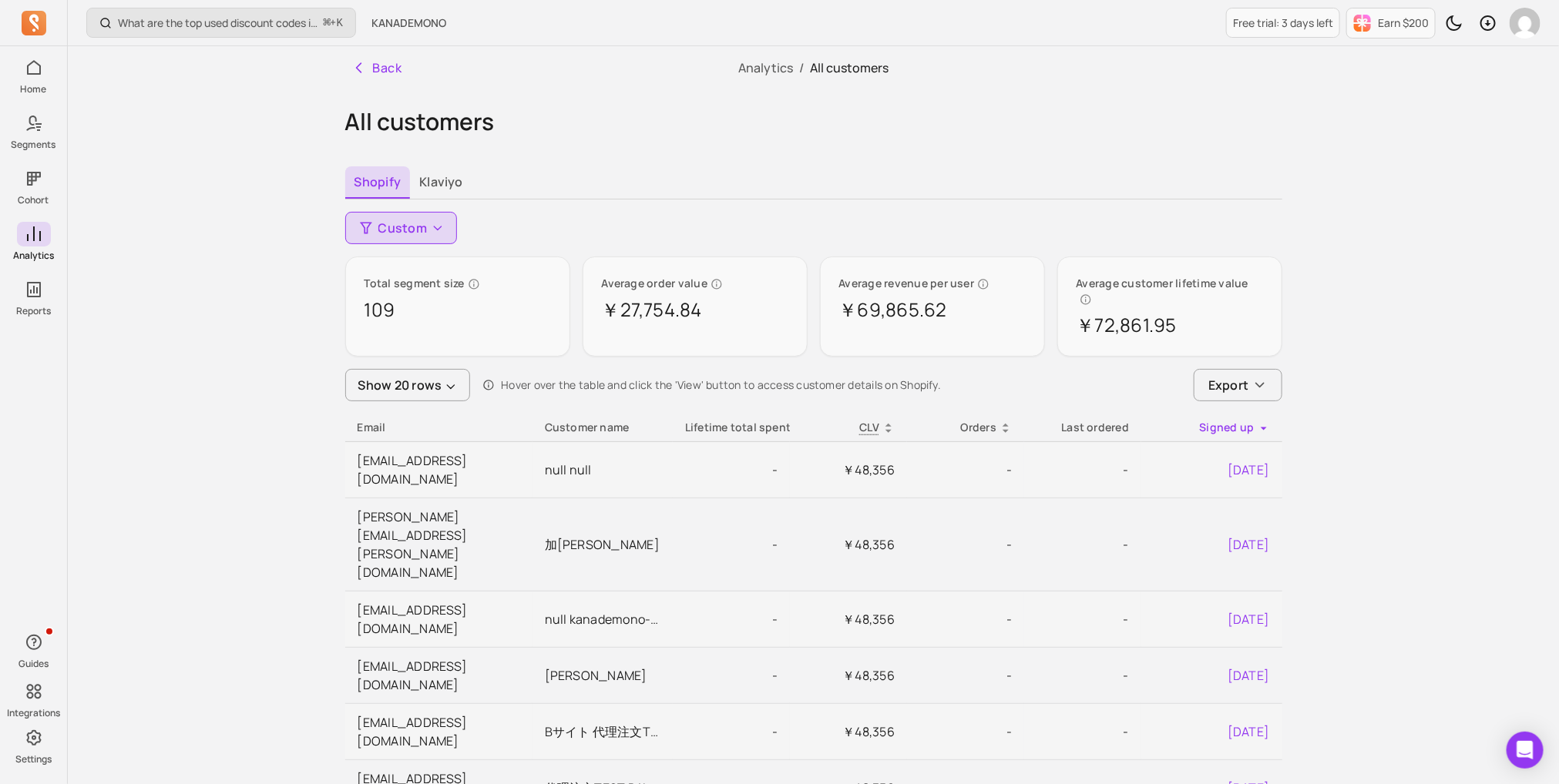
click at [874, 420] on span "CLV" at bounding box center [869, 427] width 20 height 15
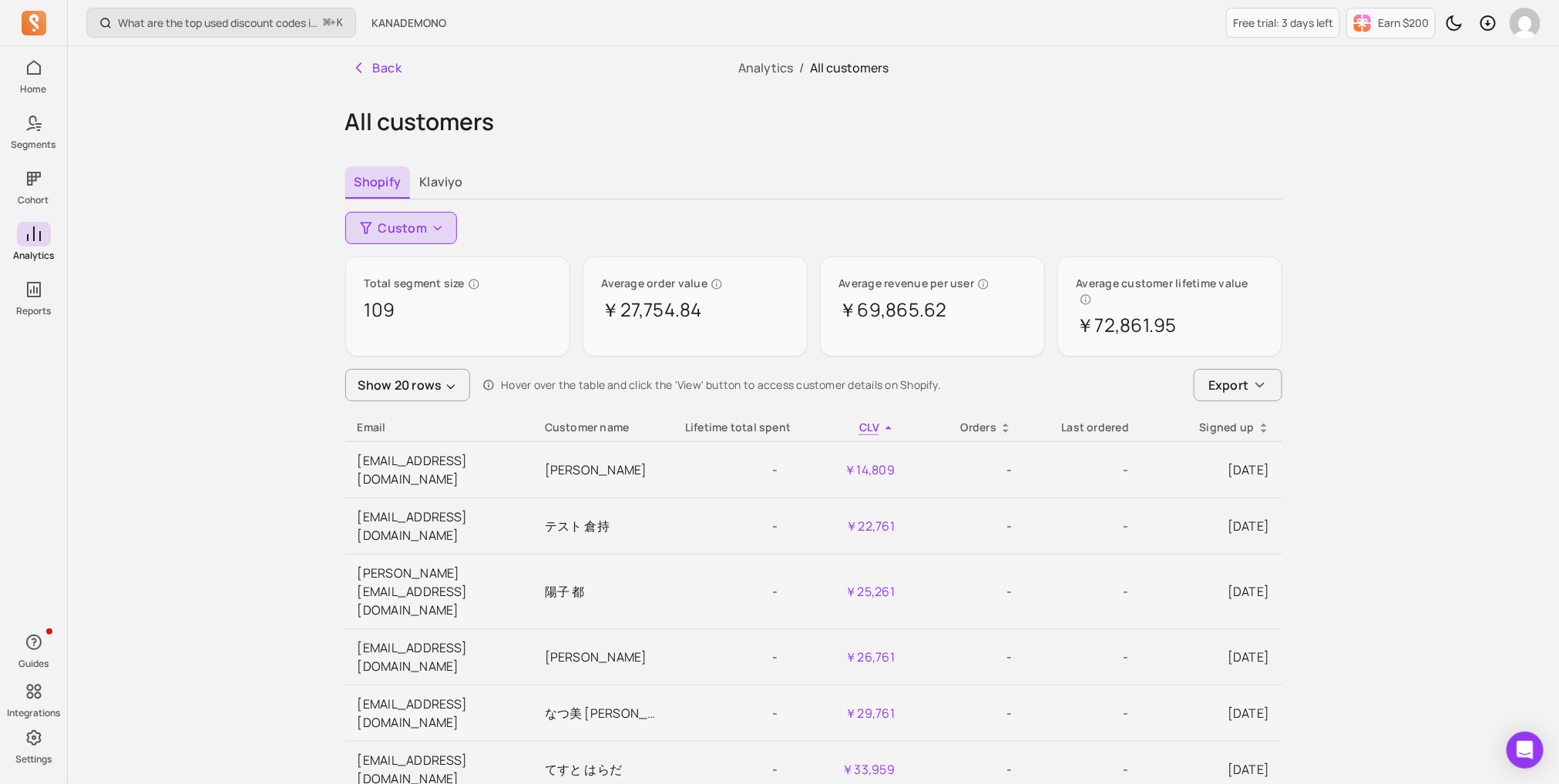
click at [874, 420] on span "CLV" at bounding box center [869, 427] width 20 height 15
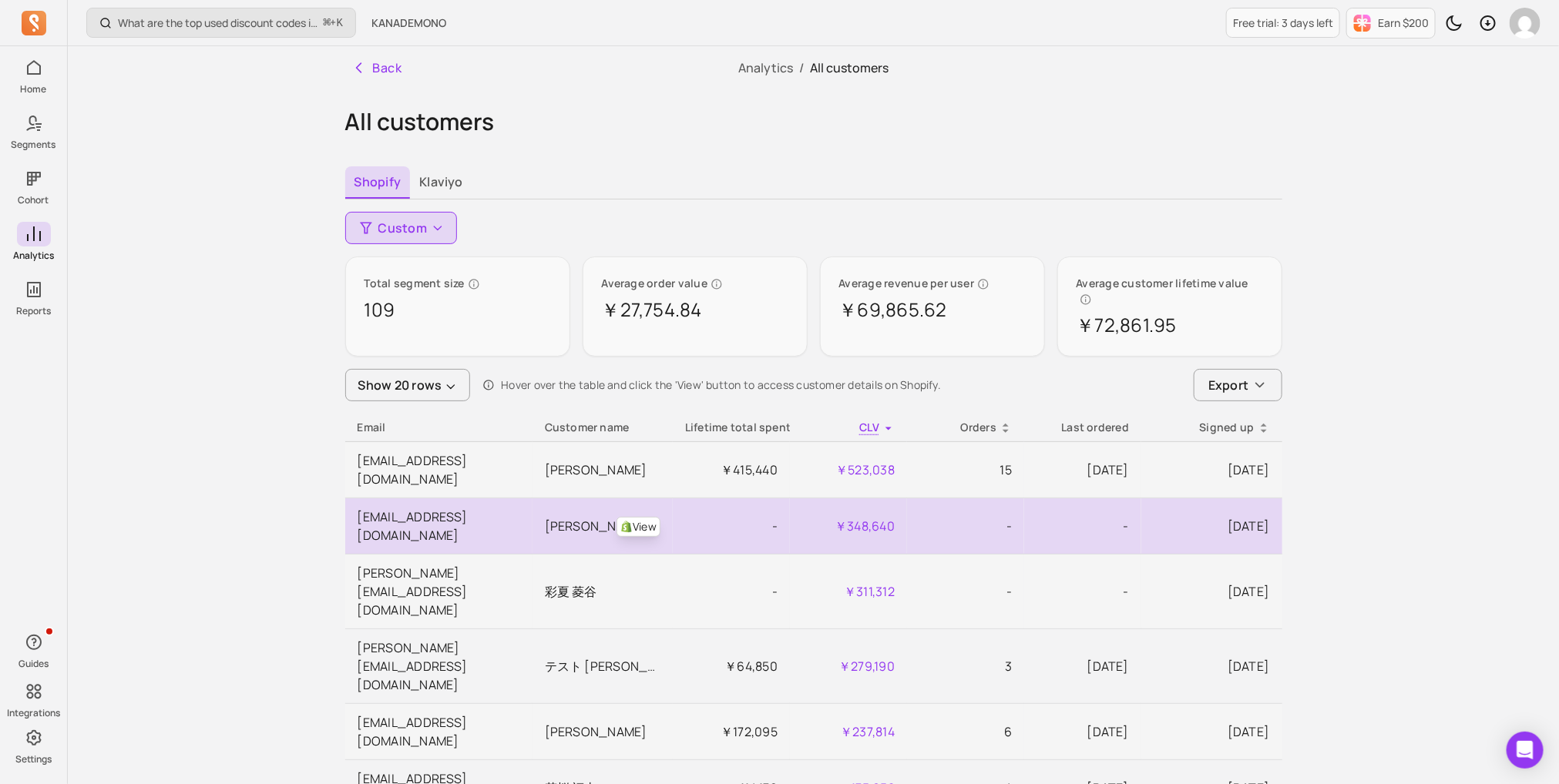
click at [874, 498] on td "￥348,640" at bounding box center [848, 526] width 117 height 56
click at [1126, 517] on p "-" at bounding box center [1083, 526] width 92 height 19
click at [637, 517] on link "View" at bounding box center [638, 527] width 44 height 20
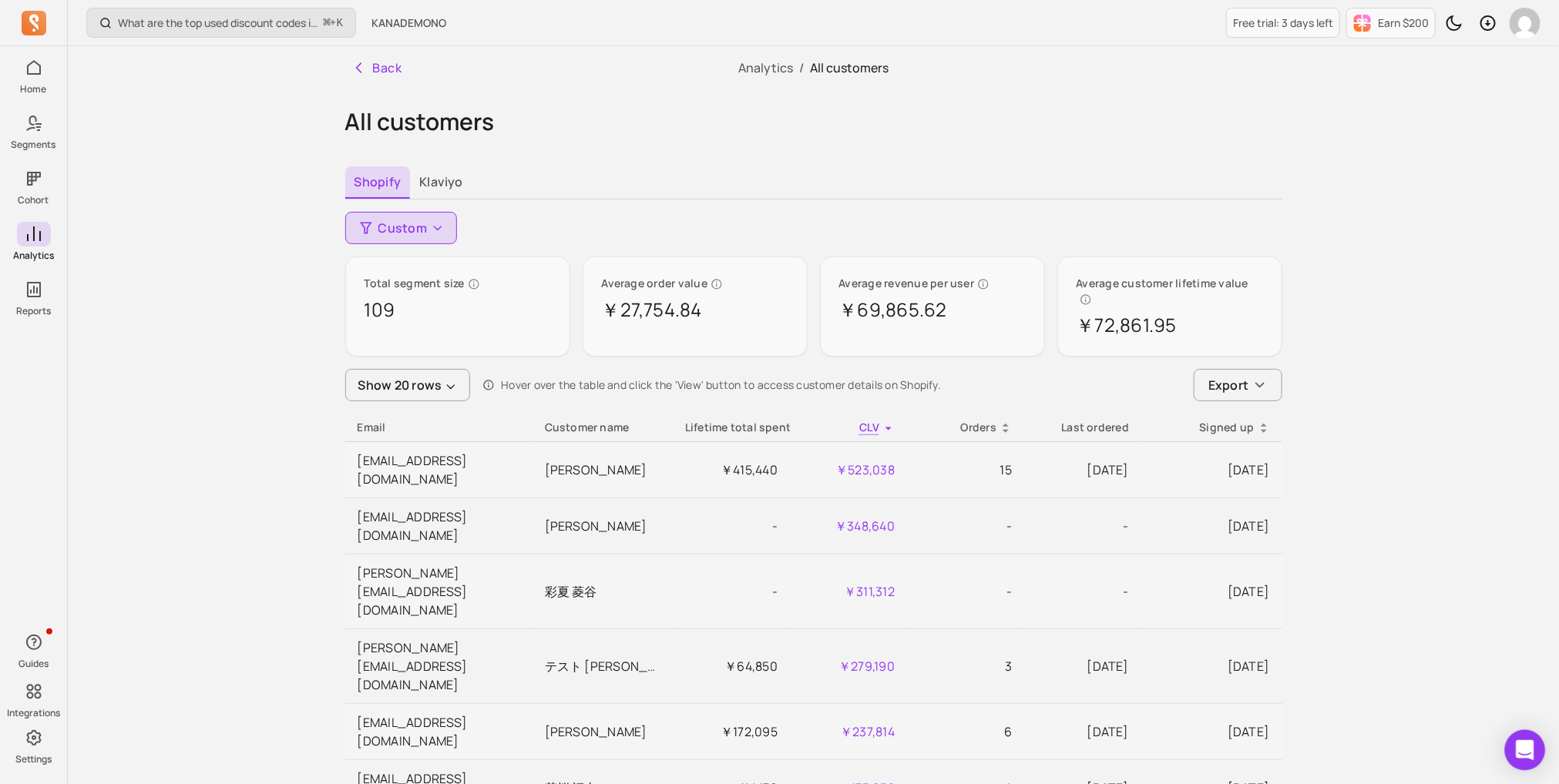
click at [1530, 740] on div "Open Intercom Messenger" at bounding box center [1525, 751] width 41 height 41
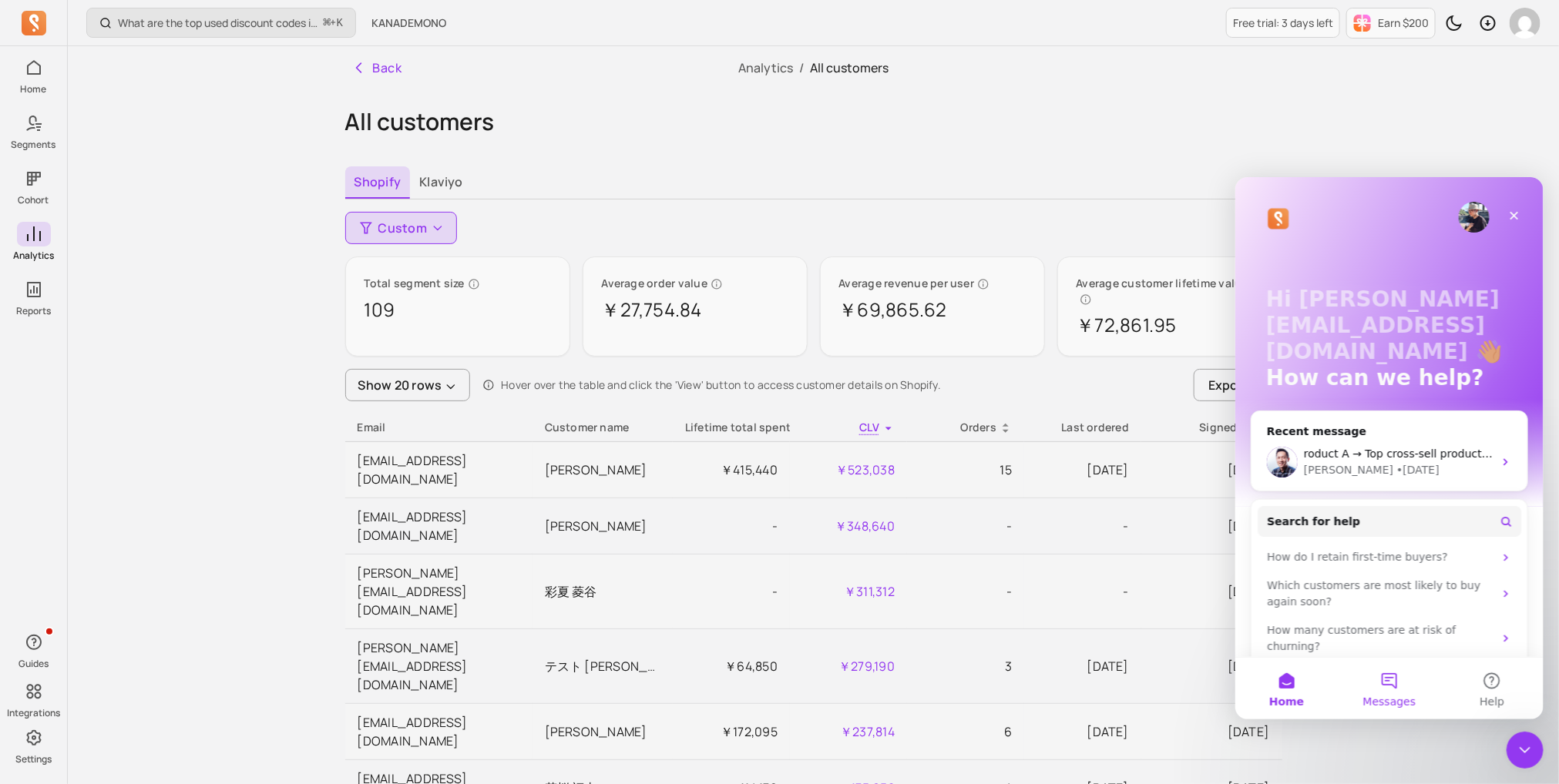
click at [1376, 697] on span "Messages" at bounding box center [1389, 701] width 53 height 11
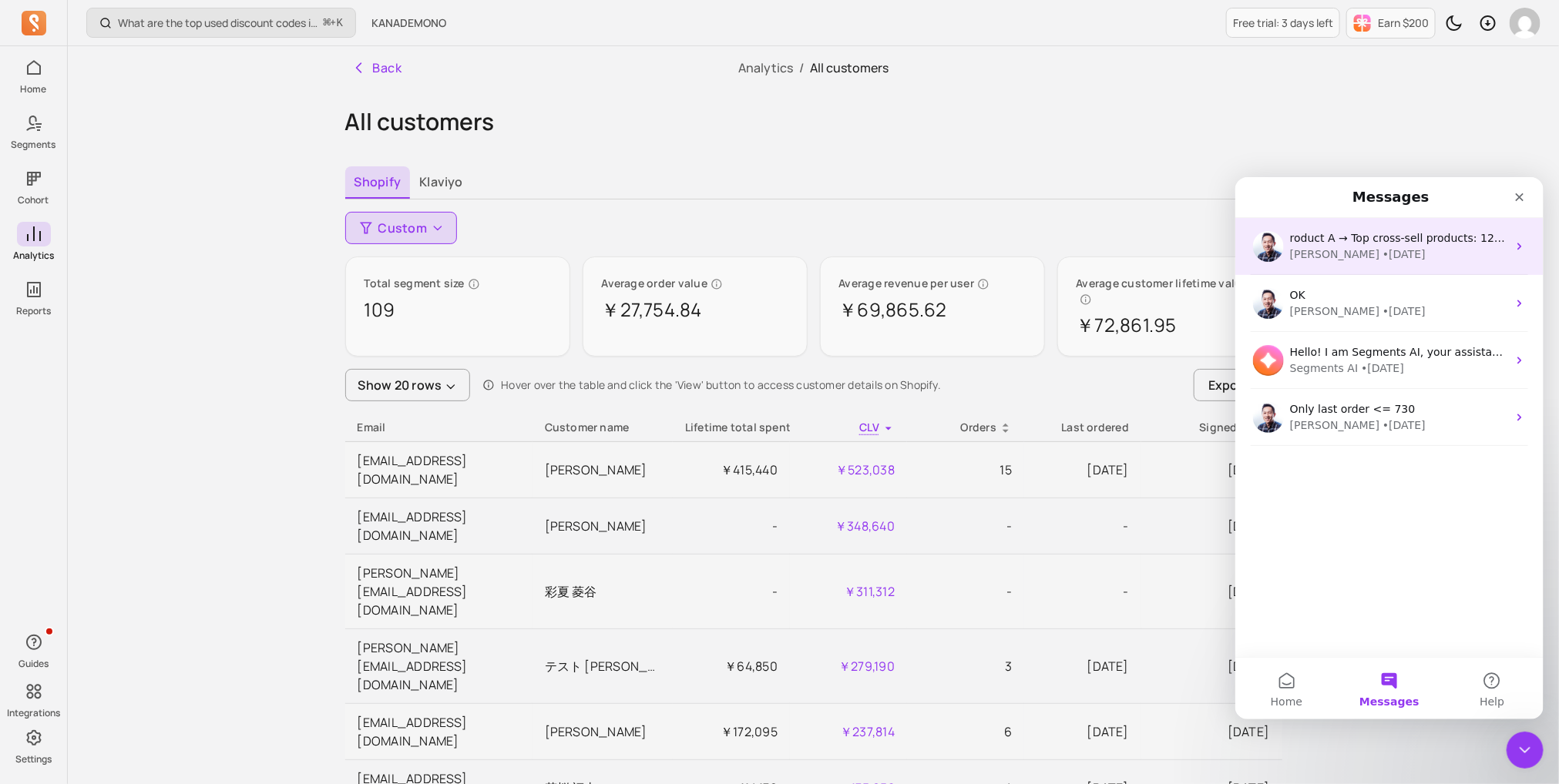
click at [1382, 249] on div "• 1d ago" at bounding box center [1404, 253] width 44 height 16
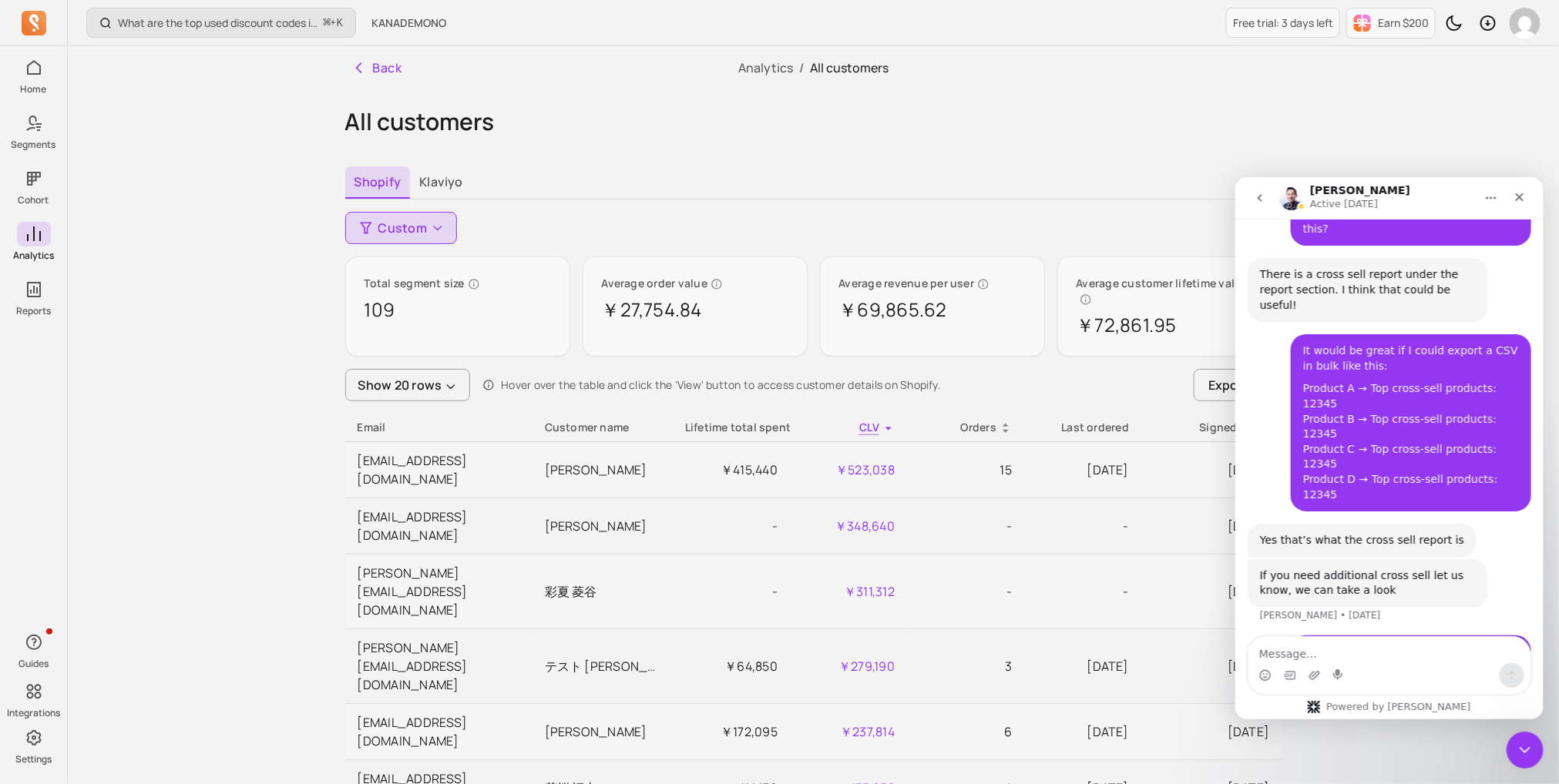
scroll to position [7093, 0]
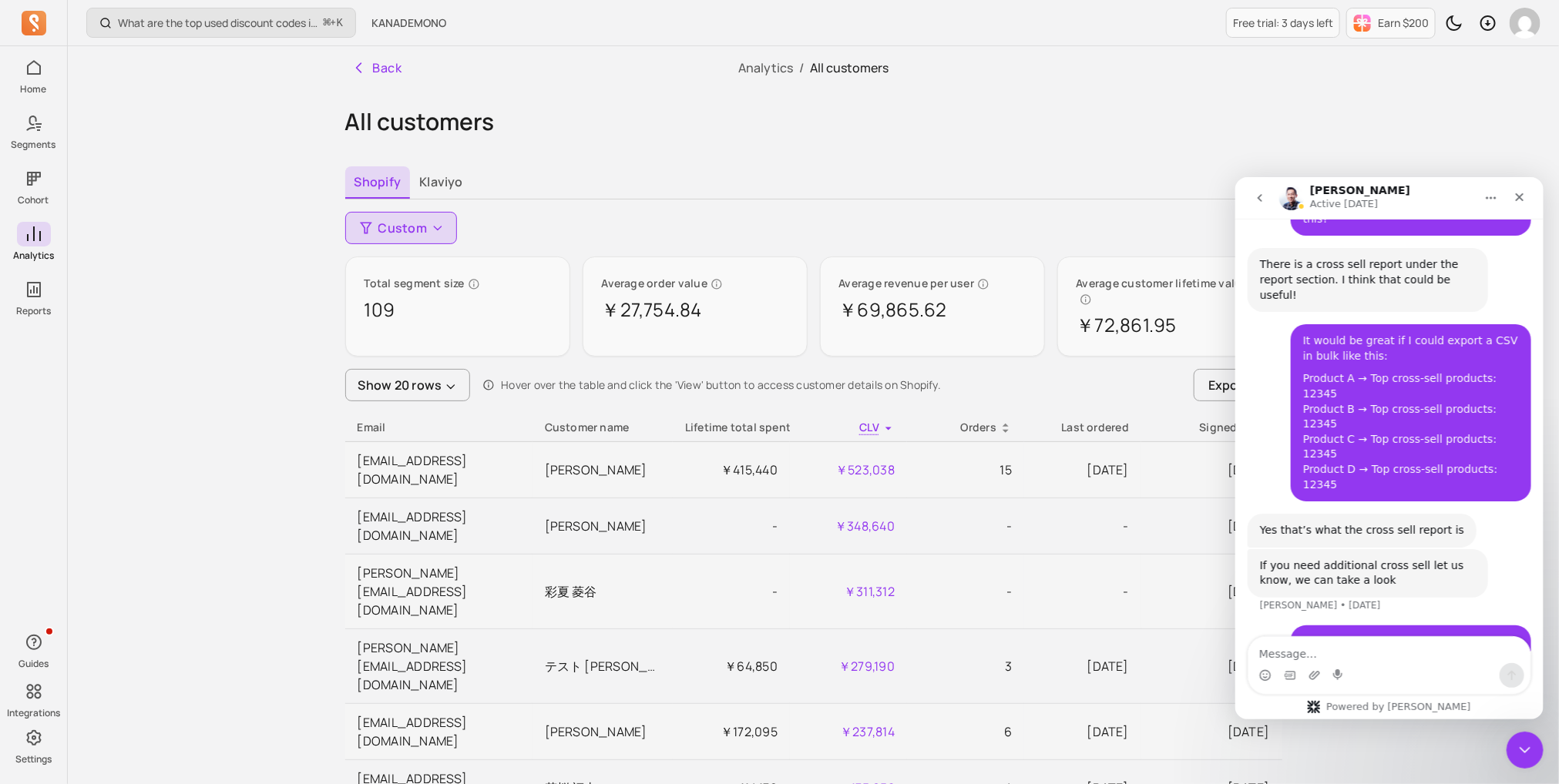
click at [1298, 664] on div "Intercom messenger" at bounding box center [1388, 675] width 282 height 25
click at [1304, 638] on textarea "Message…" at bounding box center [1388, 650] width 282 height 26
type textarea "Hi"
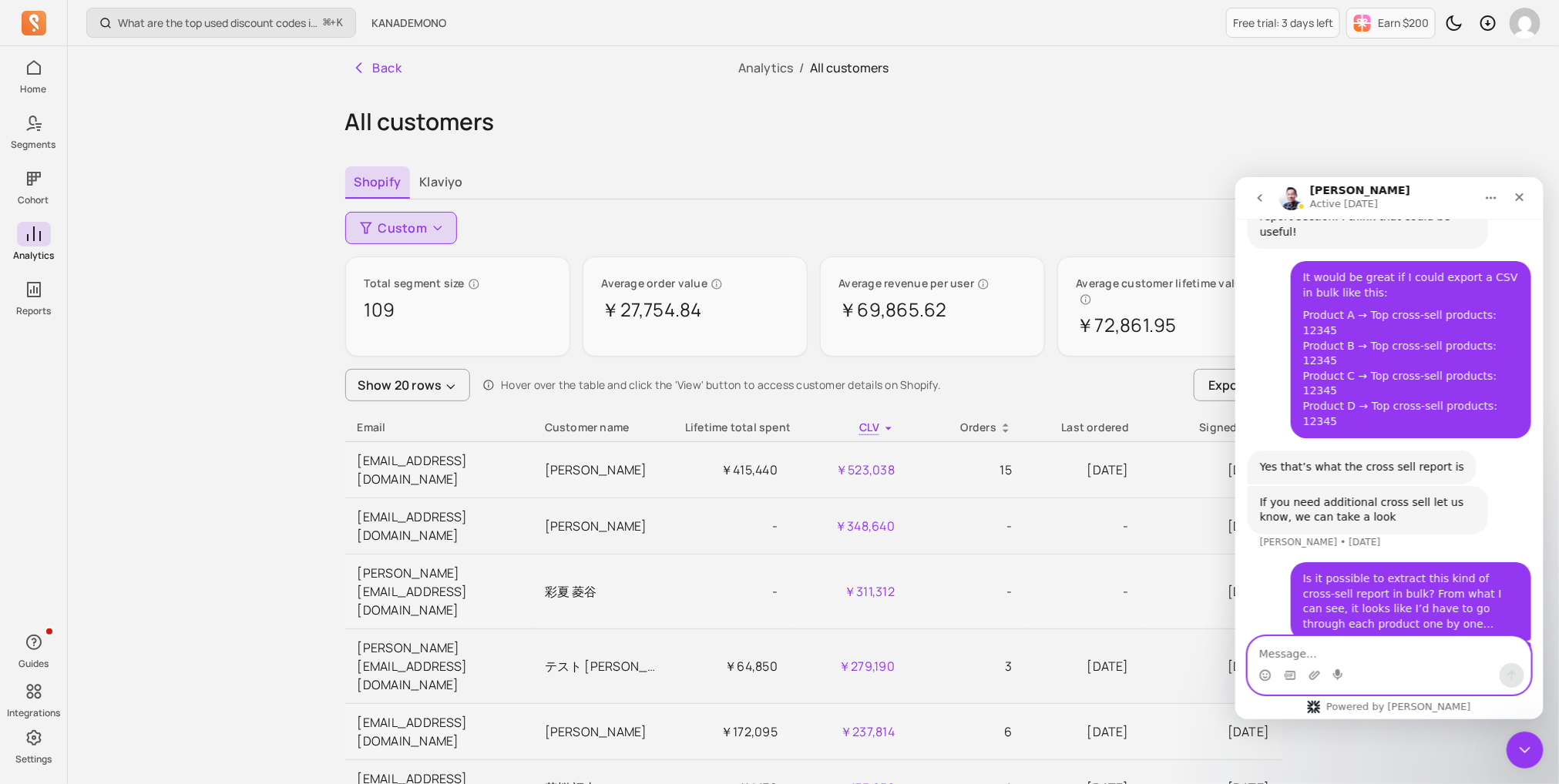
scroll to position [7160, 0]
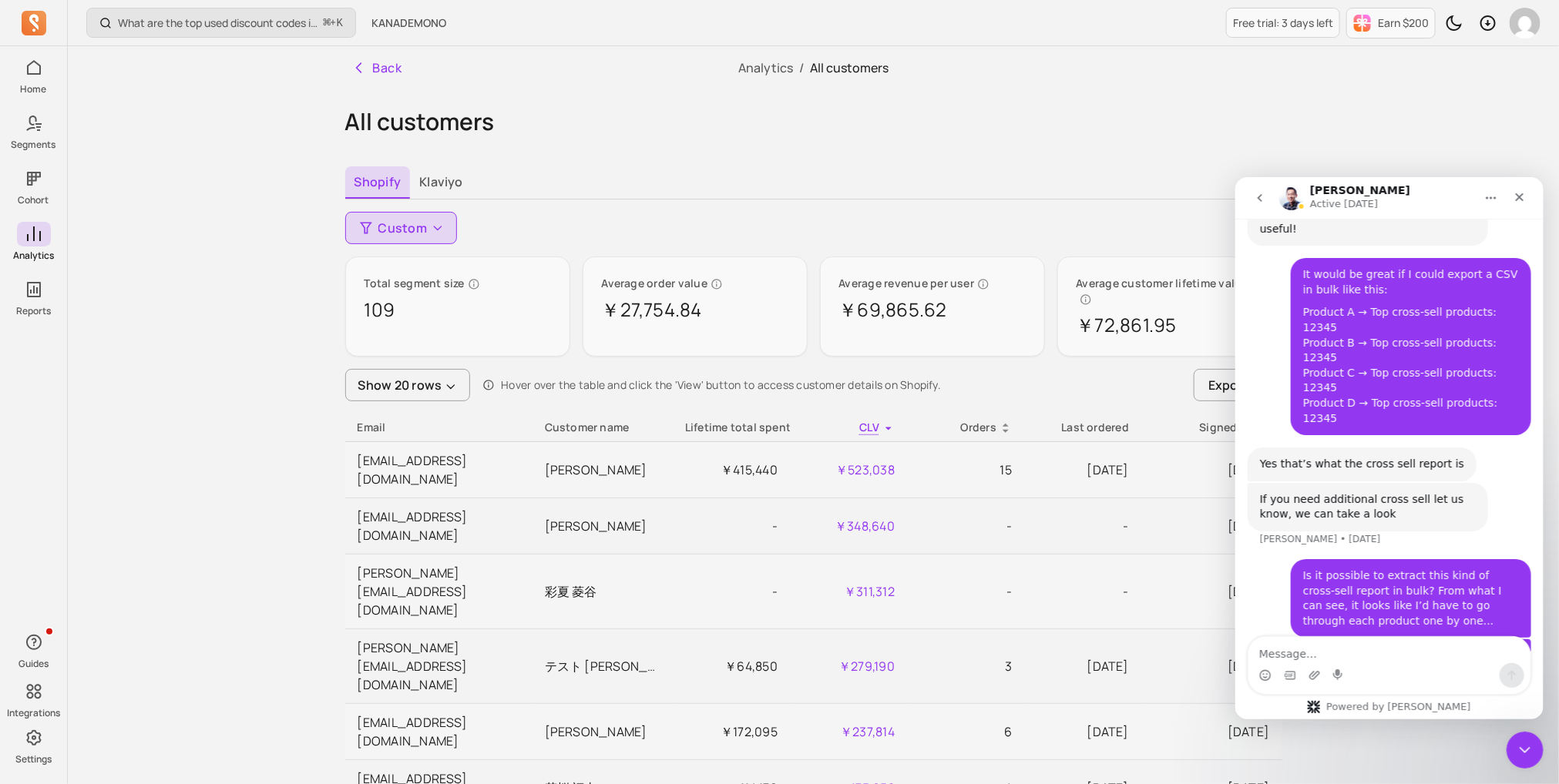
click at [475, 281] on icon at bounding box center [474, 284] width 12 height 12
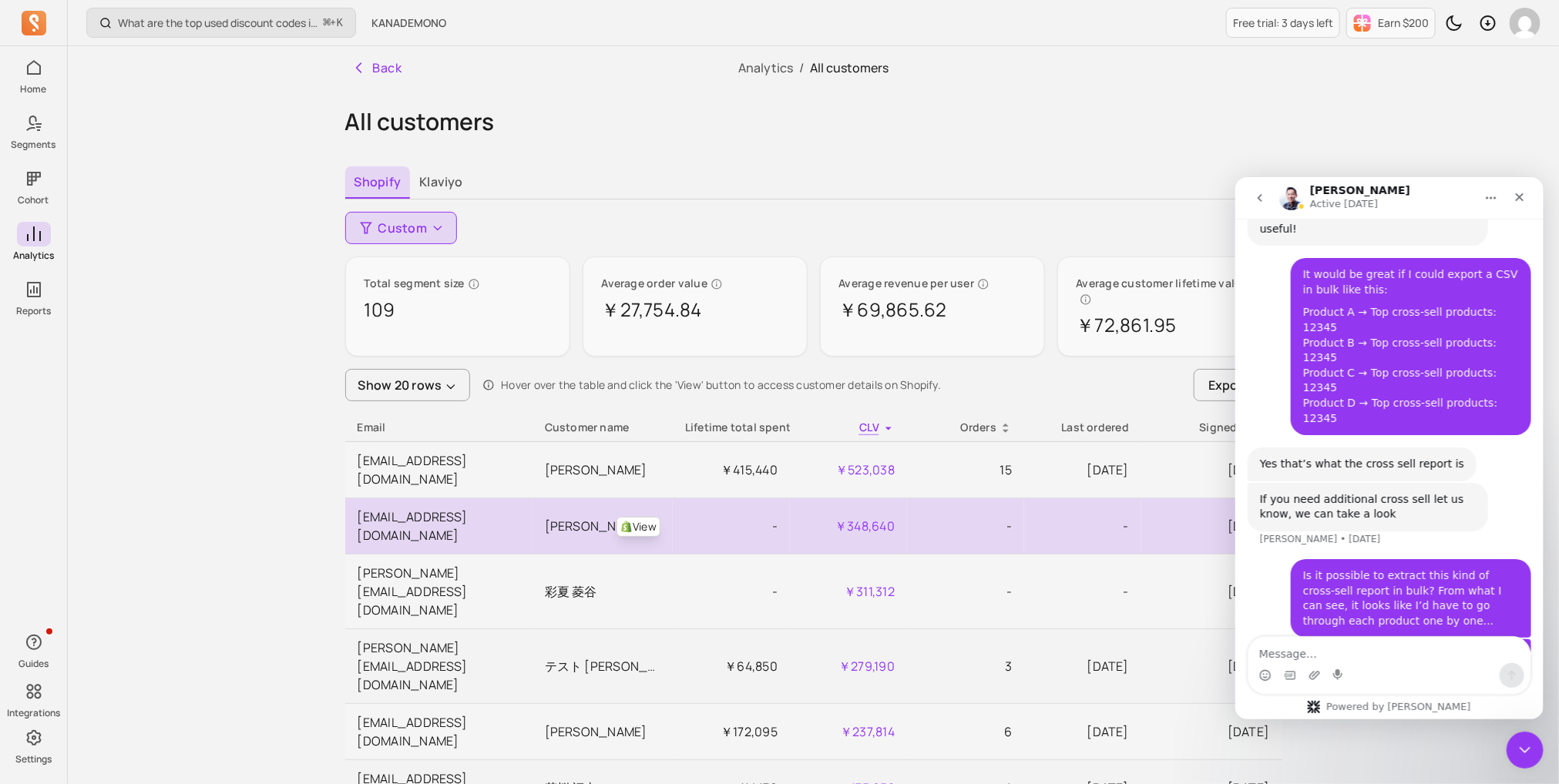
click at [863, 498] on td "￥348,640" at bounding box center [848, 526] width 117 height 56
copy td "￥348,640"
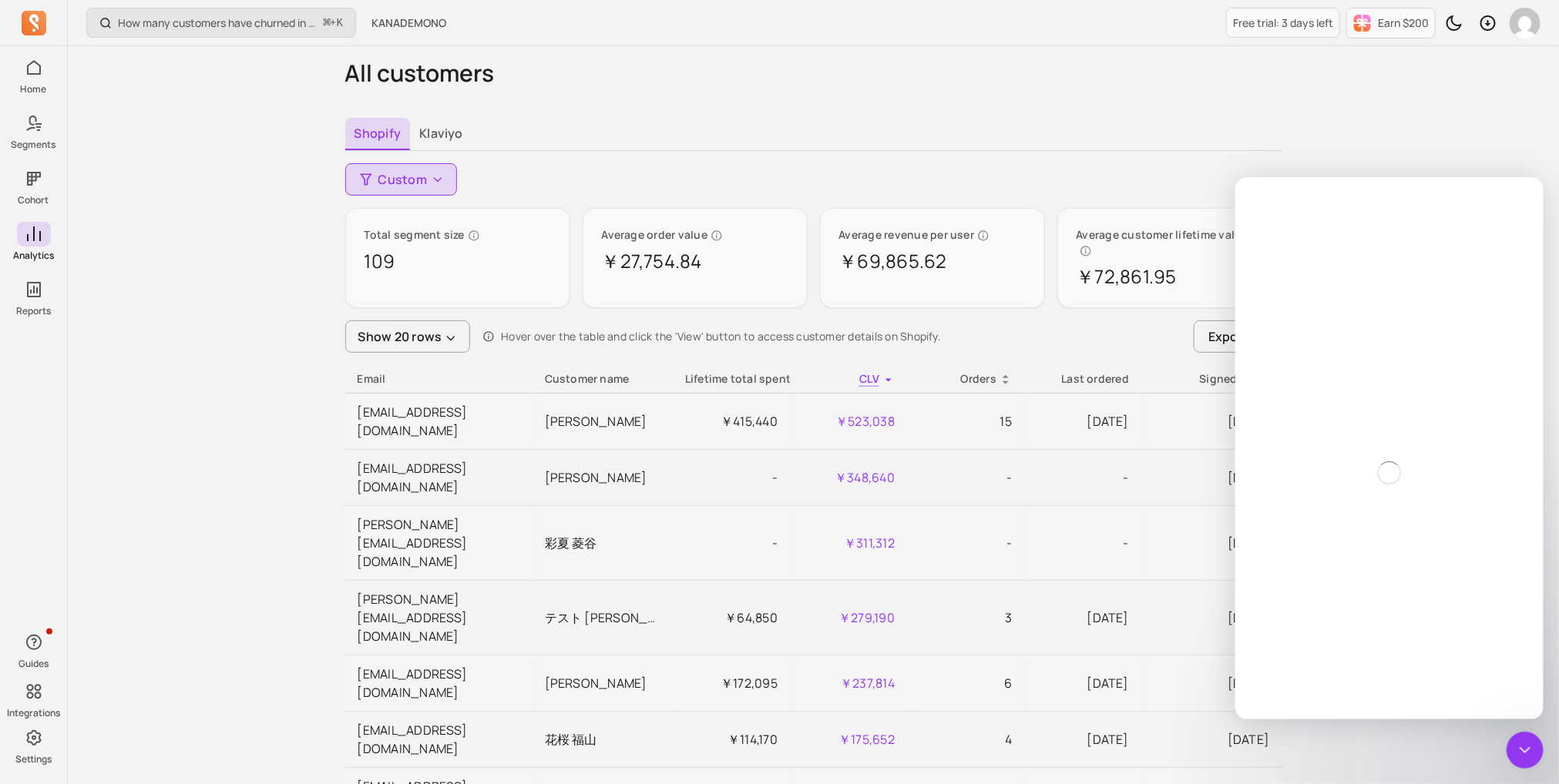
scroll to position [118, 0]
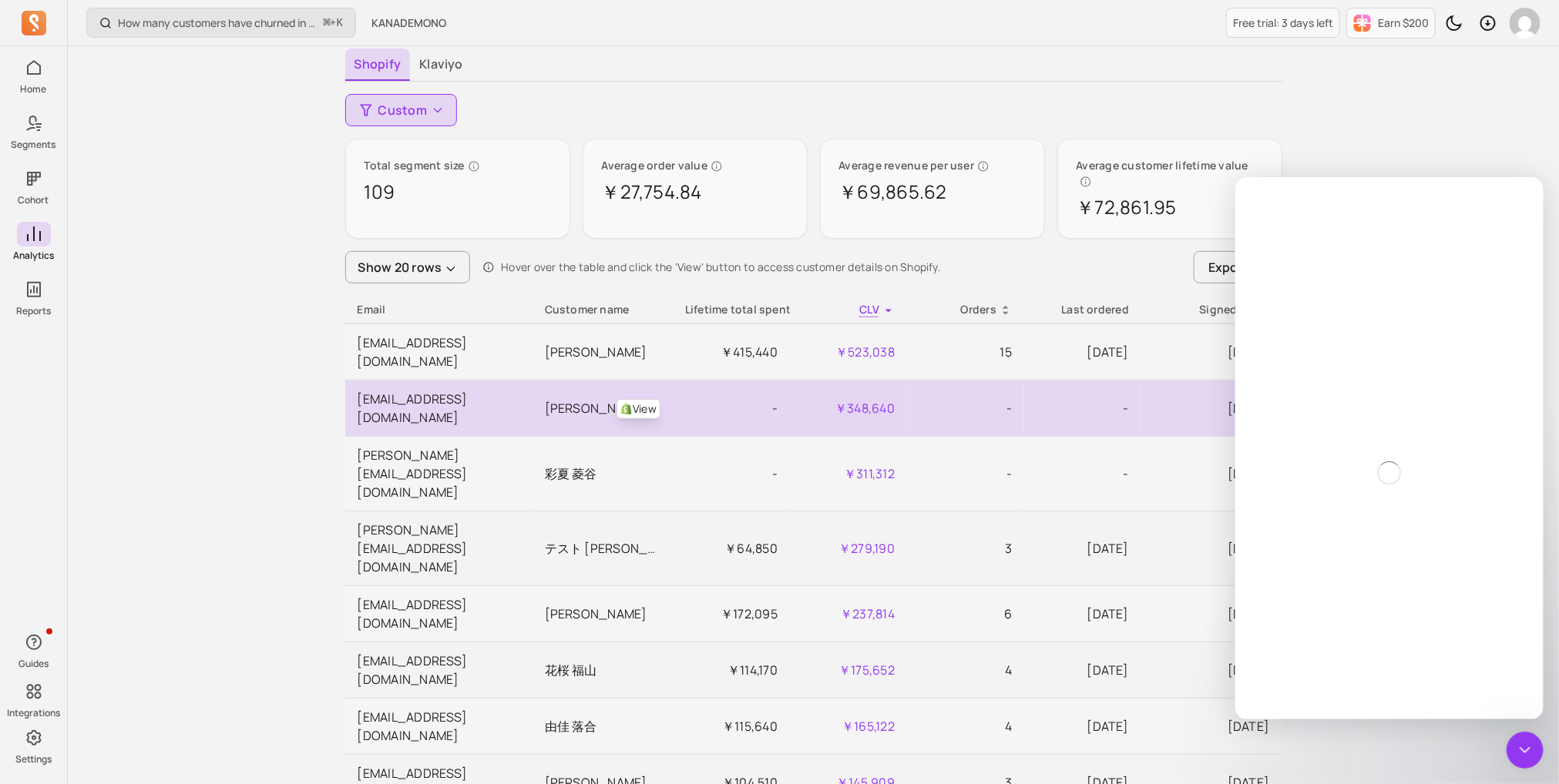
click at [859, 381] on td "￥348,640" at bounding box center [848, 409] width 117 height 56
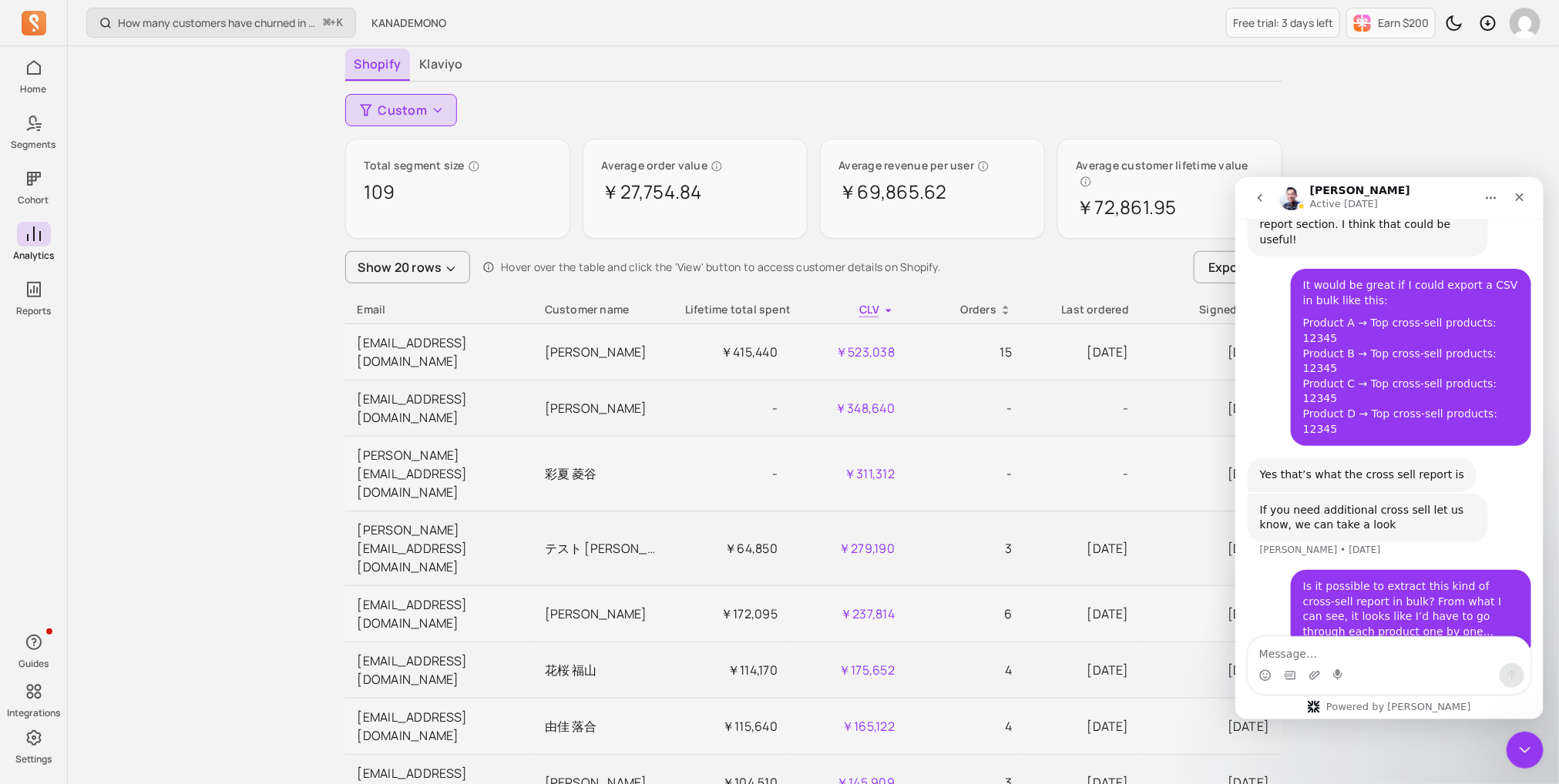
scroll to position [7160, 0]
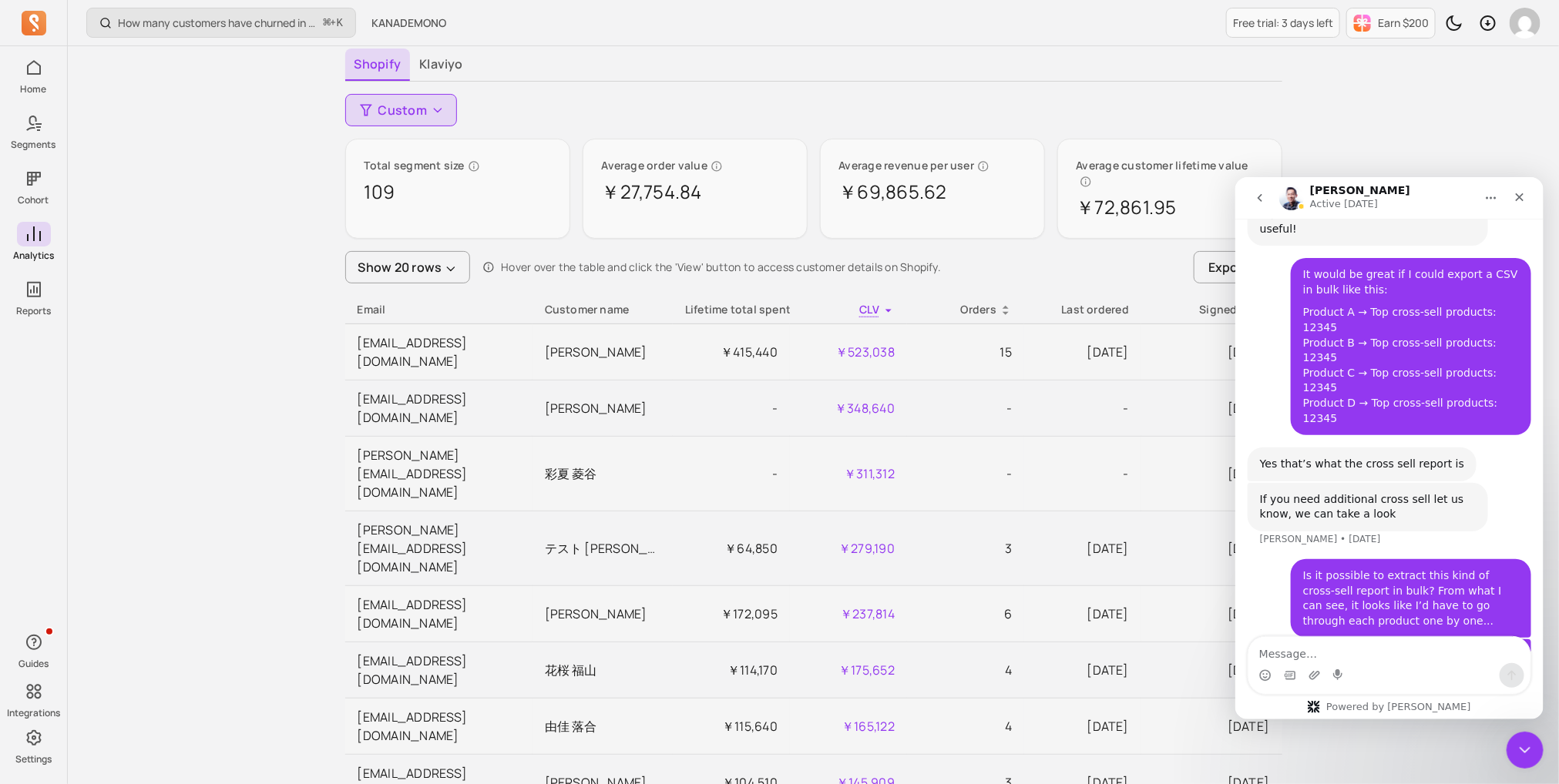
click at [1399, 145] on div "How many customers have churned in the period? ⌘ + K KANADEMONO Free trial: 3 d…" at bounding box center [813, 763] width 1491 height 1763
click at [1519, 196] on icon "Close" at bounding box center [1519, 197] width 9 height 9
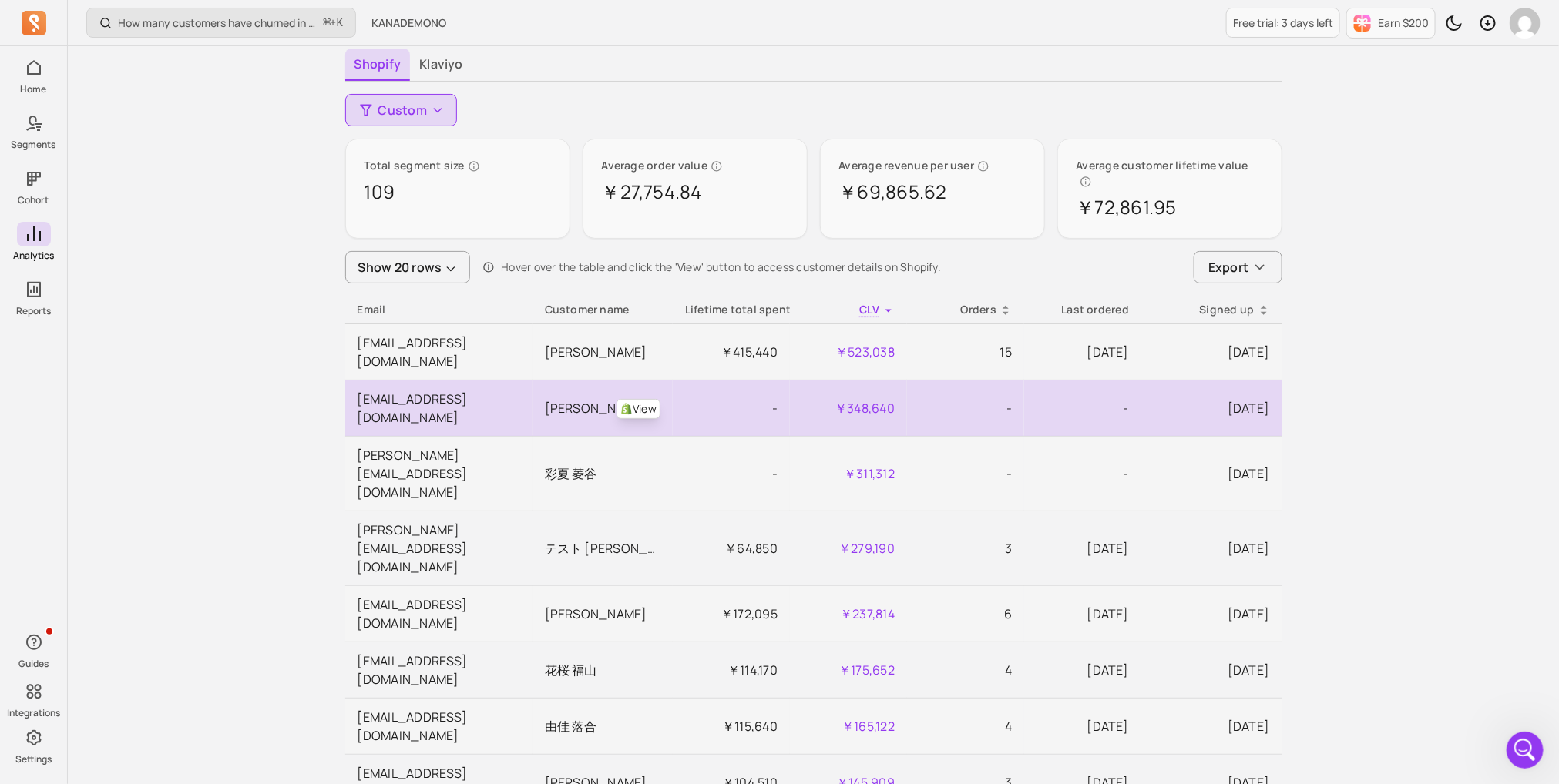
click at [500, 381] on td "[EMAIL_ADDRESS][DOMAIN_NAME]" at bounding box center [438, 409] width 187 height 56
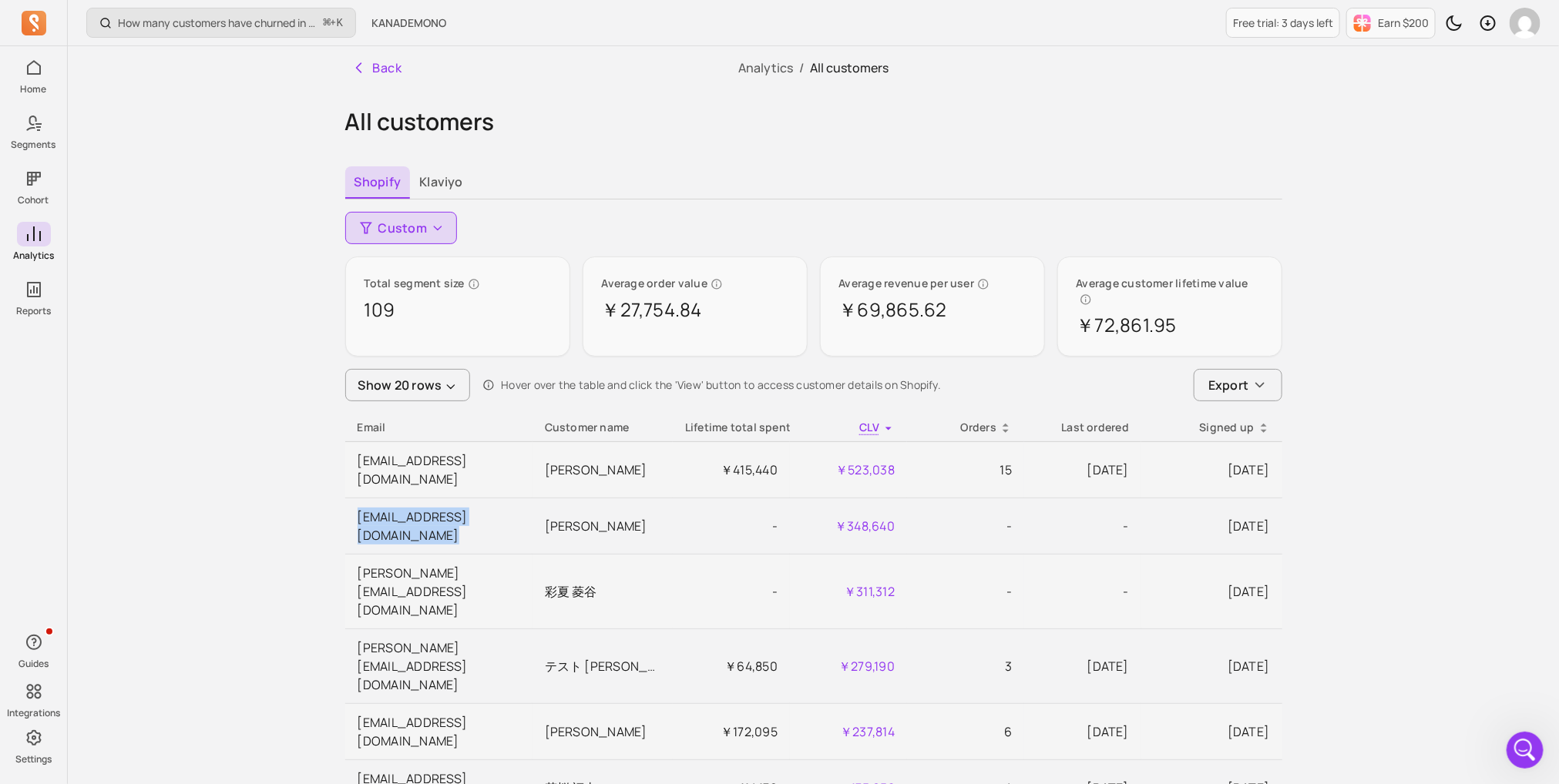
scroll to position [1, 0]
